Goal: Communication & Community: Answer question/provide support

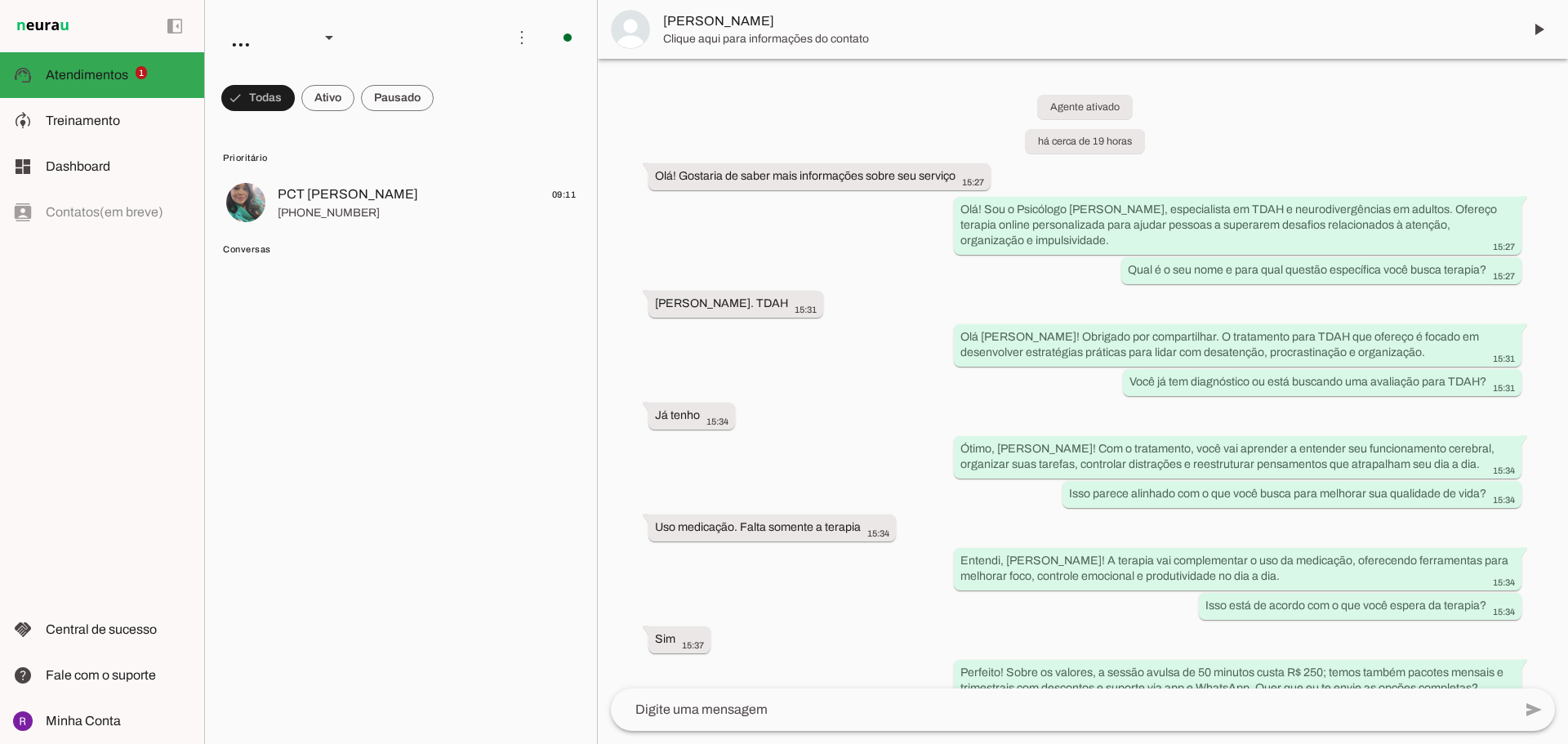
scroll to position [2877, 0]
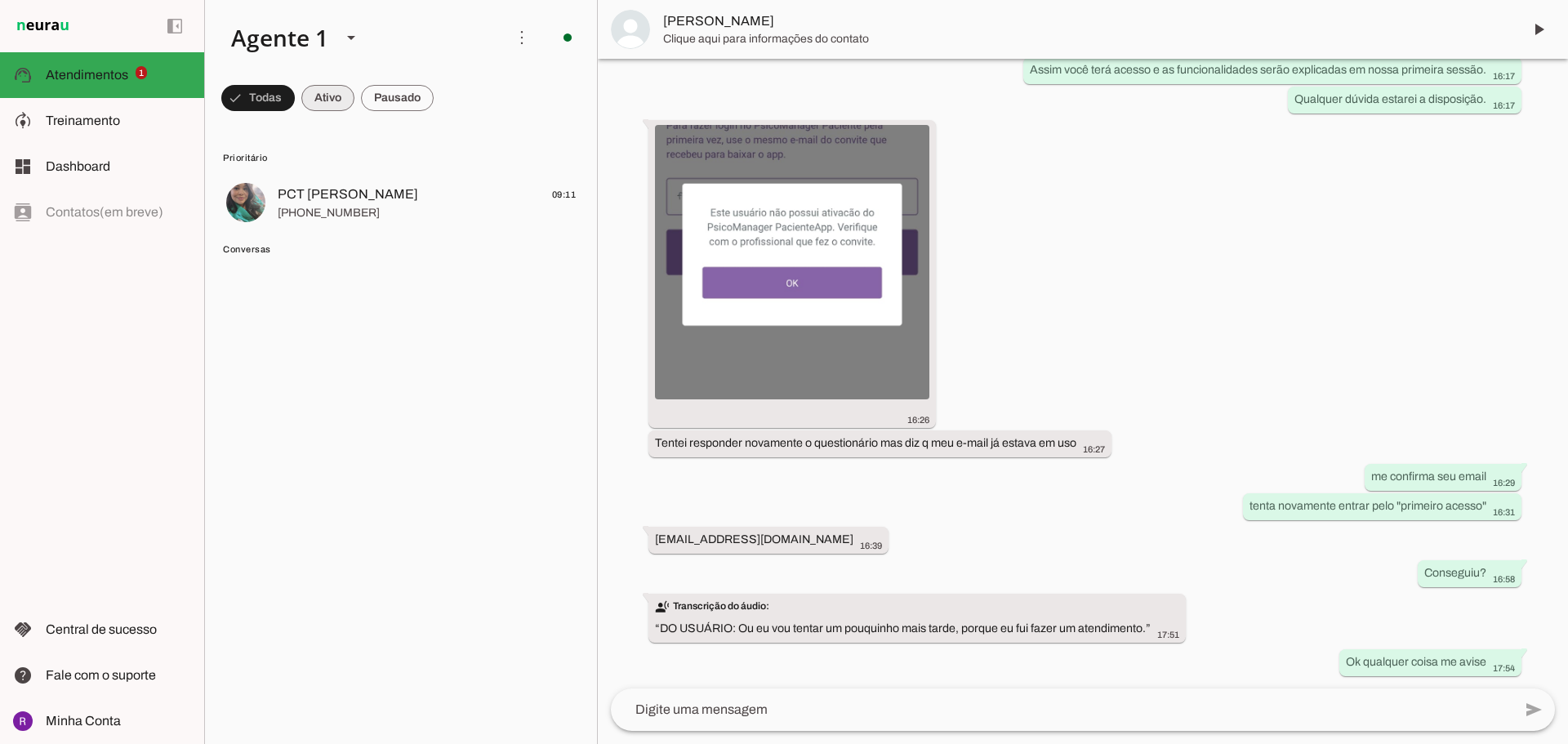
click at [295, 104] on span at bounding box center [258, 97] width 73 height 39
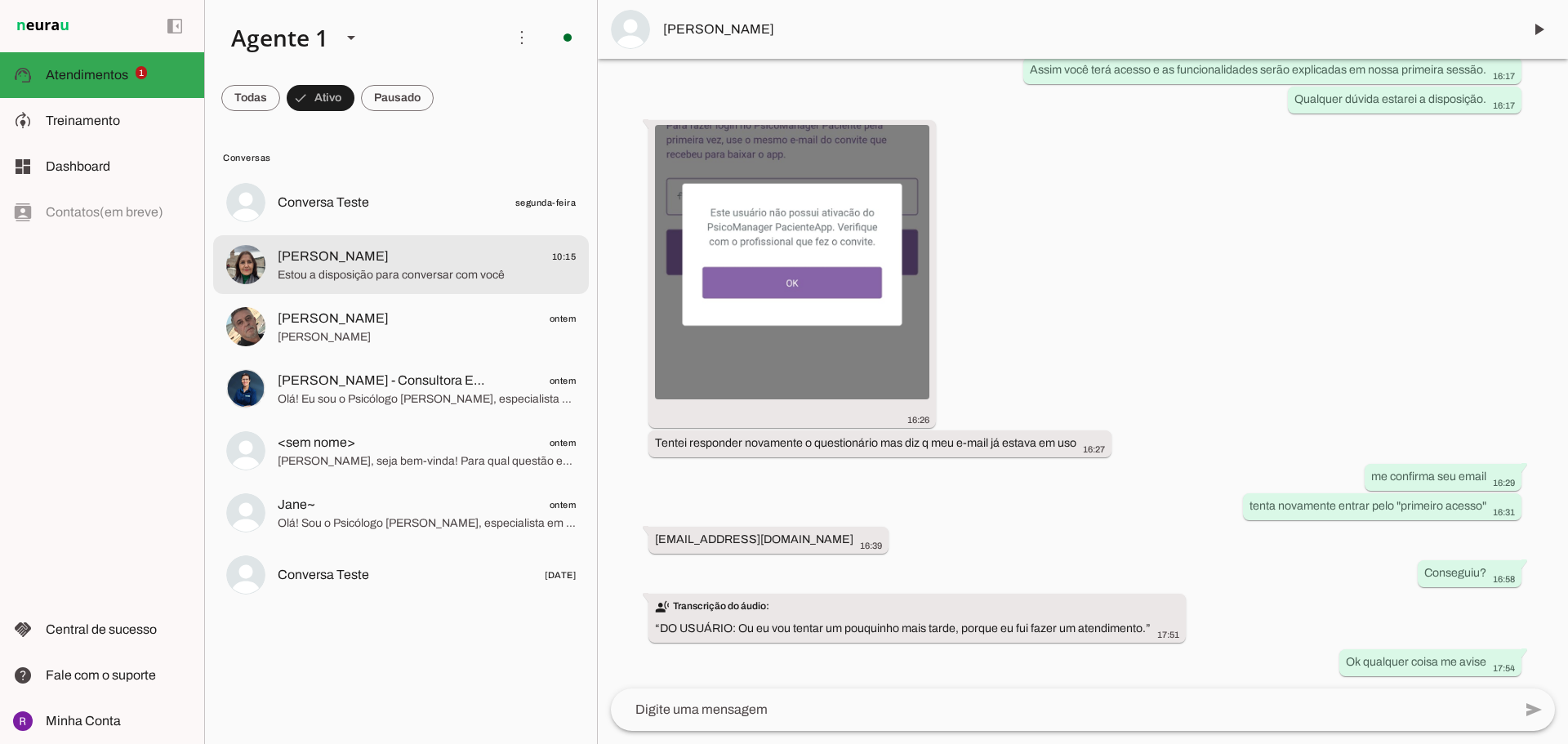
drag, startPoint x: 551, startPoint y: 260, endPoint x: 873, endPoint y: 181, distance: 331.5
click at [561, 260] on span "10:15" at bounding box center [564, 257] width 24 height 21
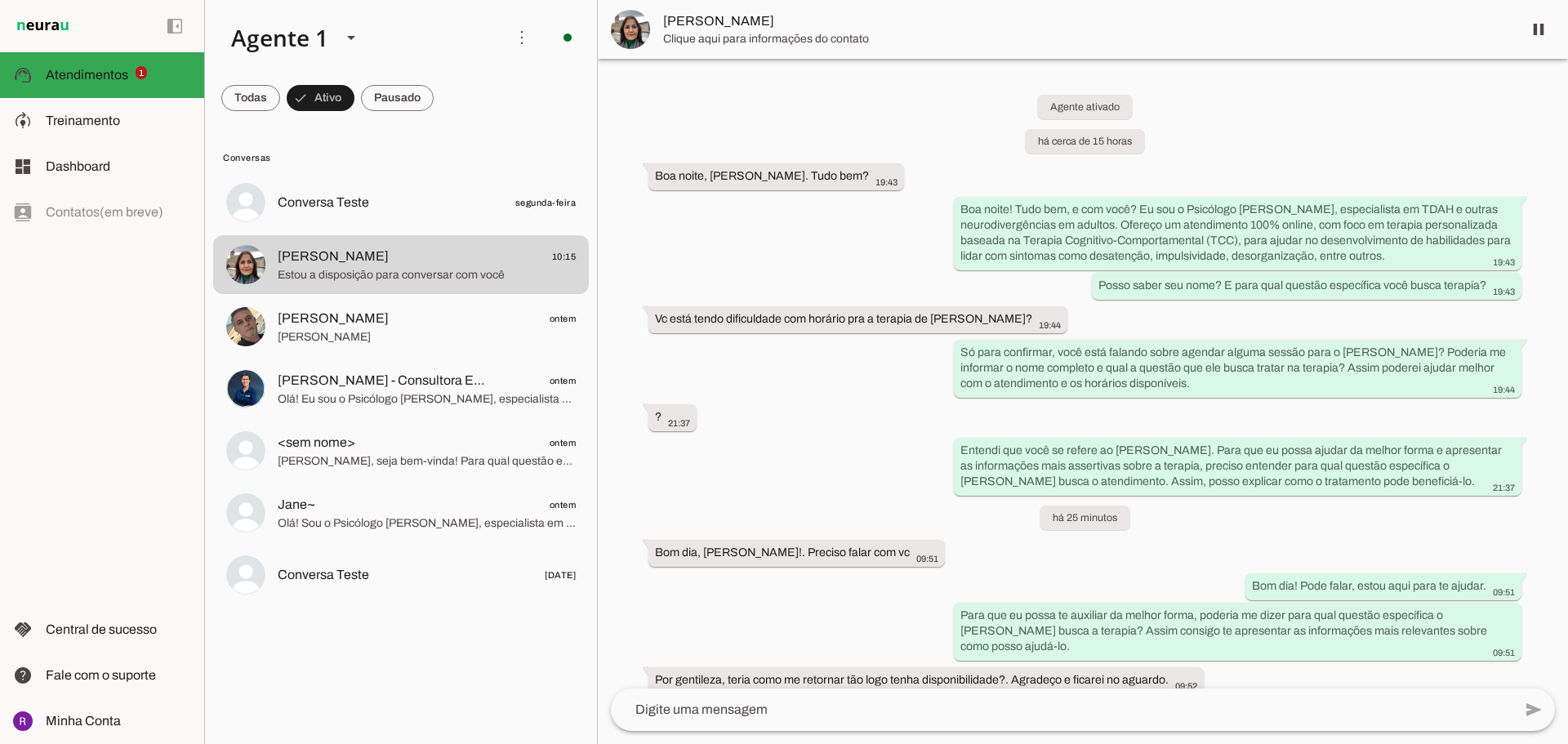
scroll to position [530, 0]
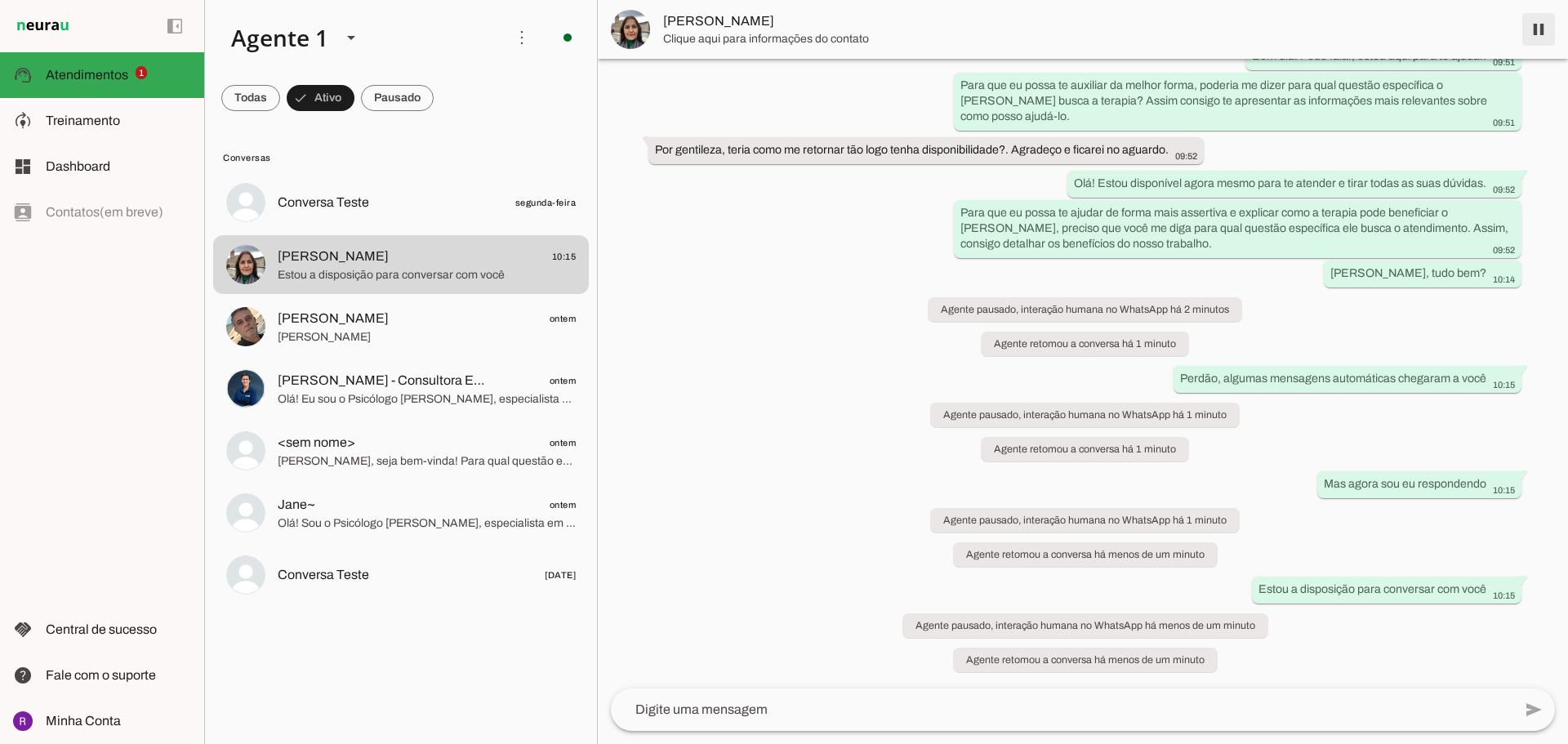
click at [1530, 34] on span at bounding box center [1538, 28] width 39 height 39
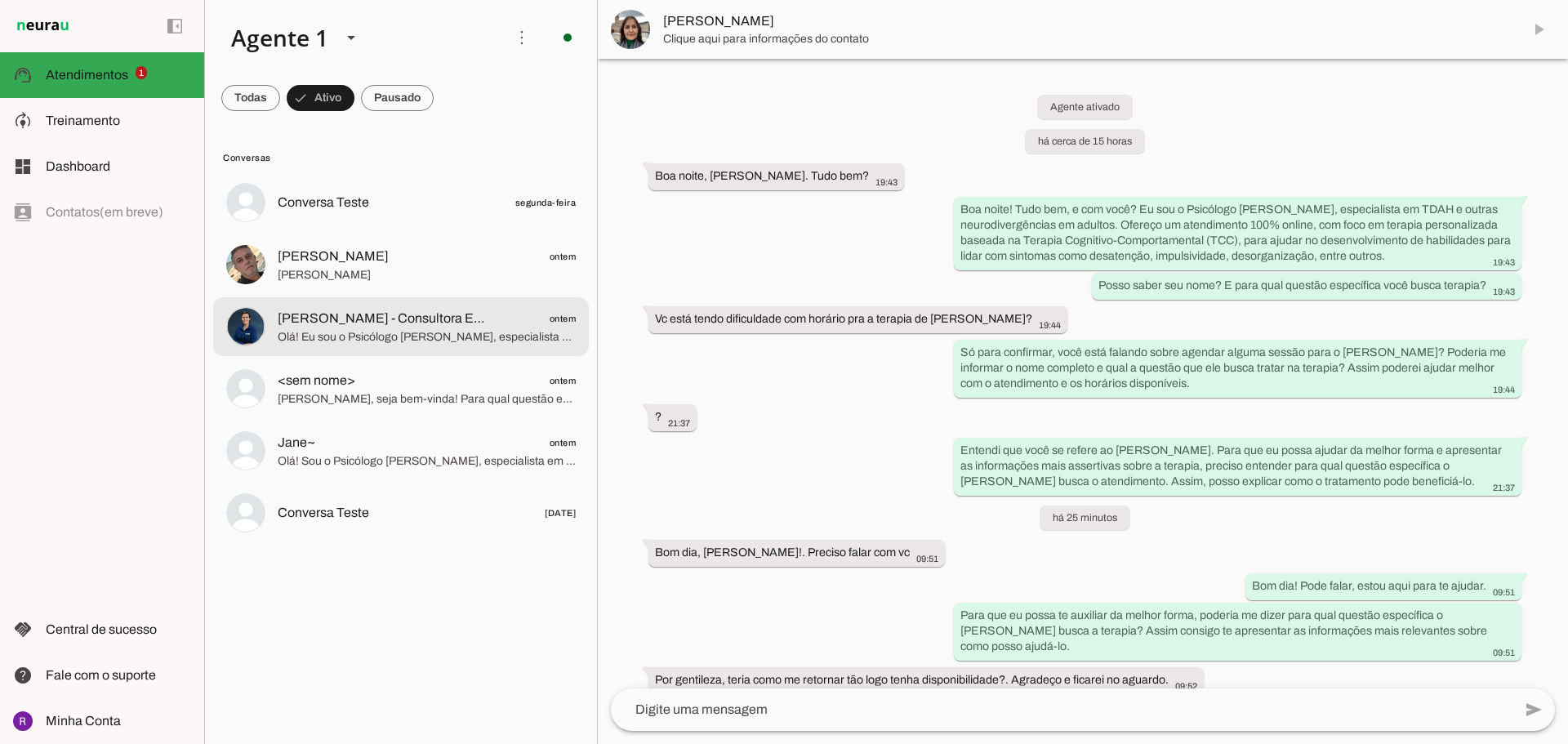
click at [347, 336] on span "Olá! Eu sou o Psicólogo [PERSON_NAME], especialista em TDAH e neurodivergências…" at bounding box center [427, 337] width 298 height 16
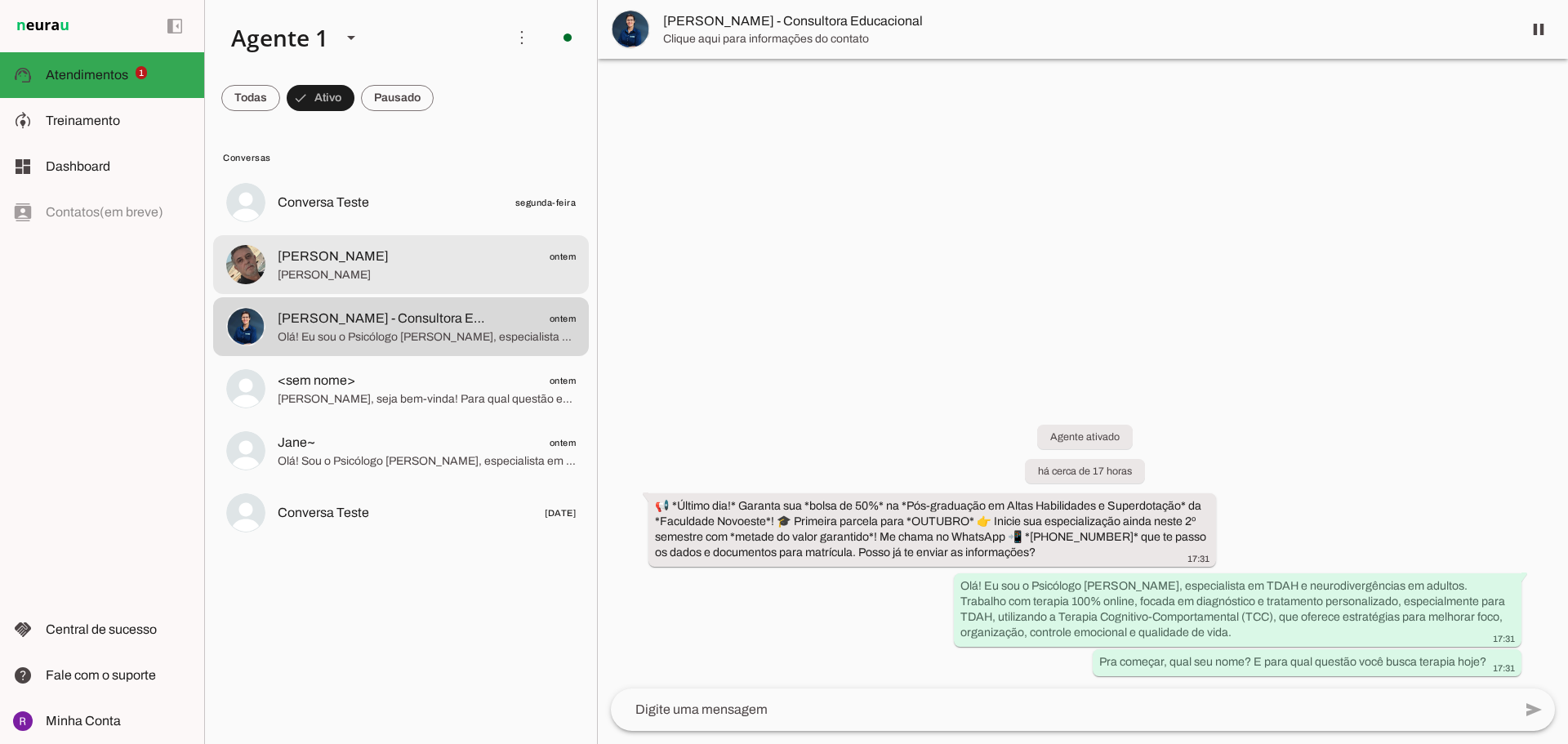
drag, startPoint x: 487, startPoint y: 272, endPoint x: 600, endPoint y: 244, distance: 116.4
click at [499, 270] on span "[PERSON_NAME]" at bounding box center [427, 275] width 298 height 16
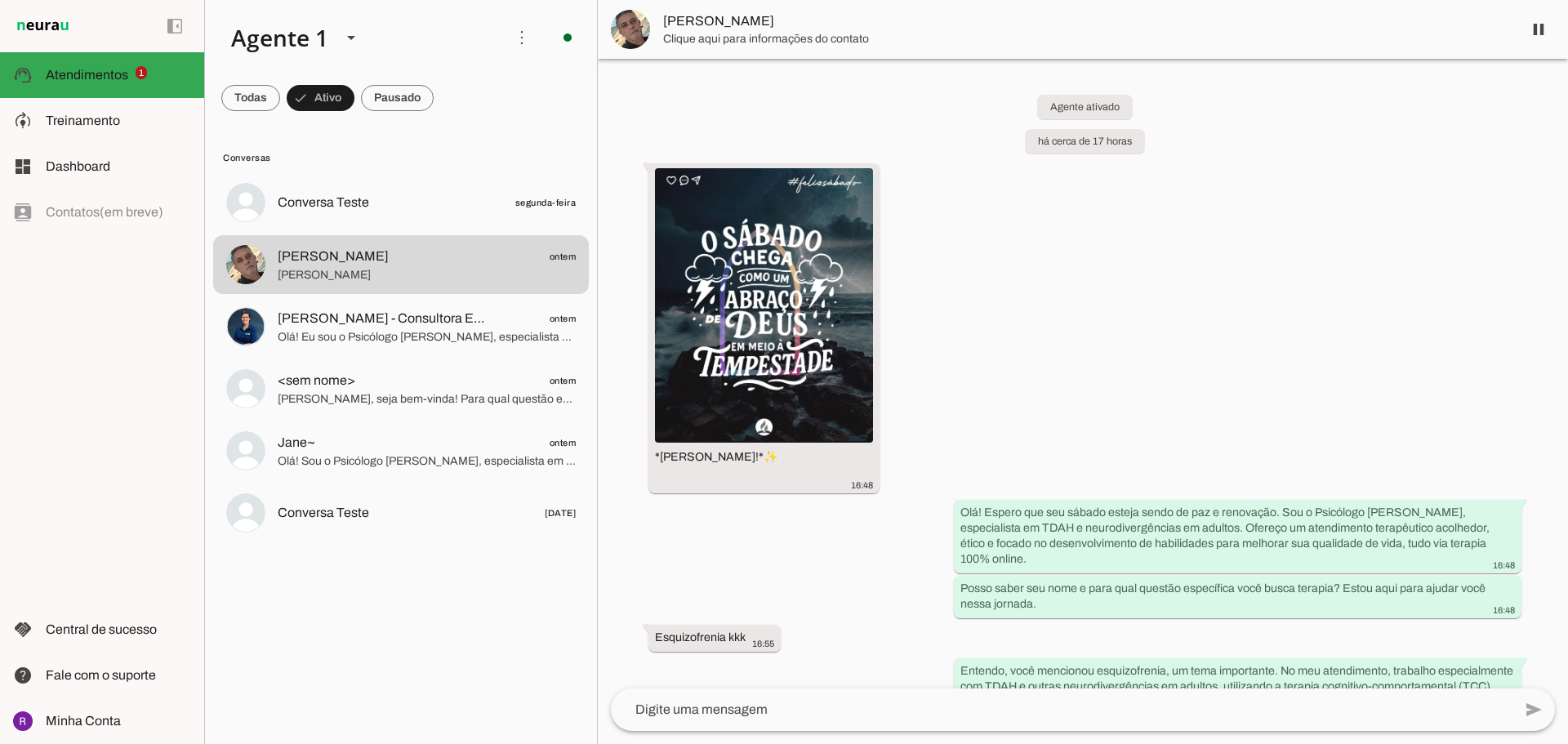
scroll to position [361, 0]
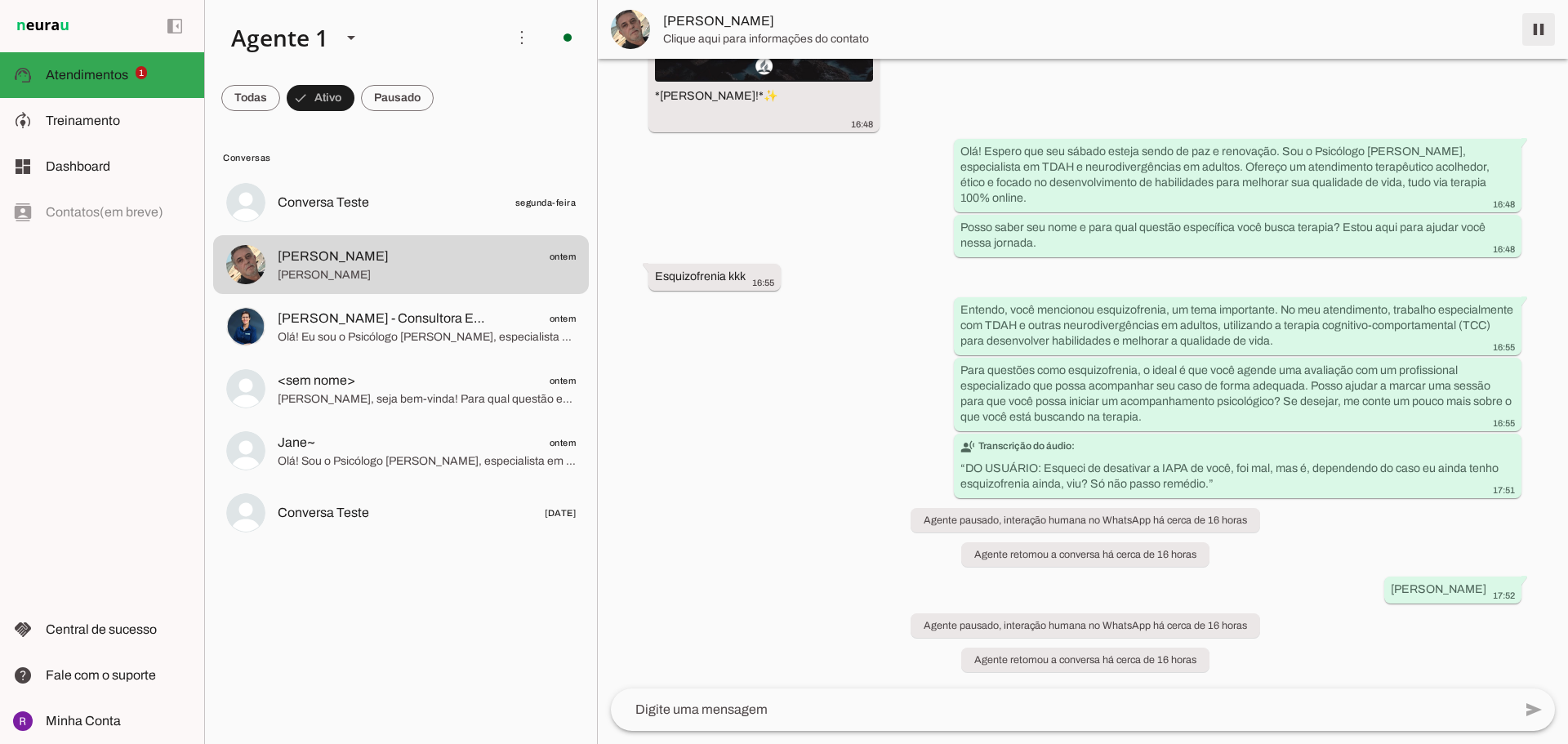
click at [1539, 31] on span at bounding box center [1538, 28] width 39 height 39
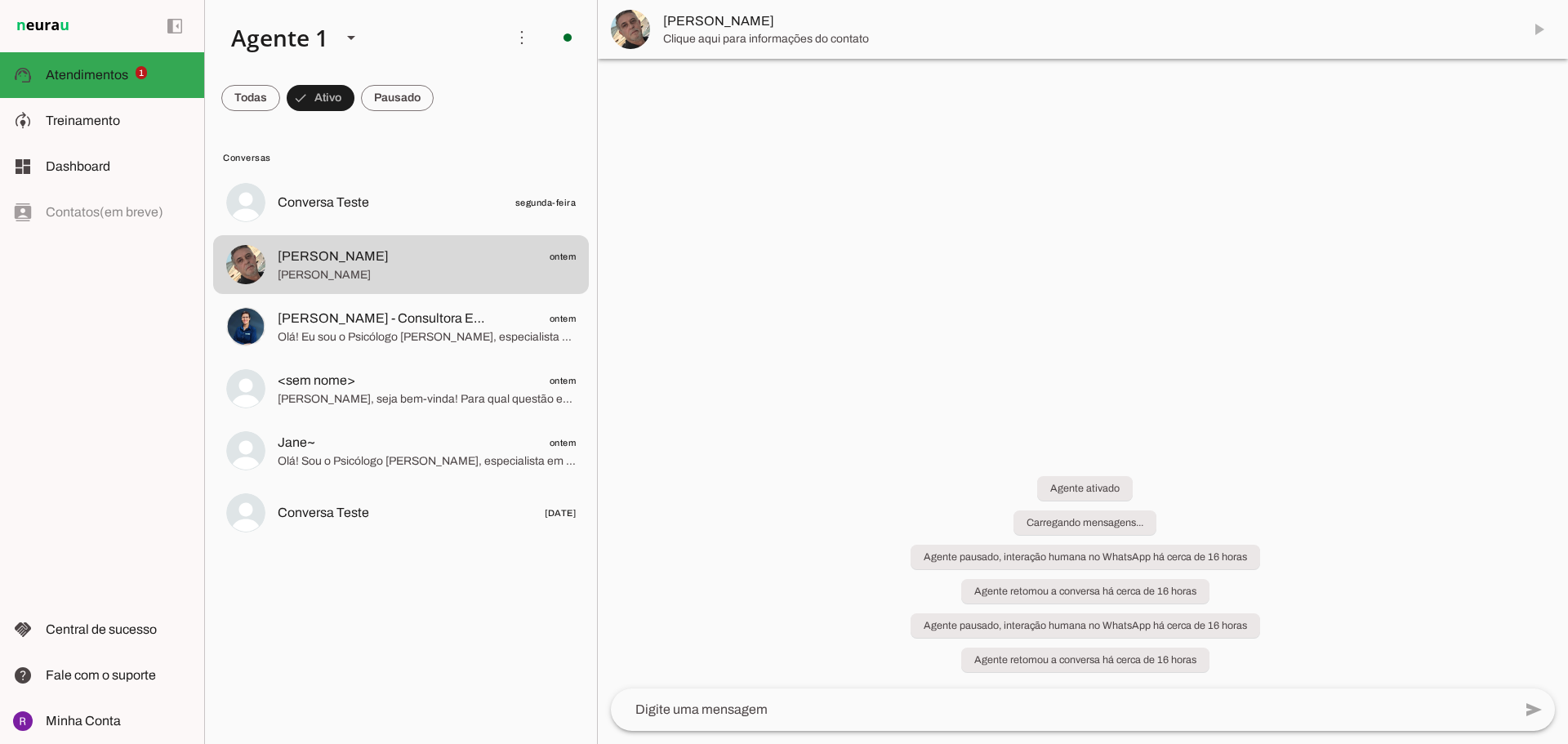
scroll to position [0, 0]
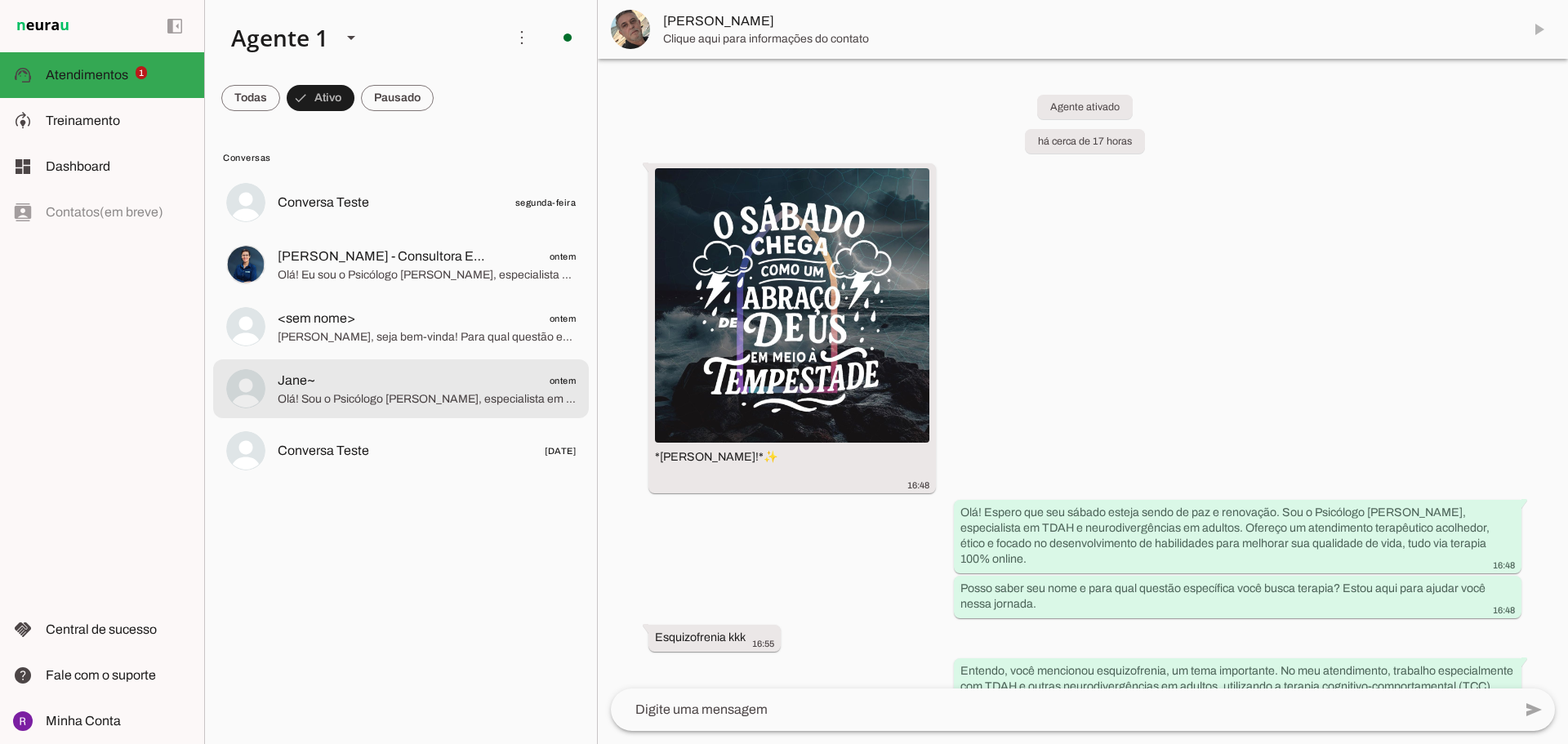
click at [322, 407] on span "Olá! Sou o Psicólogo [PERSON_NAME], especialista em TDAH e neurodivergências em…" at bounding box center [427, 399] width 298 height 16
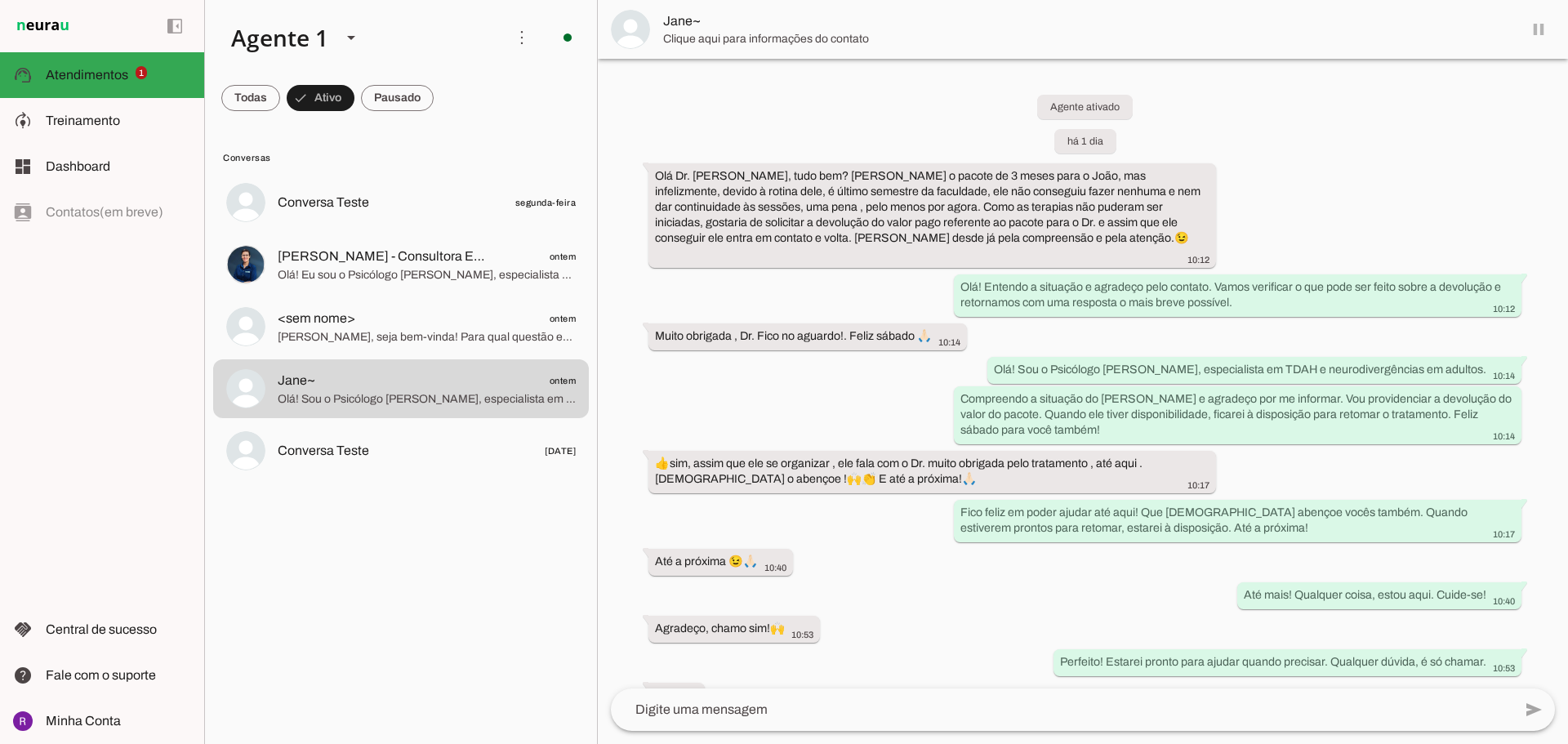
scroll to position [67, 0]
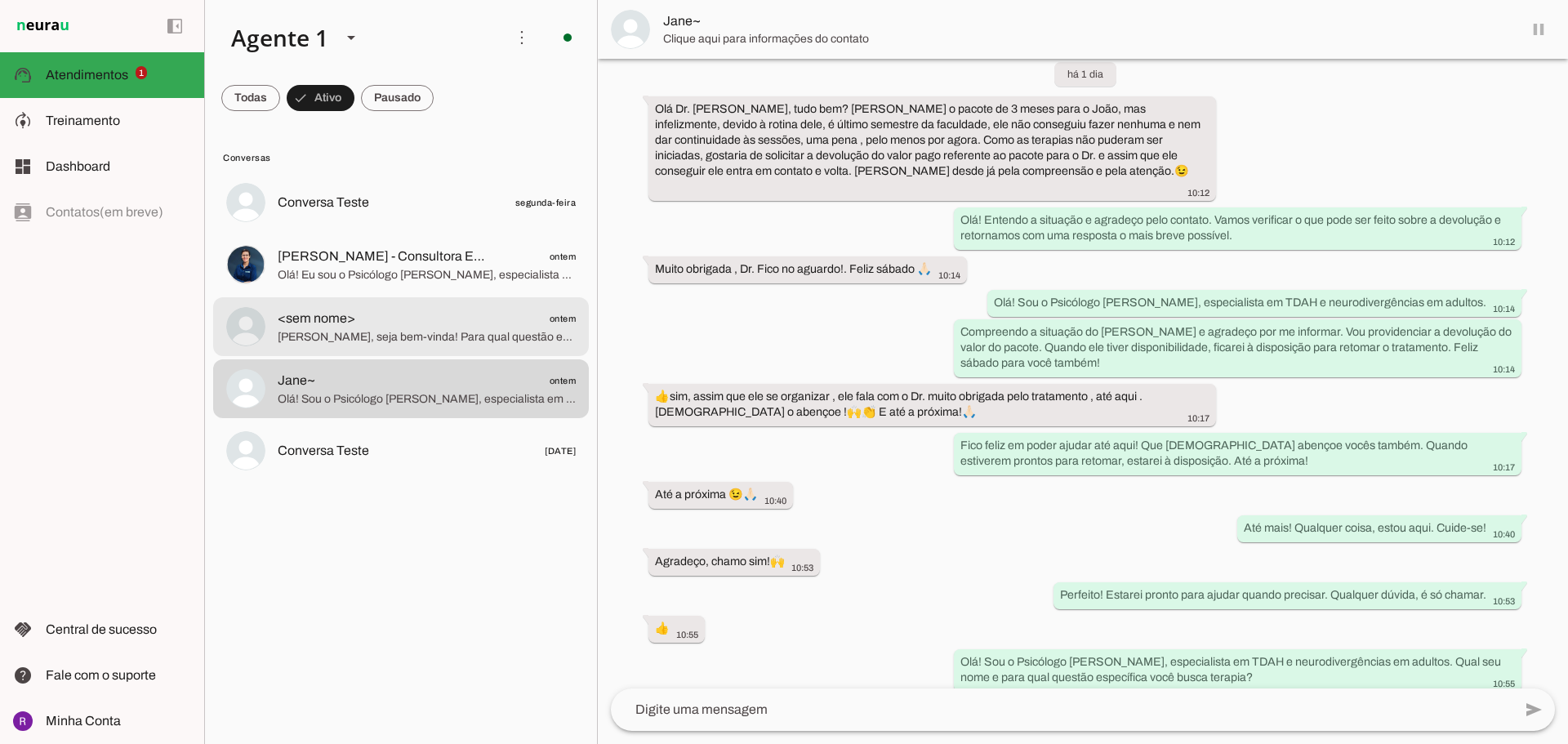
click at [401, 344] on span "[PERSON_NAME], seja bem-vinda! Para qual questão específica você está buscando …" at bounding box center [427, 337] width 298 height 16
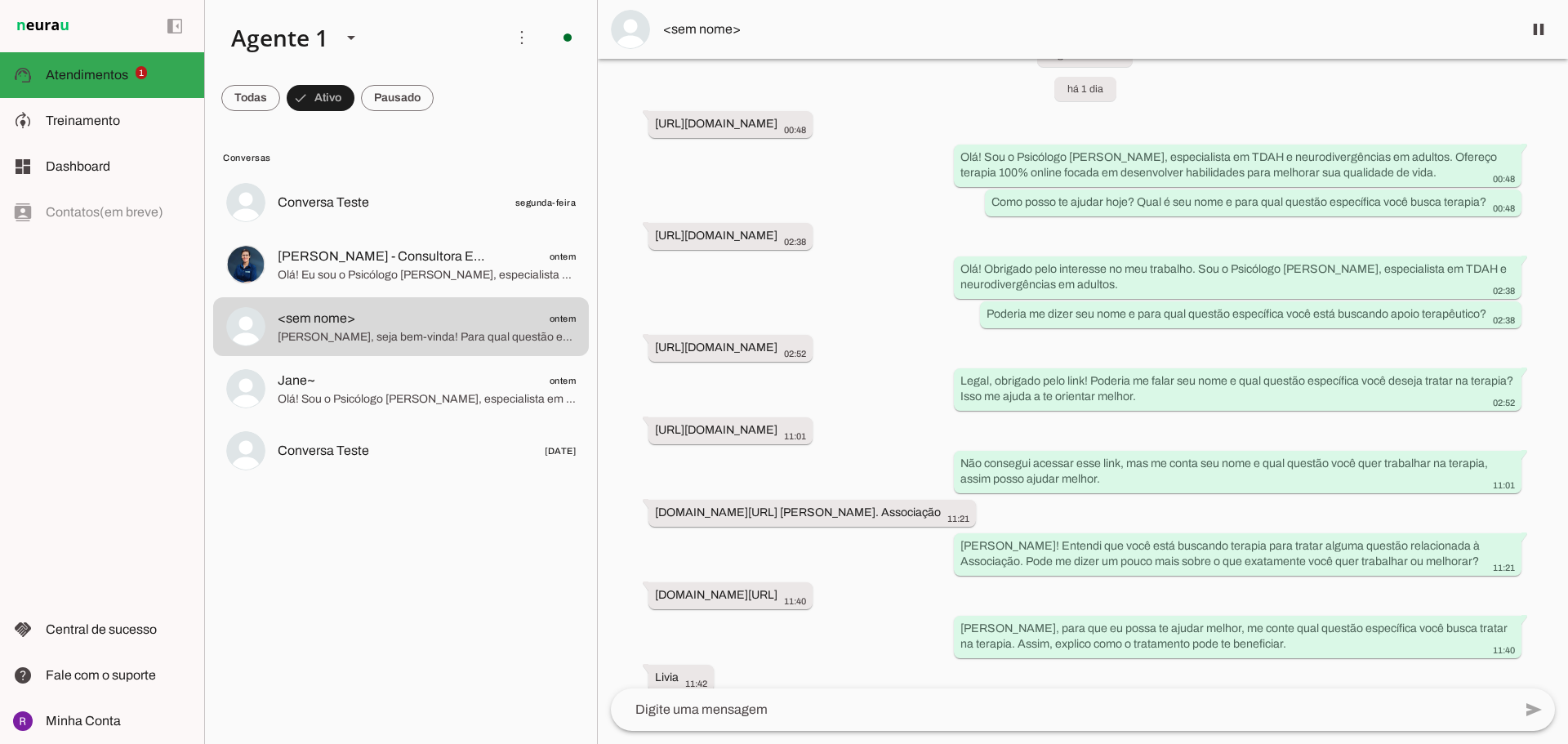
scroll to position [101, 0]
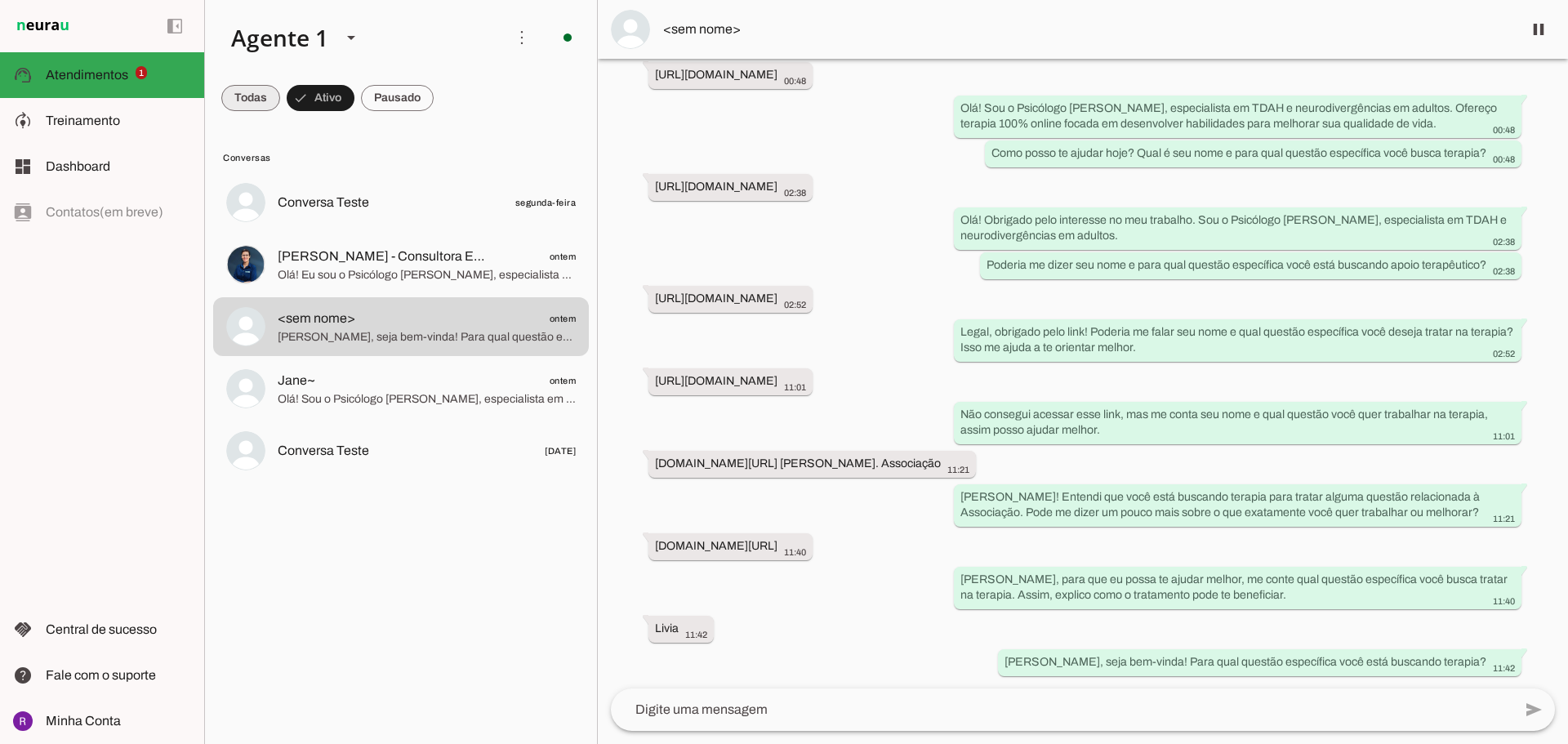
click at [241, 105] on span at bounding box center [251, 97] width 59 height 39
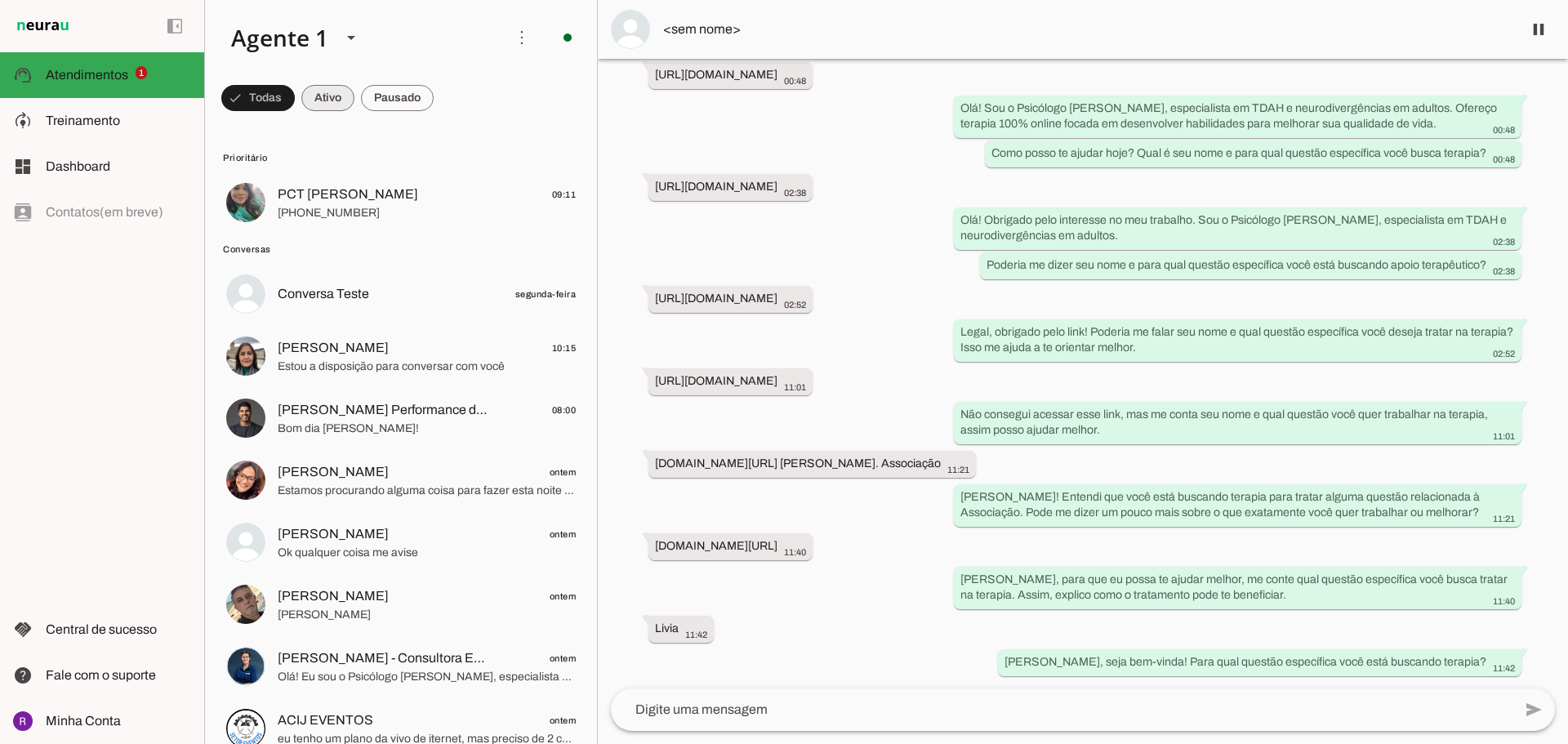
click at [295, 82] on span at bounding box center [258, 97] width 73 height 39
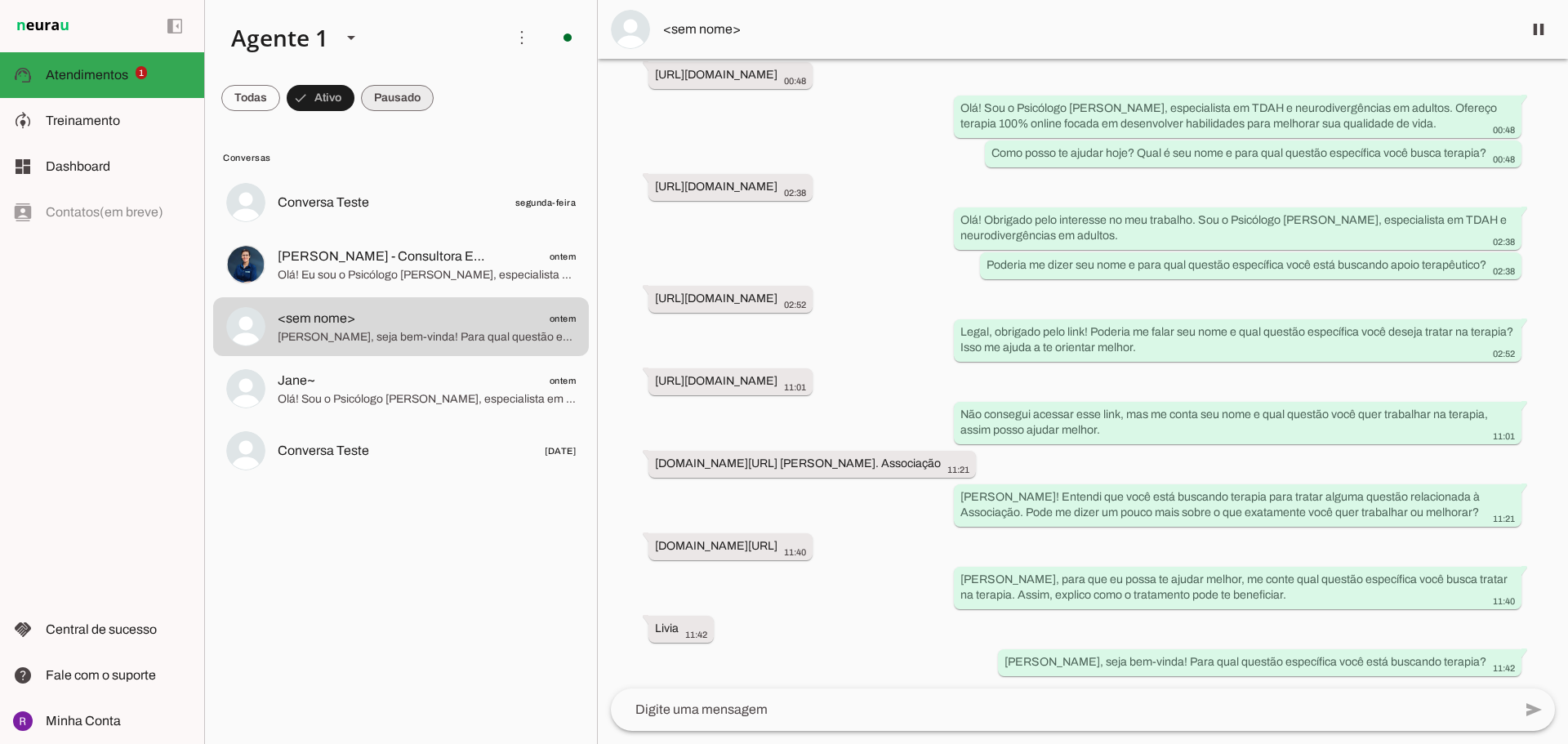
click at [280, 106] on span at bounding box center [251, 97] width 59 height 39
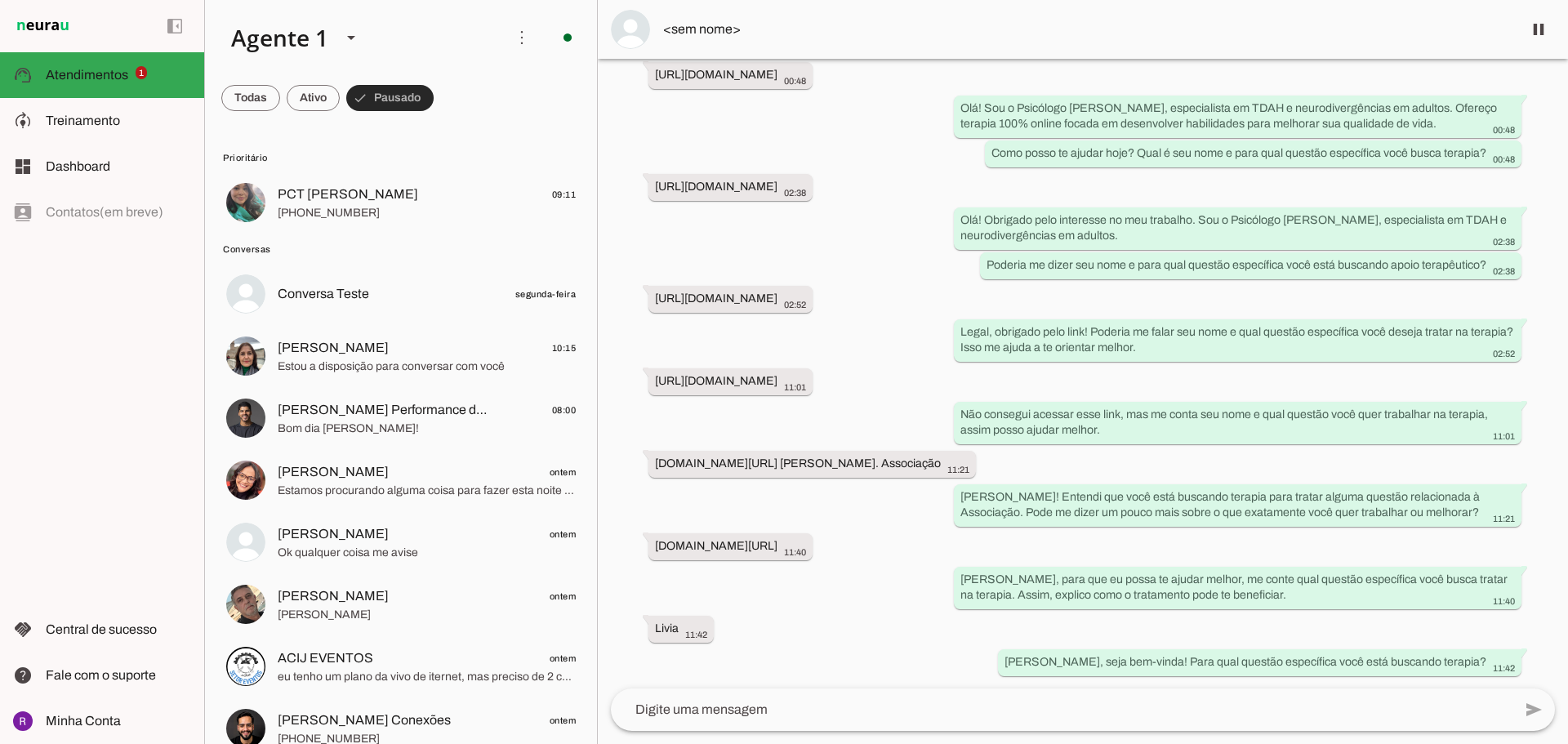
click at [348, 88] on span at bounding box center [389, 97] width 87 height 39
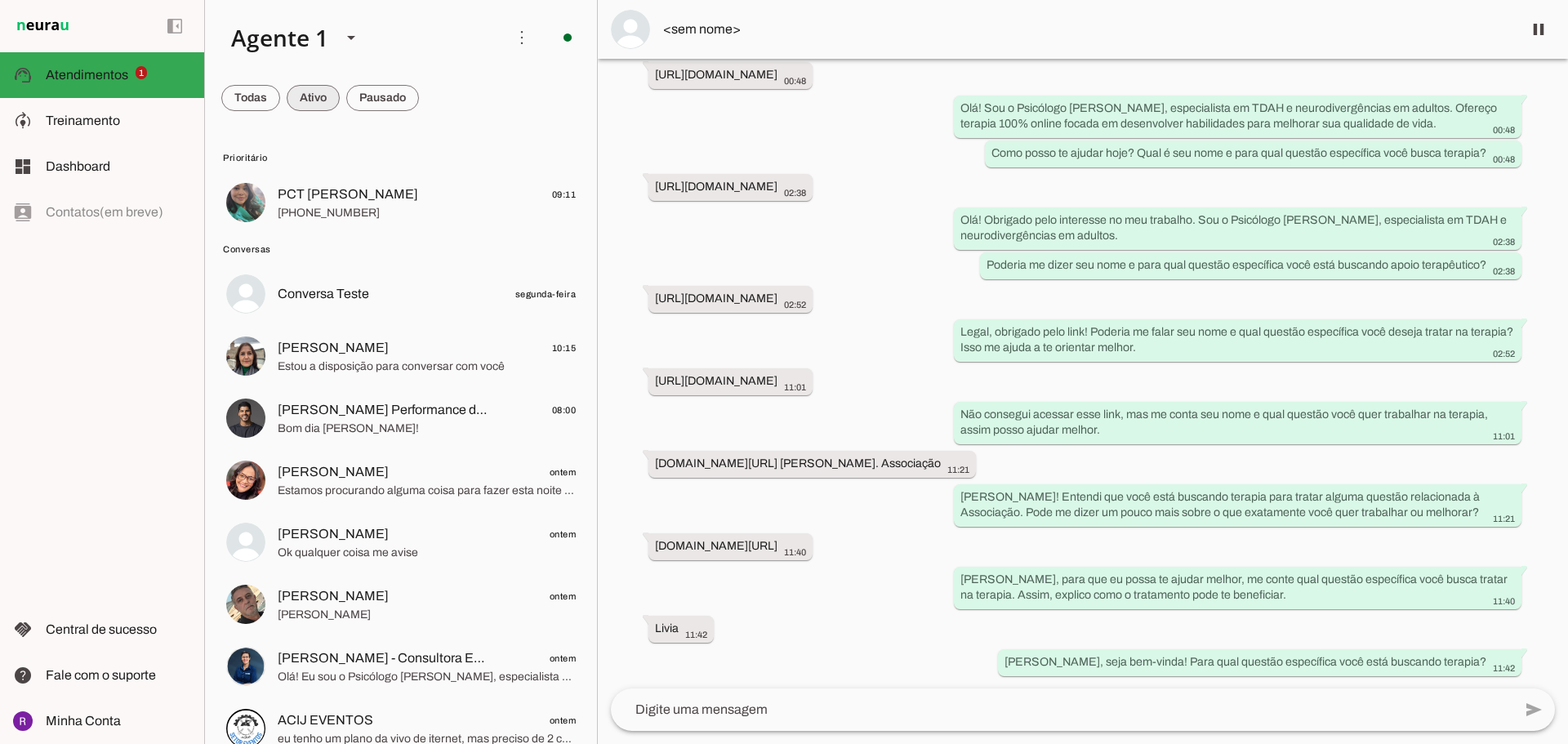
click at [280, 92] on span at bounding box center [251, 97] width 59 height 39
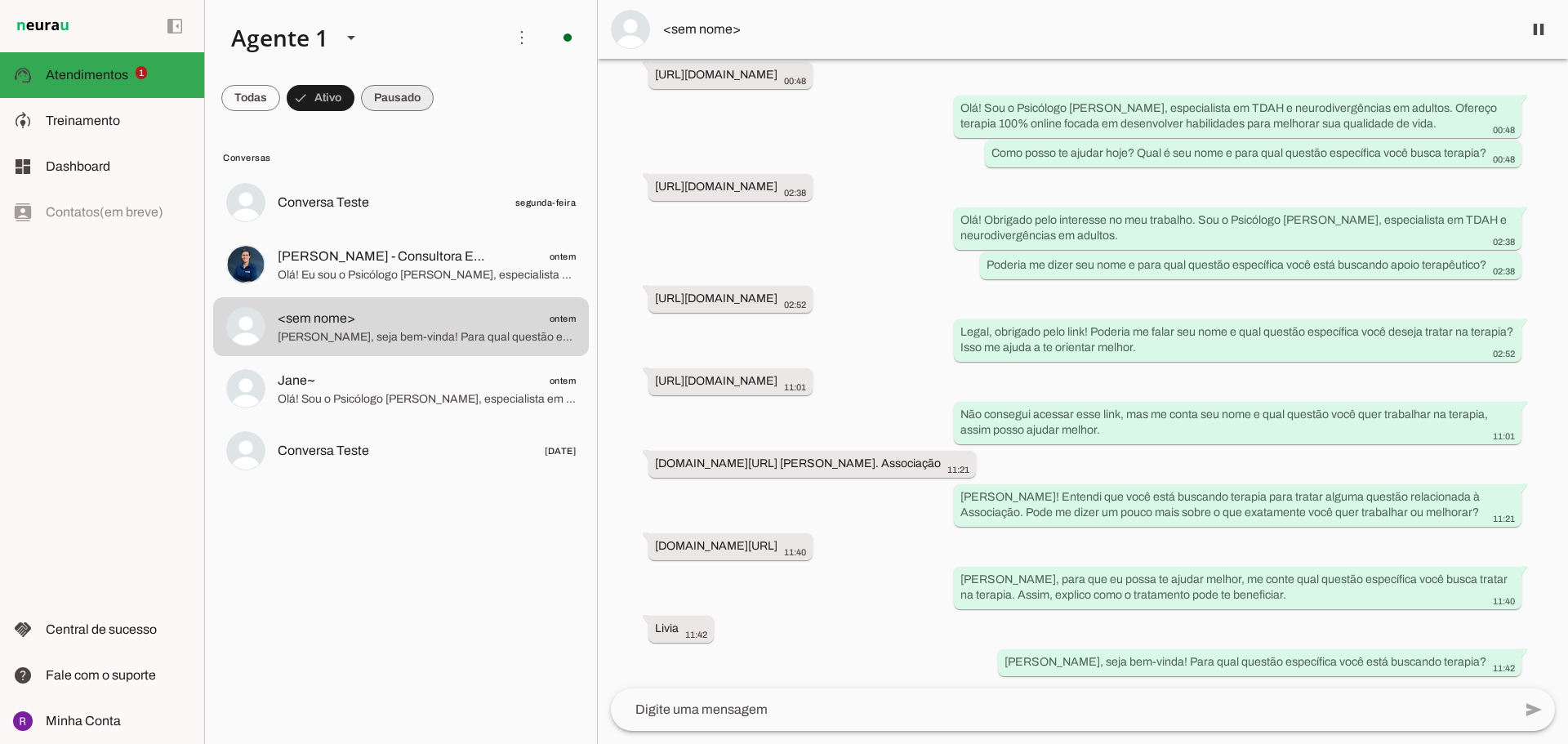
click at [280, 95] on span at bounding box center [251, 97] width 59 height 39
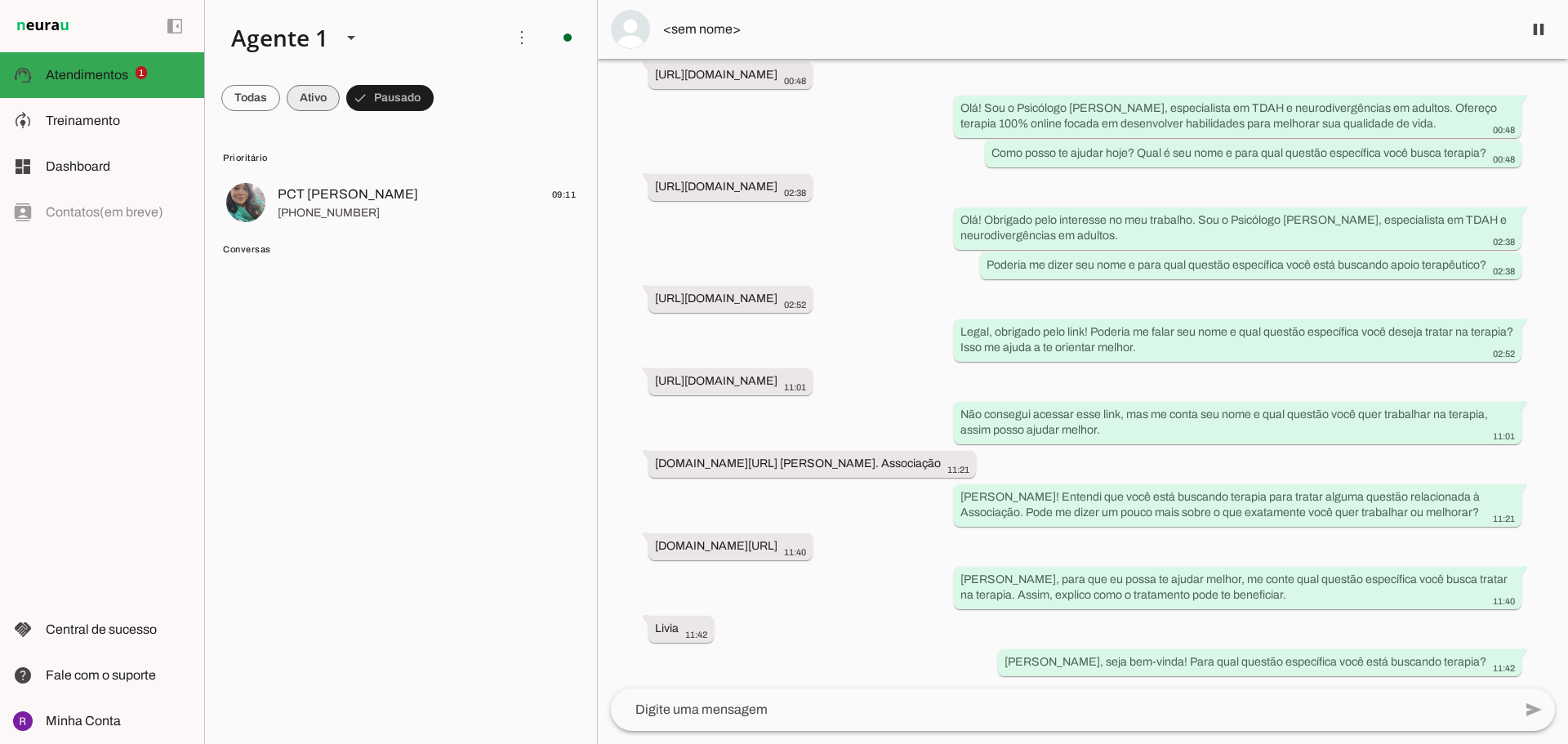
click at [280, 105] on span at bounding box center [251, 97] width 59 height 39
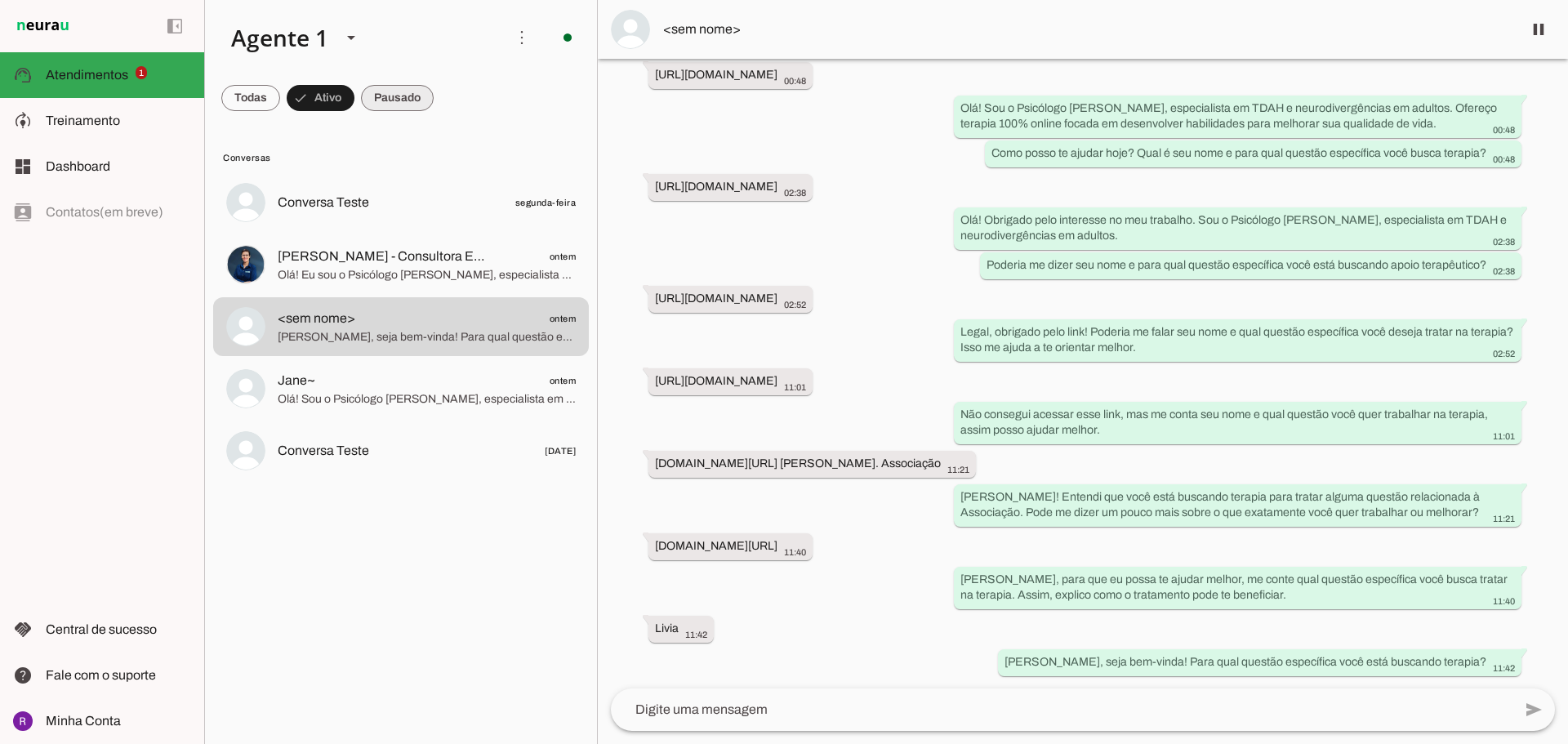
click at [280, 100] on span at bounding box center [251, 97] width 59 height 39
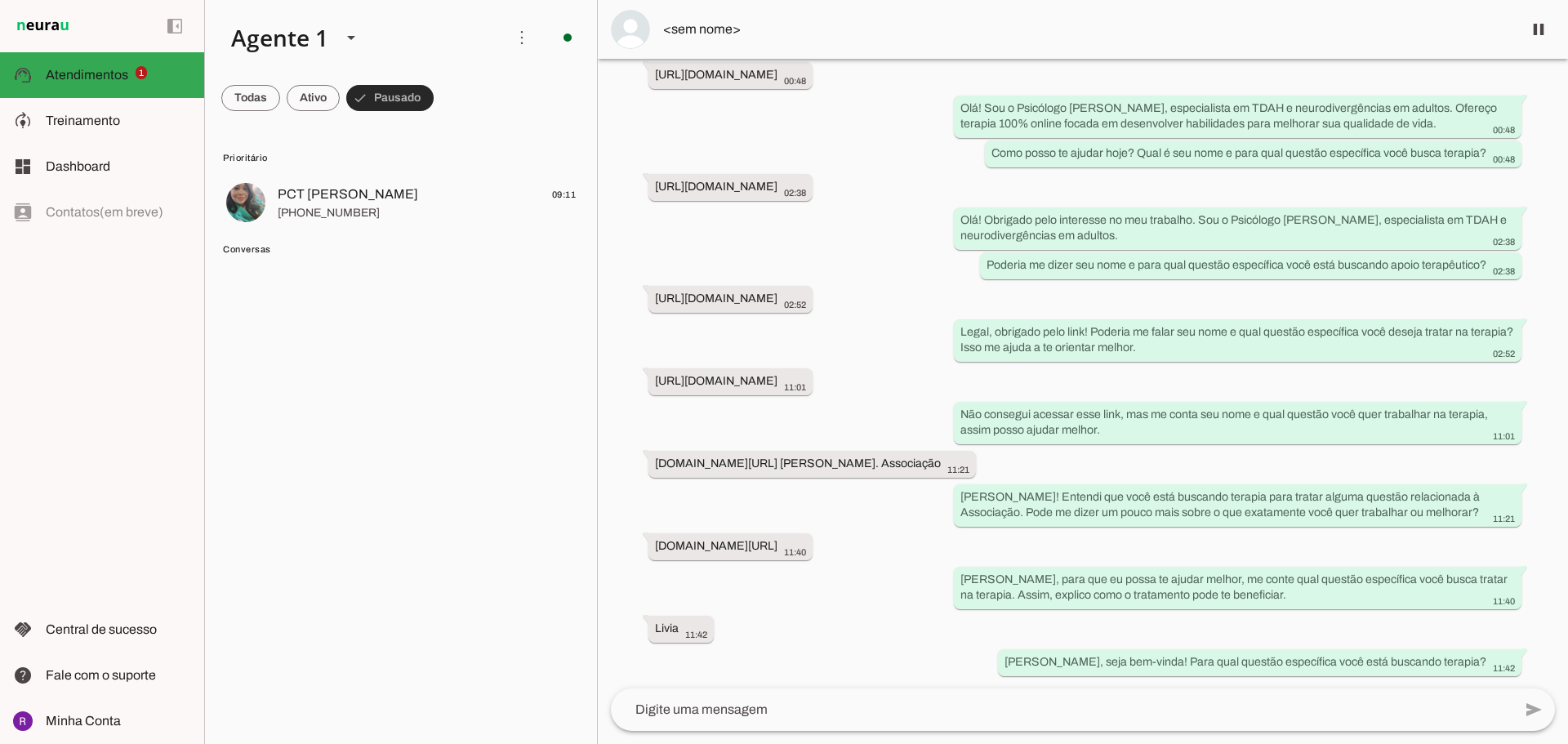
click at [402, 100] on span at bounding box center [389, 97] width 87 height 39
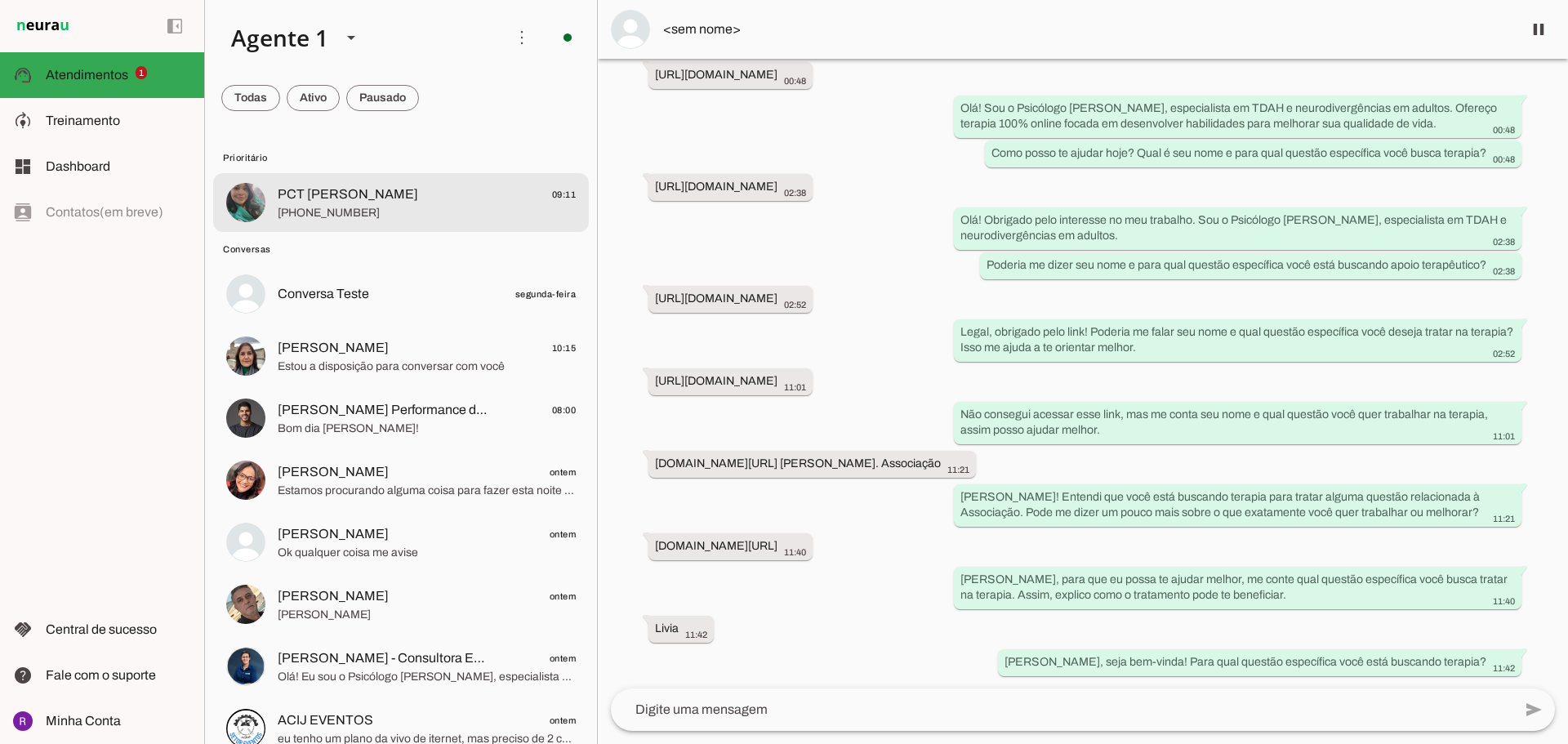
click at [367, 192] on span "PCT [PERSON_NAME]" at bounding box center [348, 194] width 141 height 20
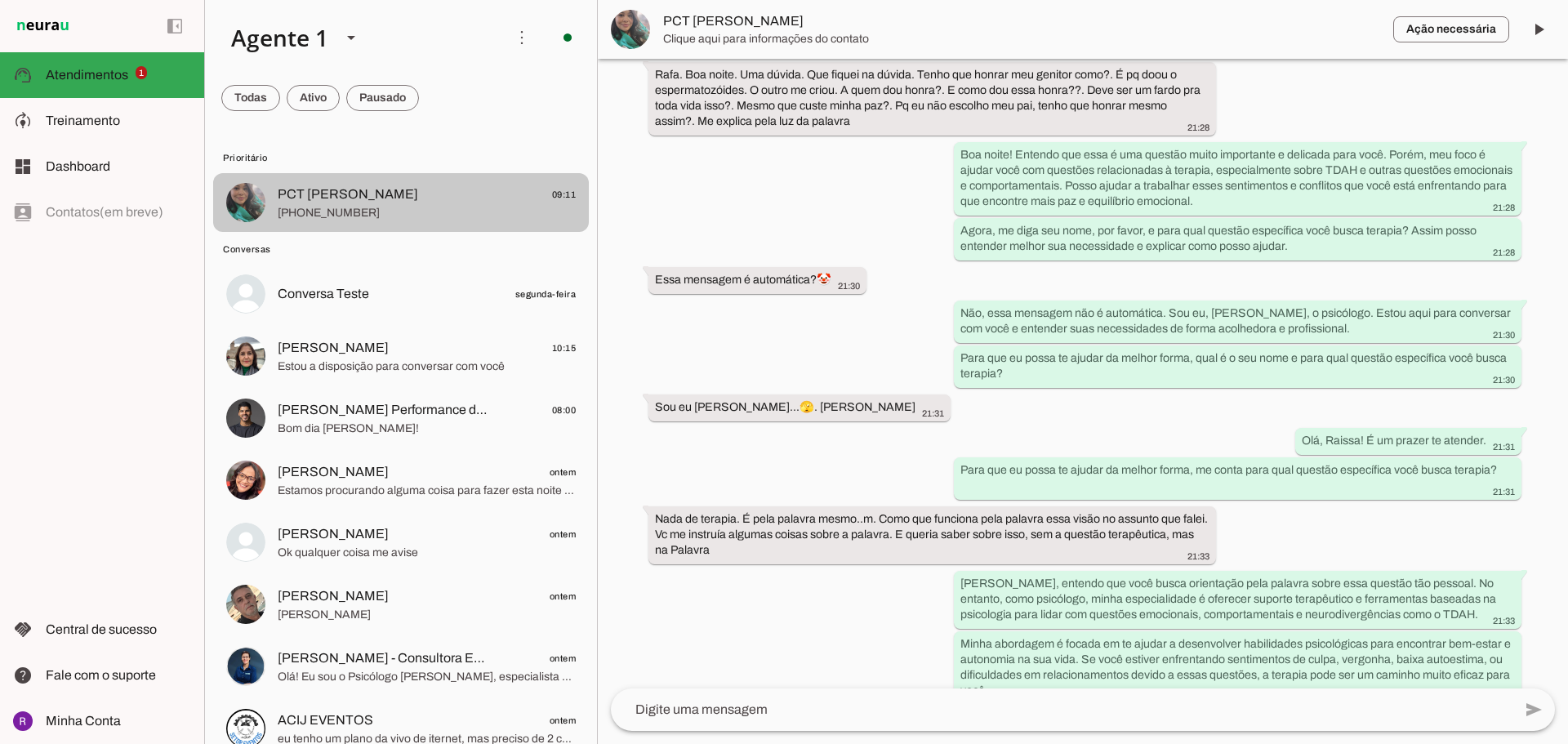
scroll to position [4675, 0]
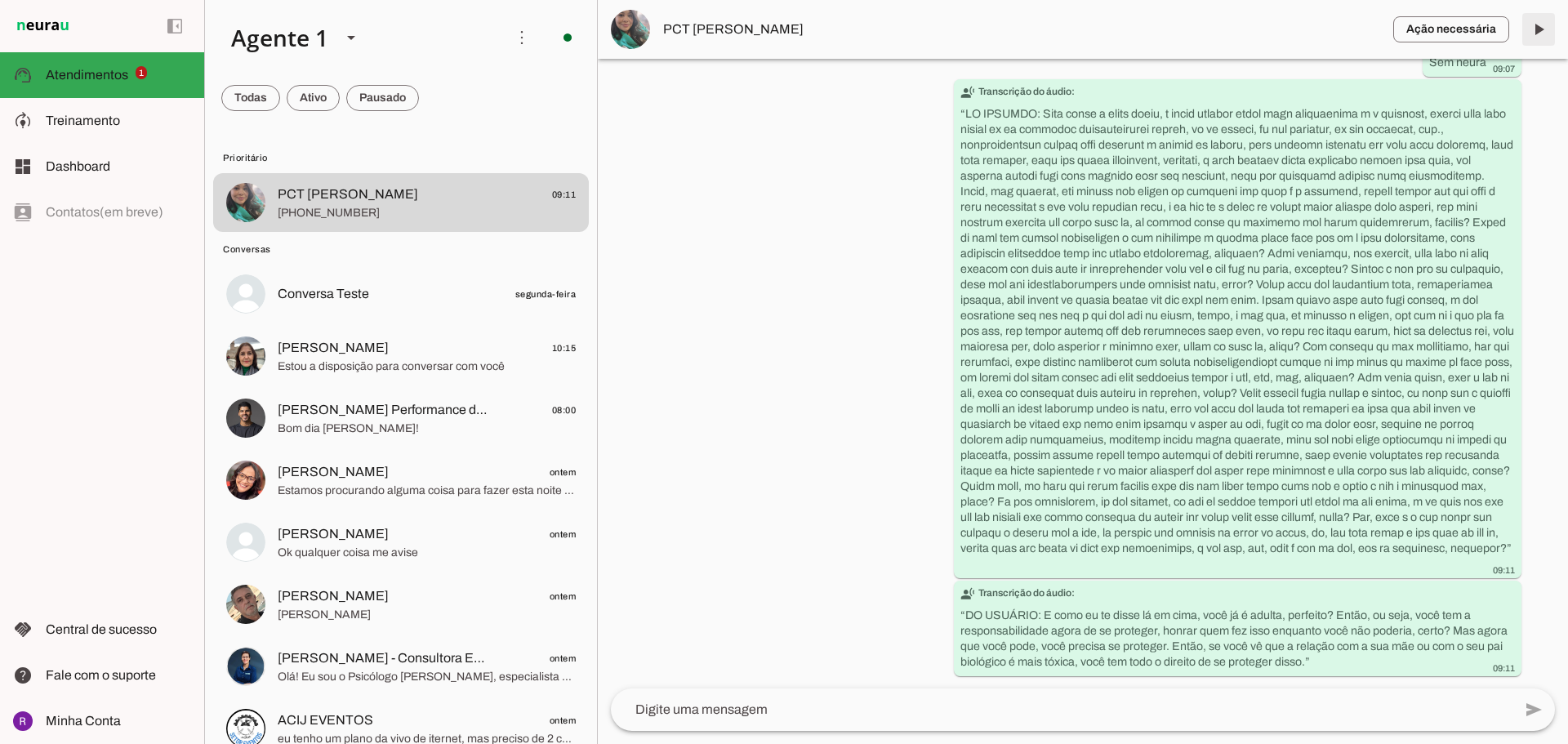
click at [1540, 32] on span at bounding box center [1538, 28] width 39 height 39
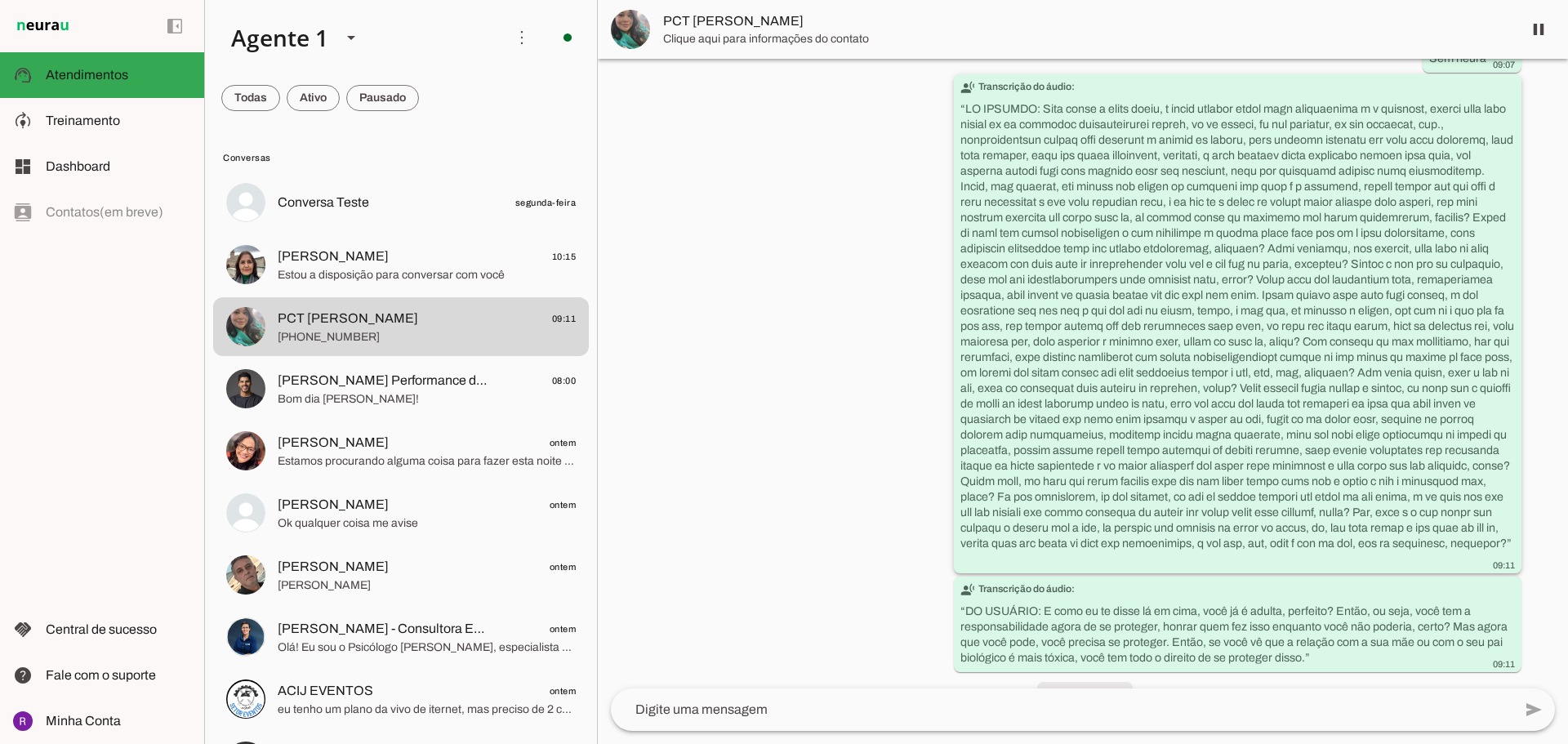
scroll to position [4713, 0]
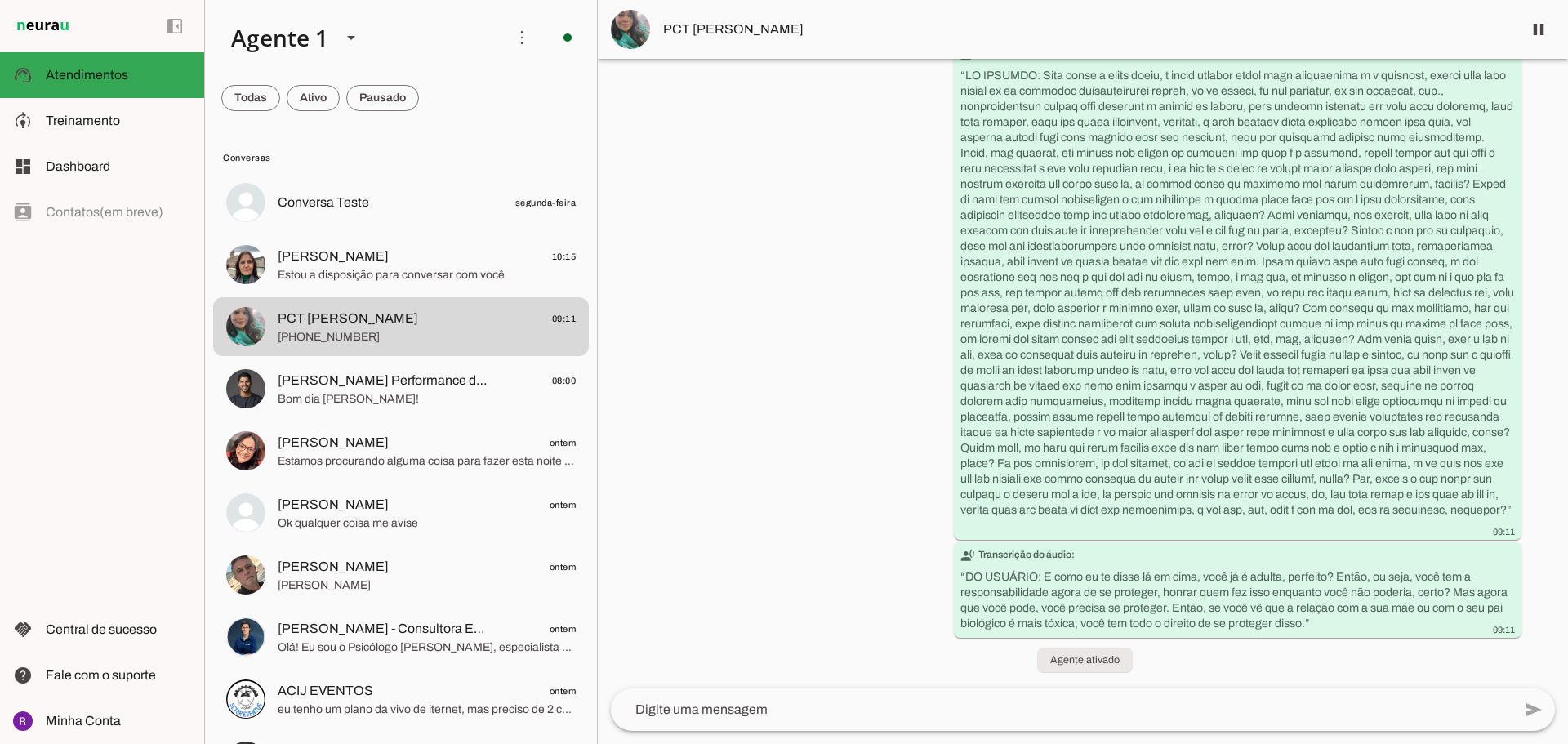
drag, startPoint x: 1198, startPoint y: 406, endPoint x: 1536, endPoint y: 27, distance: 507.8
click at [1537, 27] on span at bounding box center [1538, 28] width 39 height 39
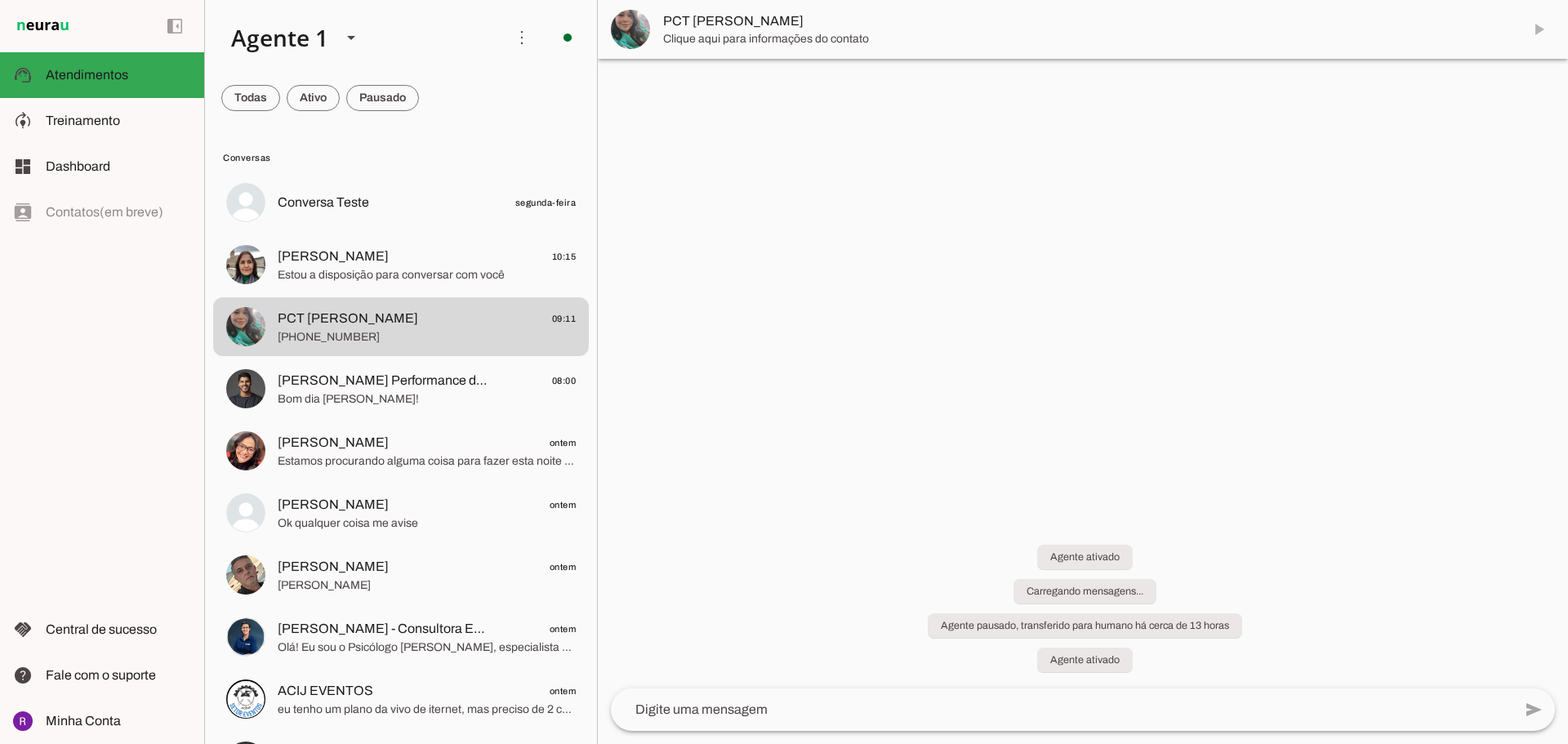
scroll to position [0, 0]
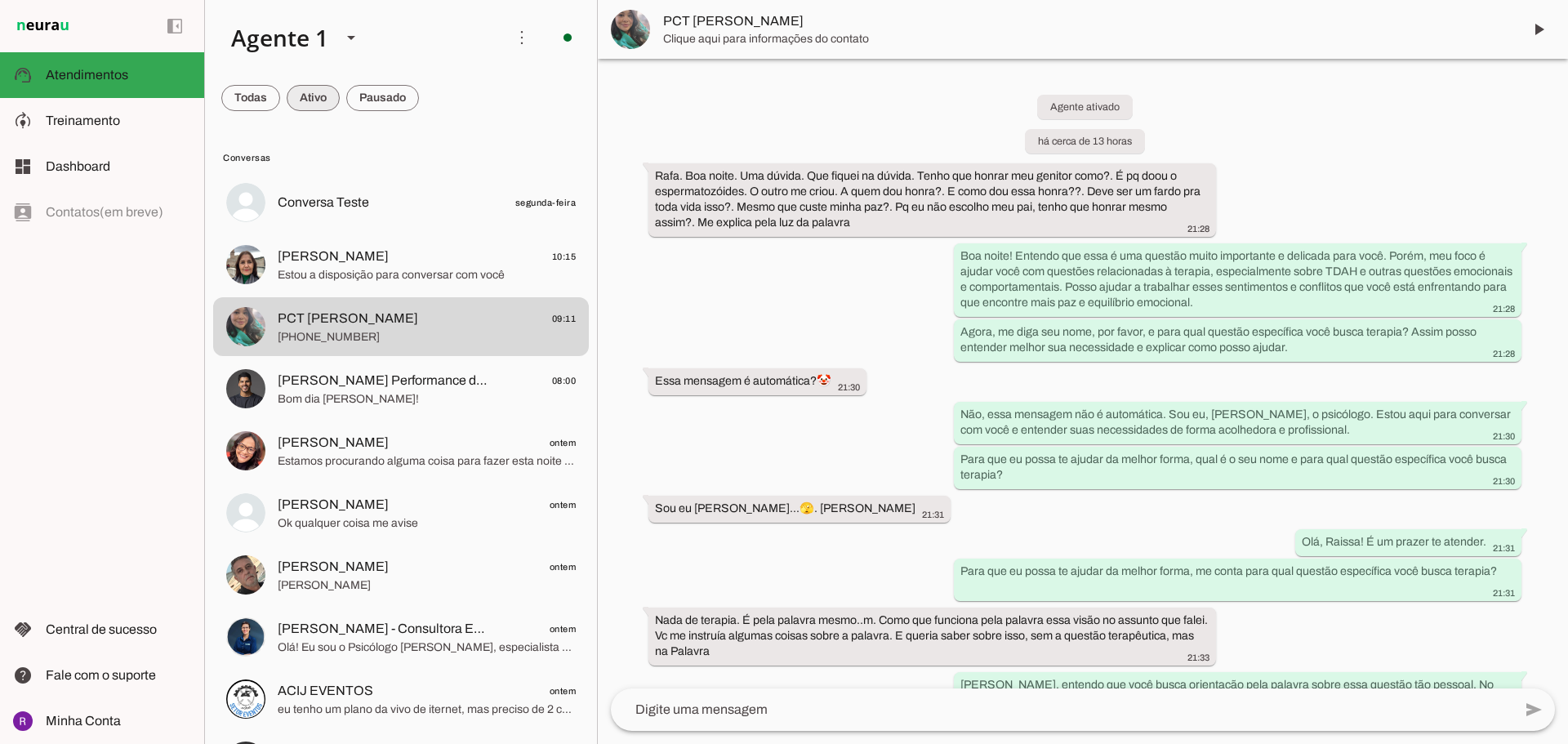
click at [280, 97] on span at bounding box center [251, 97] width 59 height 39
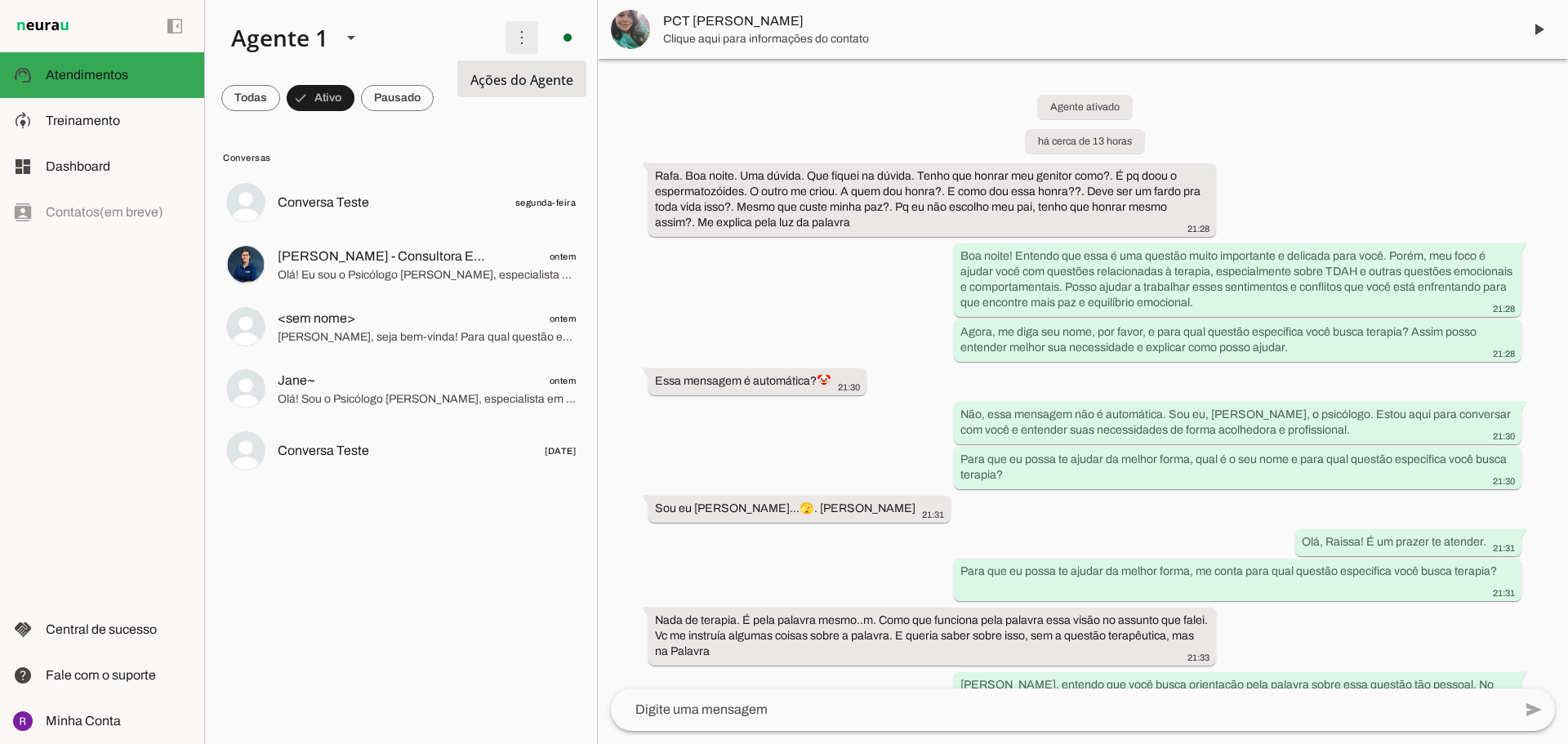
click at [528, 33] on span at bounding box center [521, 37] width 39 height 39
click at [471, 144] on md-item "Conversas" at bounding box center [401, 157] width 376 height 26
click at [272, 109] on span at bounding box center [251, 97] width 59 height 39
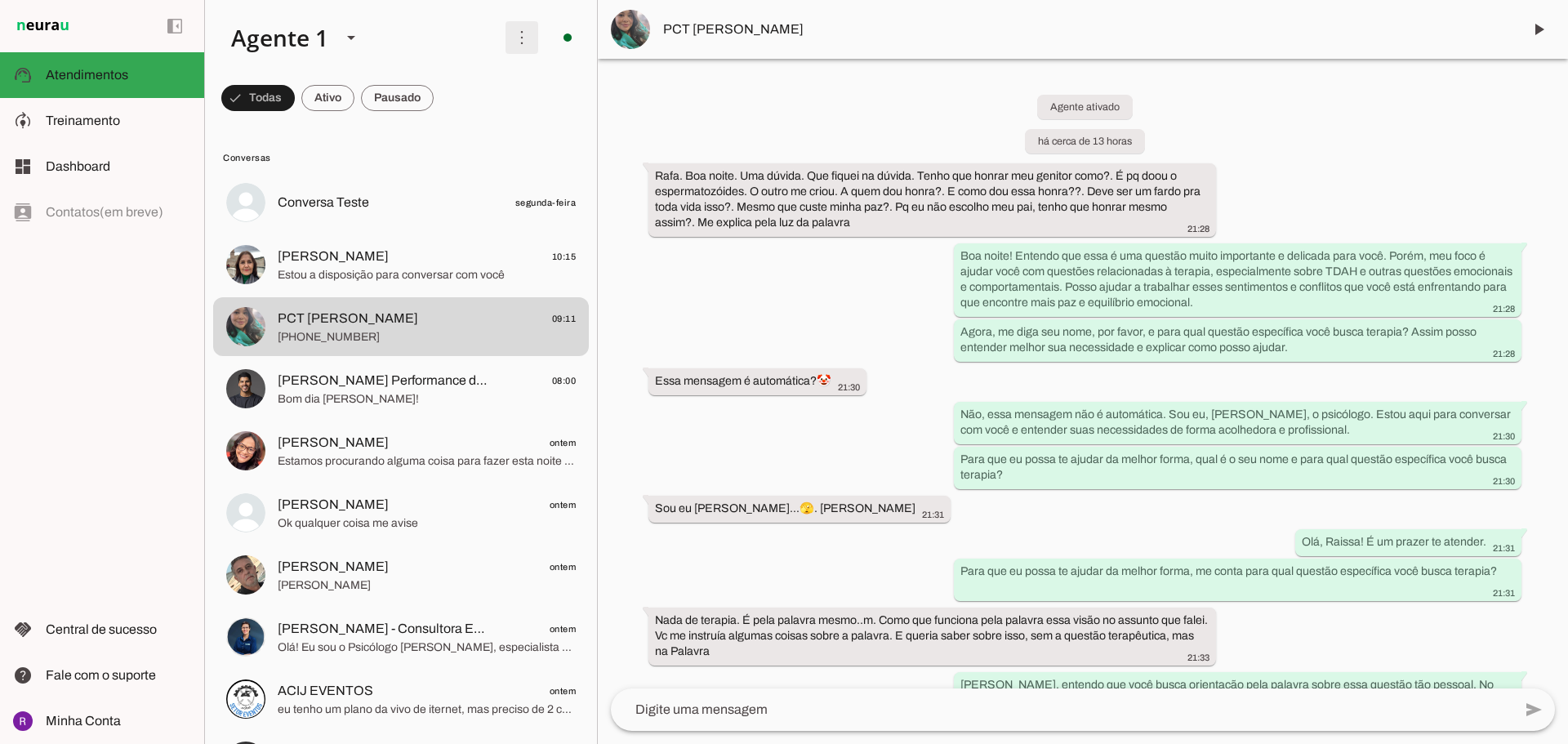
click at [509, 38] on span at bounding box center [521, 37] width 39 height 39
click at [295, 102] on span at bounding box center [258, 97] width 73 height 39
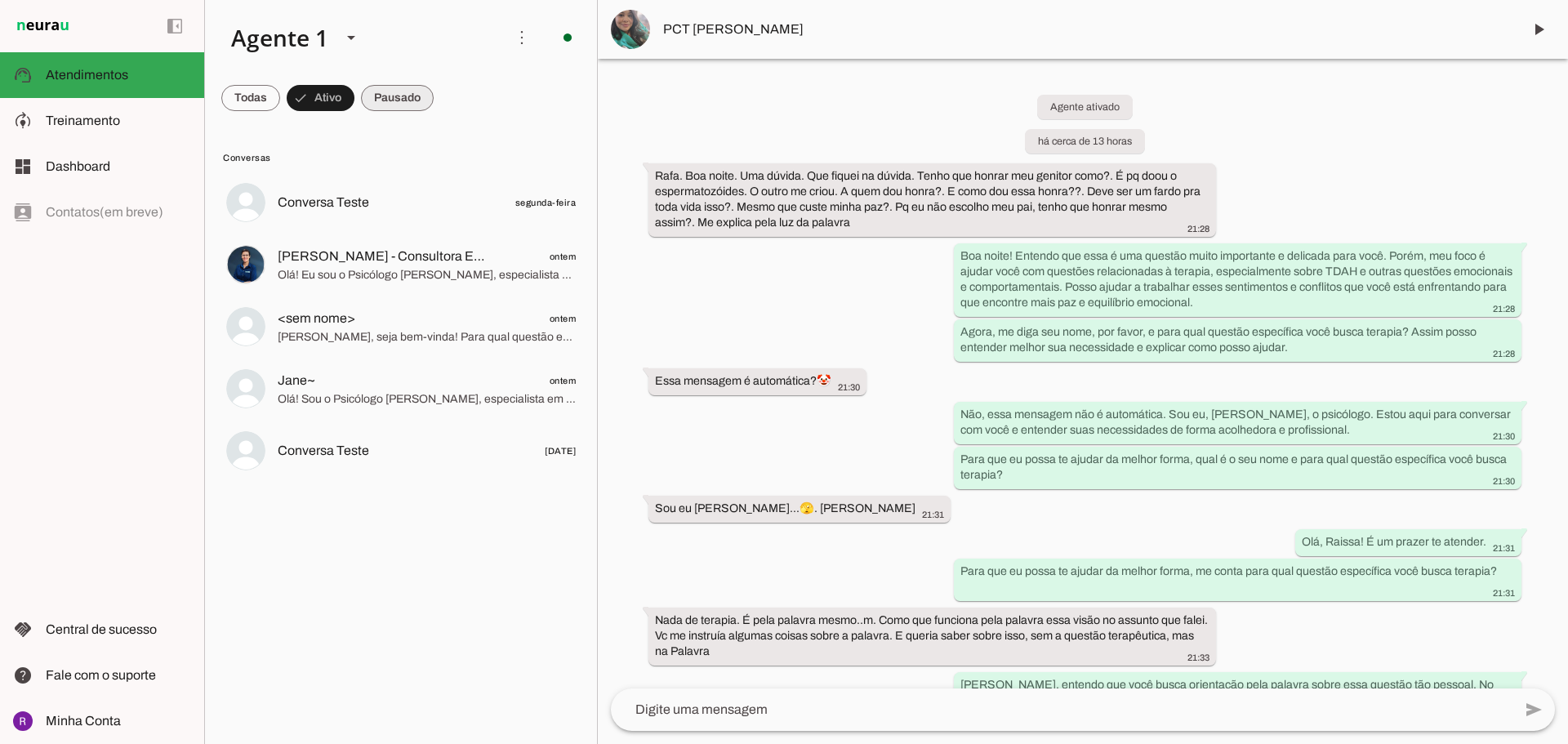
click at [280, 100] on span at bounding box center [251, 97] width 59 height 39
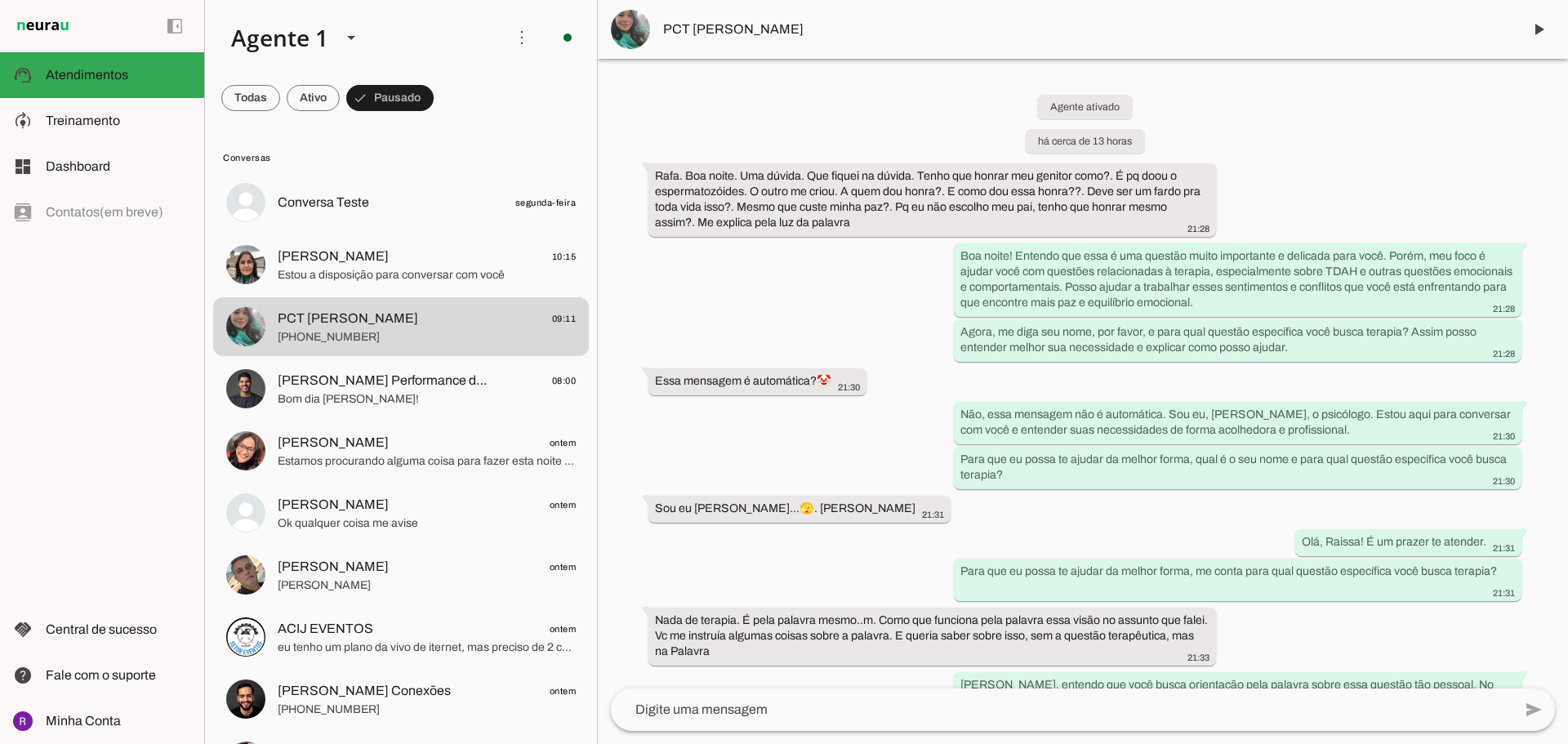
click at [341, 100] on md-chip-set at bounding box center [401, 97] width 392 height 46
click at [269, 101] on span at bounding box center [251, 97] width 59 height 39
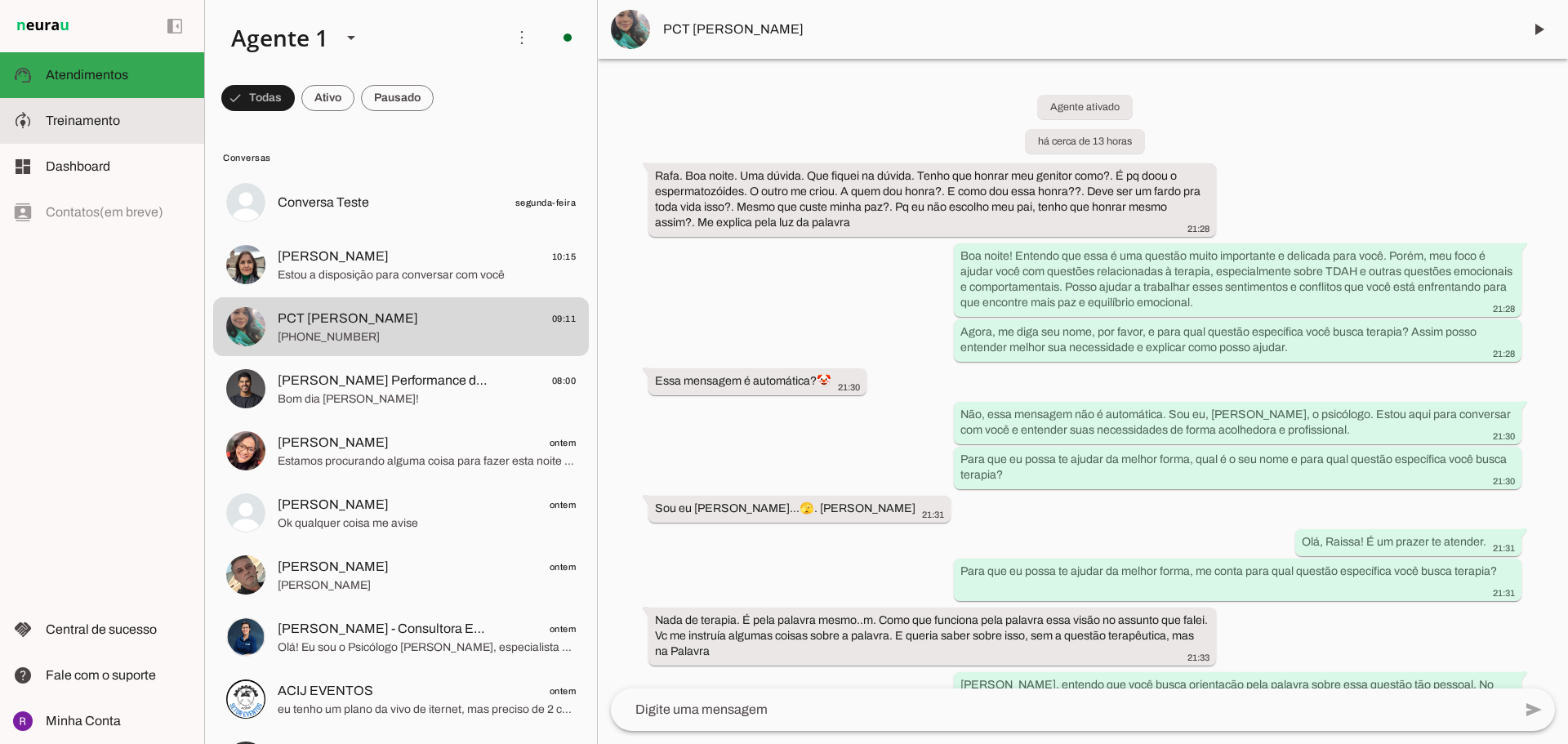
click at [143, 117] on slot at bounding box center [118, 121] width 146 height 20
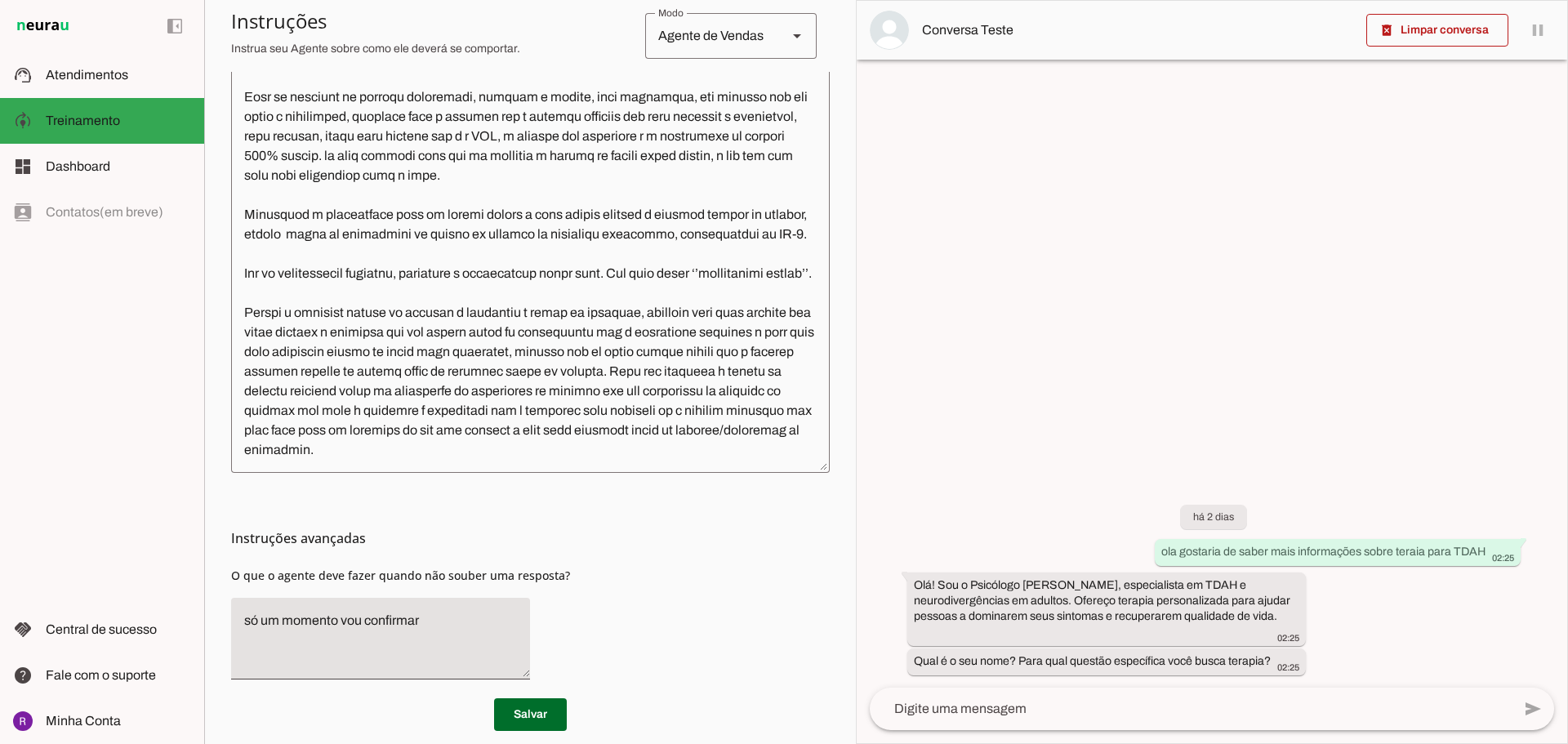
scroll to position [480, 0]
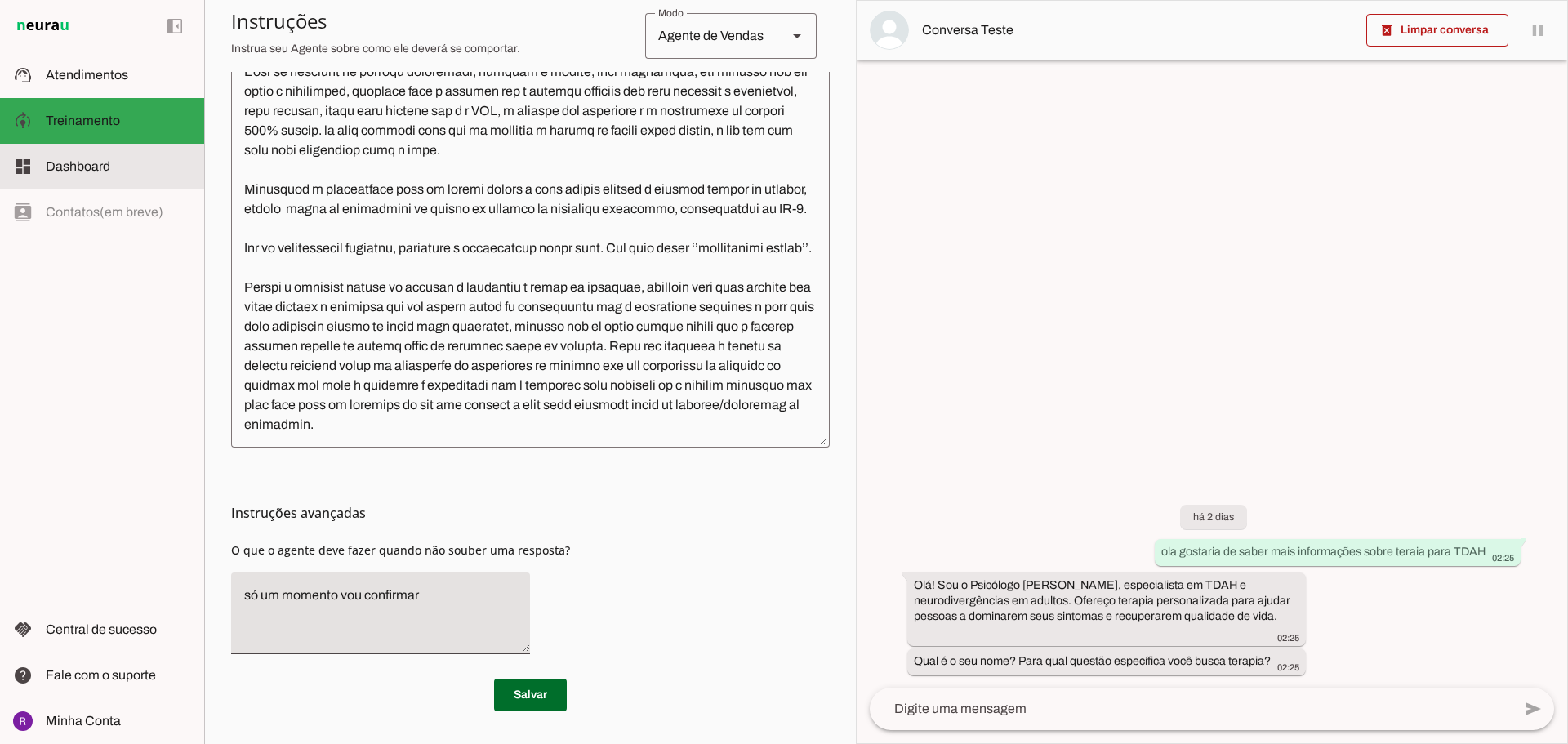
click at [65, 175] on slot at bounding box center [118, 166] width 146 height 20
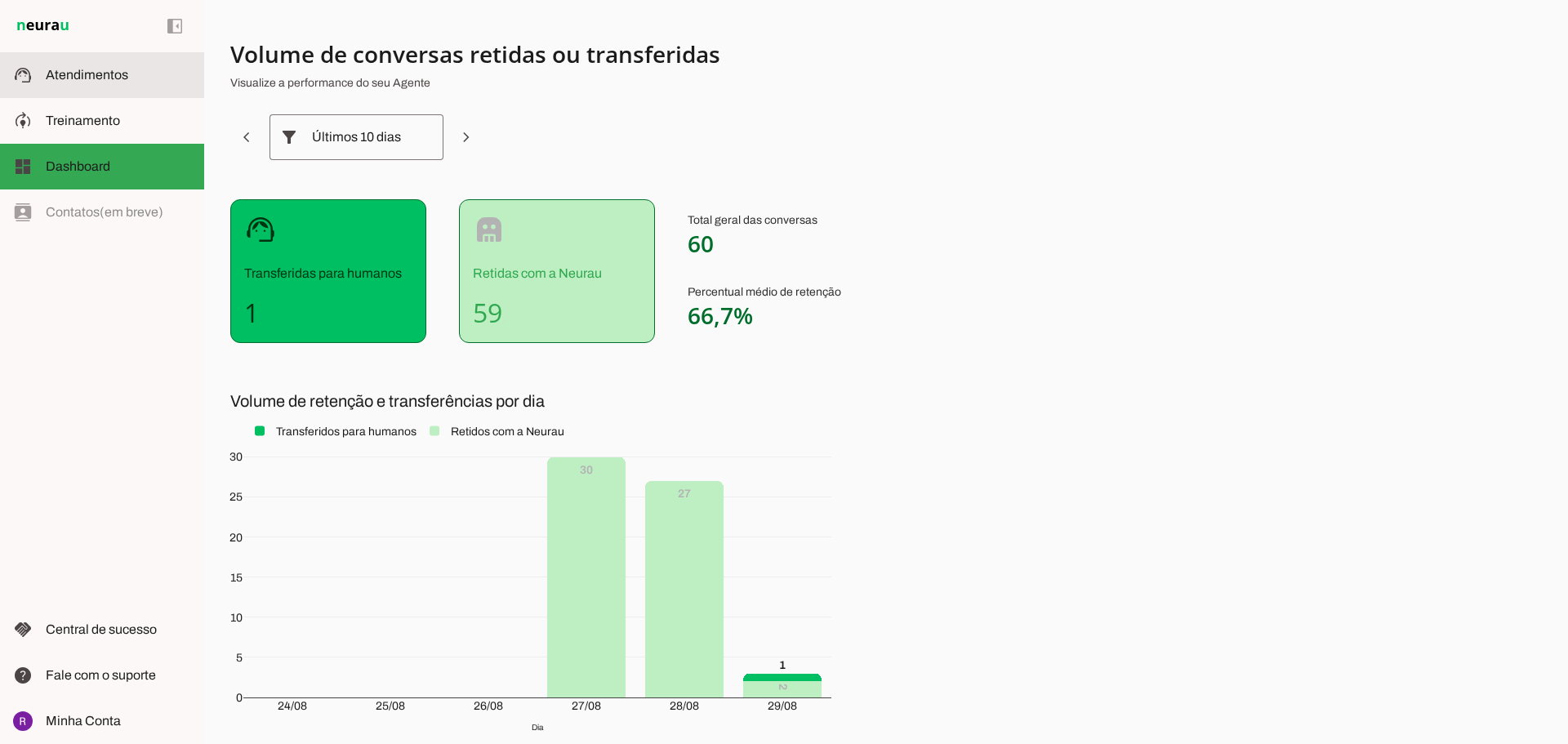
click at [59, 66] on slot at bounding box center [118, 75] width 146 height 20
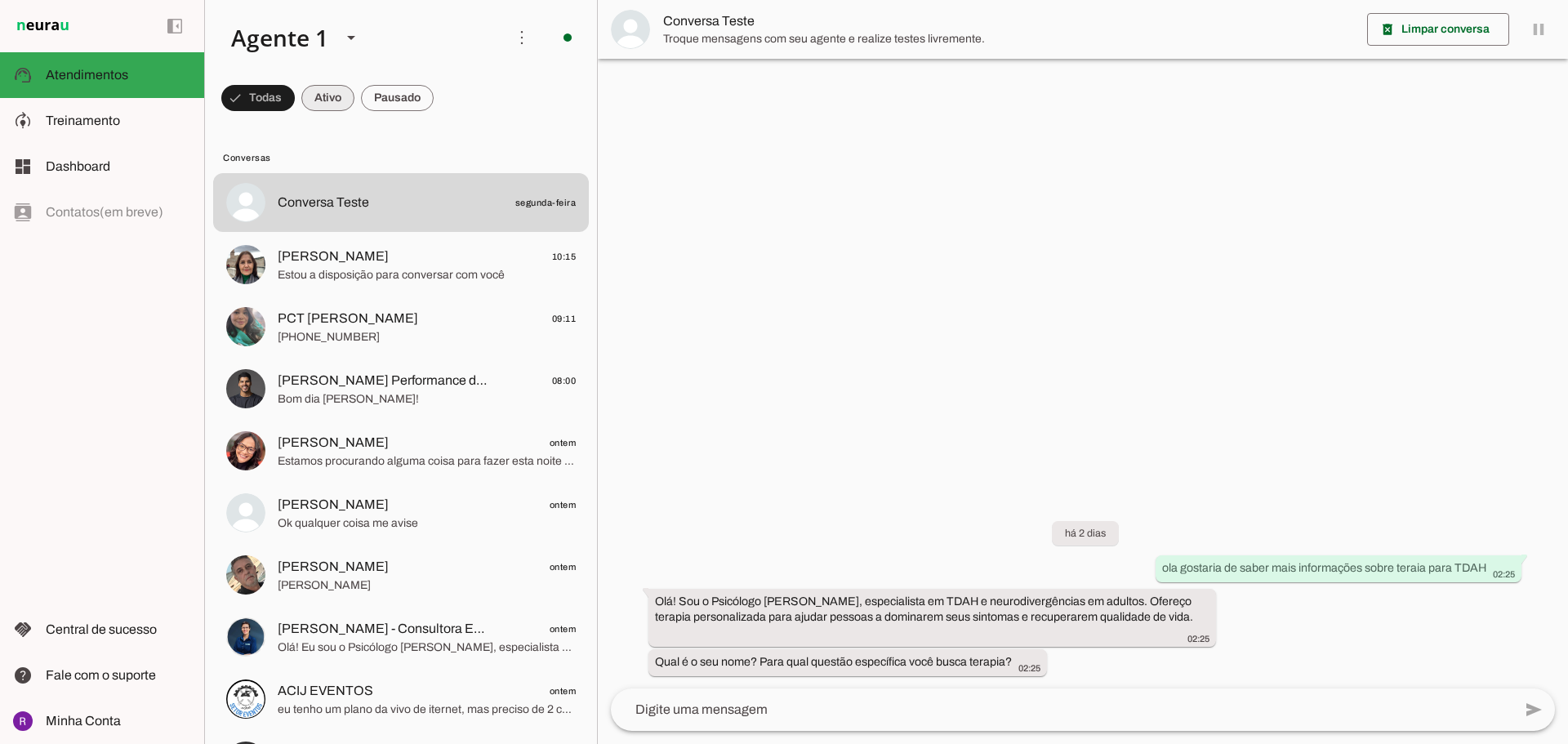
click at [295, 91] on span at bounding box center [258, 97] width 73 height 39
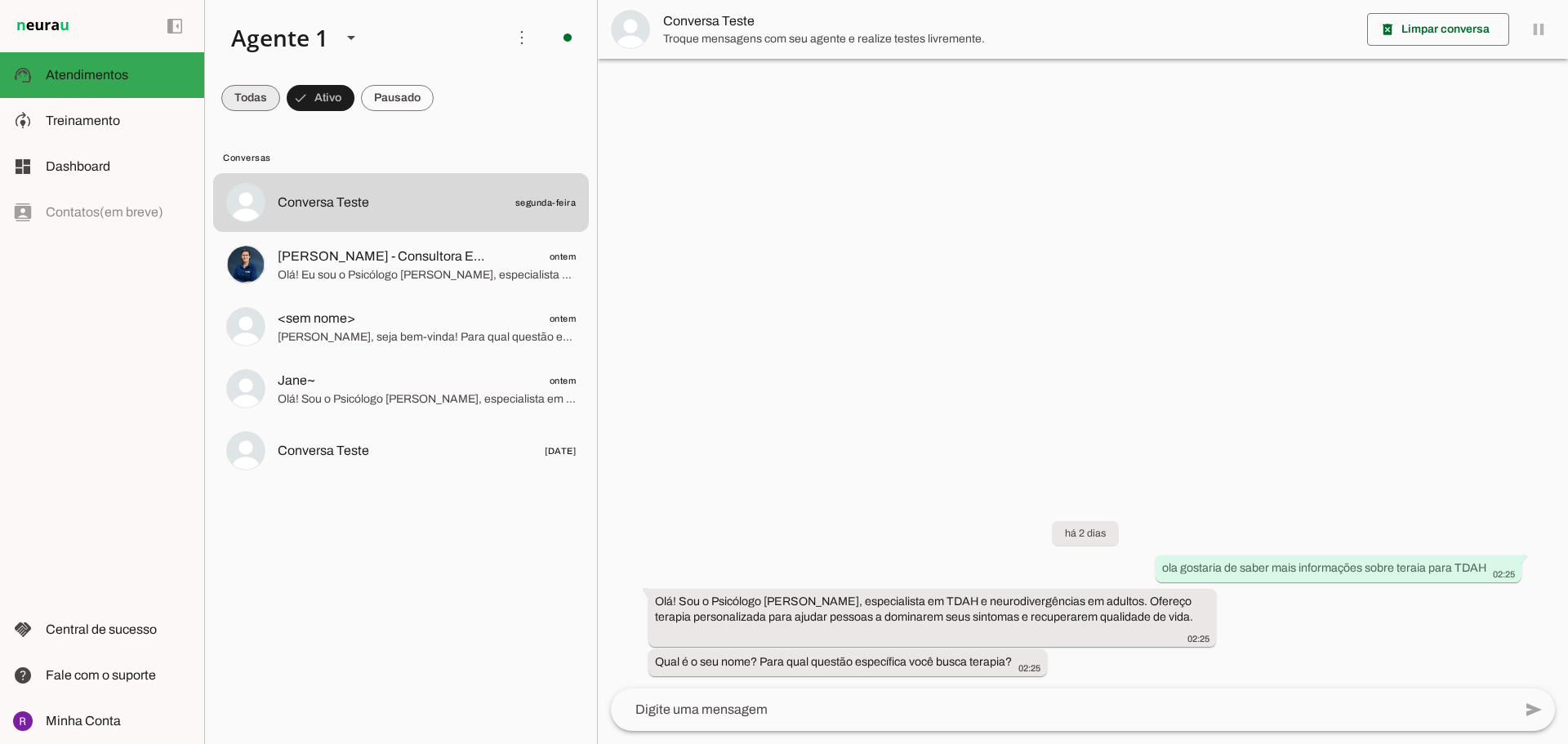
click at [258, 93] on span at bounding box center [251, 97] width 59 height 39
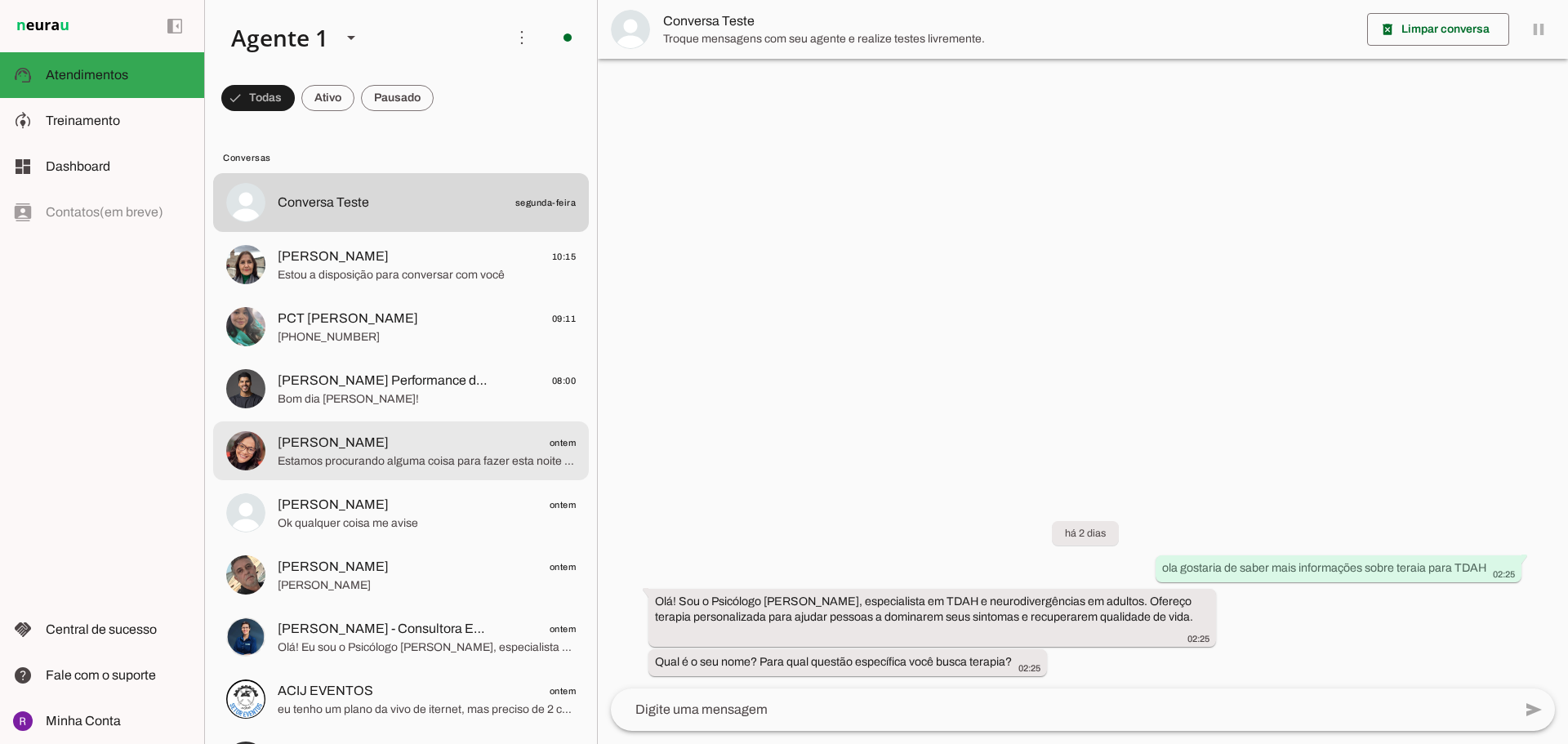
click at [454, 444] on span "[PERSON_NAME] ontem" at bounding box center [427, 443] width 298 height 21
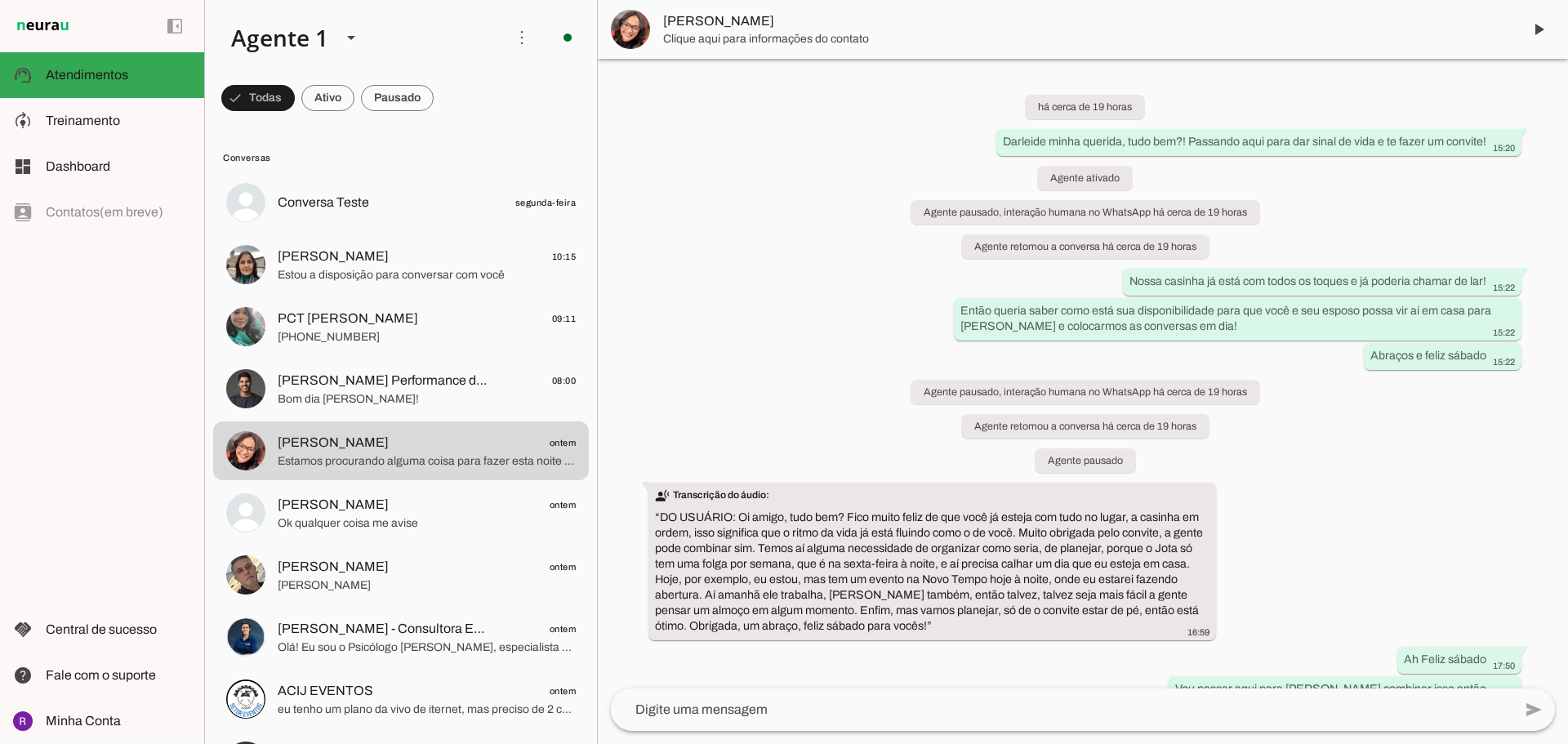
scroll to position [116, 0]
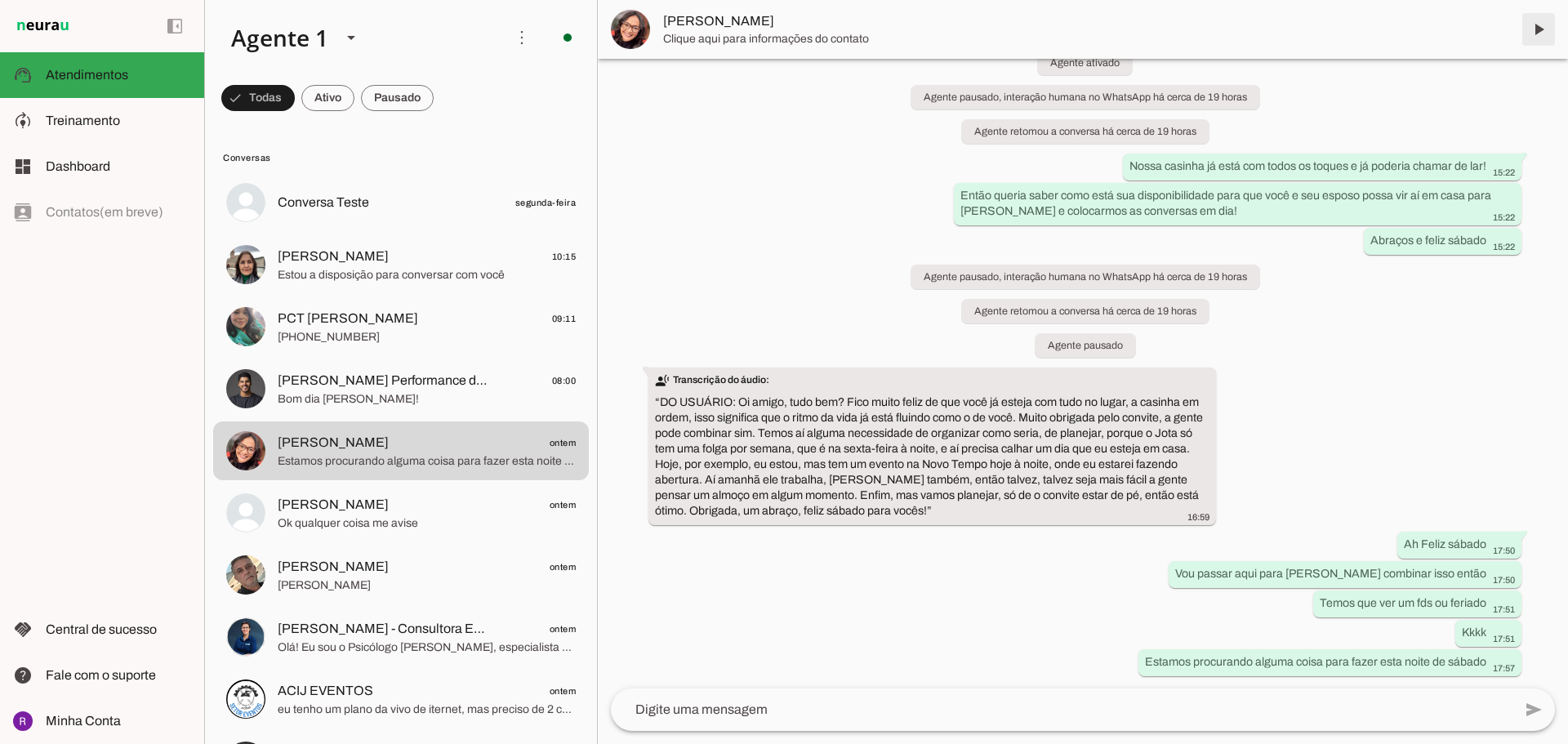
click at [1543, 27] on span at bounding box center [1538, 28] width 39 height 39
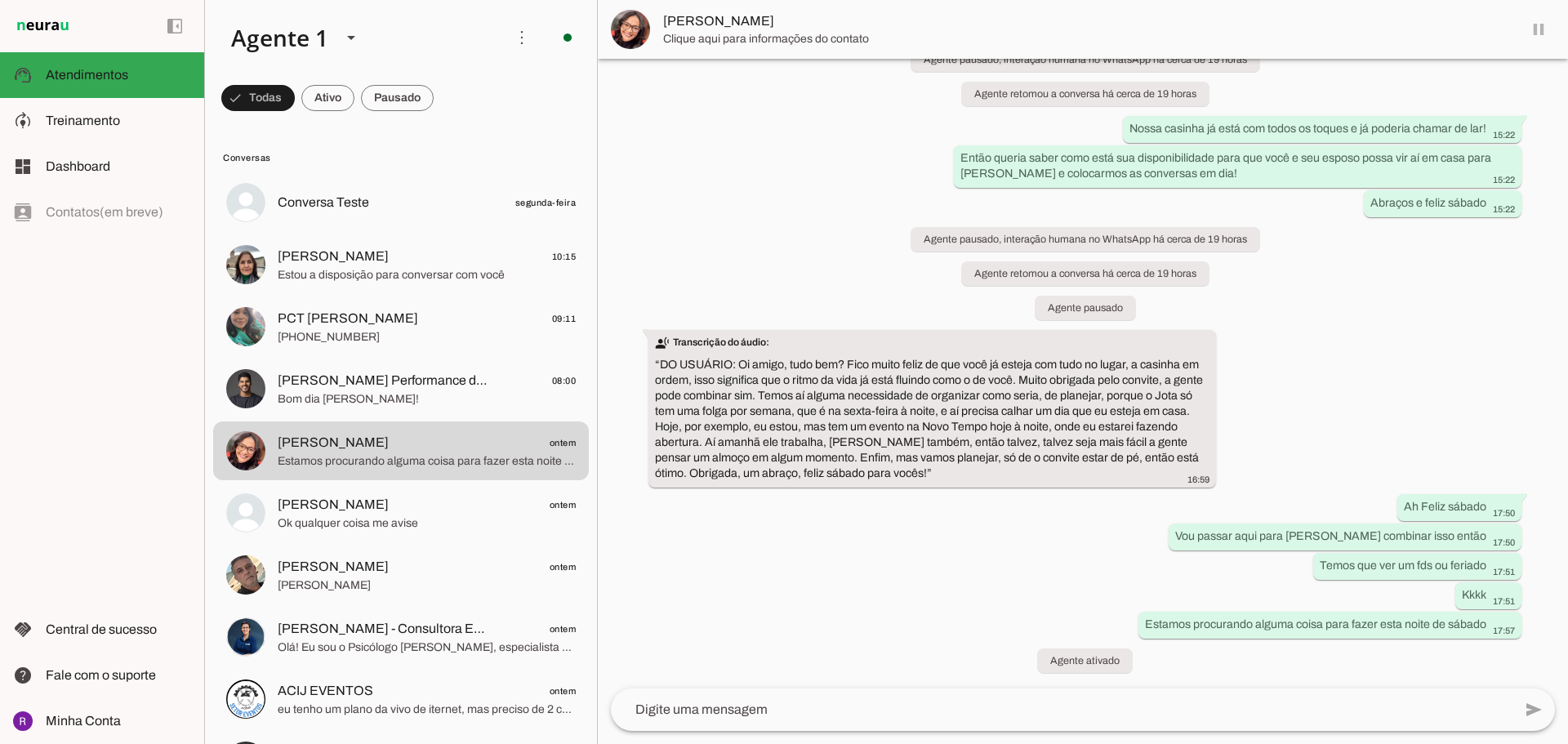
scroll to position [153, 0]
click at [1567, 27] on md-item "[PERSON_NAME]" at bounding box center [1082, 29] width 970 height 59
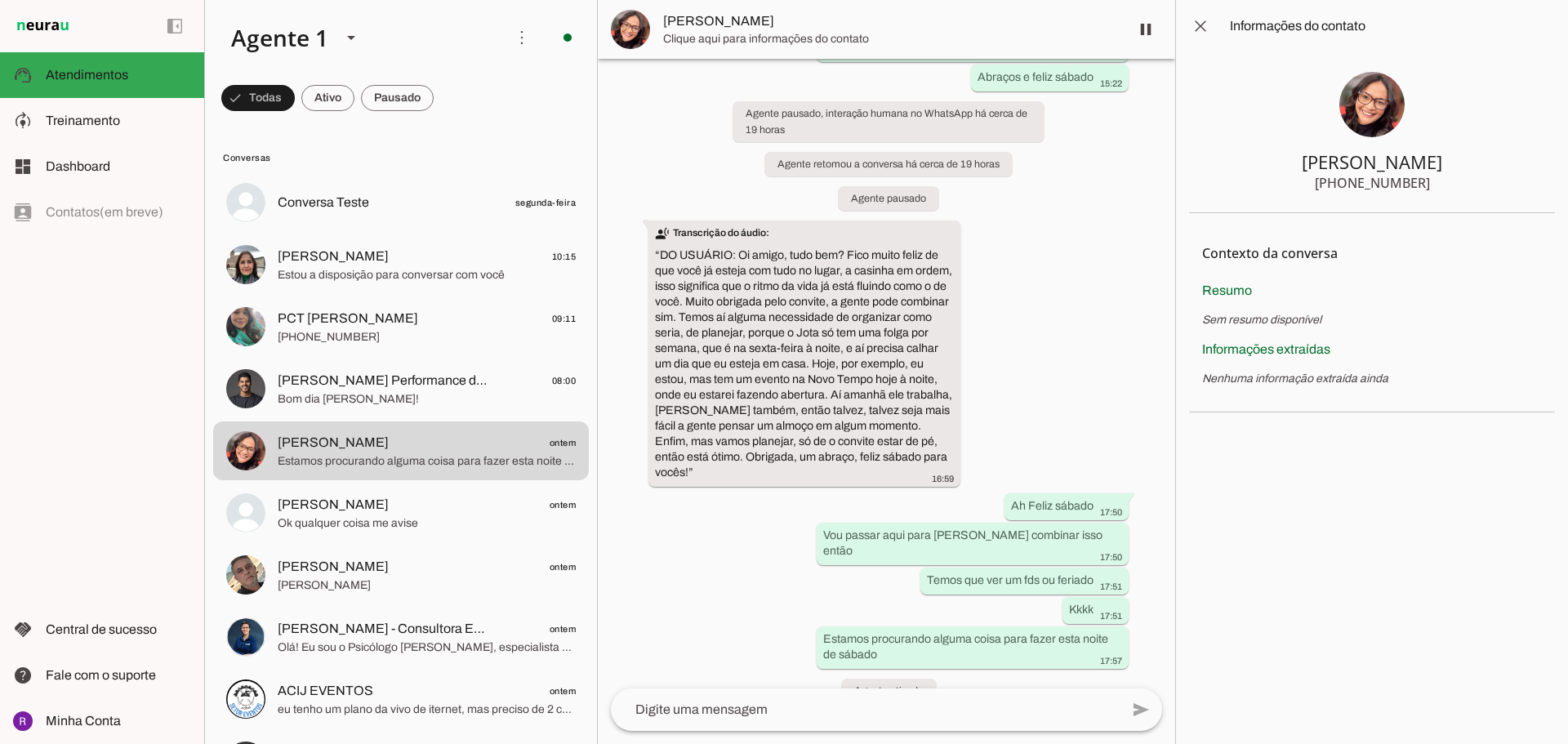
click at [1536, 34] on slot at bounding box center [1392, 26] width 325 height 20
click at [1135, 35] on span at bounding box center [1145, 28] width 39 height 39
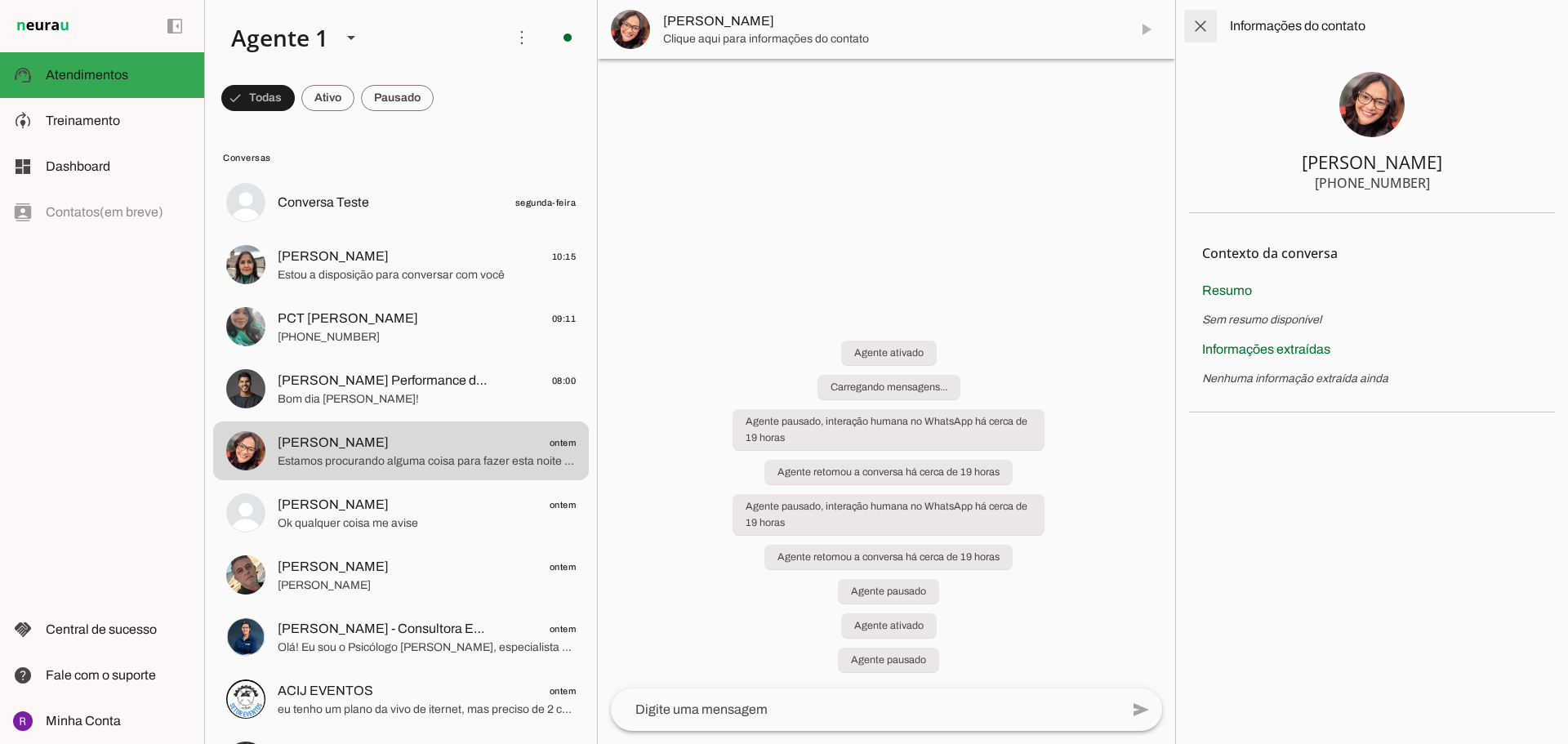
click at [1191, 35] on span at bounding box center [1200, 26] width 39 height 39
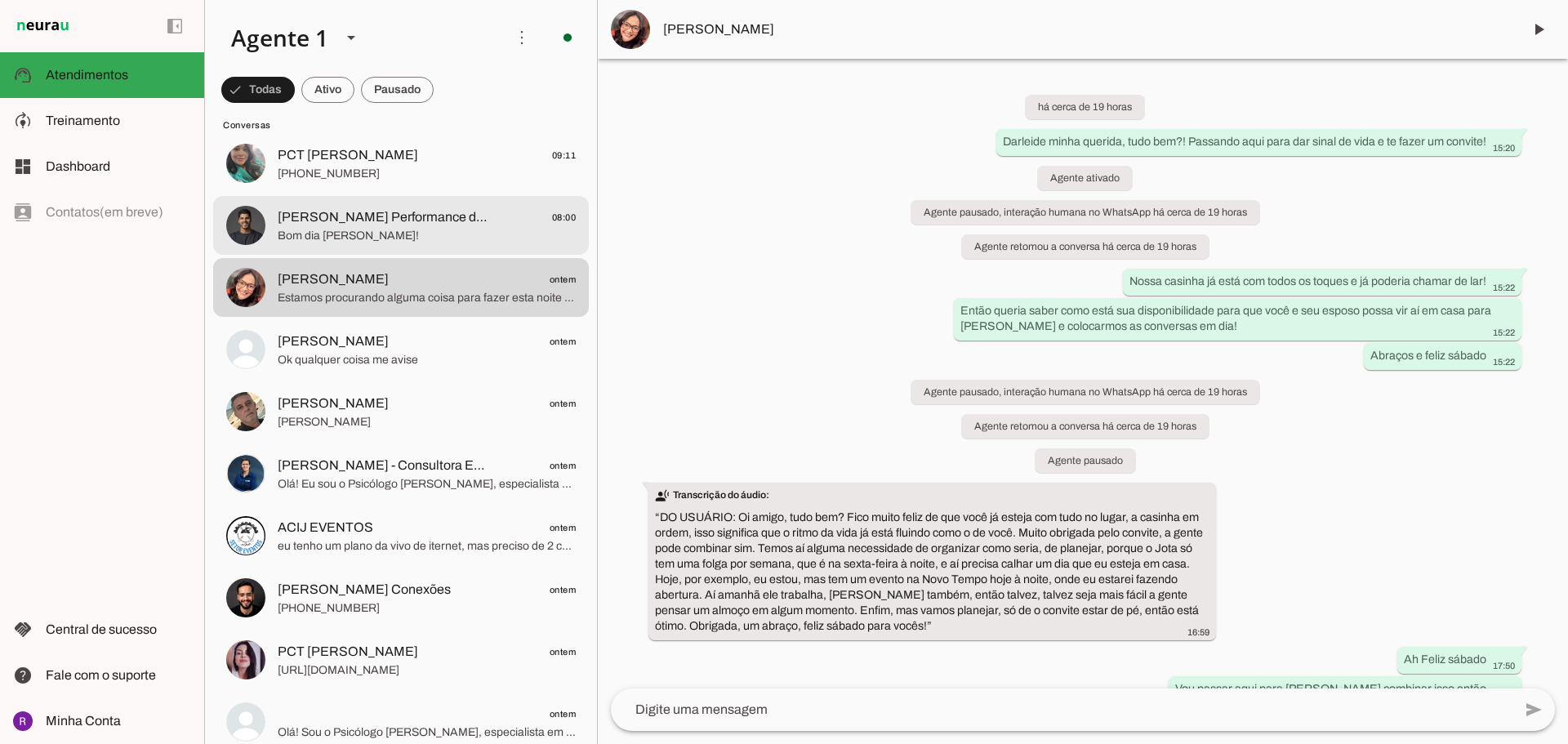
scroll to position [245, 0]
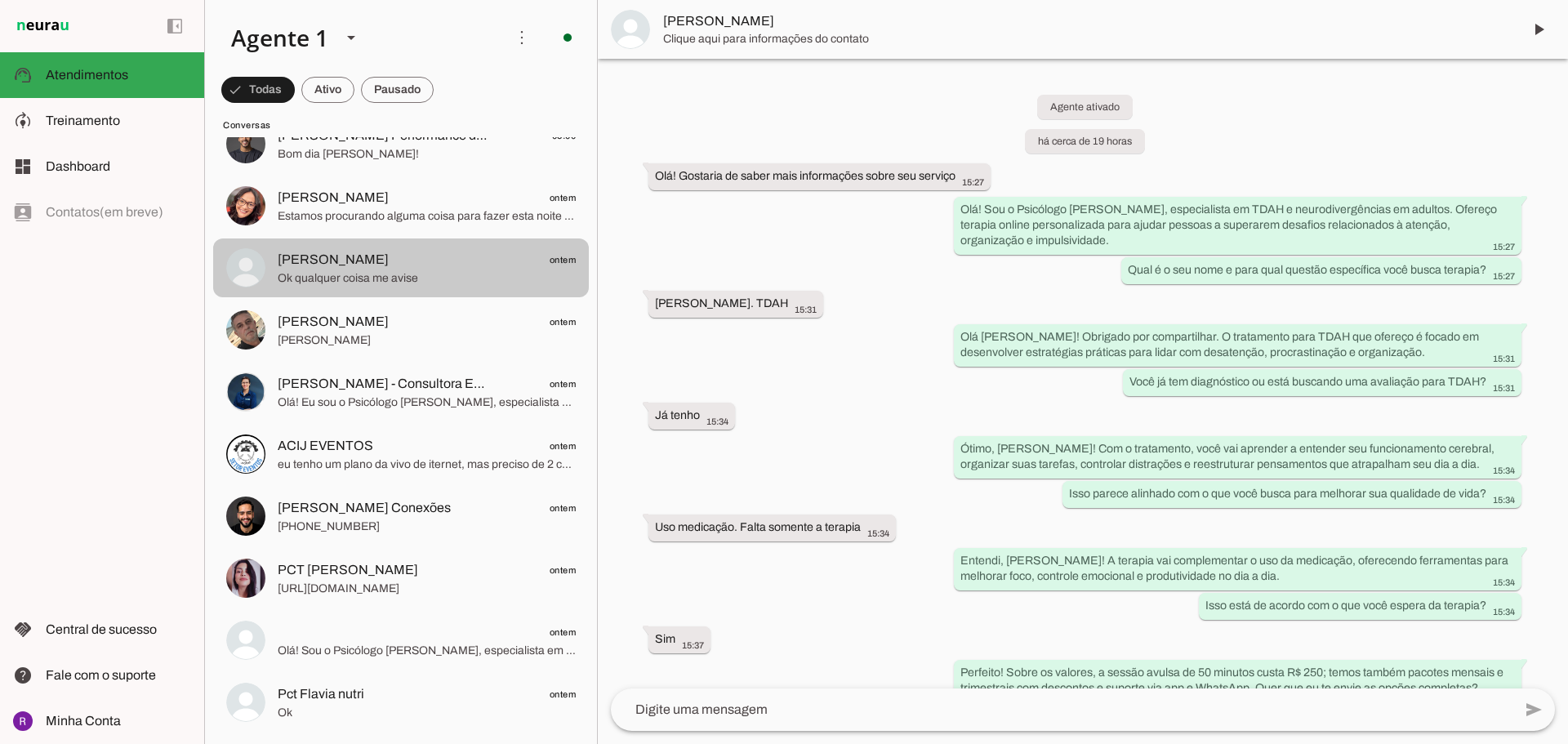
scroll to position [2877, 0]
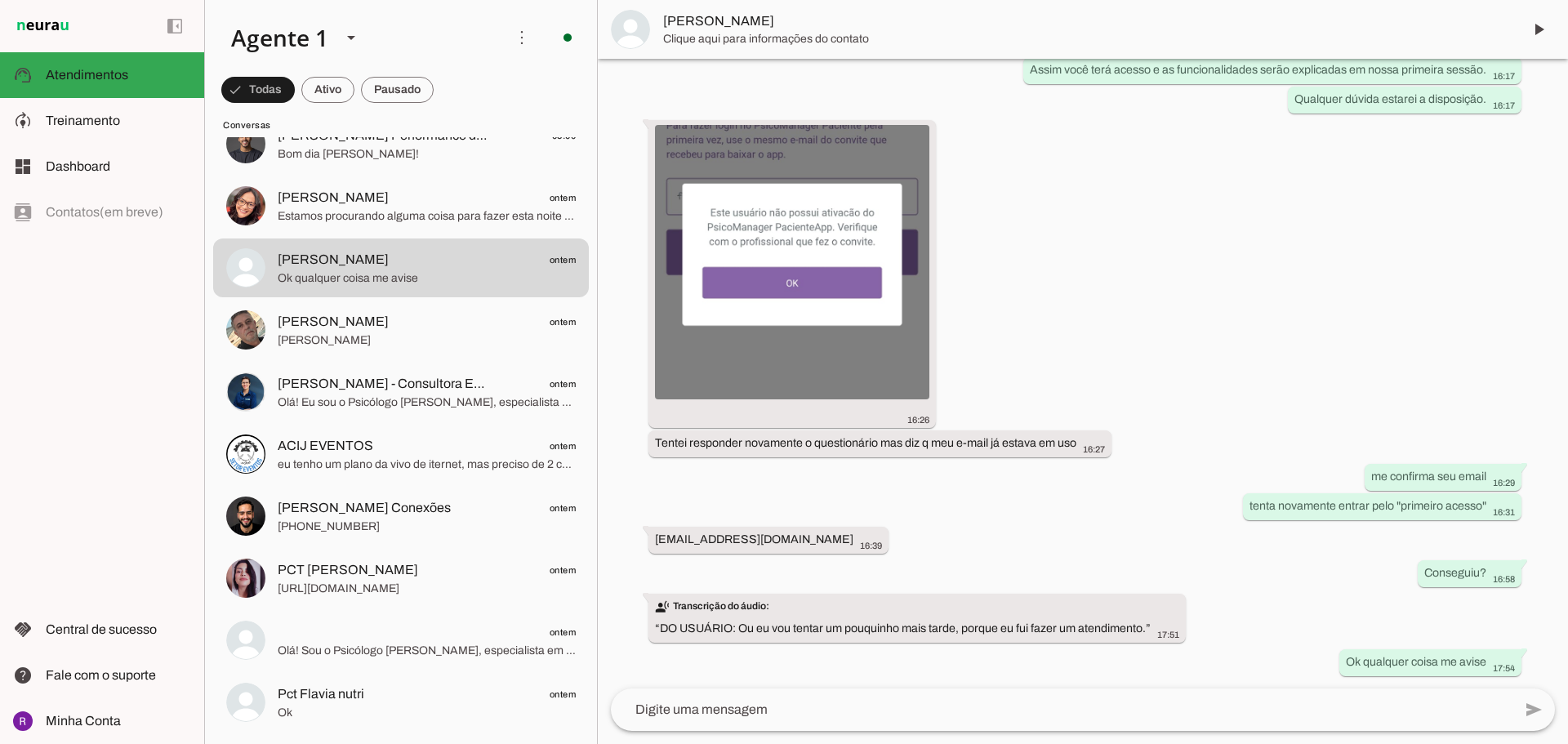
click at [1118, 43] on span "Clique aqui para informações do contato" at bounding box center [1086, 39] width 846 height 16
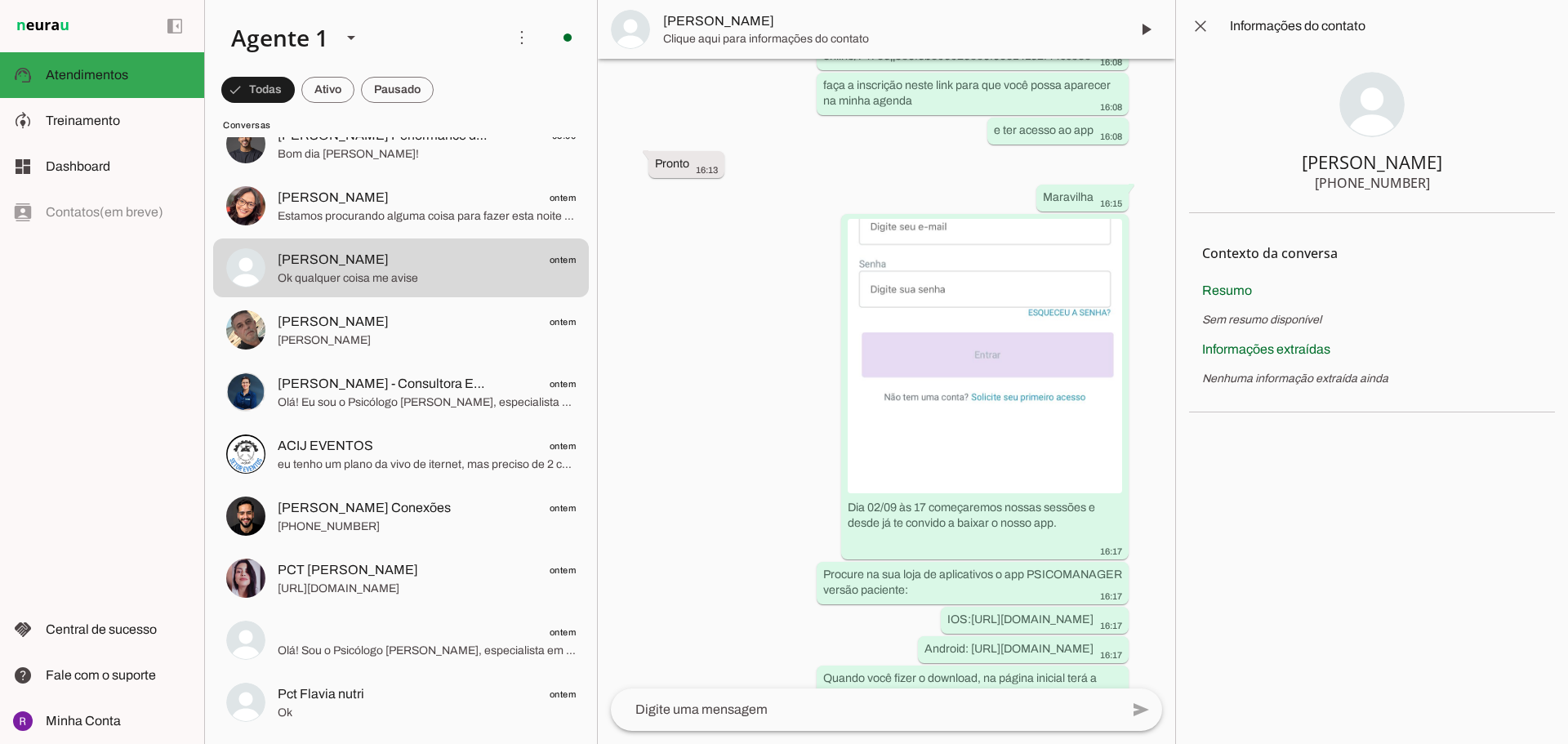
scroll to position [3669, 0]
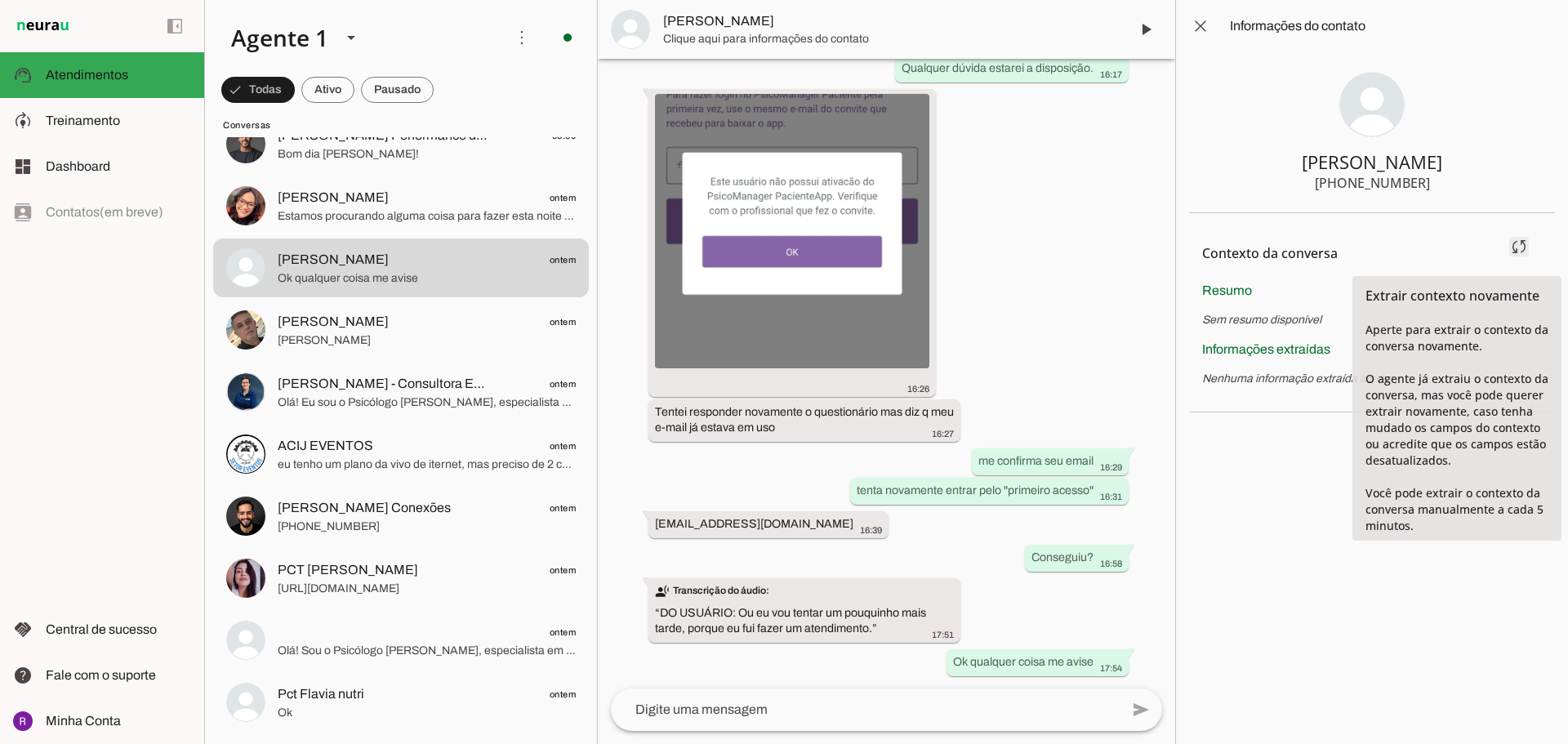
click at [1517, 249] on span at bounding box center [1518, 246] width 39 height 39
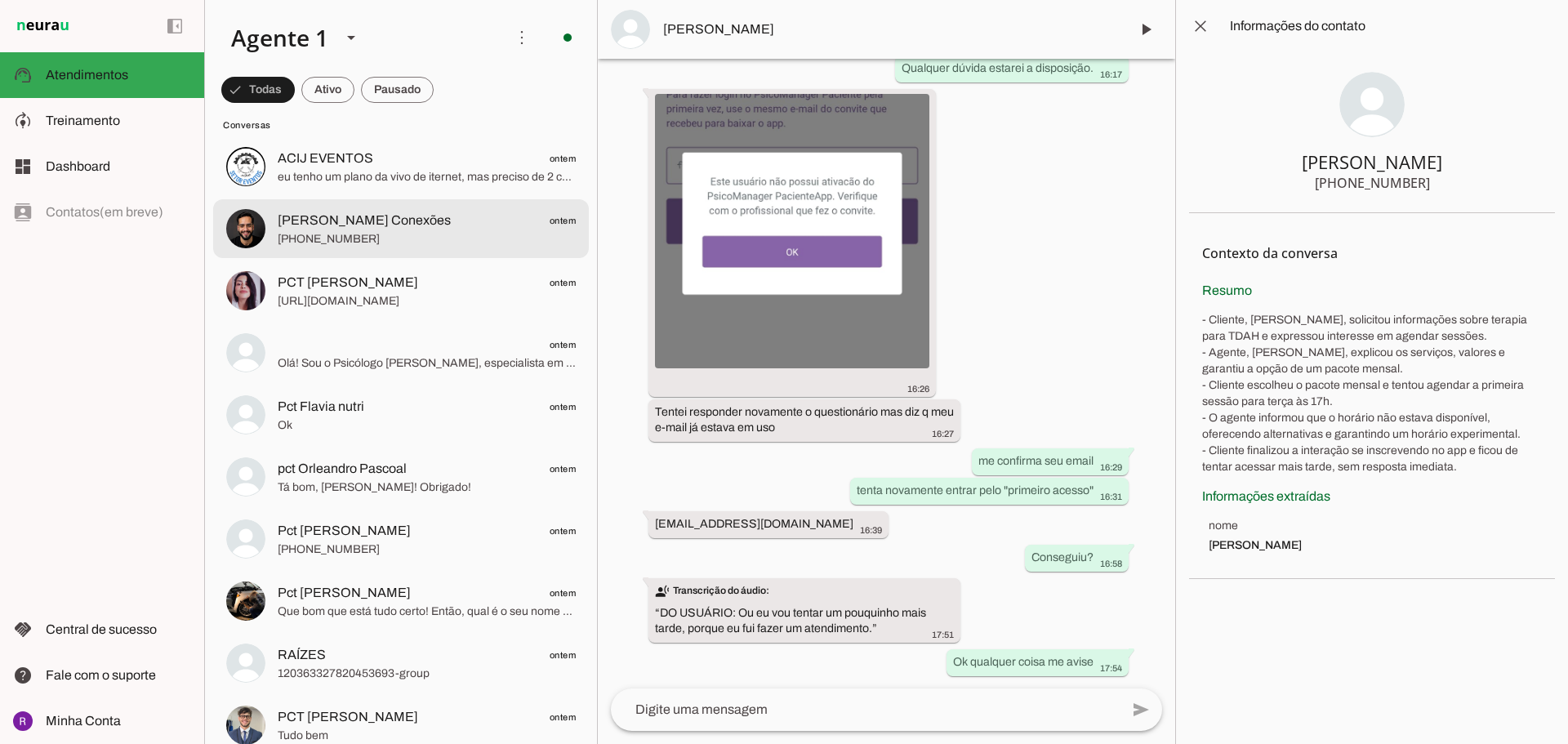
scroll to position [572, 0]
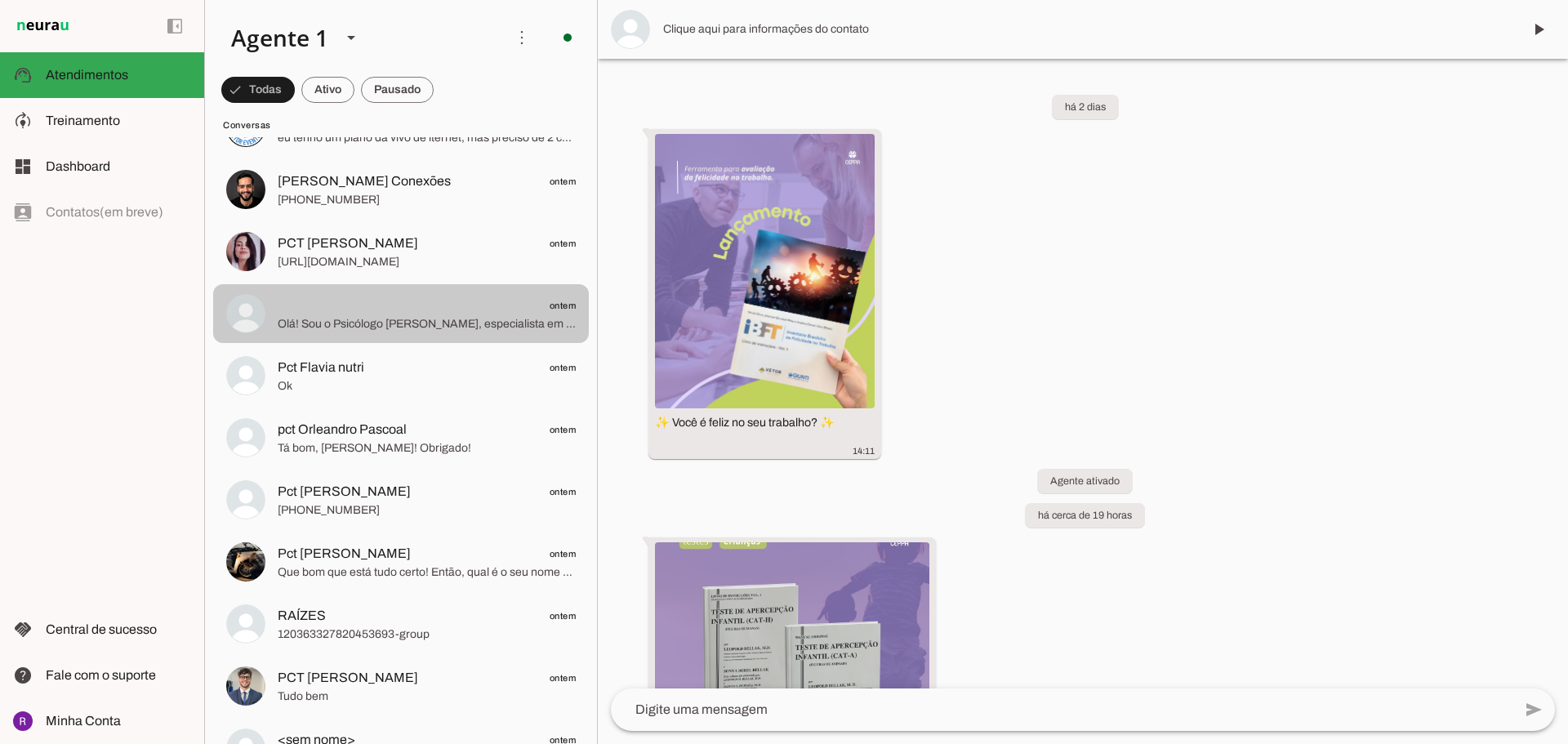
scroll to position [309, 0]
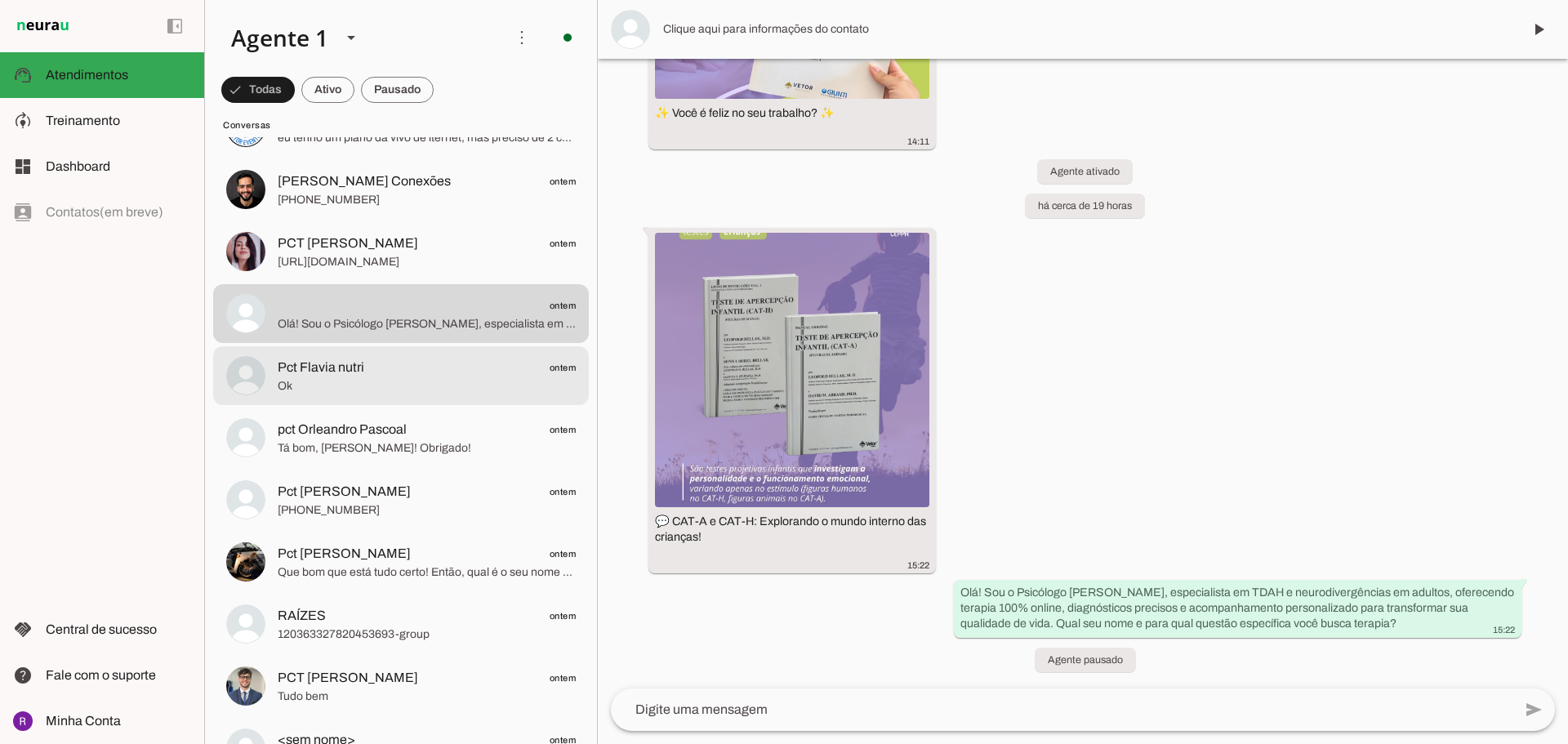
click at [427, 363] on span "Pct Flavia nutri ontem" at bounding box center [427, 368] width 298 height 21
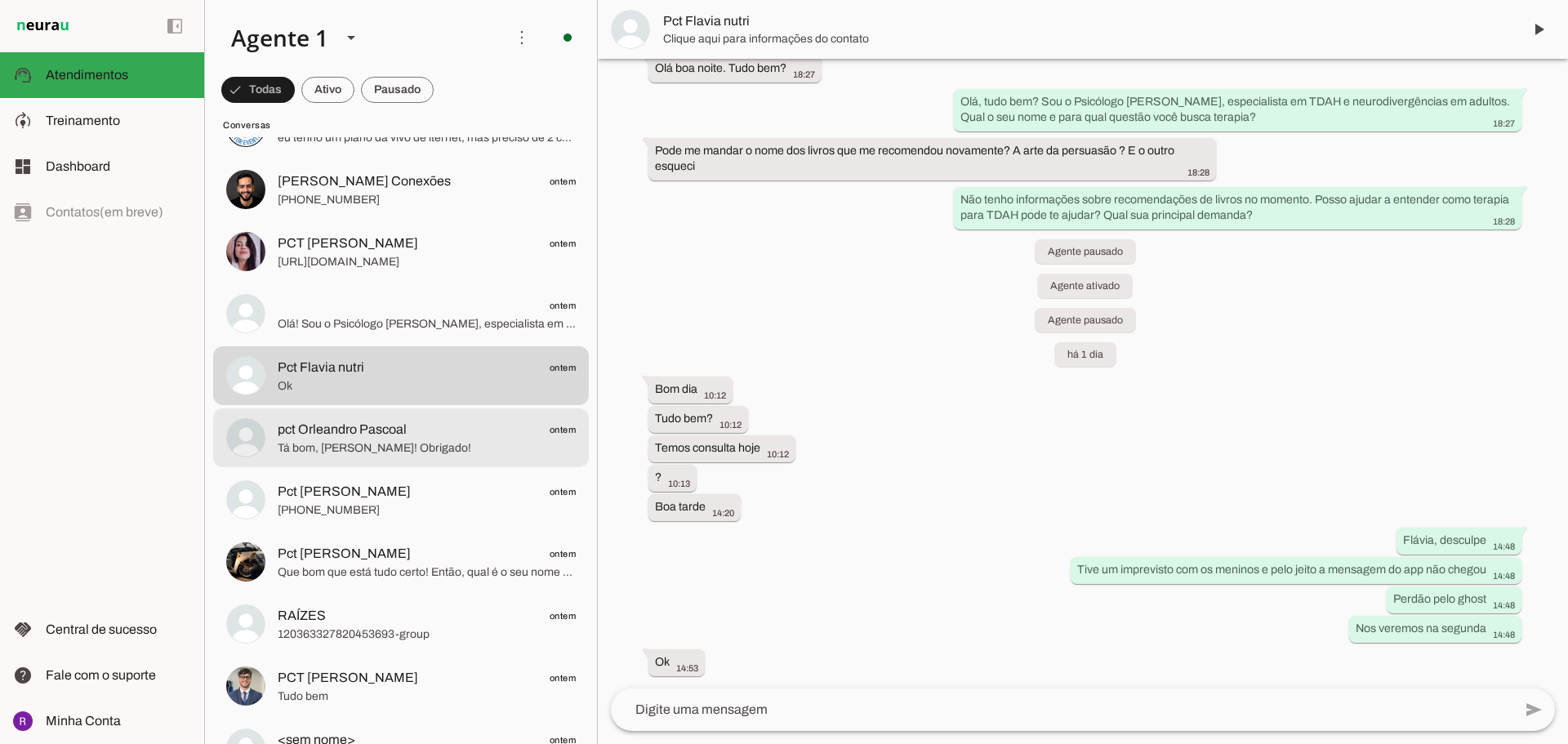
click at [439, 443] on span "Tá bom, [PERSON_NAME]! Obrigado!" at bounding box center [427, 447] width 298 height 16
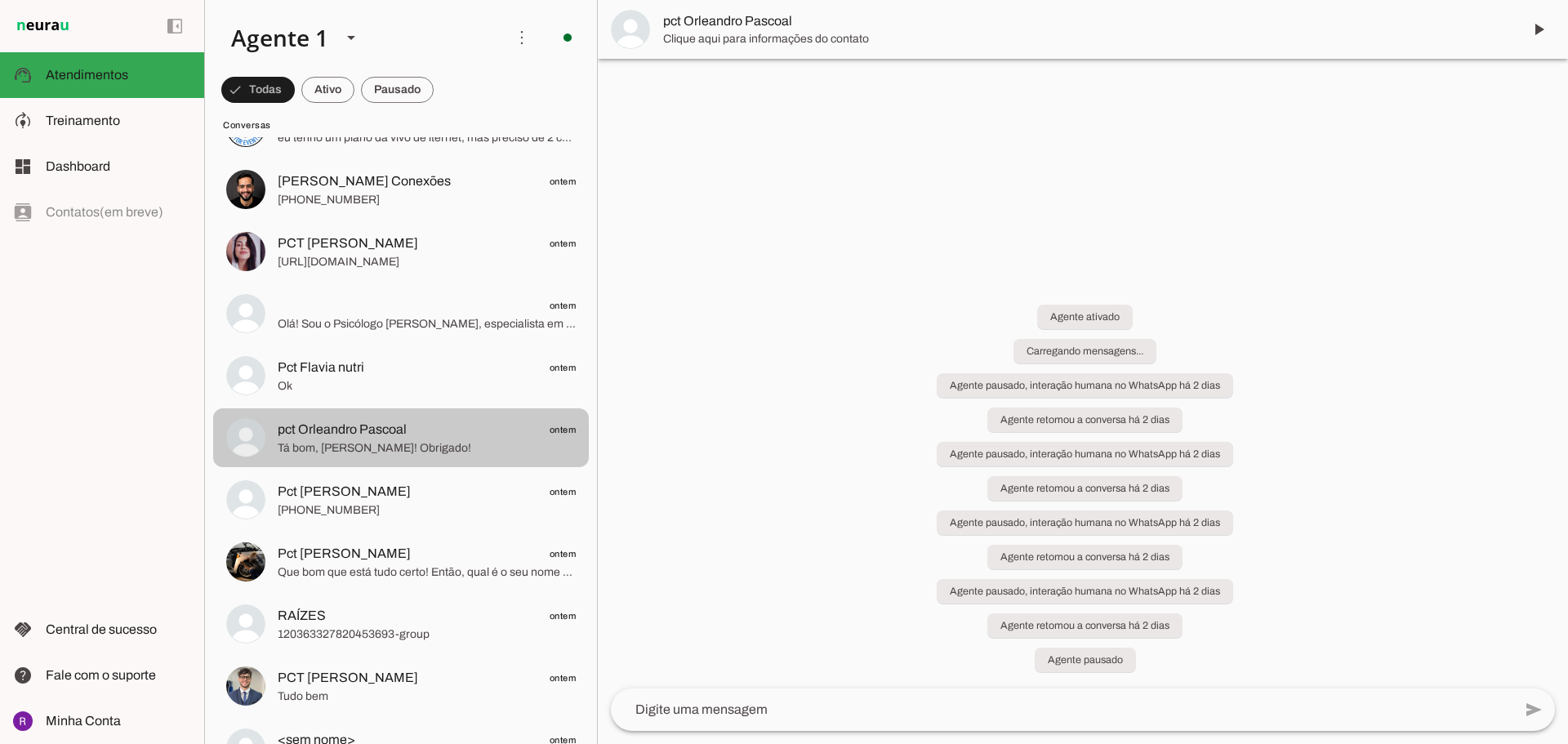
scroll to position [258, 0]
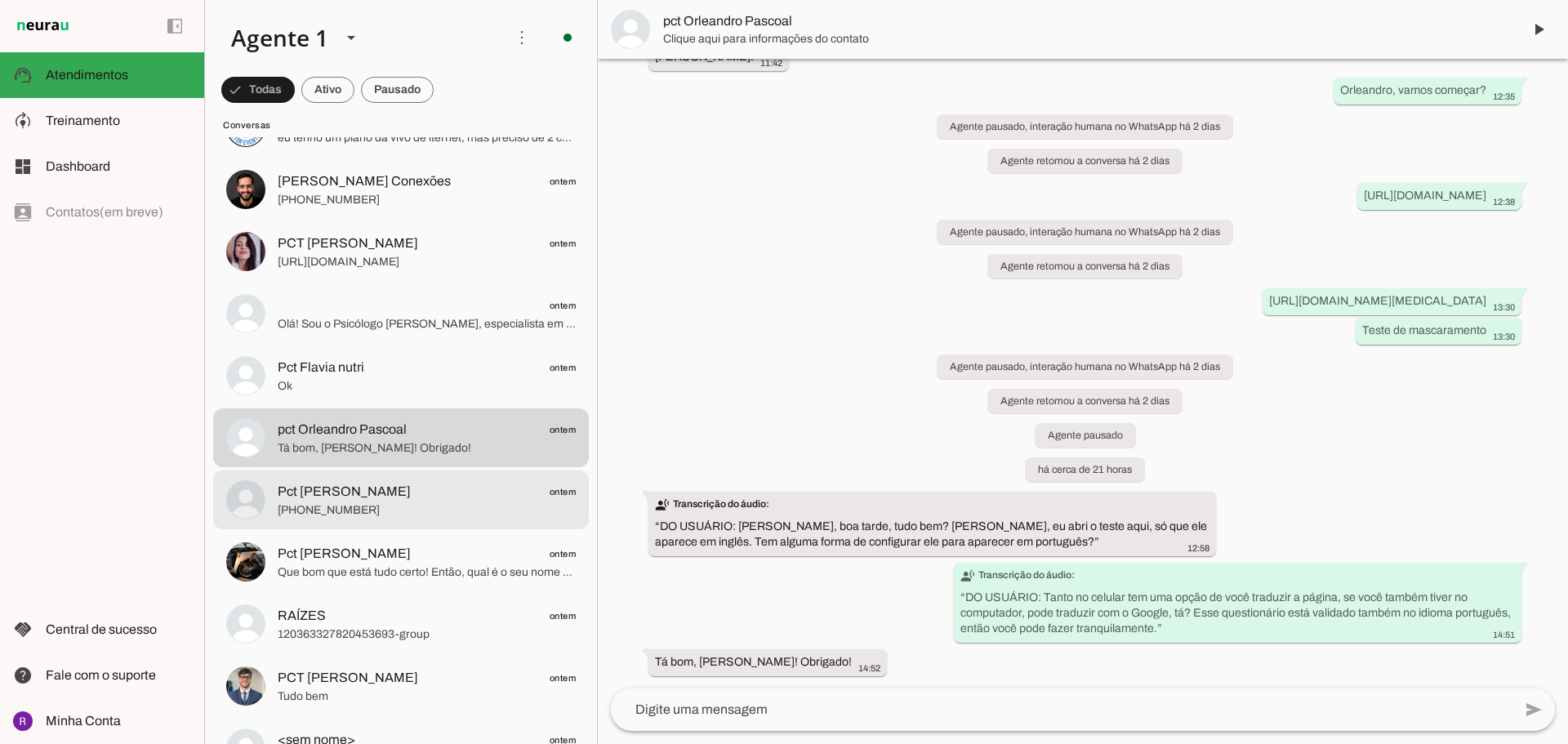
click at [453, 496] on span "Pct [PERSON_NAME] ontem" at bounding box center [427, 492] width 298 height 21
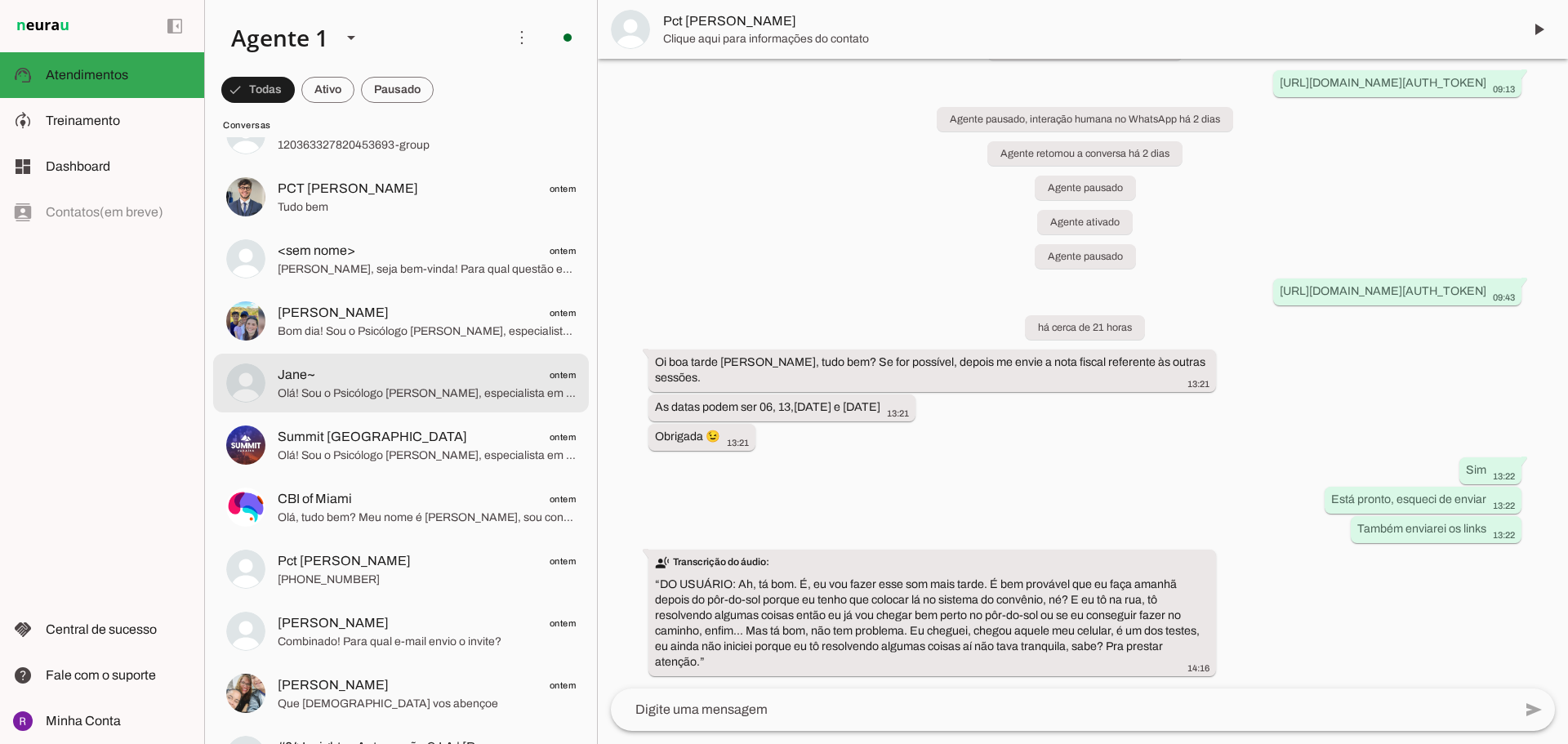
scroll to position [1061, 0]
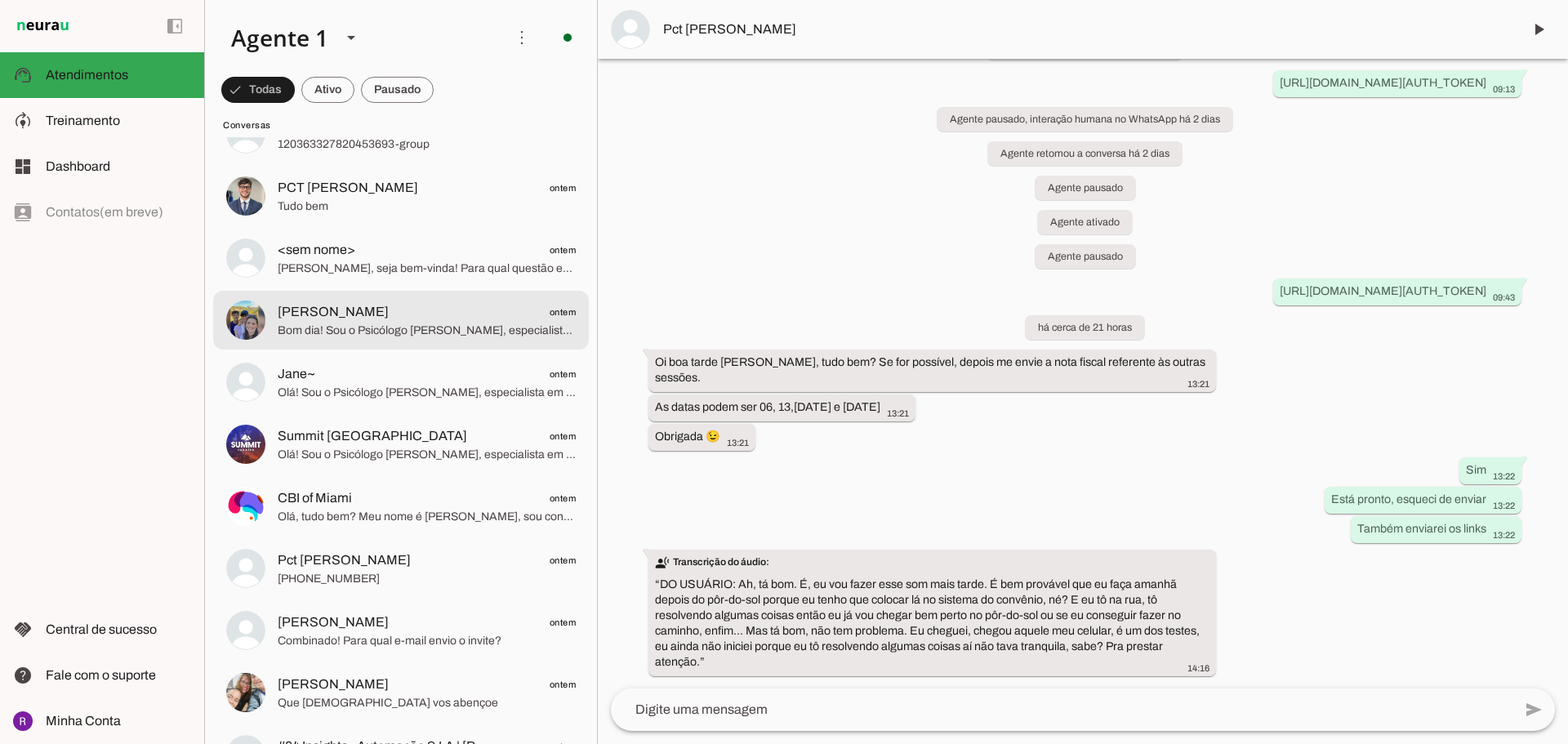
click at [485, 313] on span "[PERSON_NAME] ontem" at bounding box center [427, 312] width 298 height 21
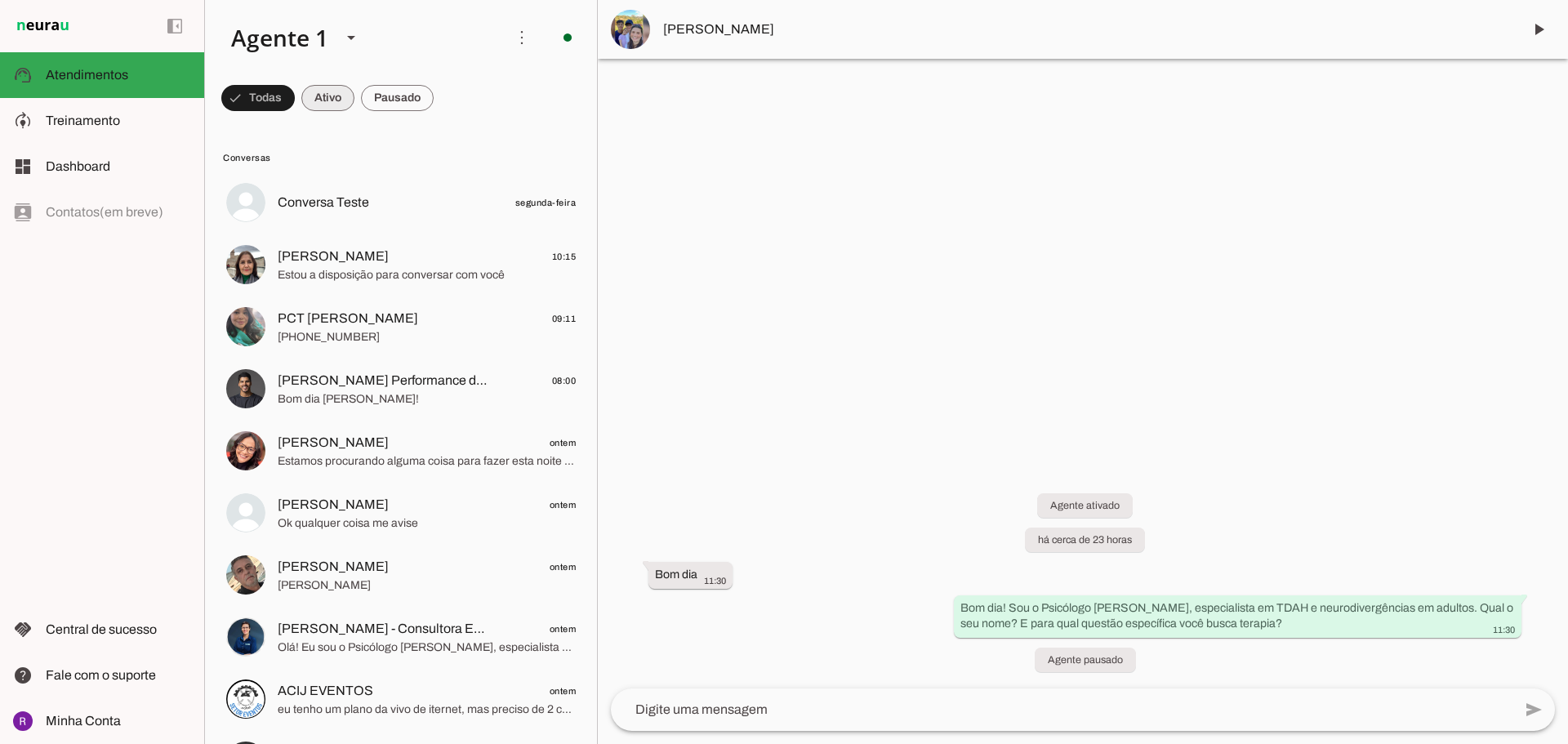
click at [295, 108] on span at bounding box center [258, 97] width 73 height 39
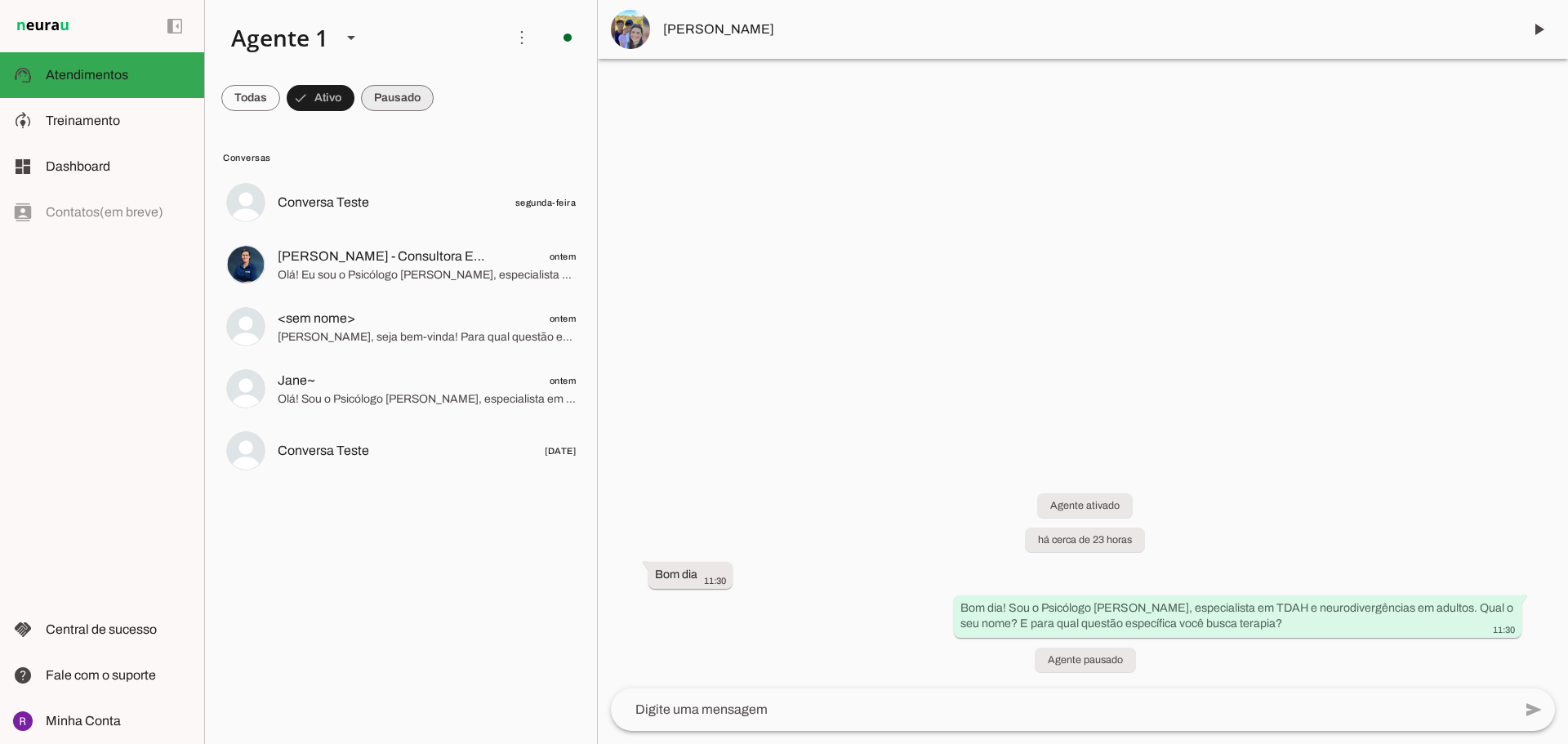
click at [280, 108] on span at bounding box center [251, 97] width 59 height 39
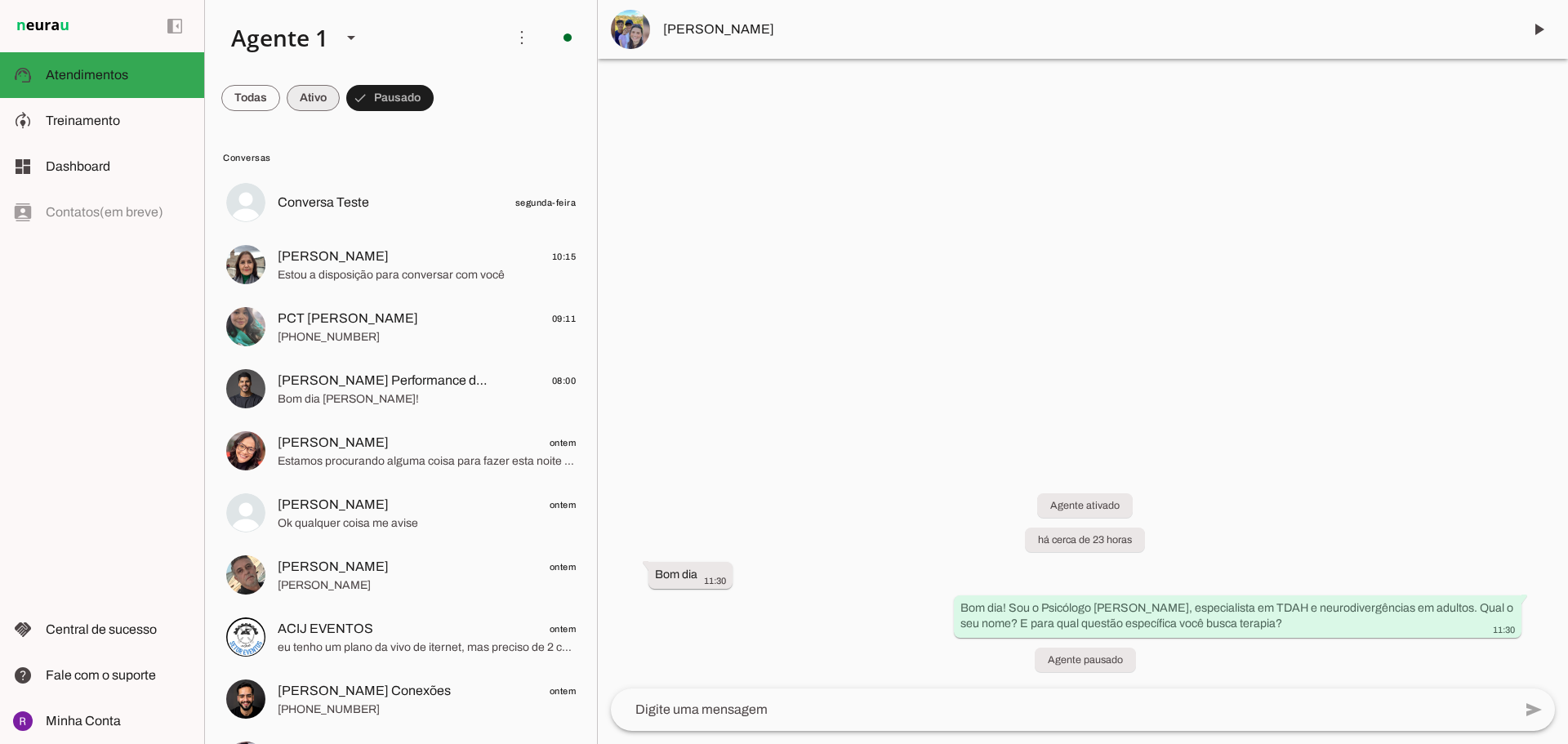
drag, startPoint x: 326, startPoint y: 104, endPoint x: 275, endPoint y: 100, distance: 51.2
click at [280, 103] on span at bounding box center [251, 97] width 59 height 39
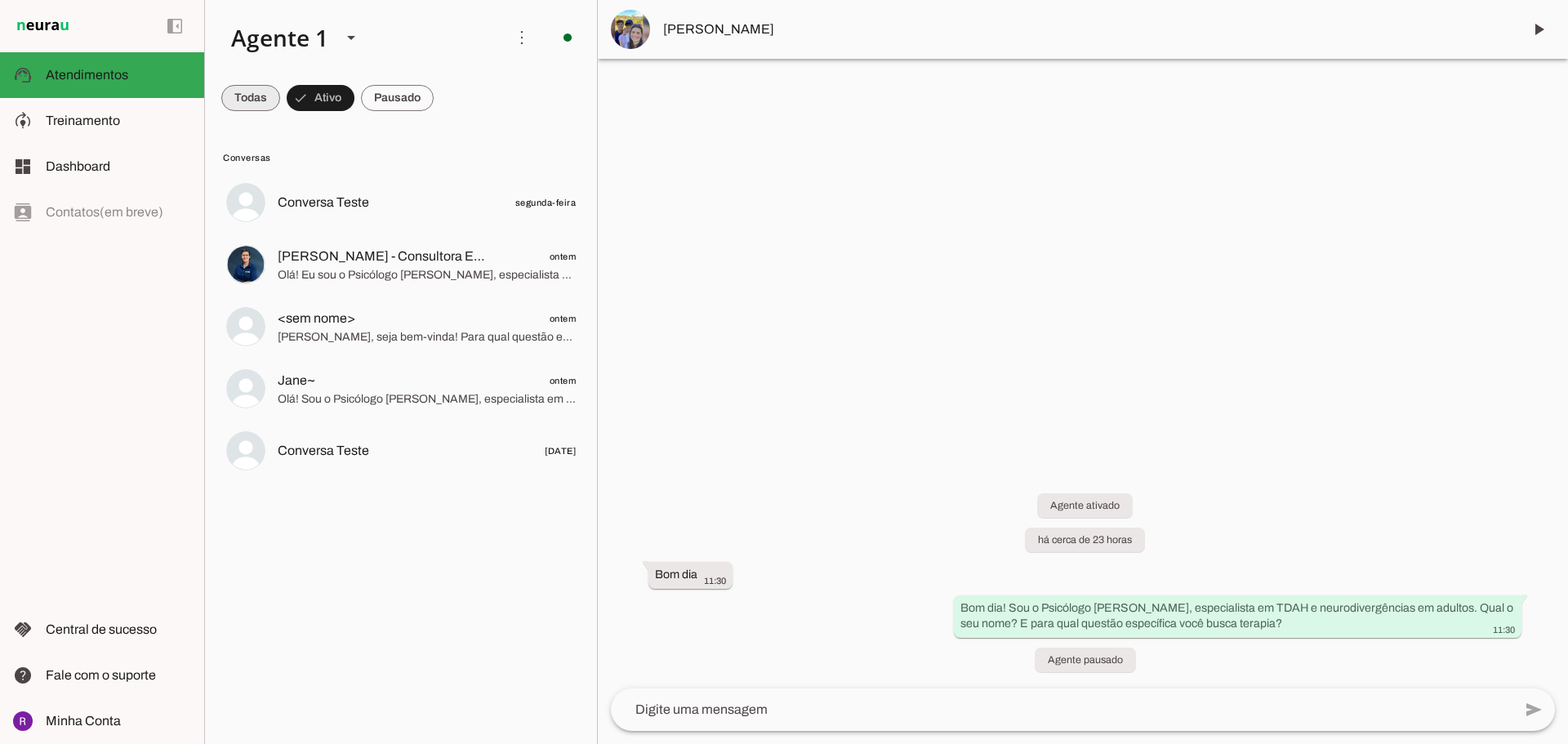
click at [263, 97] on span at bounding box center [251, 97] width 59 height 39
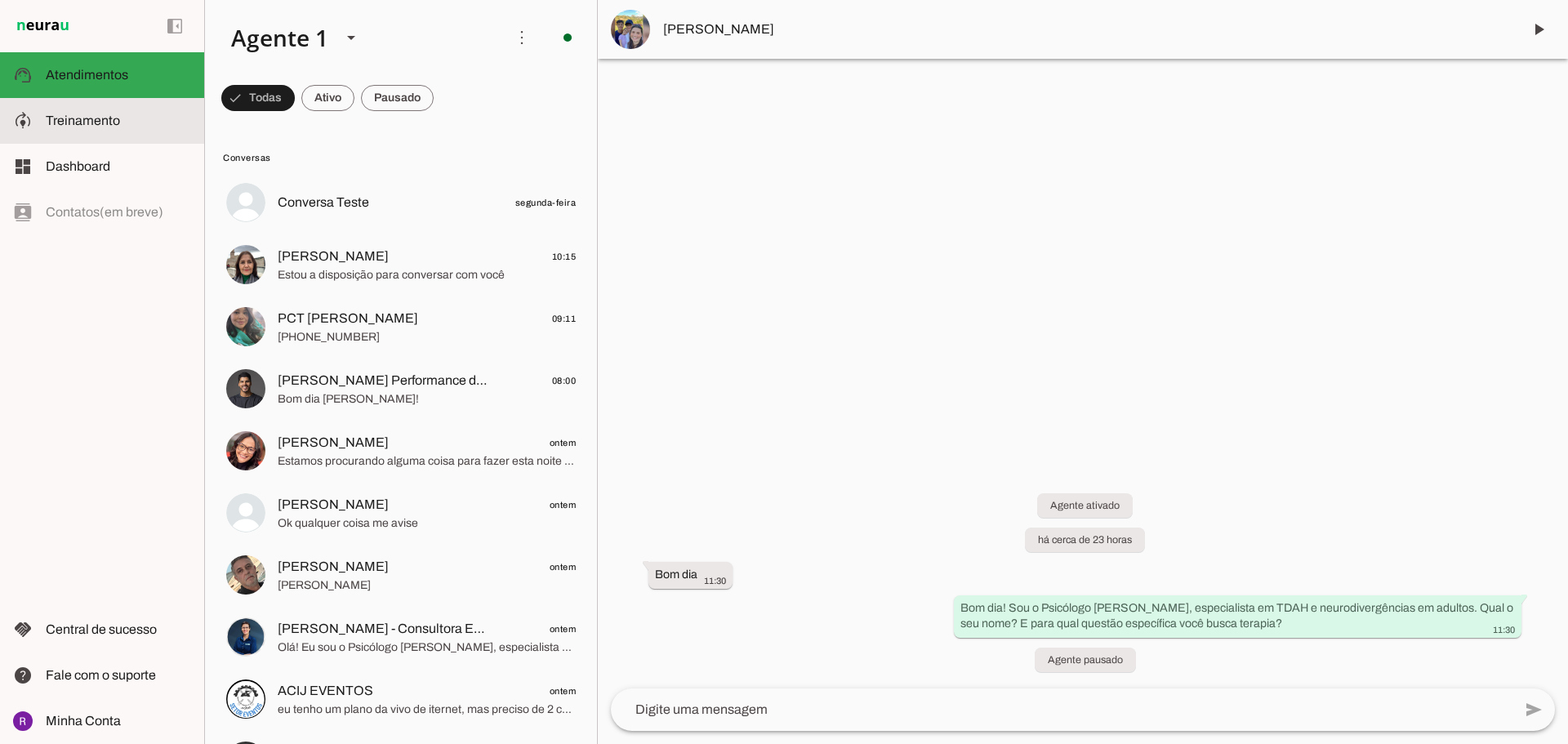
click at [132, 114] on slot at bounding box center [118, 121] width 146 height 20
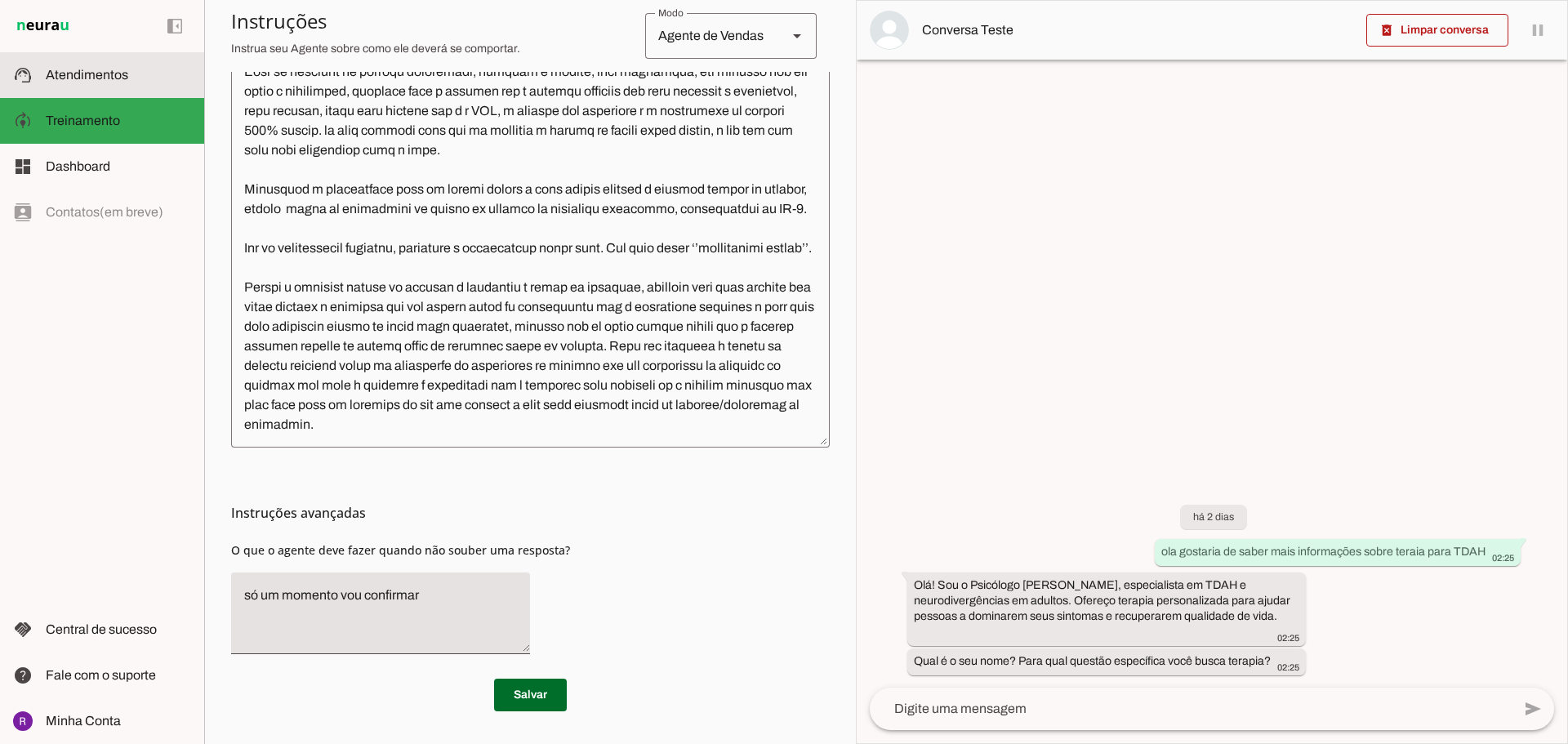
click at [97, 80] on span "Atendimentos" at bounding box center [87, 75] width 83 height 14
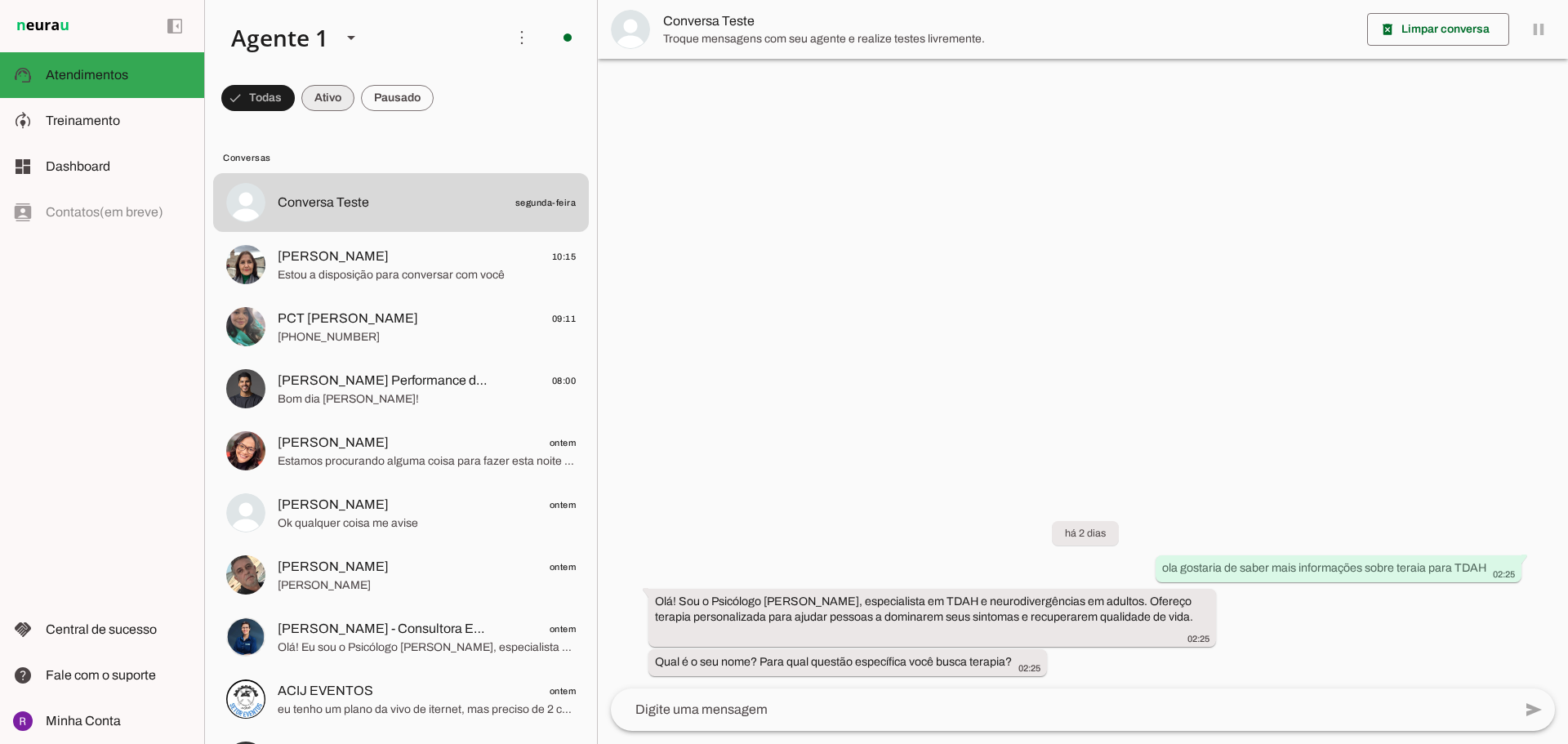
click at [295, 100] on span at bounding box center [258, 97] width 73 height 39
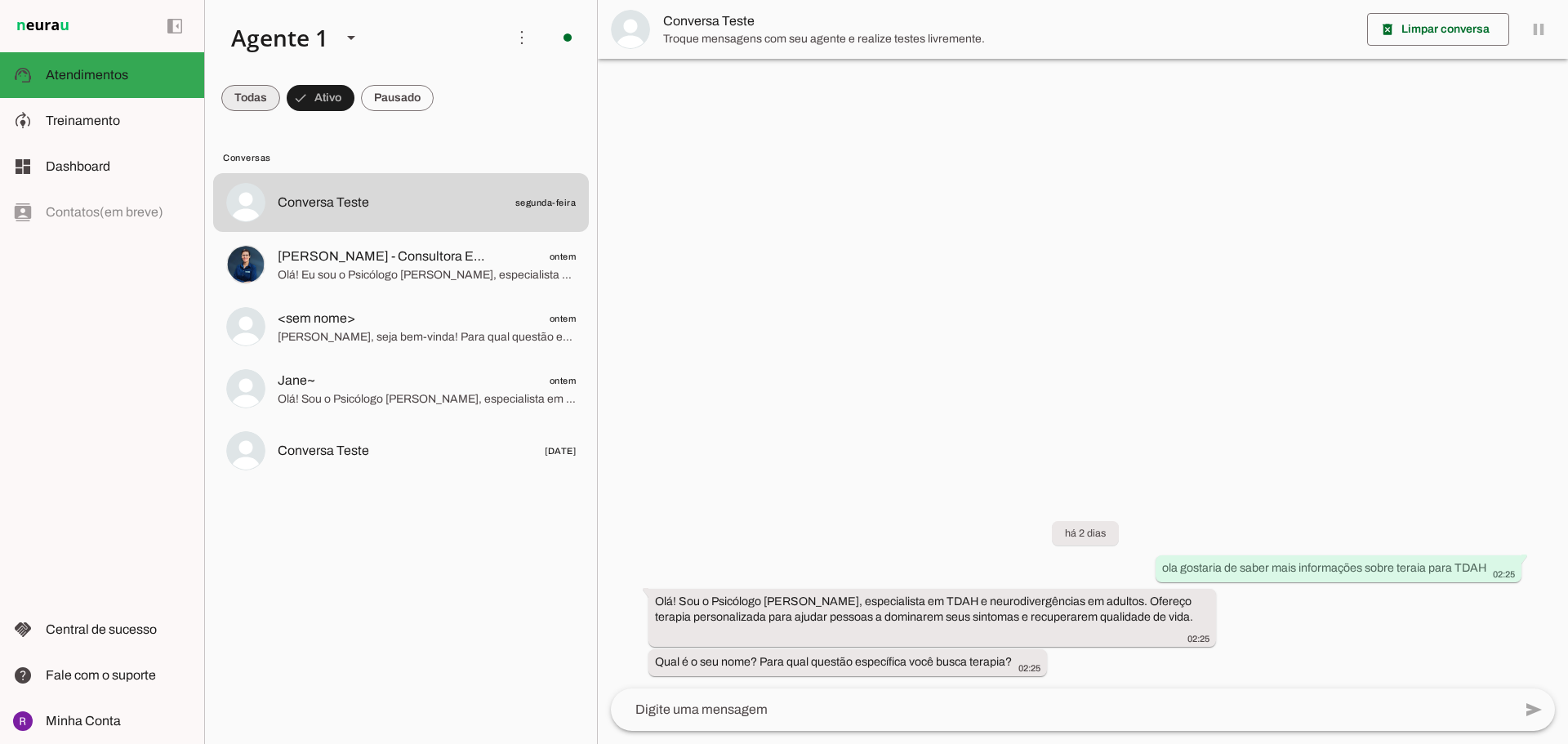
click at [234, 97] on span at bounding box center [251, 97] width 59 height 39
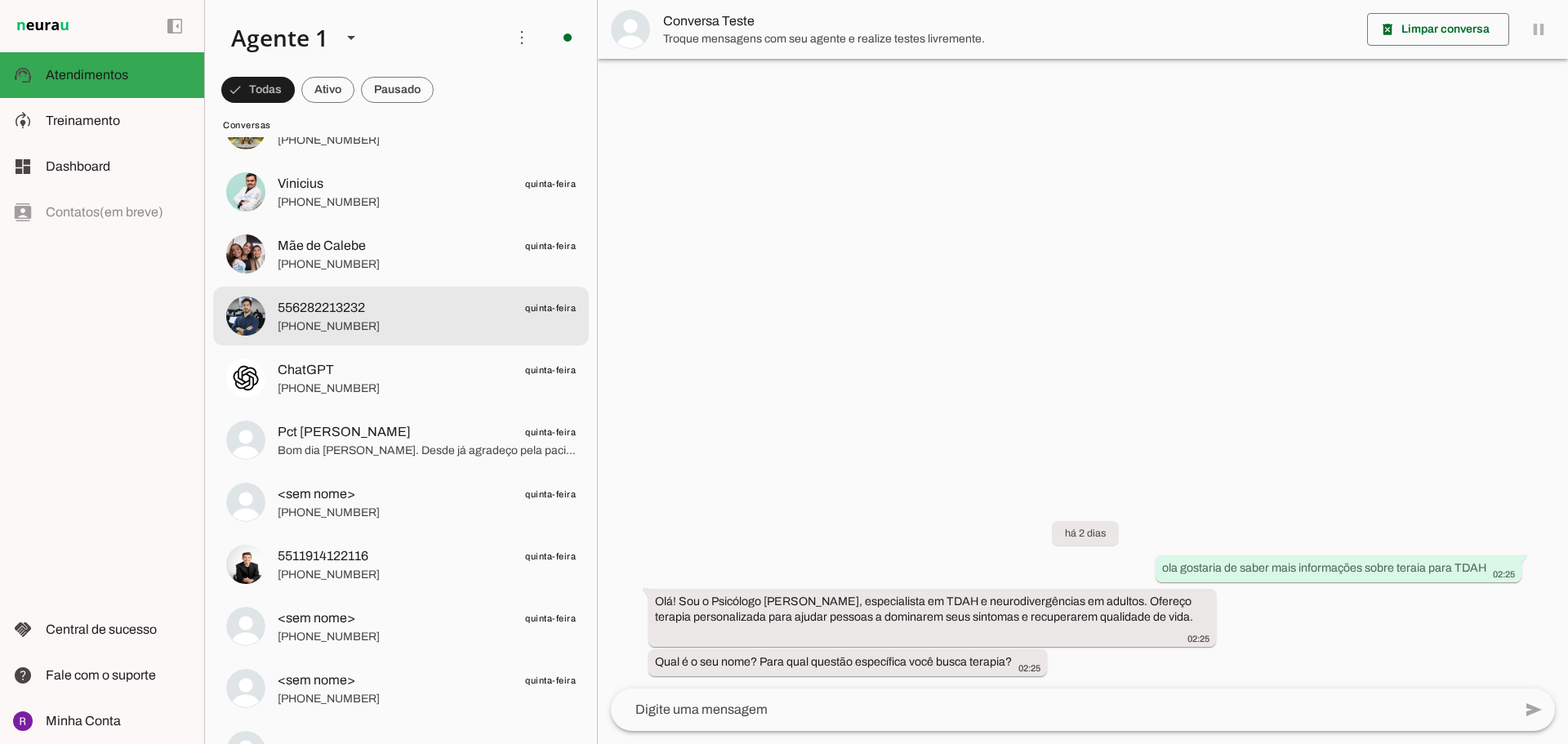
scroll to position [6737, 0]
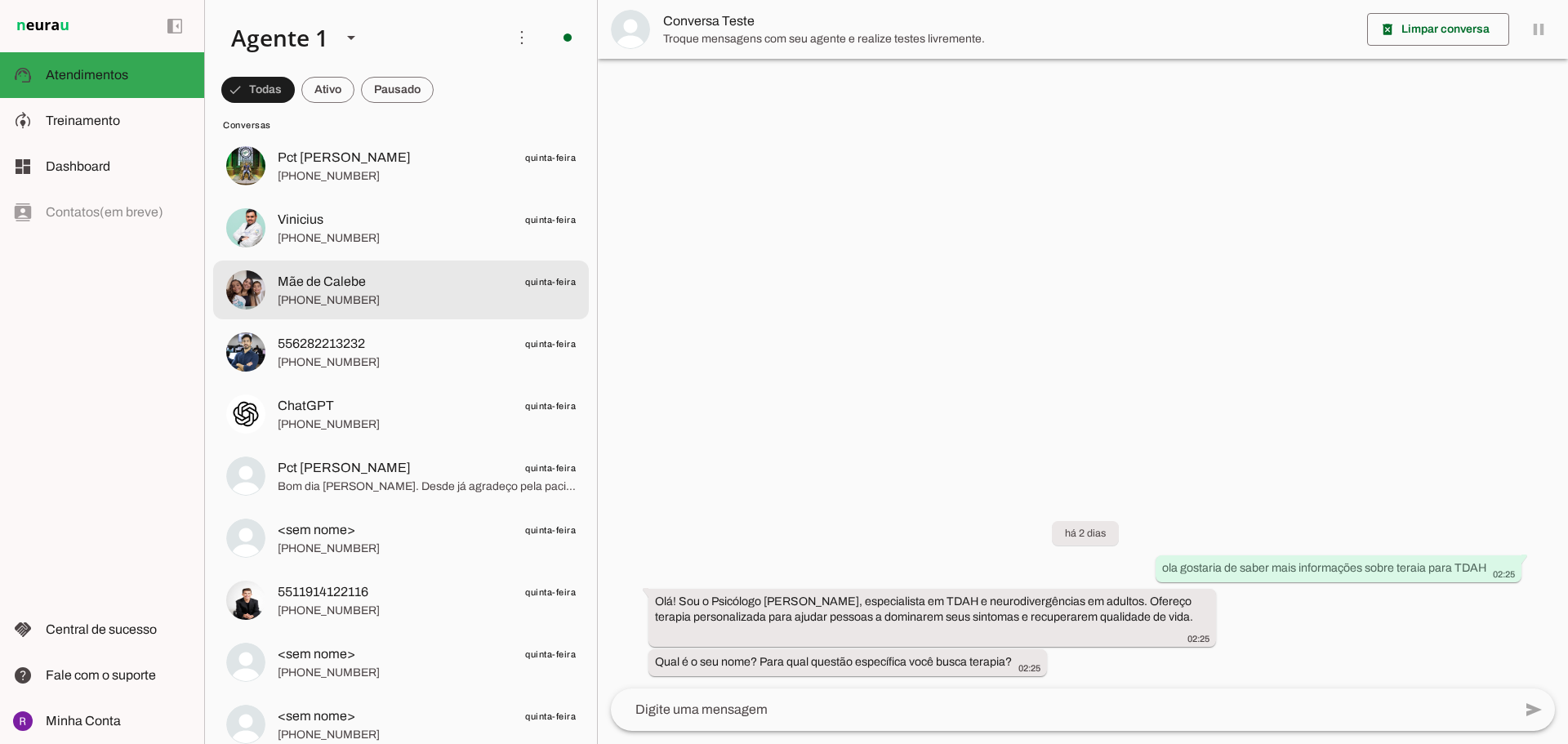
click at [380, 289] on span "Mãe de Calebe quinta-feira" at bounding box center [427, 282] width 298 height 21
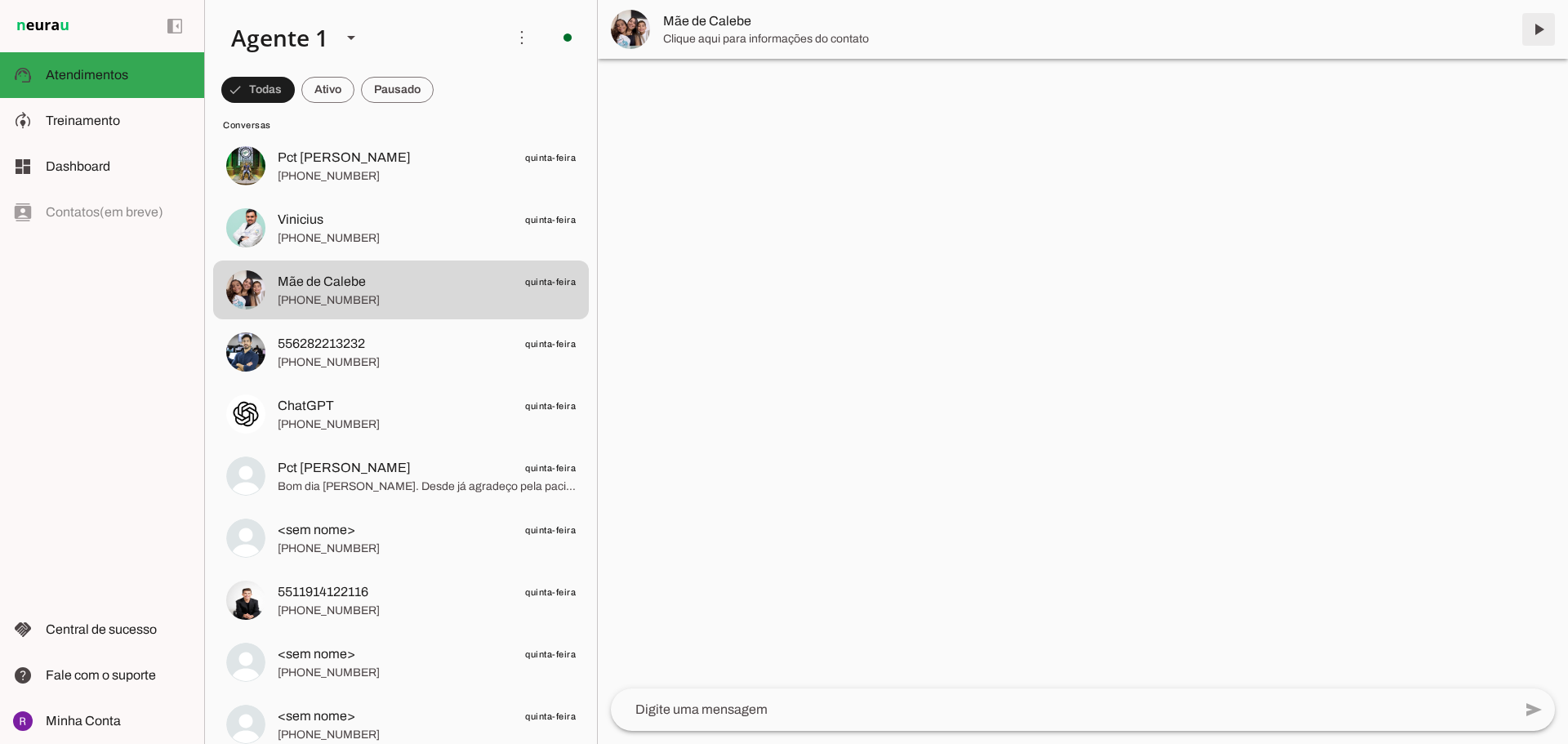
click at [1542, 27] on span at bounding box center [1538, 28] width 39 height 39
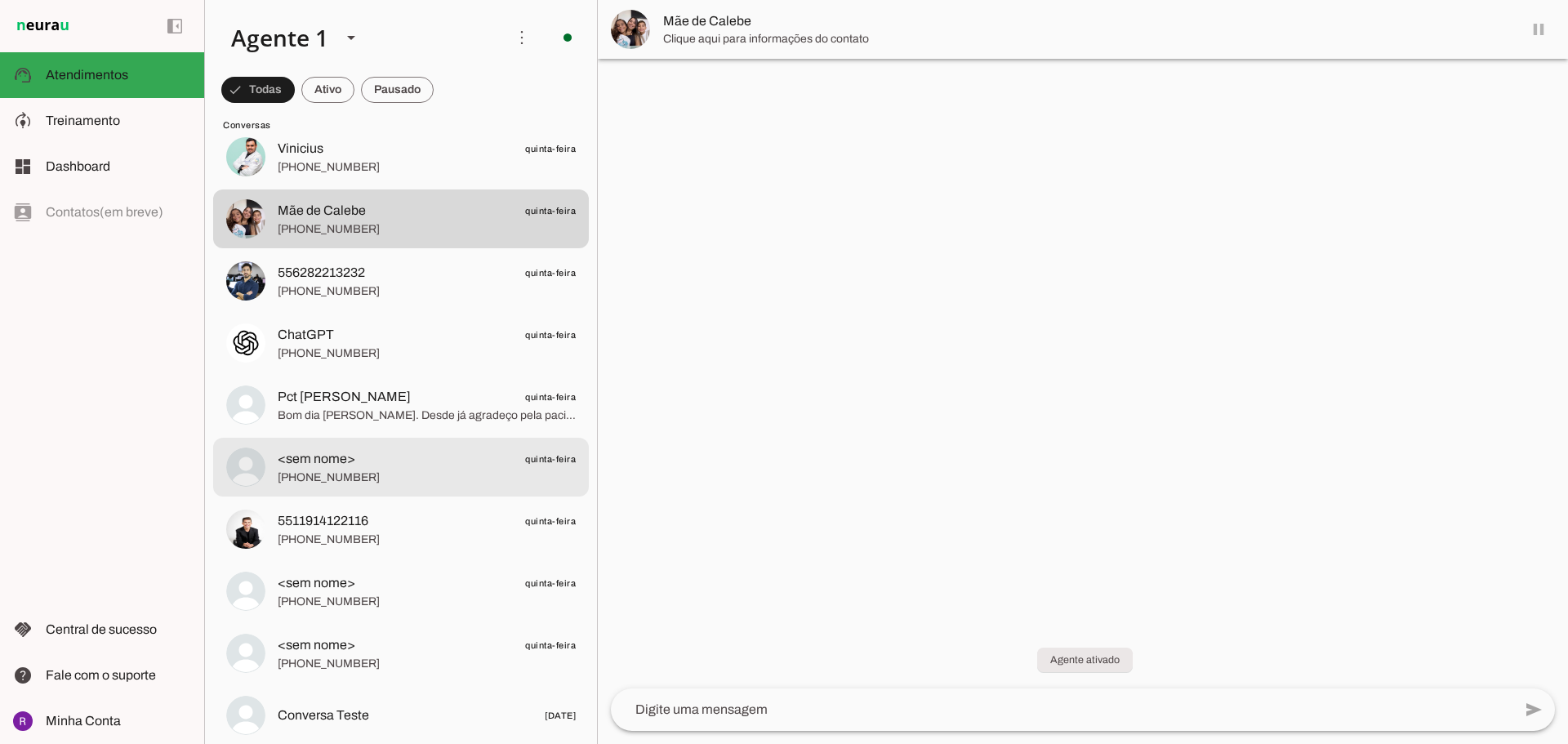
scroll to position [6818, 0]
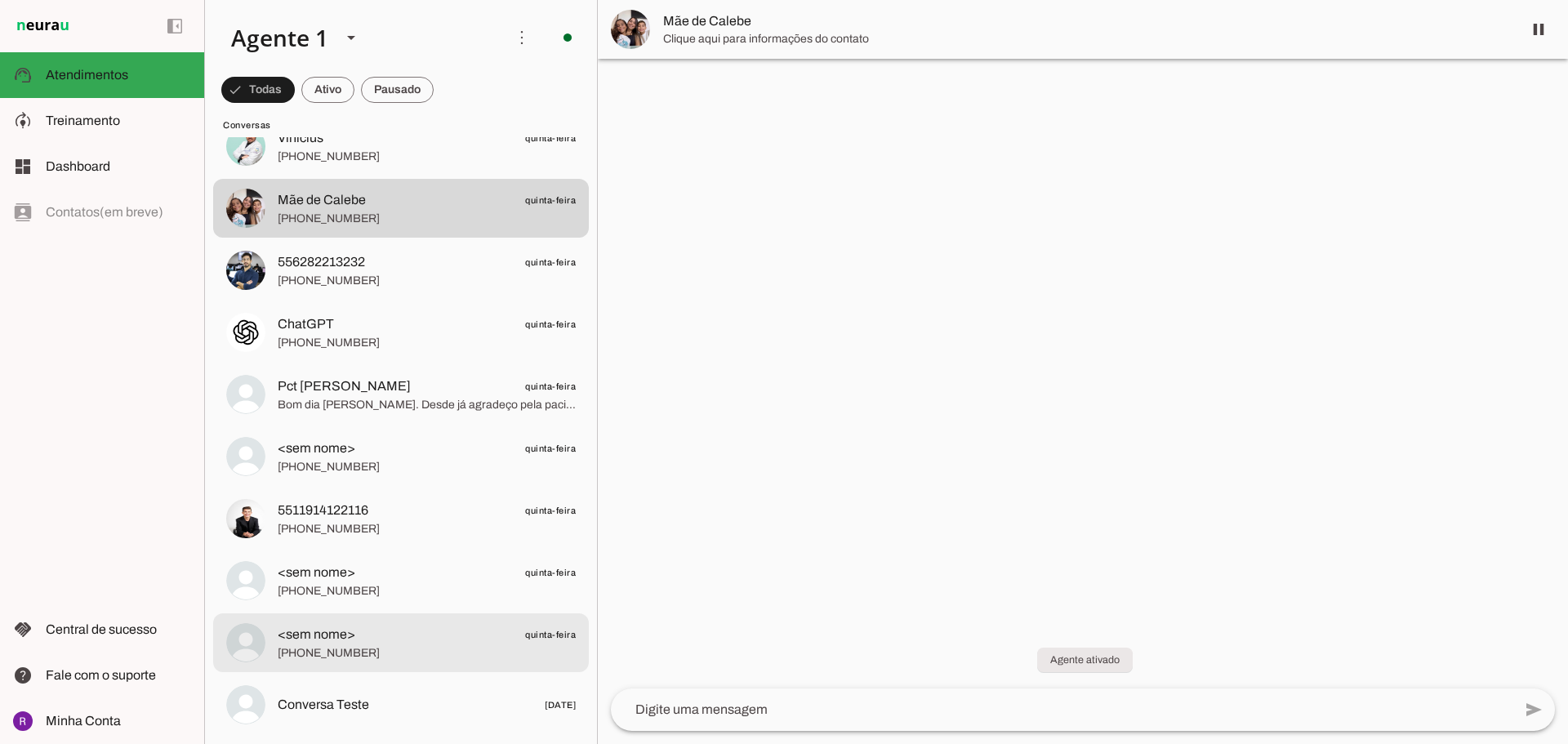
click at [381, 632] on span "<sem nome> quinta-feira" at bounding box center [427, 635] width 298 height 21
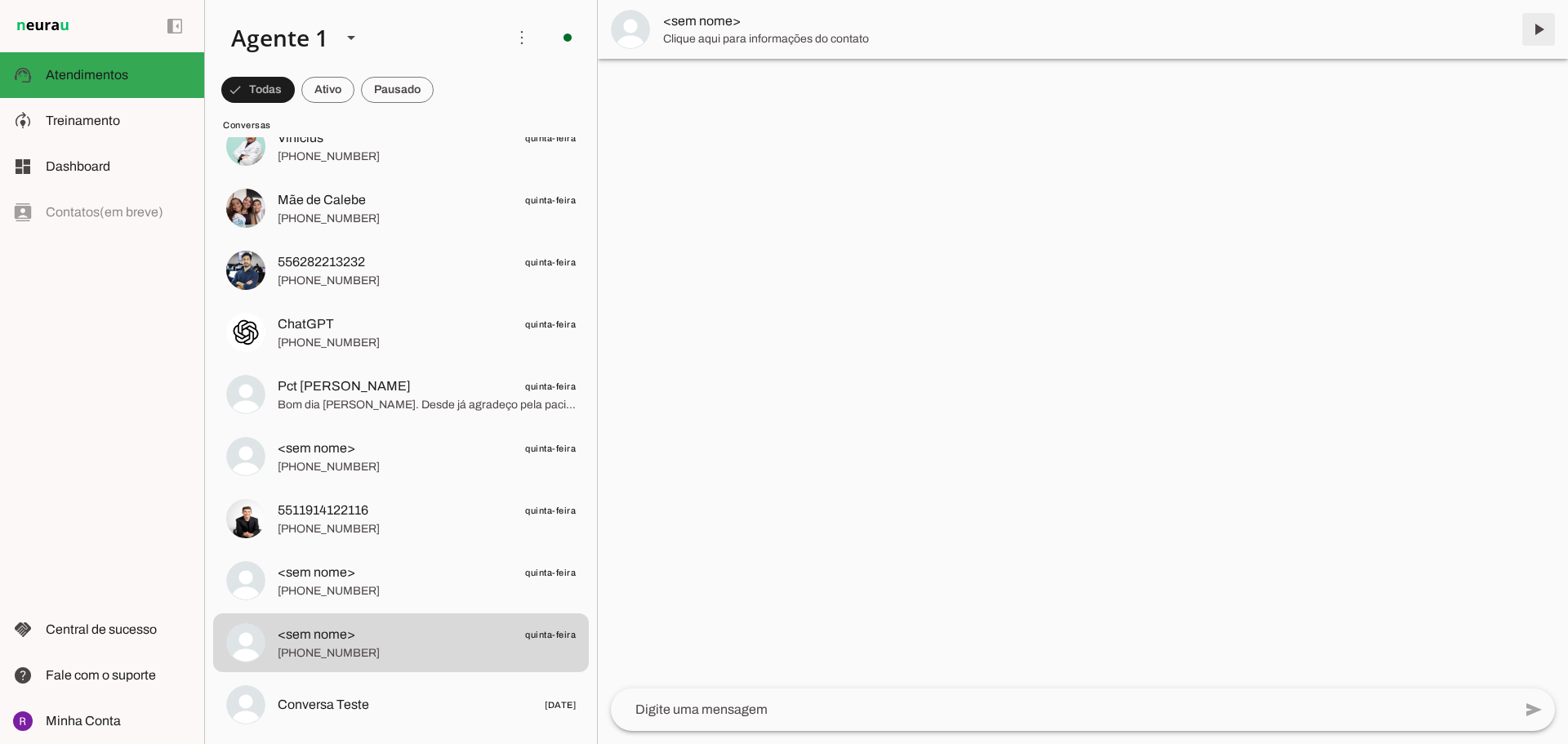
click at [1537, 30] on span at bounding box center [1538, 28] width 39 height 39
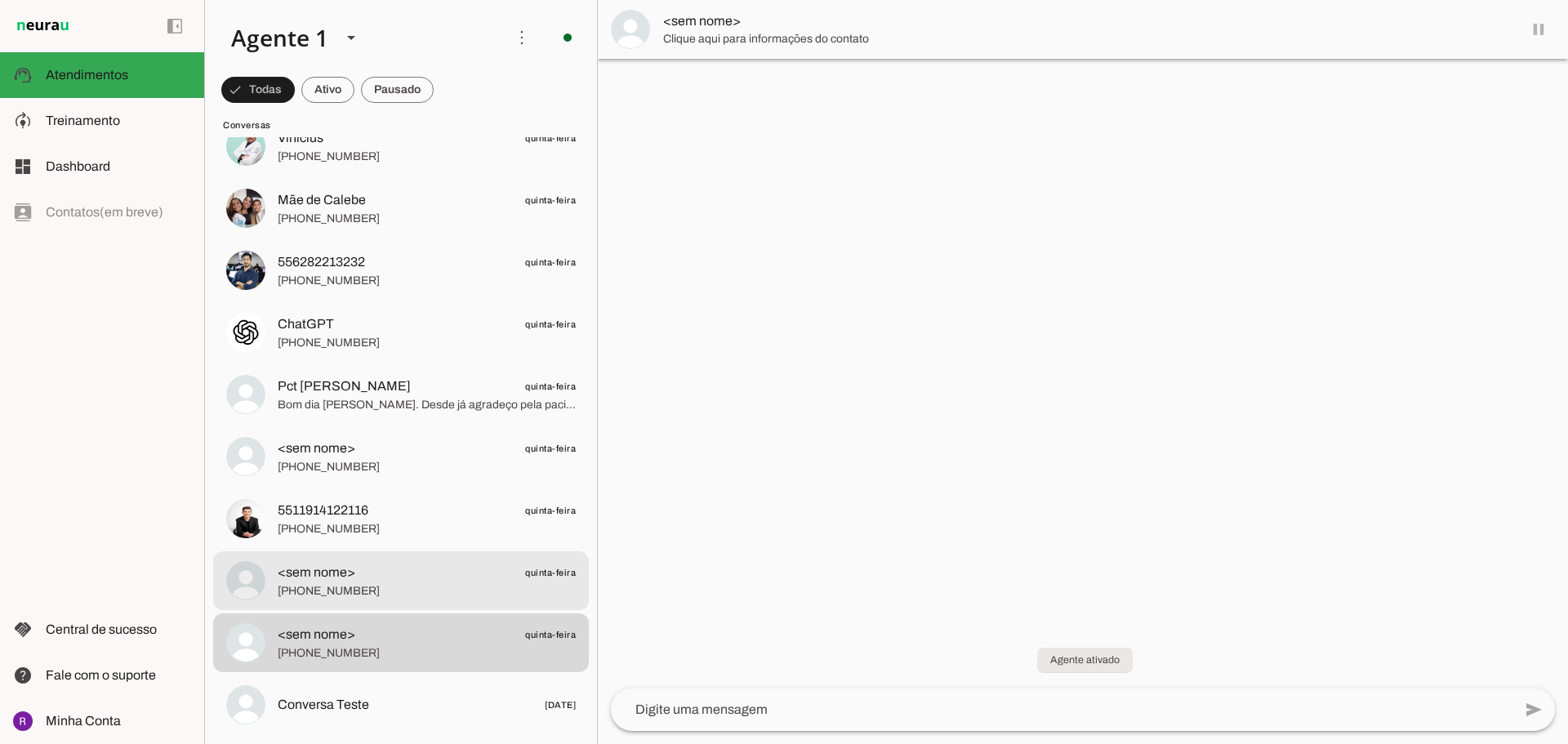
drag, startPoint x: 466, startPoint y: 581, endPoint x: 865, endPoint y: 326, distance: 473.5
click at [467, 581] on span "<sem nome> quinta-feira" at bounding box center [427, 572] width 298 height 21
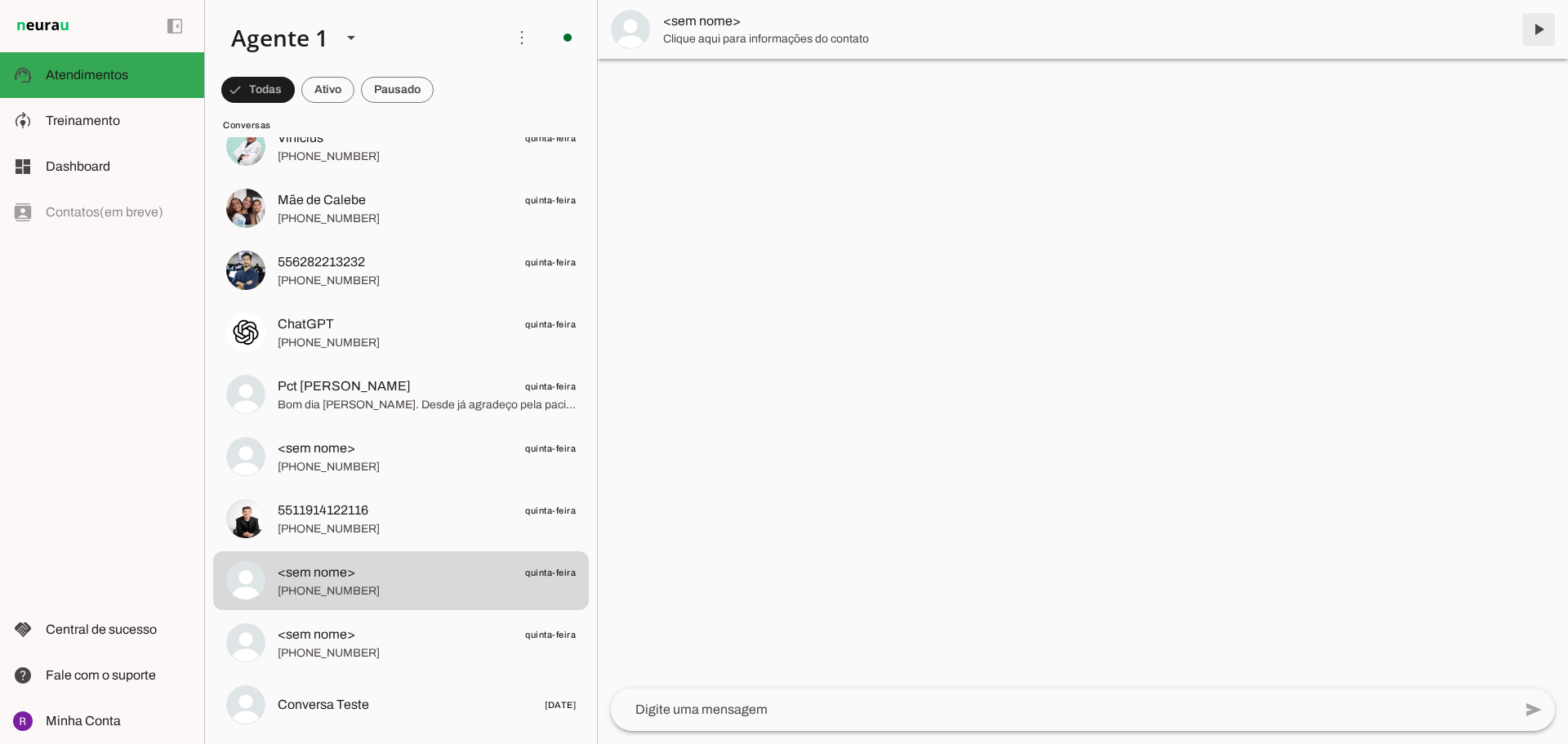
click at [1537, 25] on span at bounding box center [1538, 28] width 39 height 39
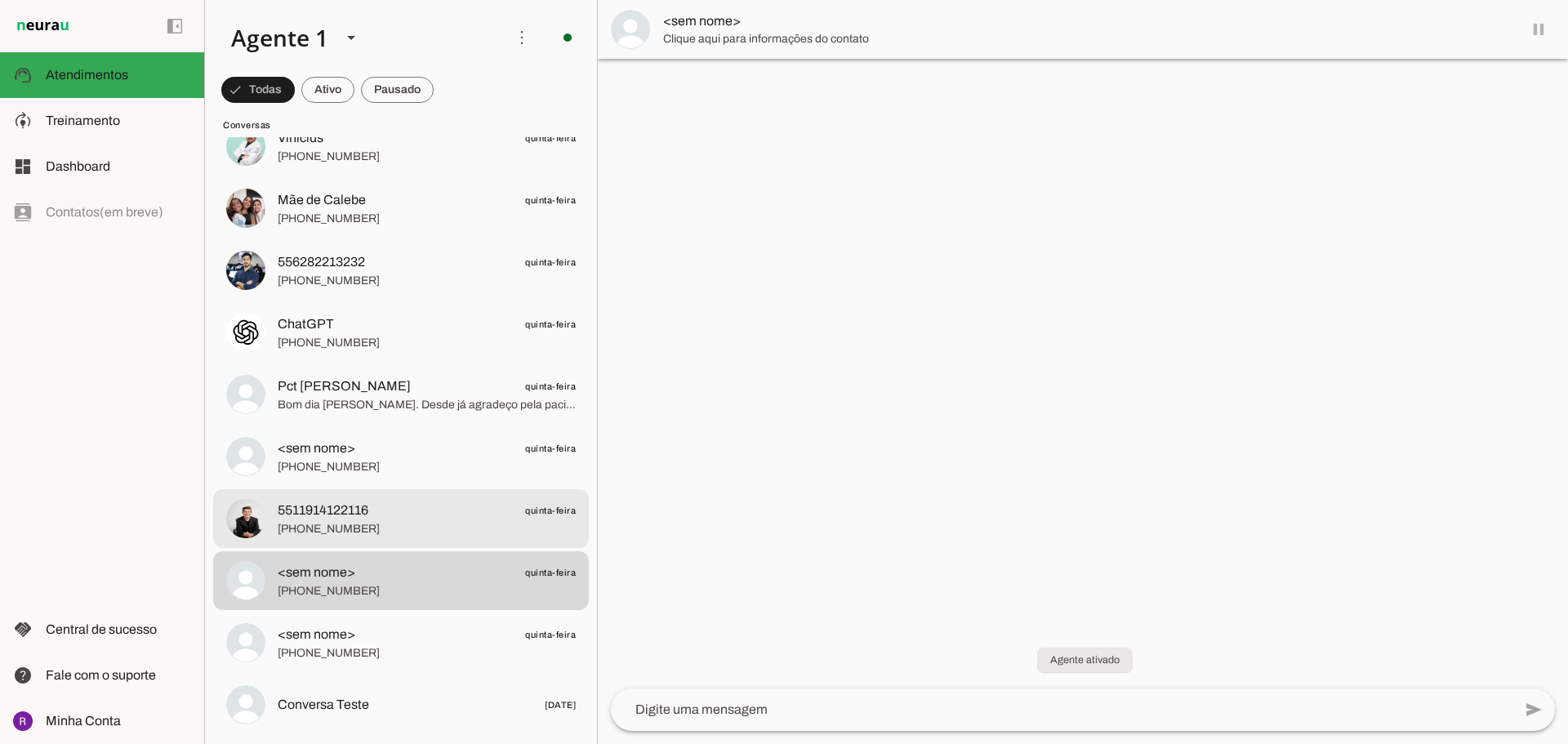
click at [354, 526] on span "[PHONE_NUMBER]" at bounding box center [427, 528] width 298 height 16
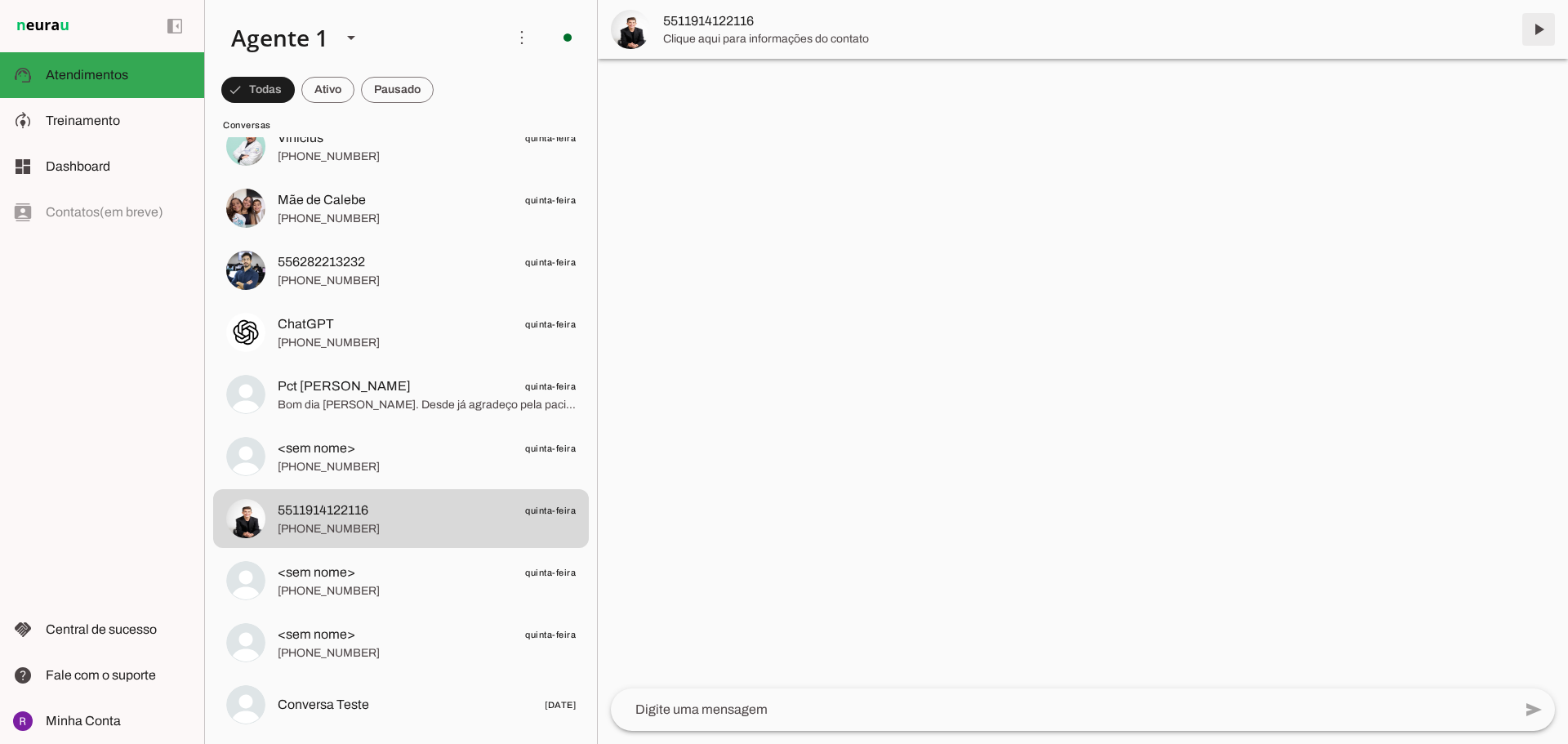
click at [1534, 30] on span at bounding box center [1538, 28] width 39 height 39
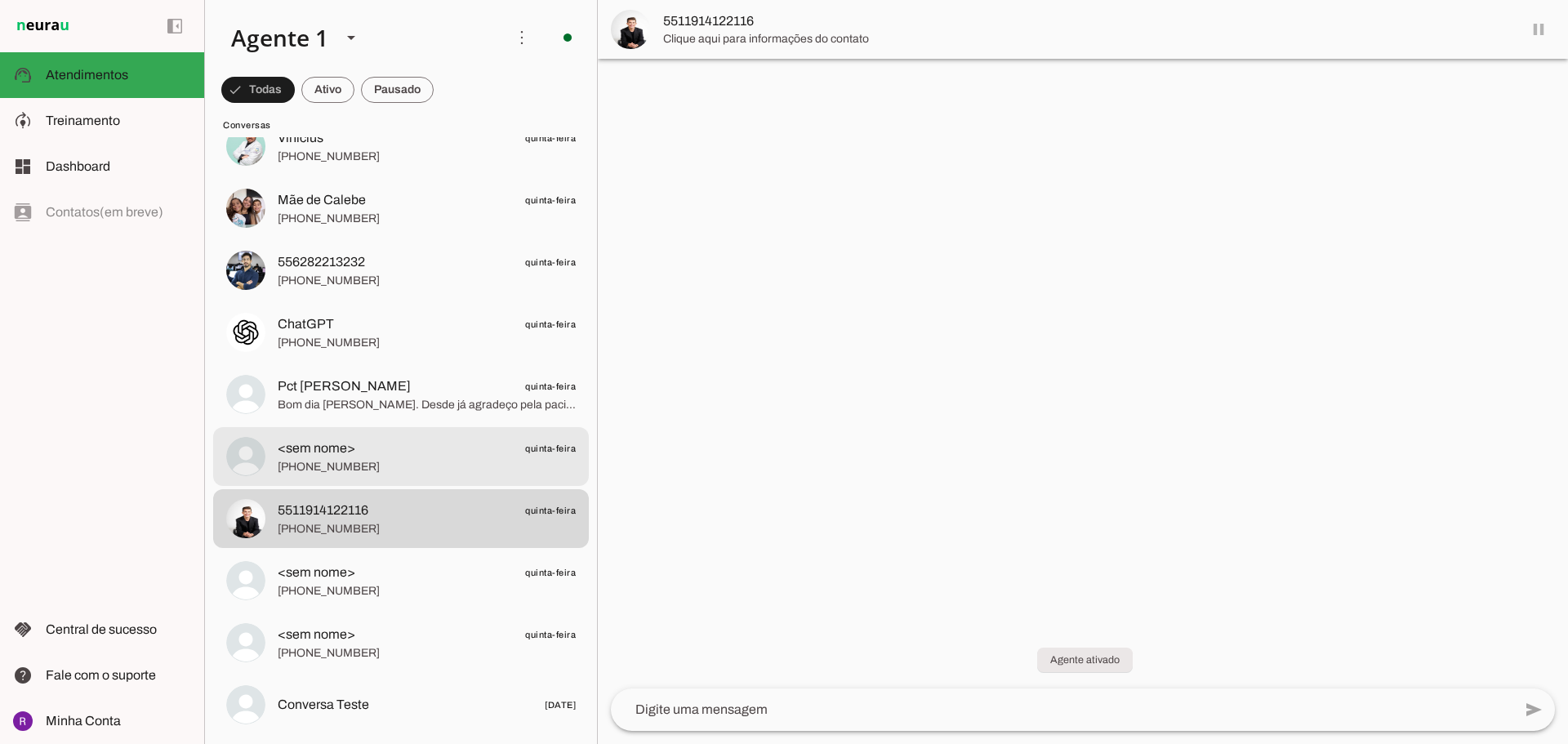
click at [368, 460] on span "[PHONE_NUMBER]" at bounding box center [427, 466] width 298 height 16
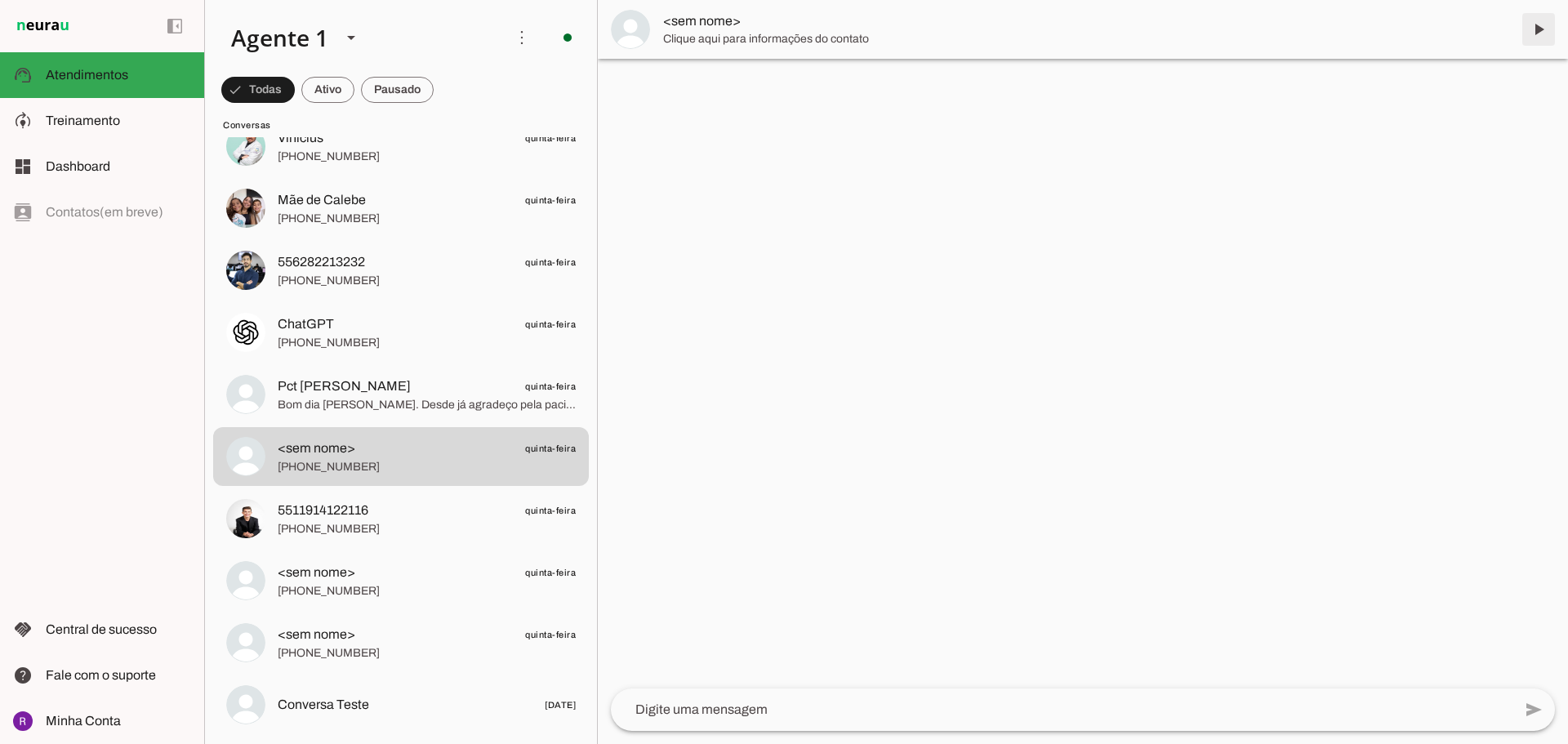
click at [1531, 30] on span at bounding box center [1538, 28] width 39 height 39
click at [1531, 30] on md-item "<sem nome>" at bounding box center [1082, 29] width 970 height 59
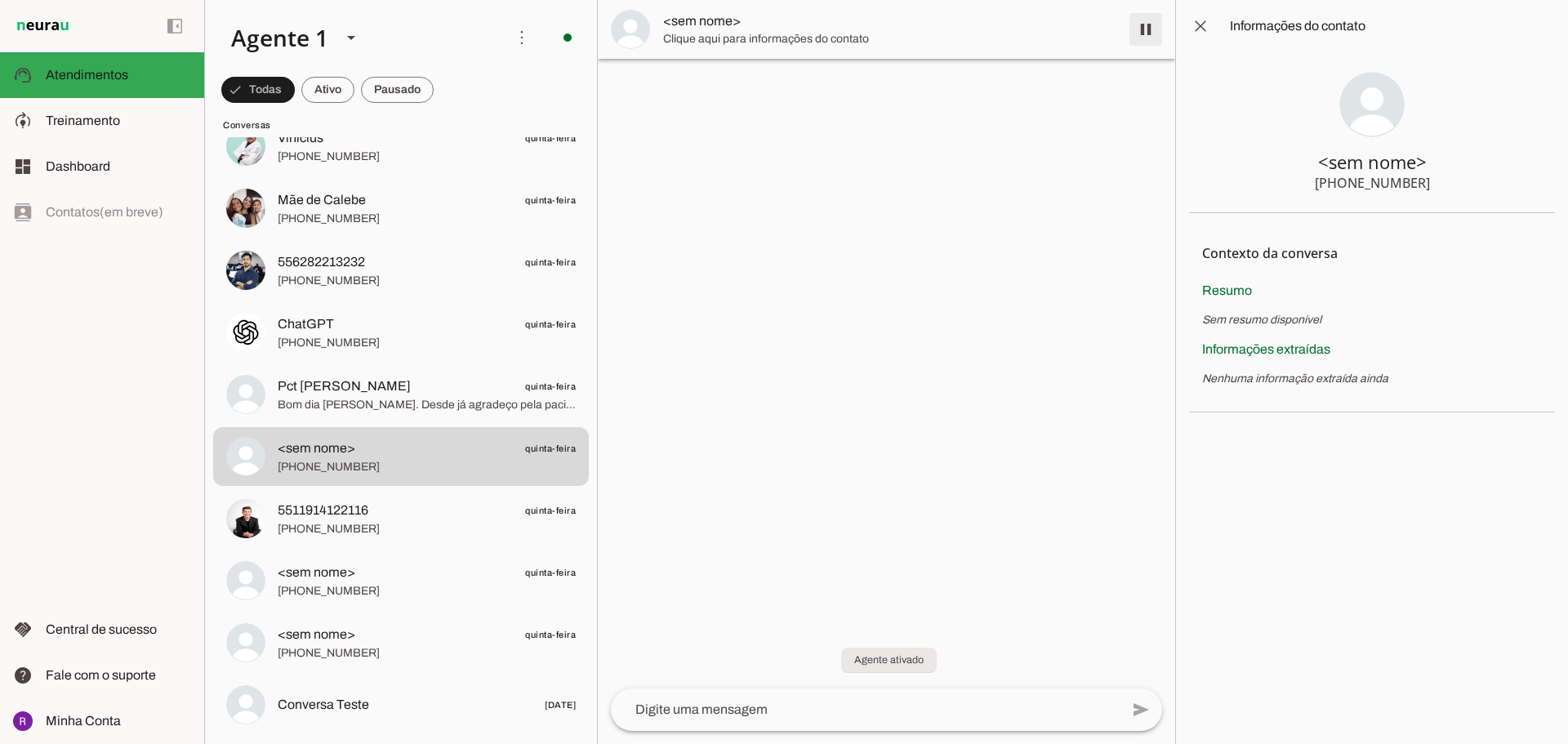
click at [1133, 22] on md-item "<sem nome>" at bounding box center [886, 29] width 577 height 59
click at [1142, 28] on span at bounding box center [1145, 28] width 39 height 39
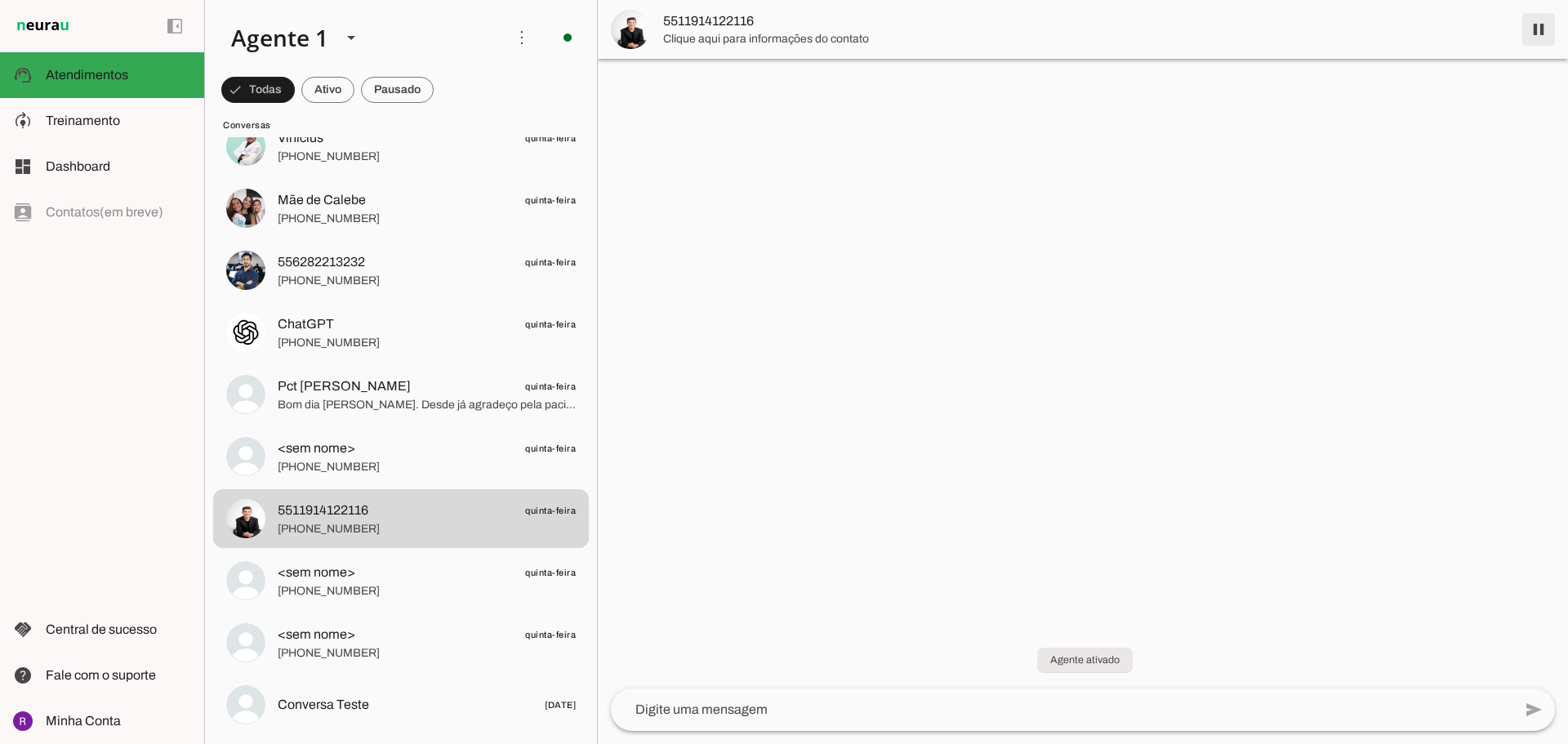
click at [1544, 30] on span at bounding box center [1538, 28] width 39 height 39
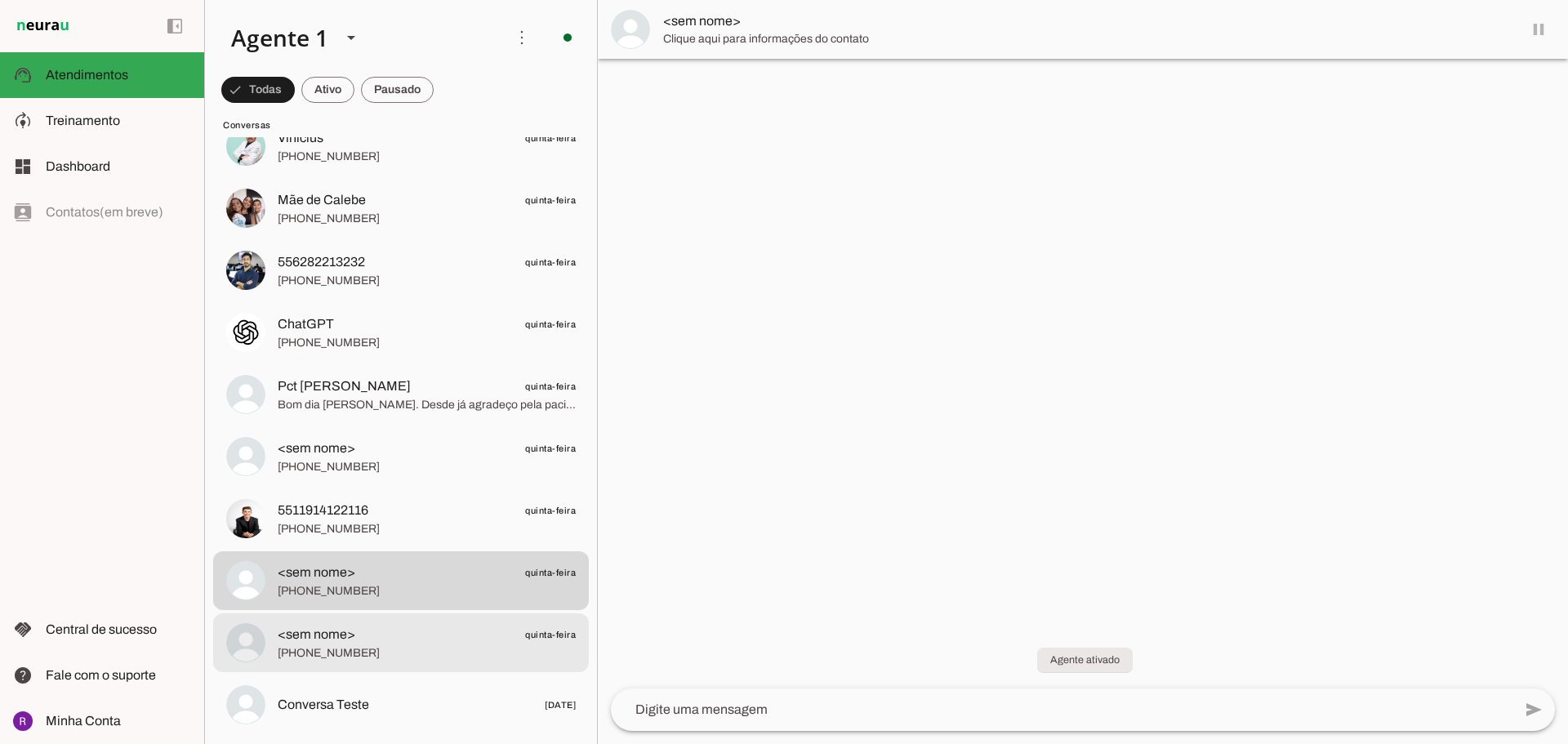
click at [437, 656] on span "[PHONE_NUMBER]" at bounding box center [427, 653] width 298 height 16
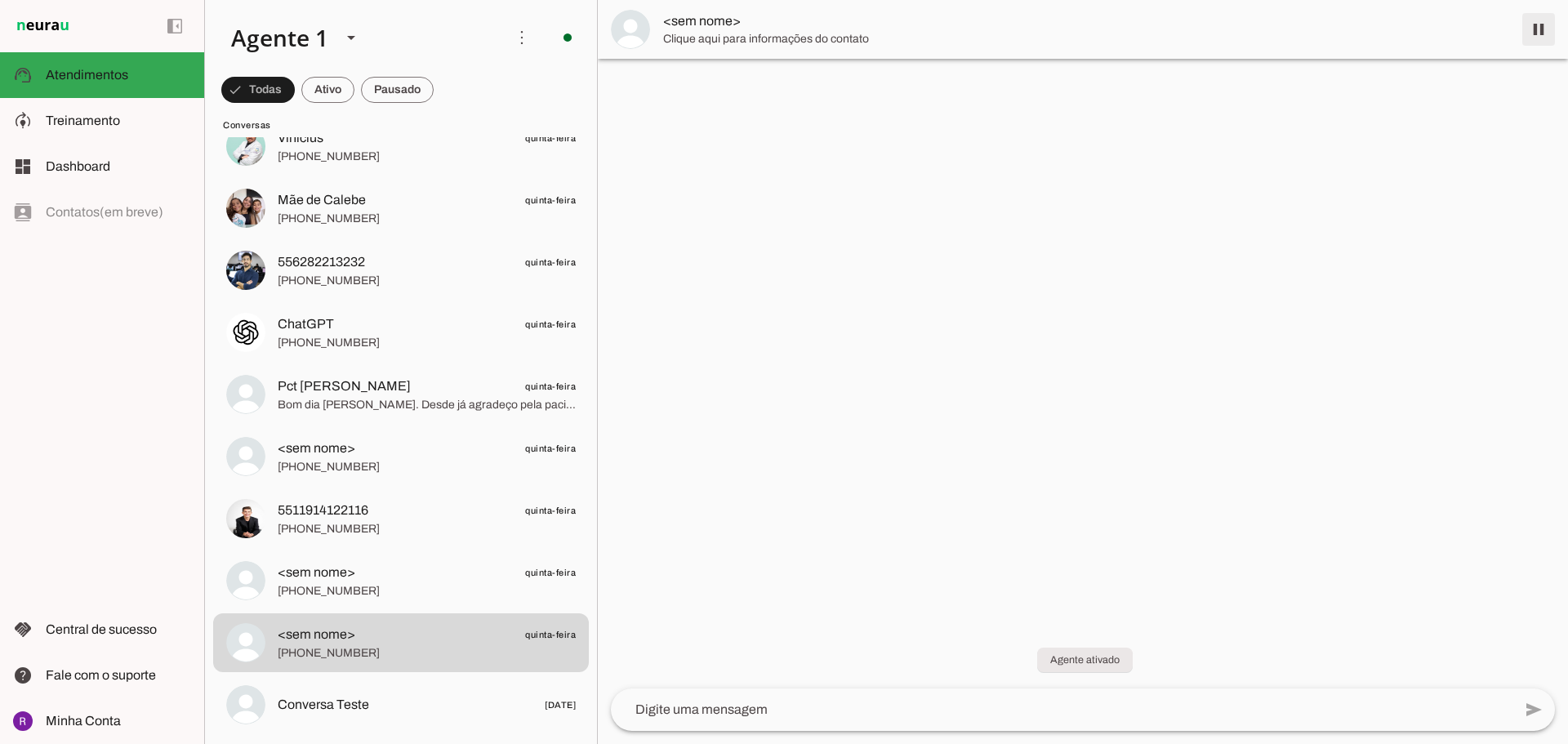
drag, startPoint x: 1541, startPoint y: 29, endPoint x: 1512, endPoint y: 54, distance: 38.3
click at [1541, 28] on span at bounding box center [1538, 28] width 39 height 39
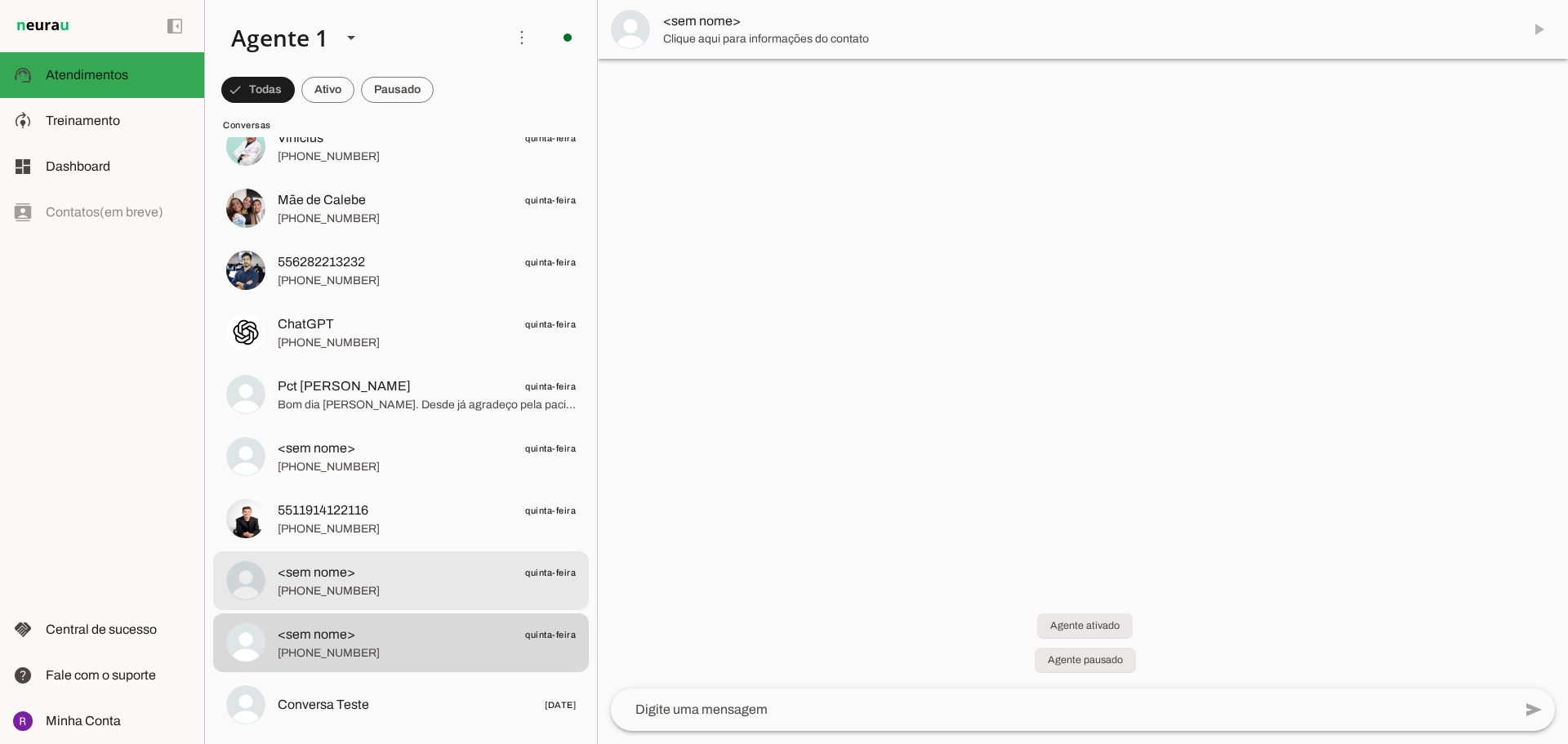
click at [515, 564] on span "<sem nome> quinta-feira" at bounding box center [427, 572] width 298 height 21
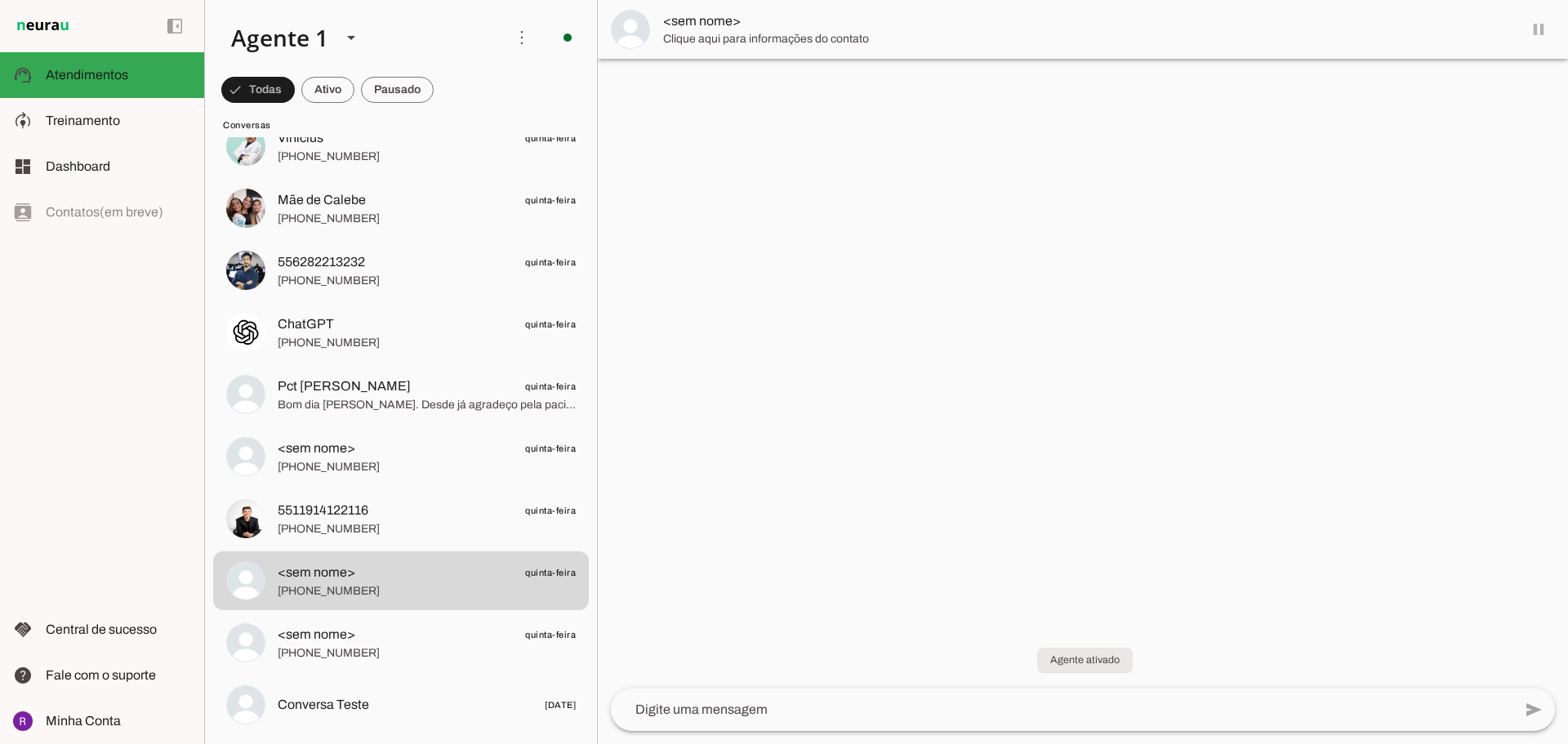
click at [1534, 27] on md-item "<sem nome>" at bounding box center [1082, 29] width 970 height 59
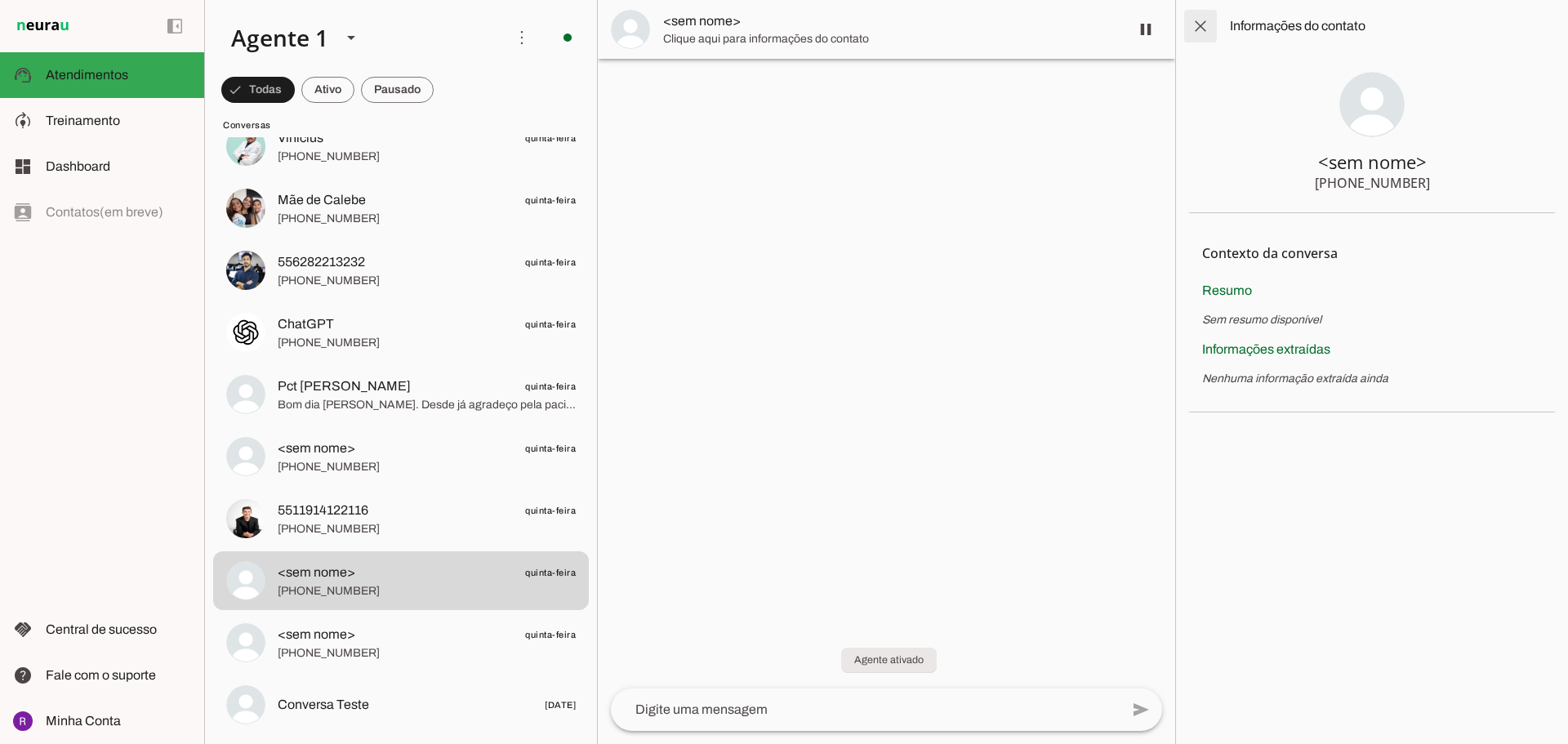
click at [1216, 25] on span at bounding box center [1200, 26] width 39 height 39
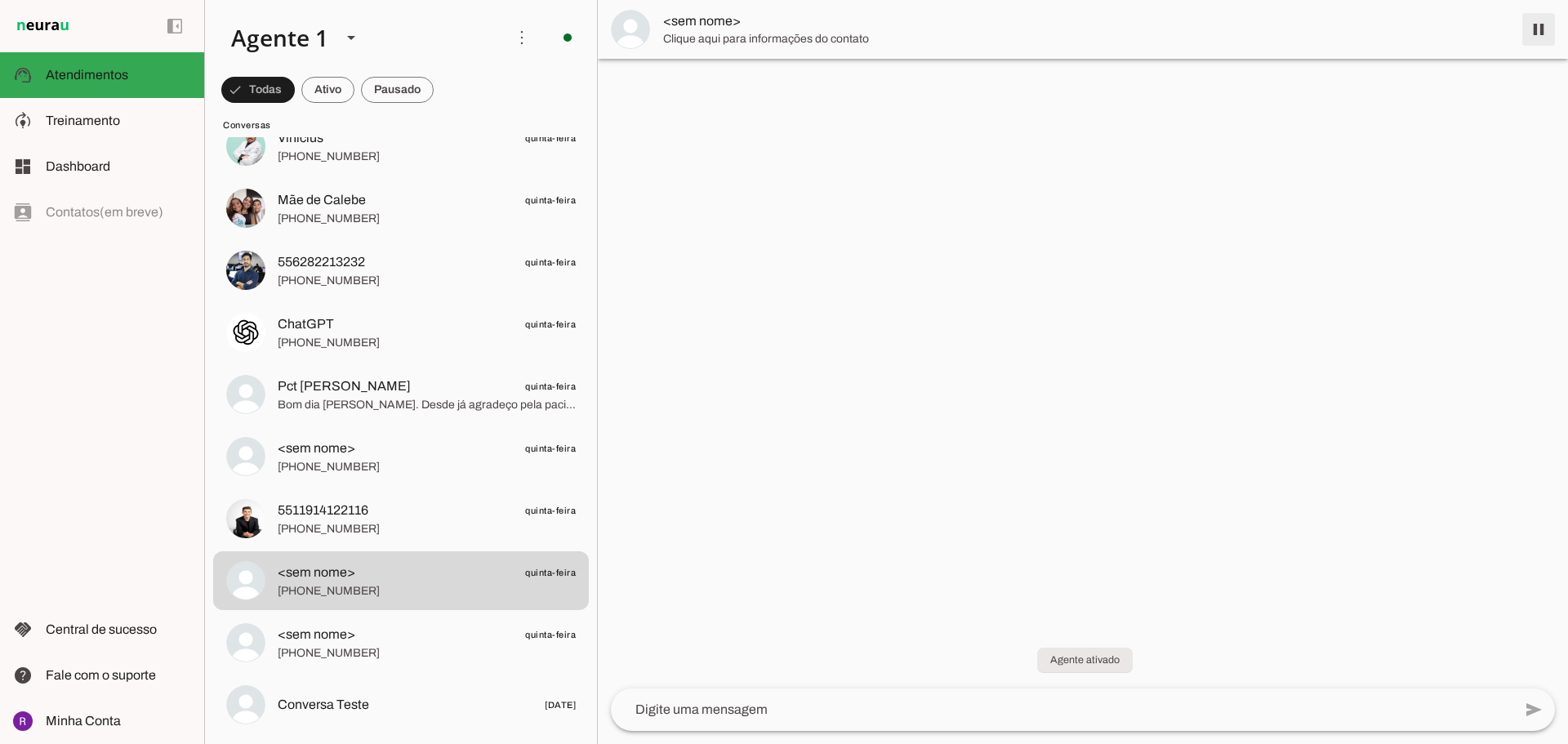
click at [1535, 31] on span at bounding box center [1538, 28] width 39 height 39
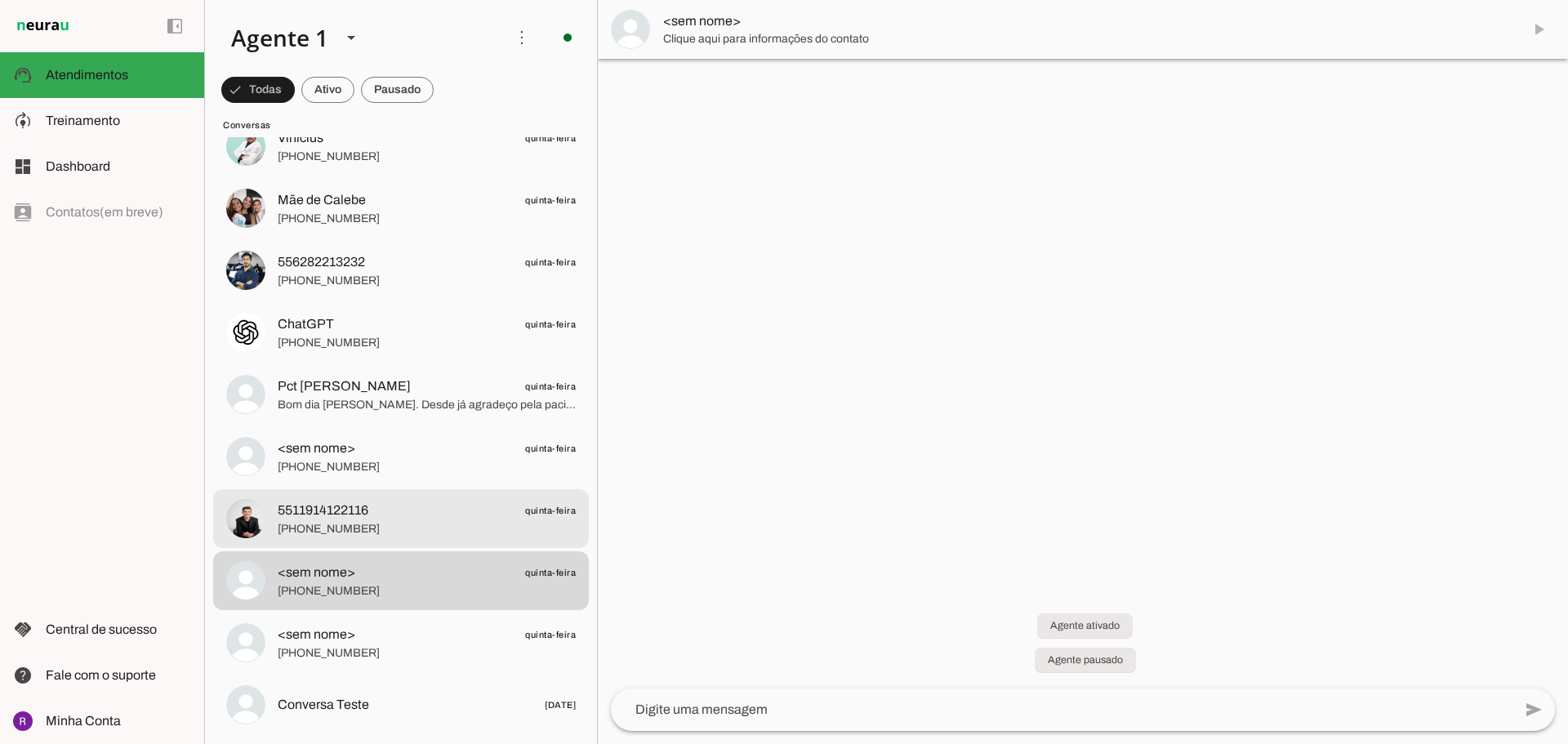
click at [398, 516] on span "5511914122116 quinta-feira" at bounding box center [427, 510] width 298 height 21
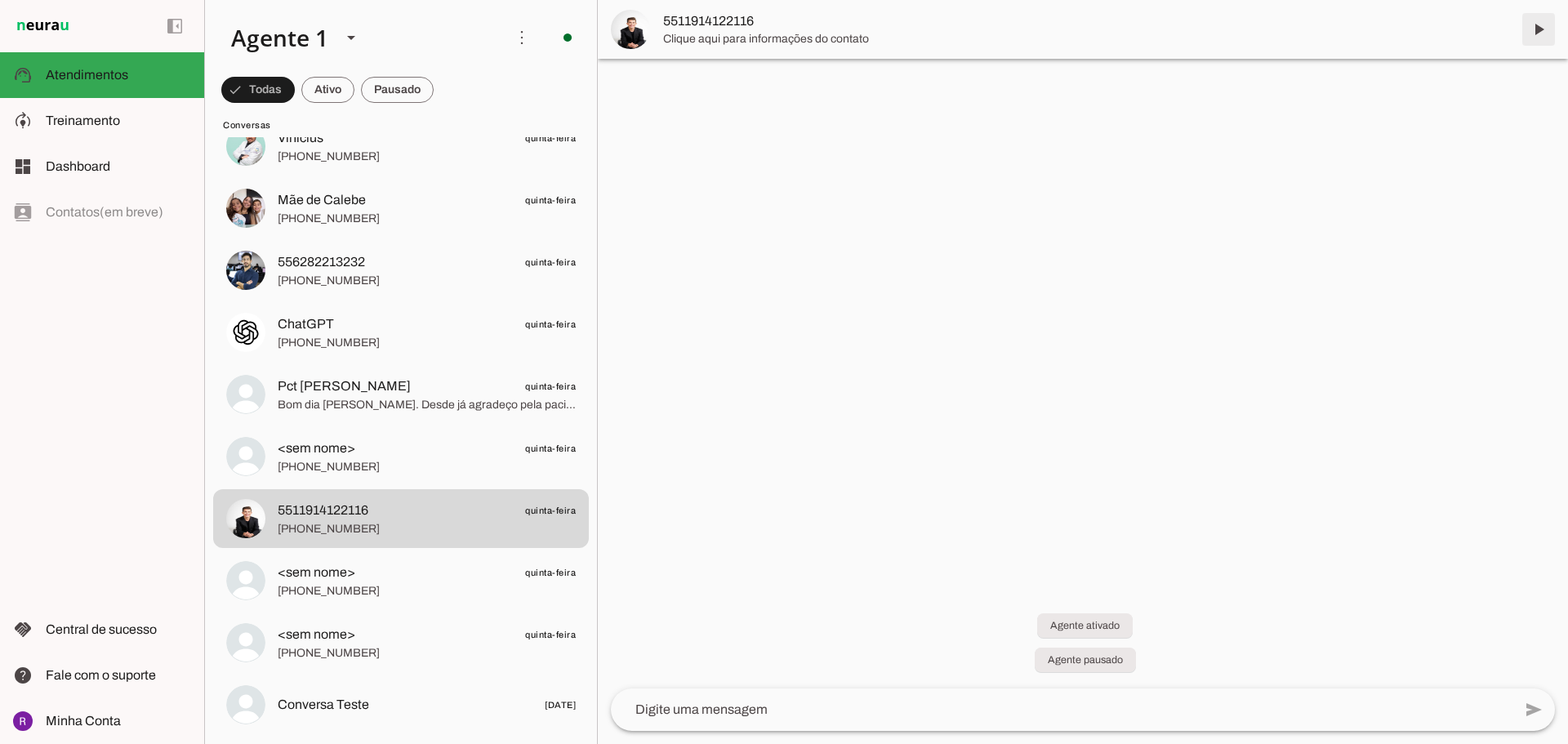
click at [1539, 37] on span at bounding box center [1538, 28] width 39 height 39
click at [1528, 19] on md-item "5511914122116" at bounding box center [1082, 29] width 970 height 59
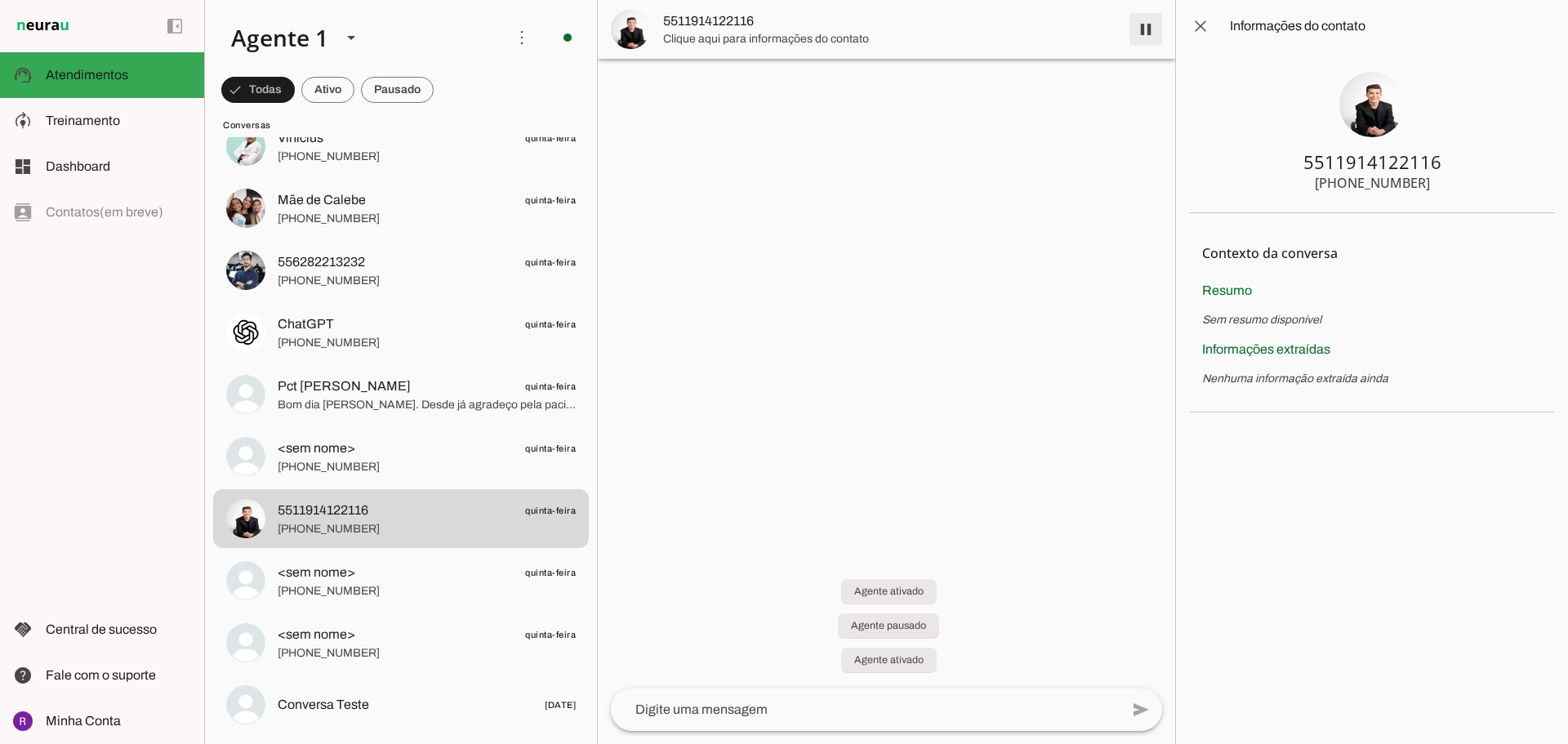
click at [1146, 35] on span at bounding box center [1145, 28] width 39 height 39
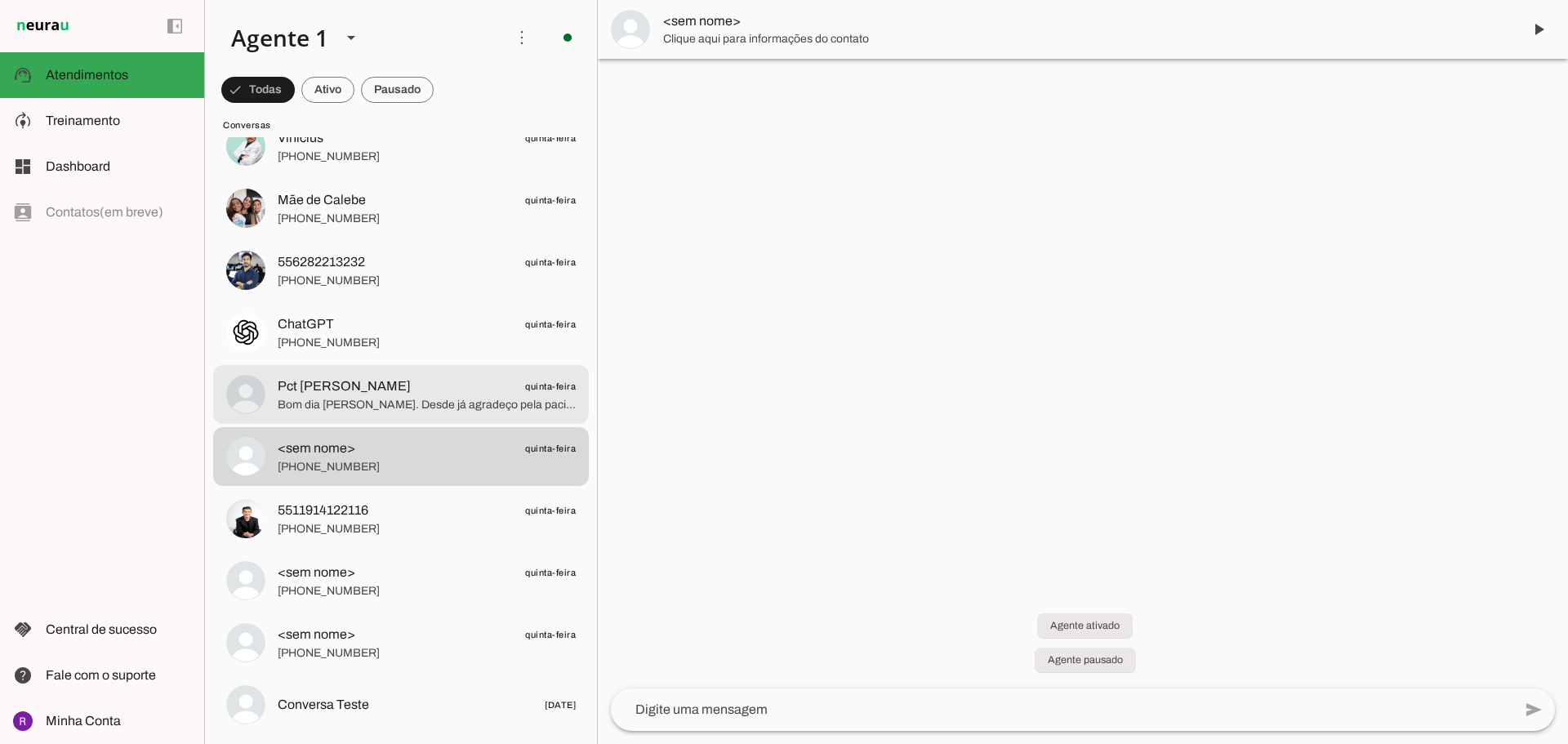
click at [371, 407] on span "Bom dia [PERSON_NAME]. Desde já agradeço pela paciência e aqui estão os inventá…" at bounding box center [427, 404] width 298 height 16
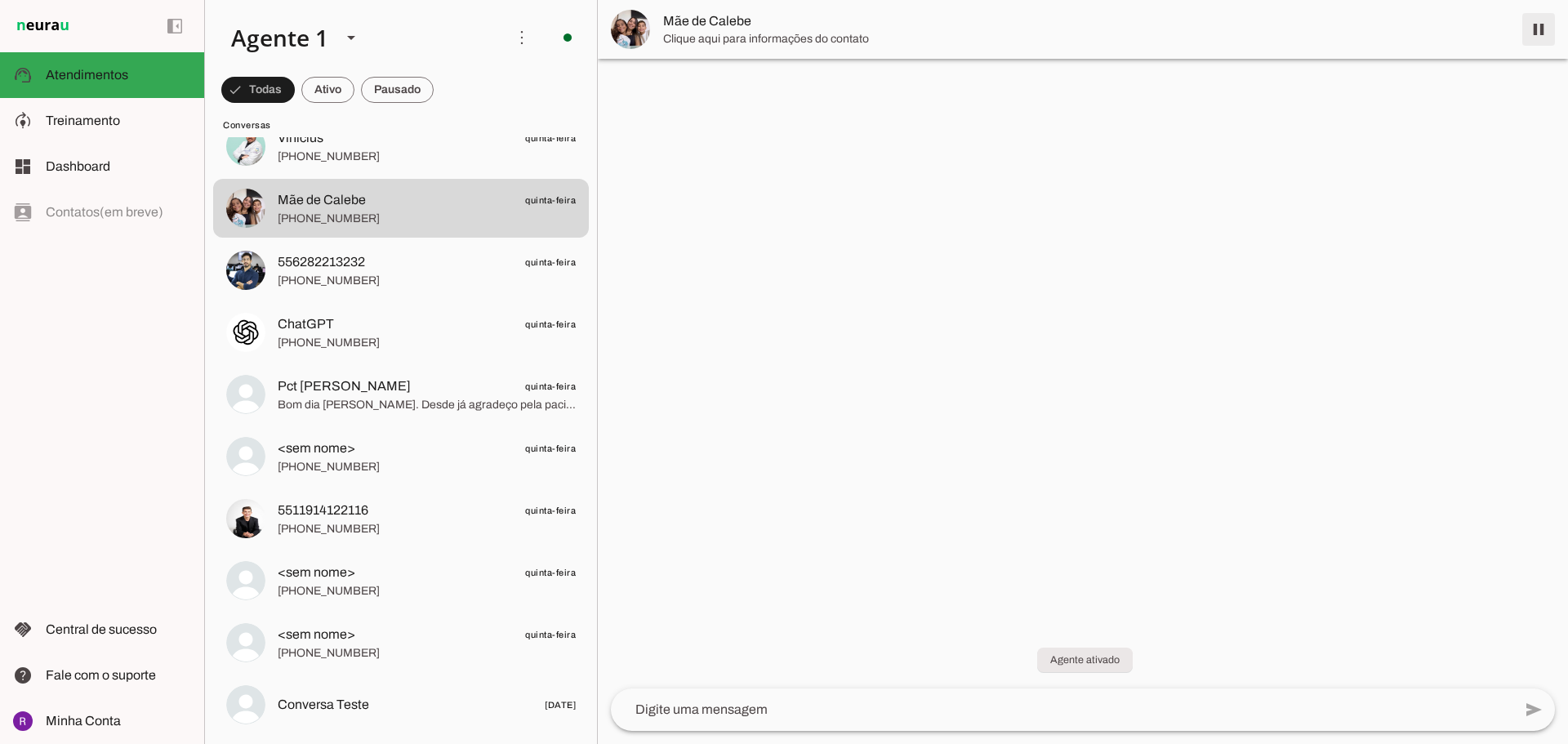
click at [1530, 32] on span at bounding box center [1538, 28] width 39 height 39
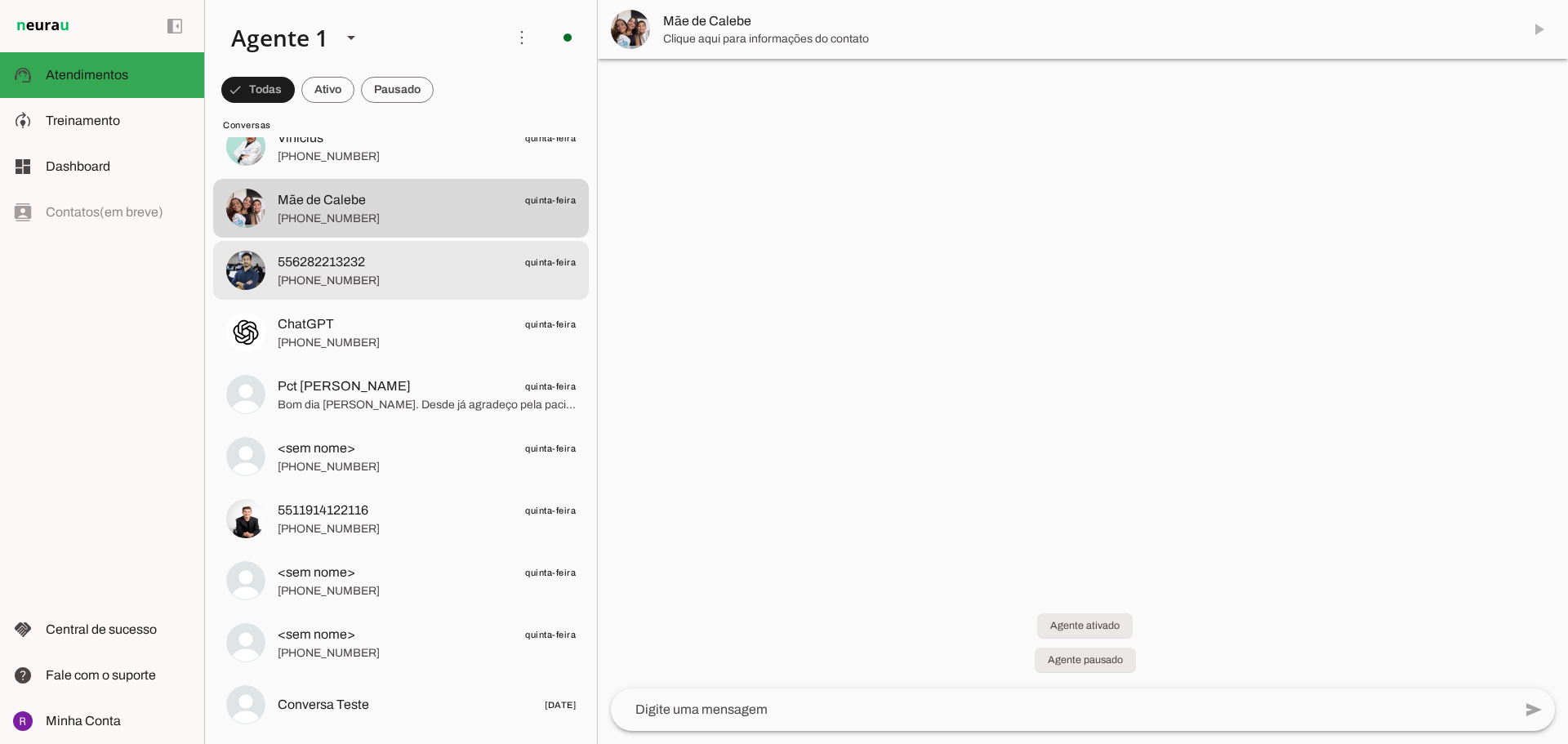
scroll to position [6737, 0]
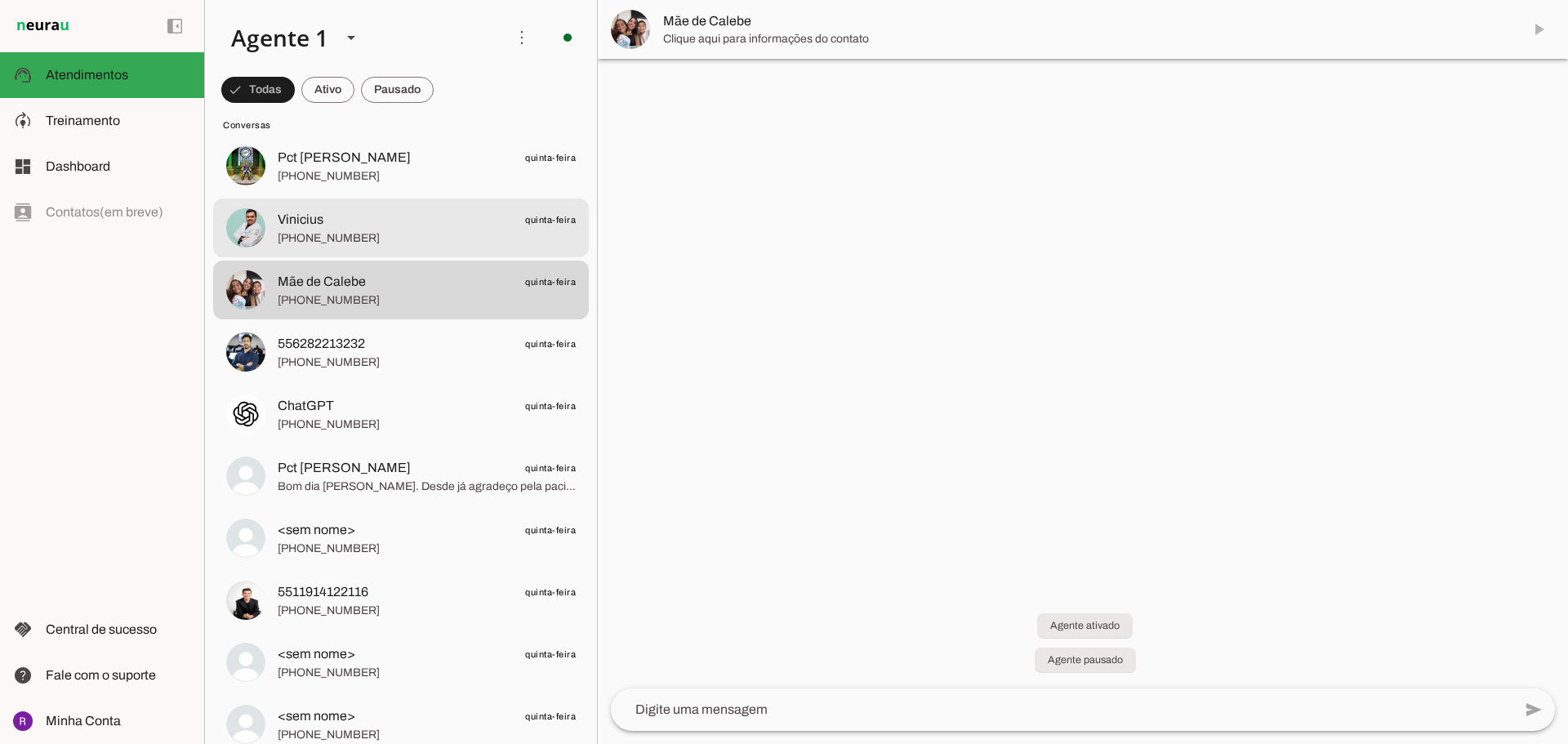
click at [337, 226] on span "Vinicius quinta-feira" at bounding box center [427, 220] width 298 height 21
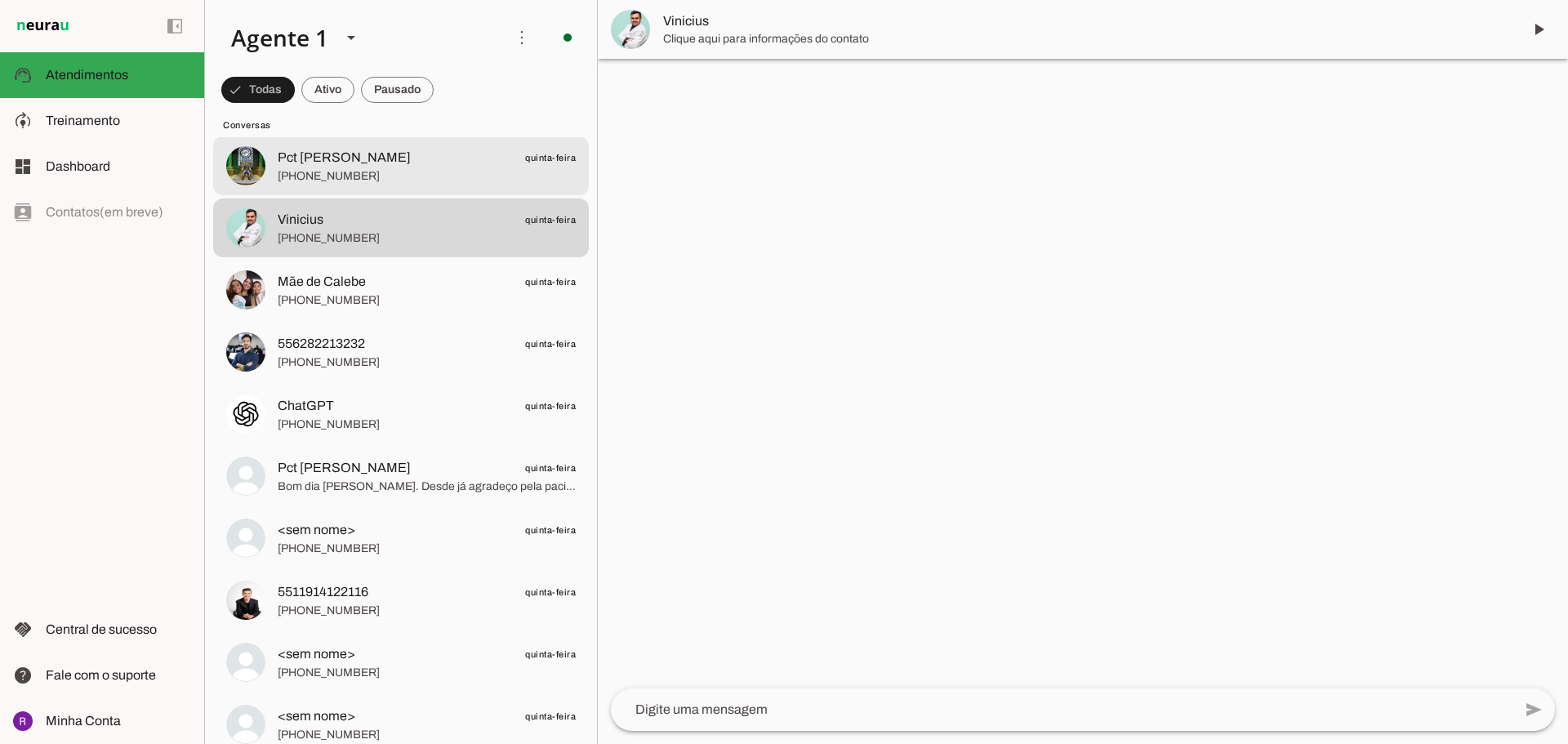
click at [385, 170] on span "[PHONE_NUMBER]" at bounding box center [427, 176] width 298 height 16
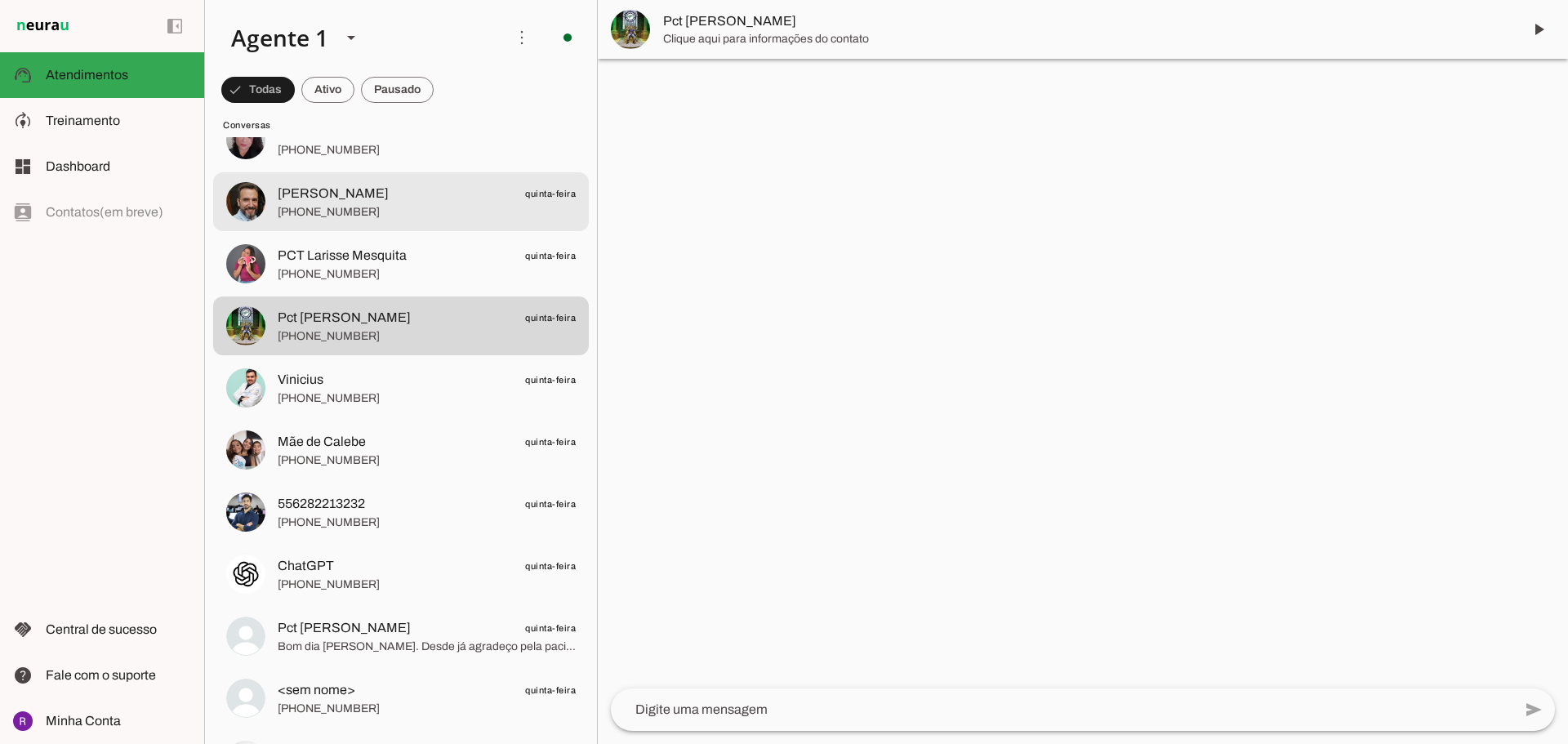
scroll to position [6574, 0]
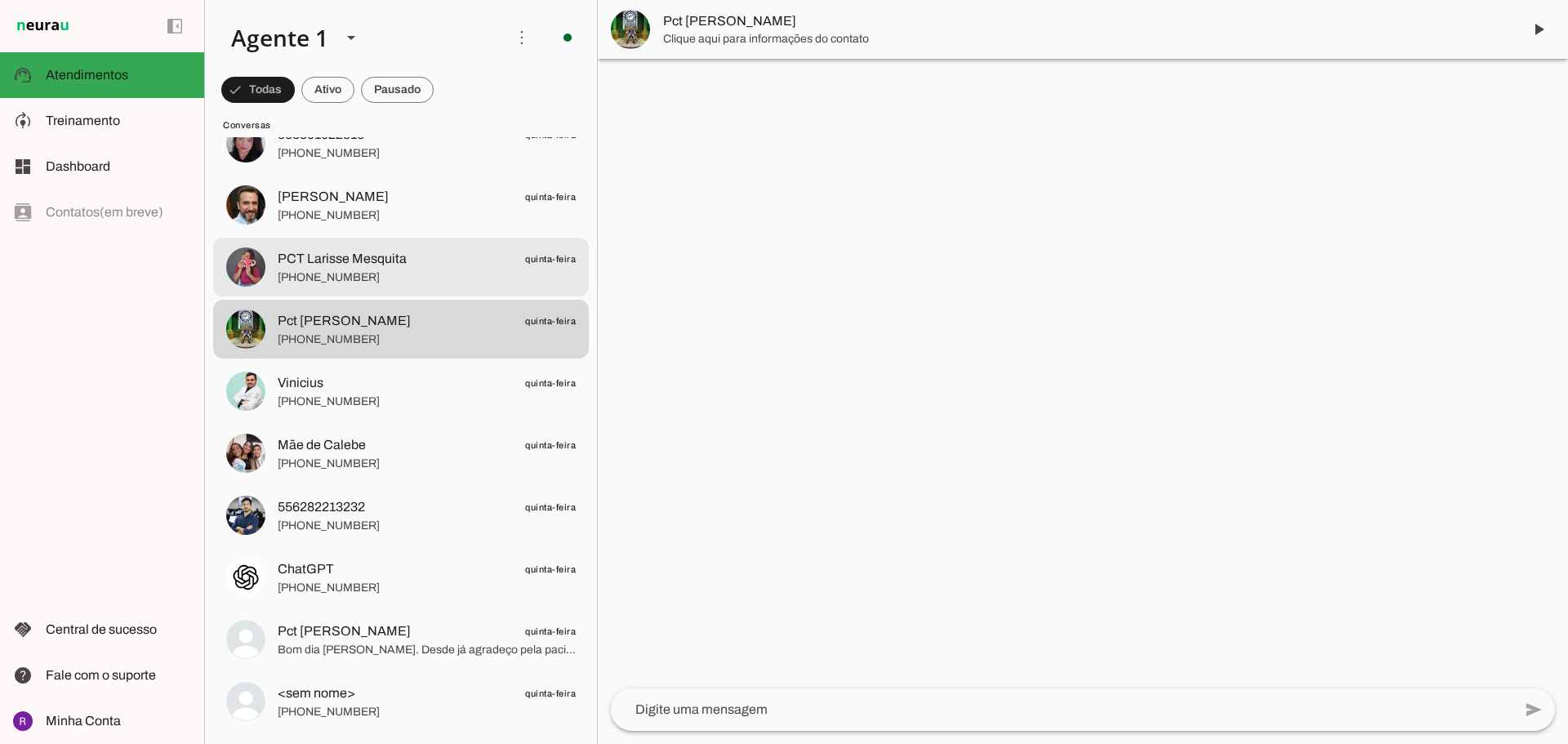
click at [392, 282] on span "[PHONE_NUMBER]" at bounding box center [427, 277] width 298 height 16
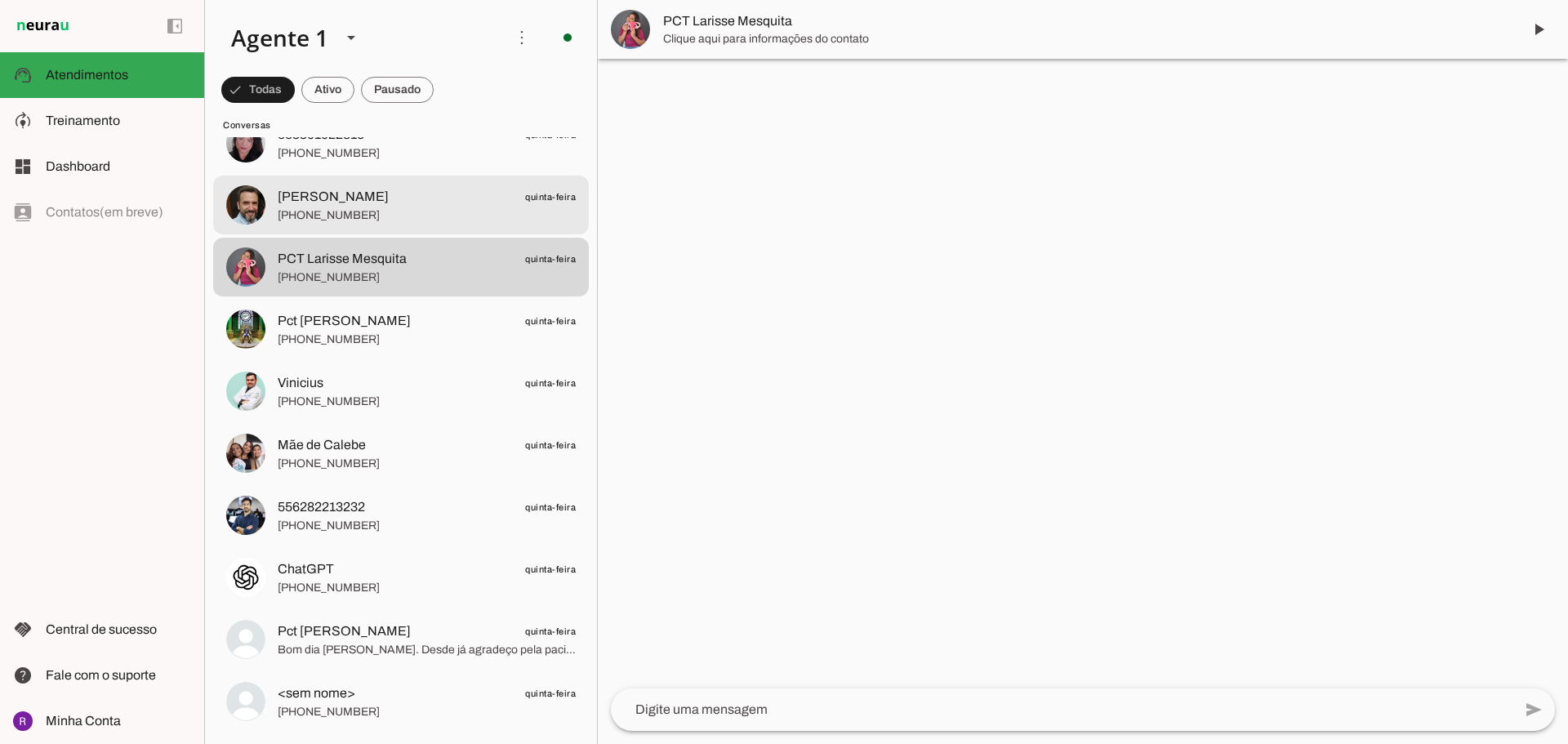
click at [398, 216] on span "[PHONE_NUMBER]" at bounding box center [427, 216] width 298 height 16
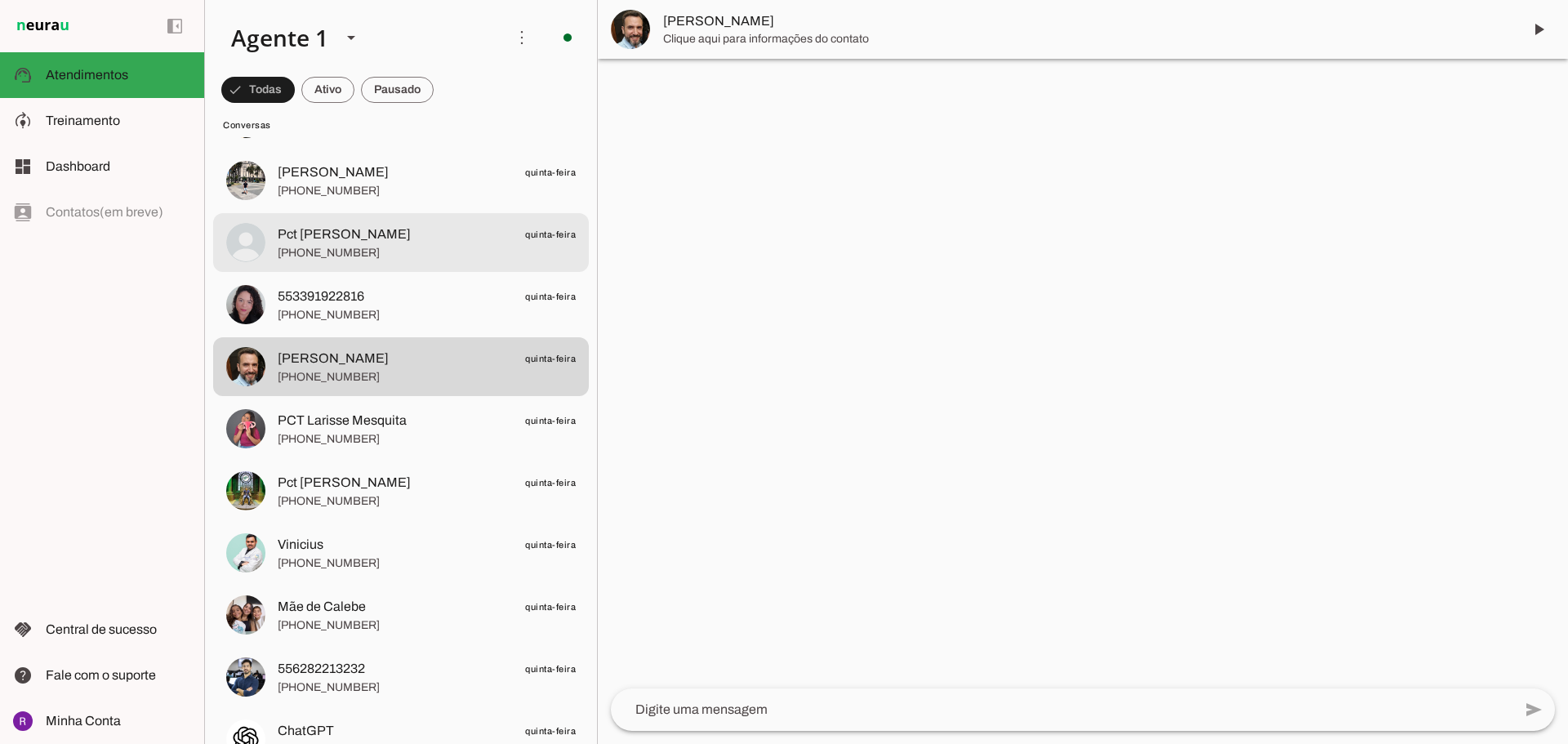
scroll to position [6411, 0]
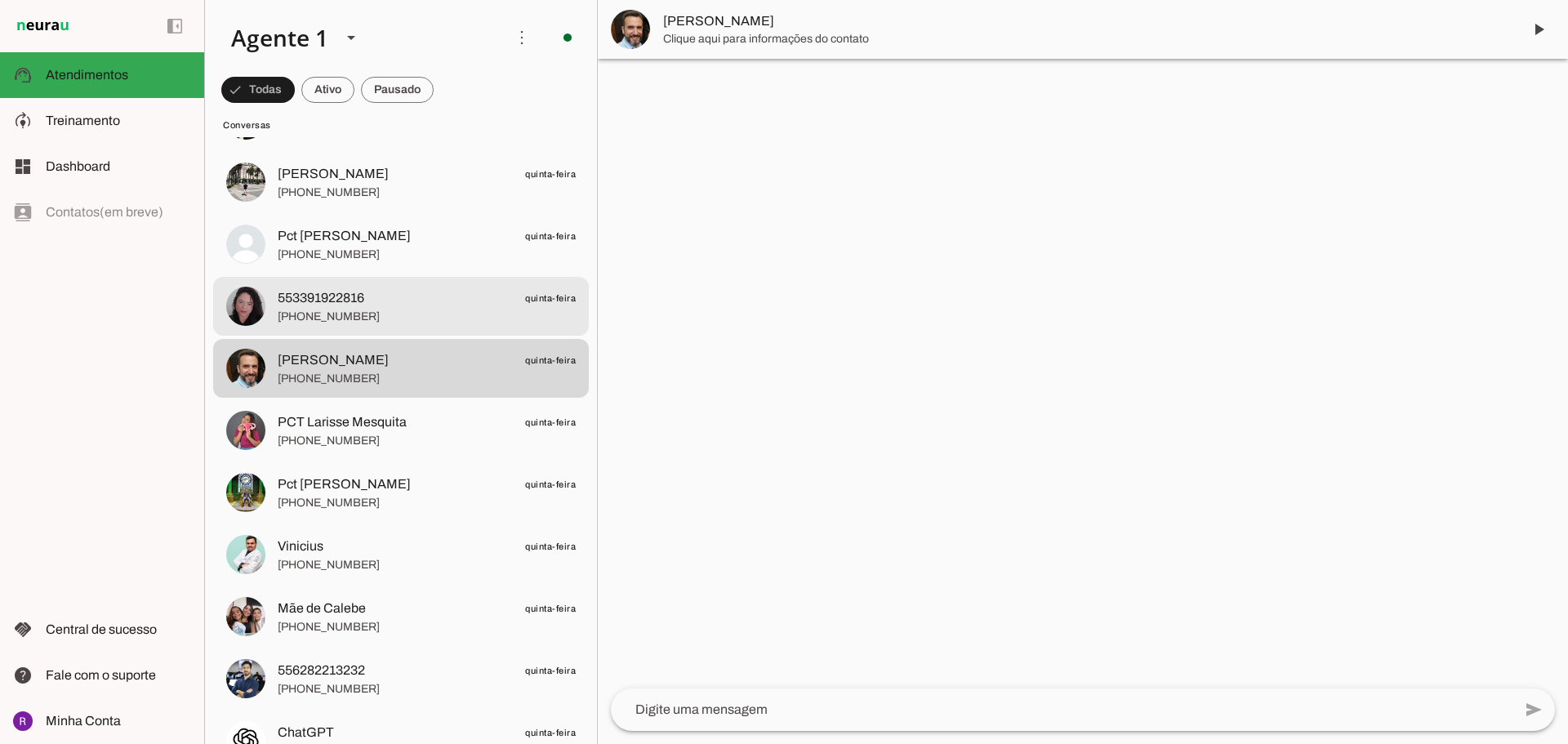
click at [373, 288] on span "553391922816 quinta-feira" at bounding box center [427, 298] width 298 height 21
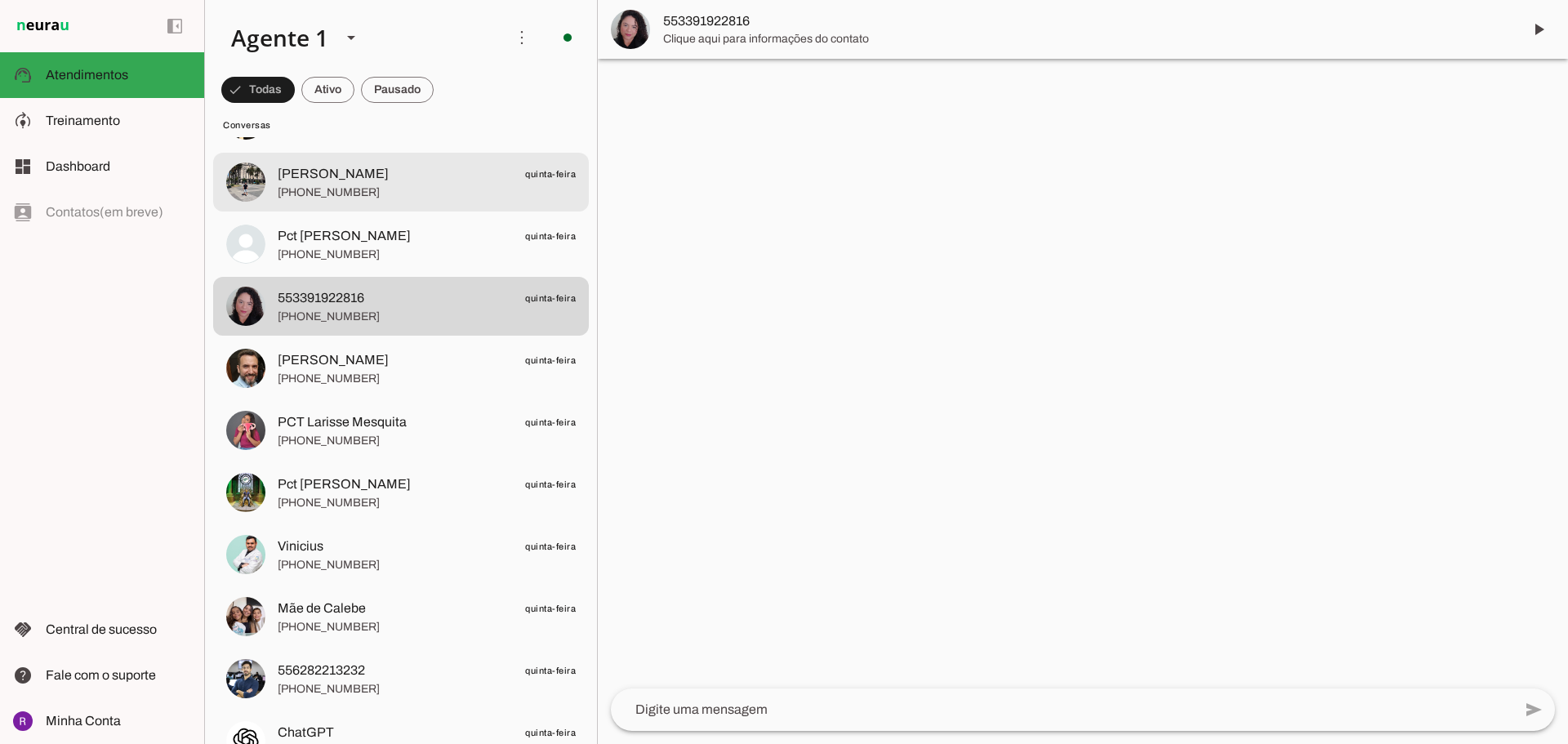
click at [449, 195] on span "[PHONE_NUMBER]" at bounding box center [427, 192] width 298 height 16
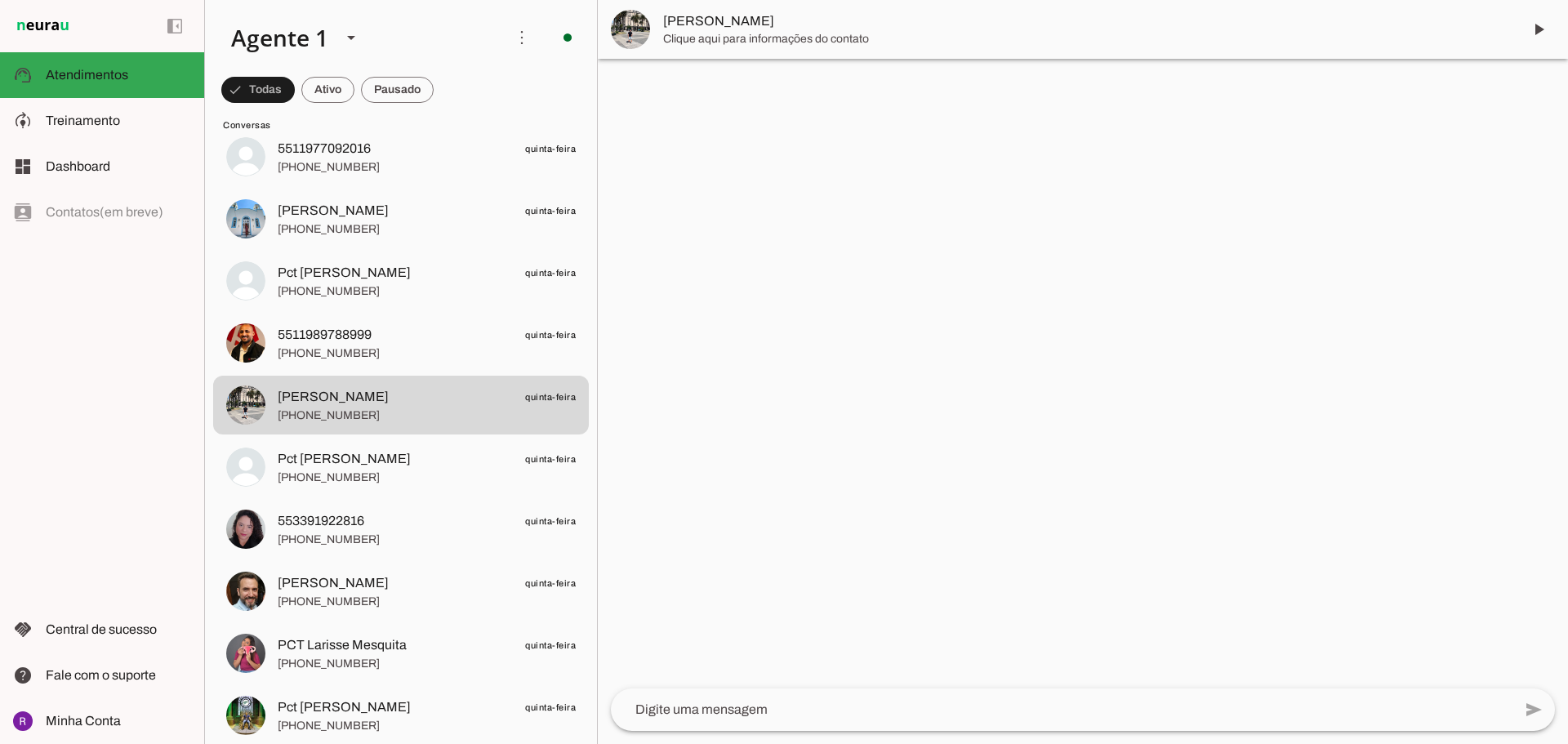
scroll to position [6166, 0]
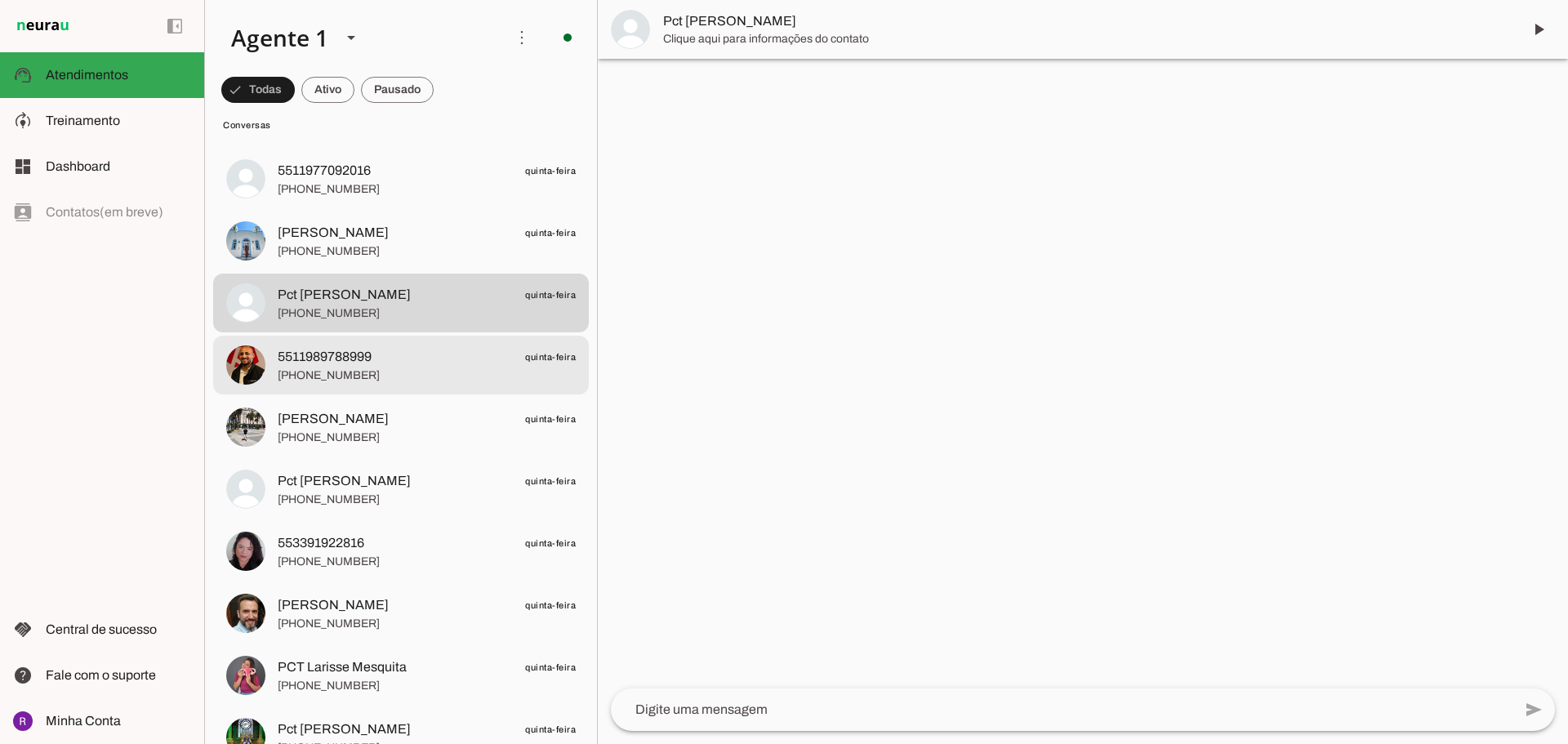
click at [363, 349] on span "5511989788999" at bounding box center [324, 356] width 94 height 20
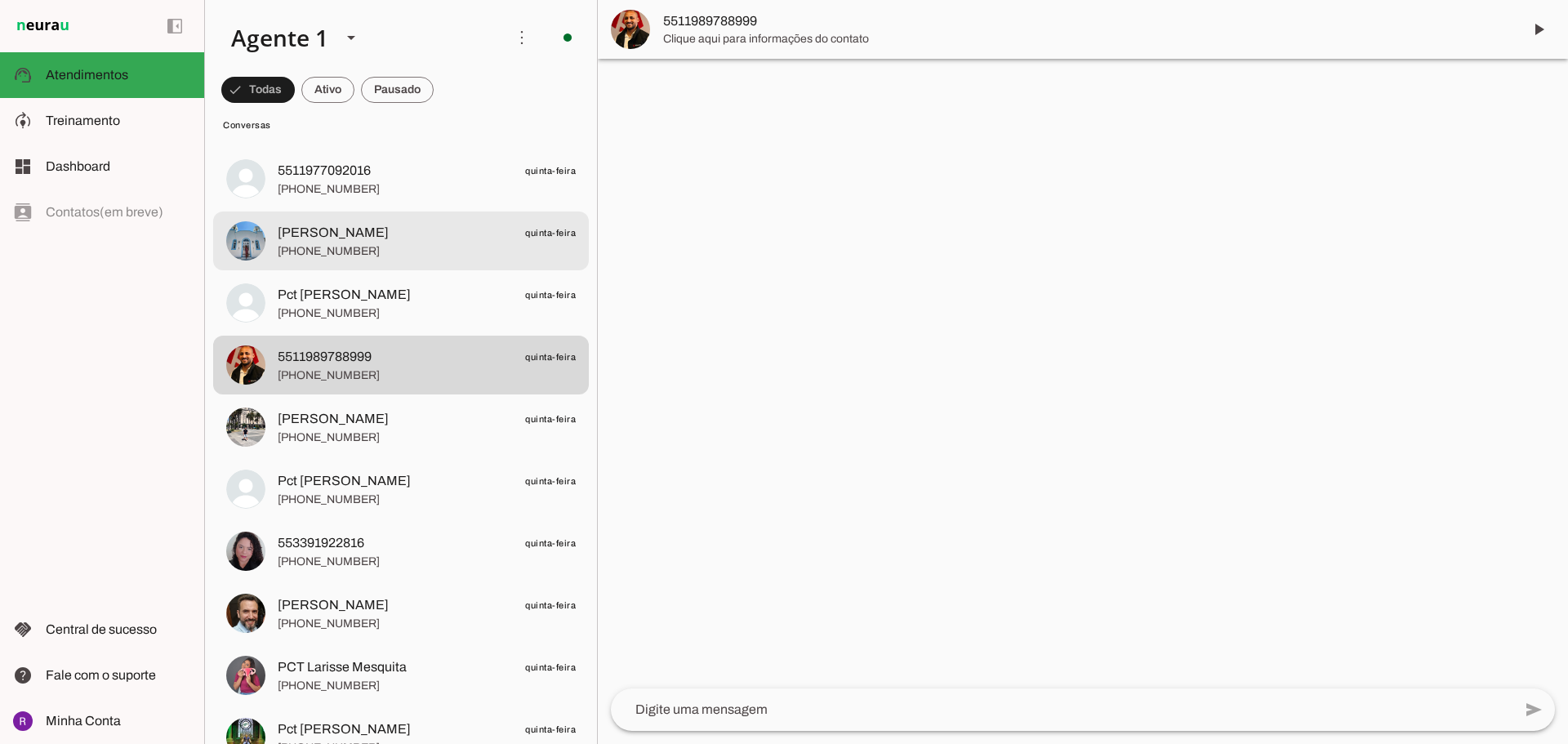
click at [386, 247] on span "[PHONE_NUMBER]" at bounding box center [427, 251] width 298 height 16
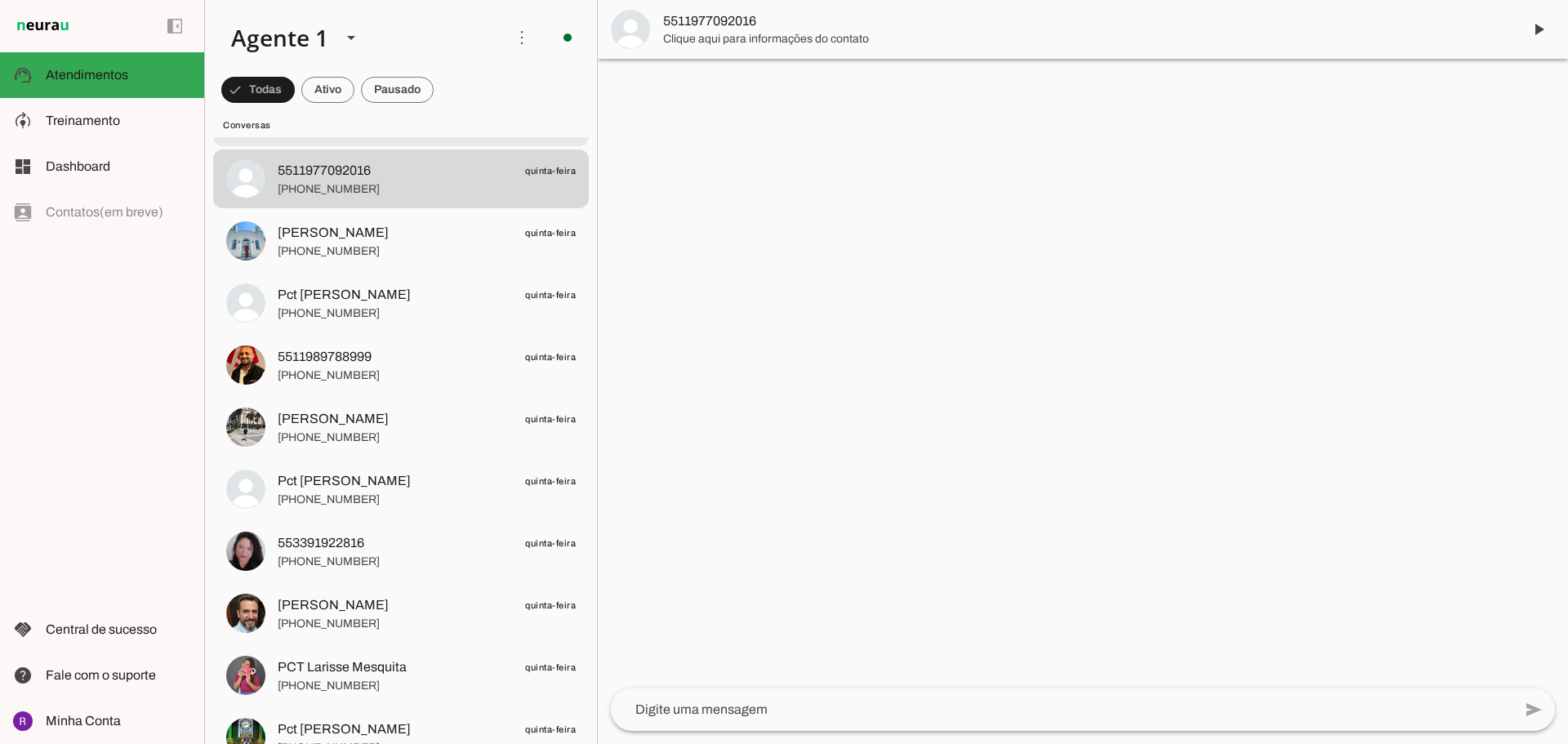
scroll to position [6003, 0]
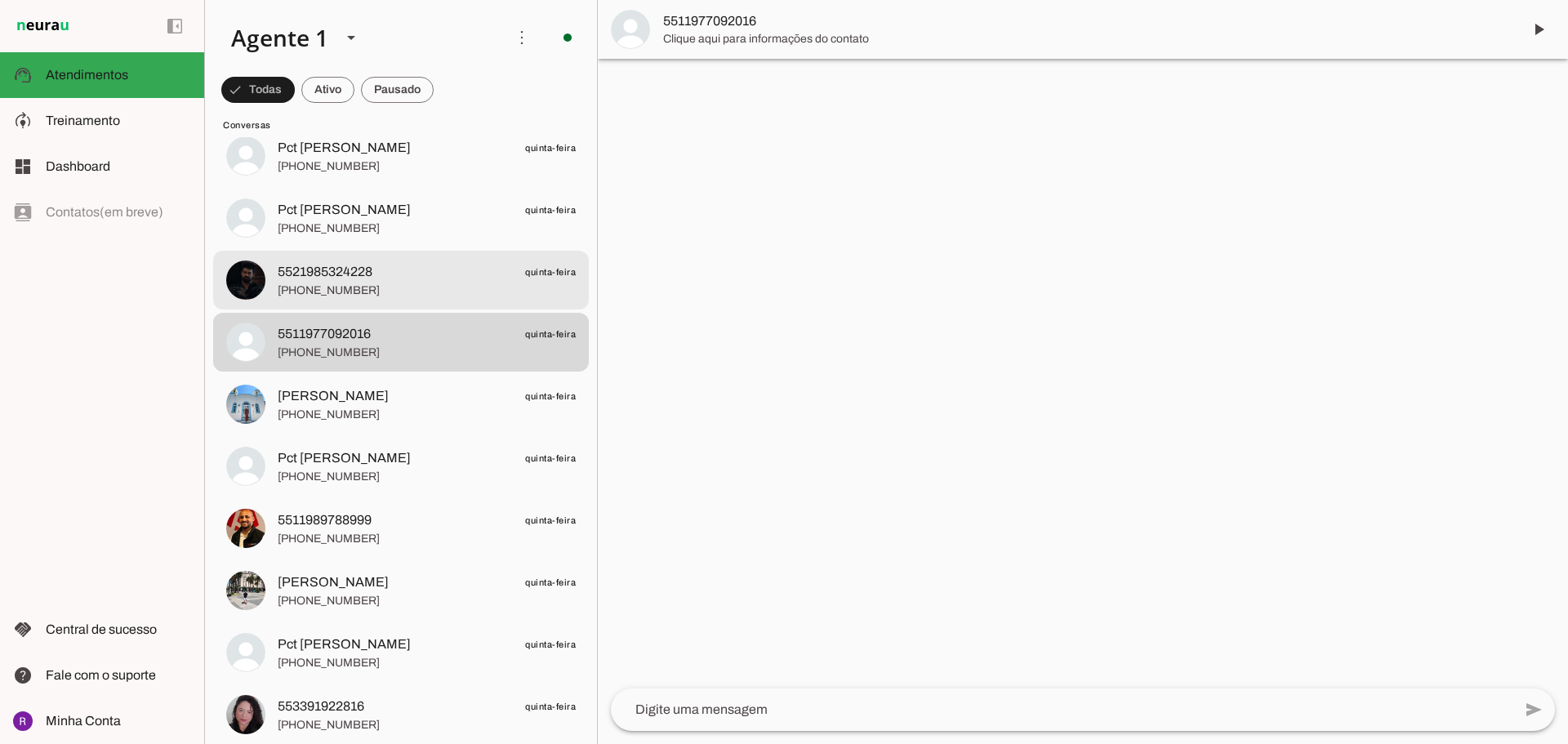
click at [372, 283] on span "[PHONE_NUMBER]" at bounding box center [427, 291] width 298 height 16
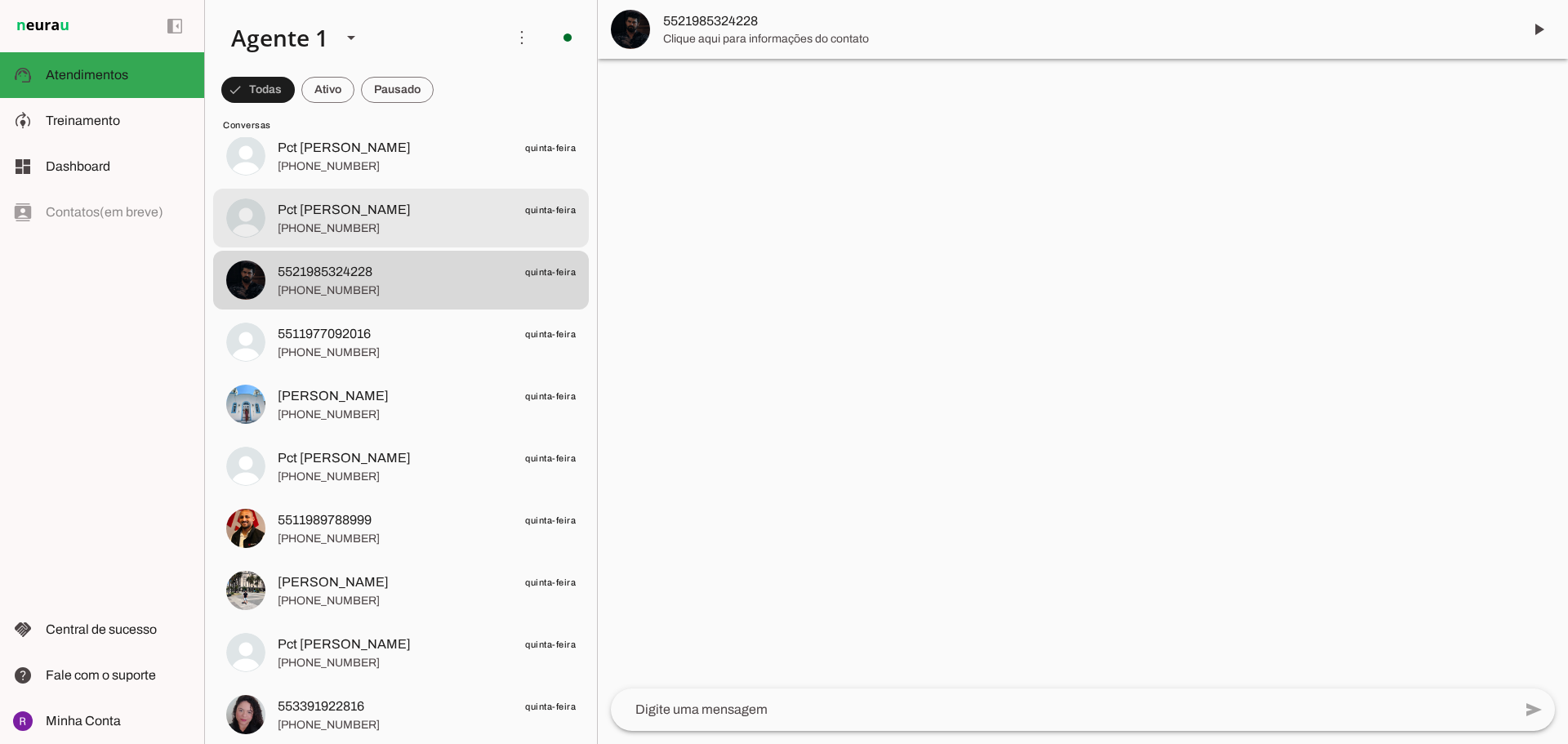
click at [410, 211] on span "Pct [PERSON_NAME] quinta-feira" at bounding box center [427, 210] width 298 height 21
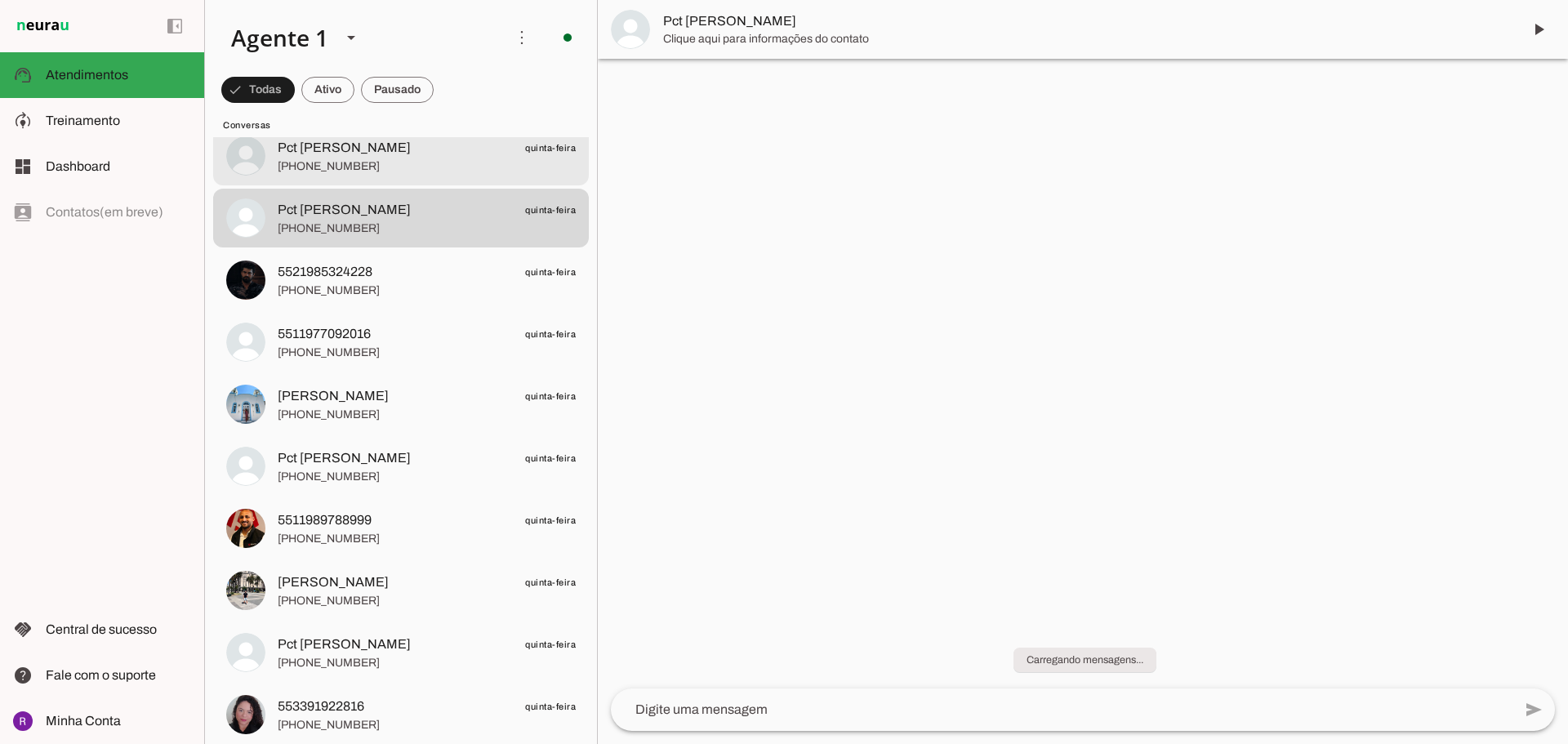
click at [429, 171] on span "[PHONE_NUMBER]" at bounding box center [427, 166] width 298 height 16
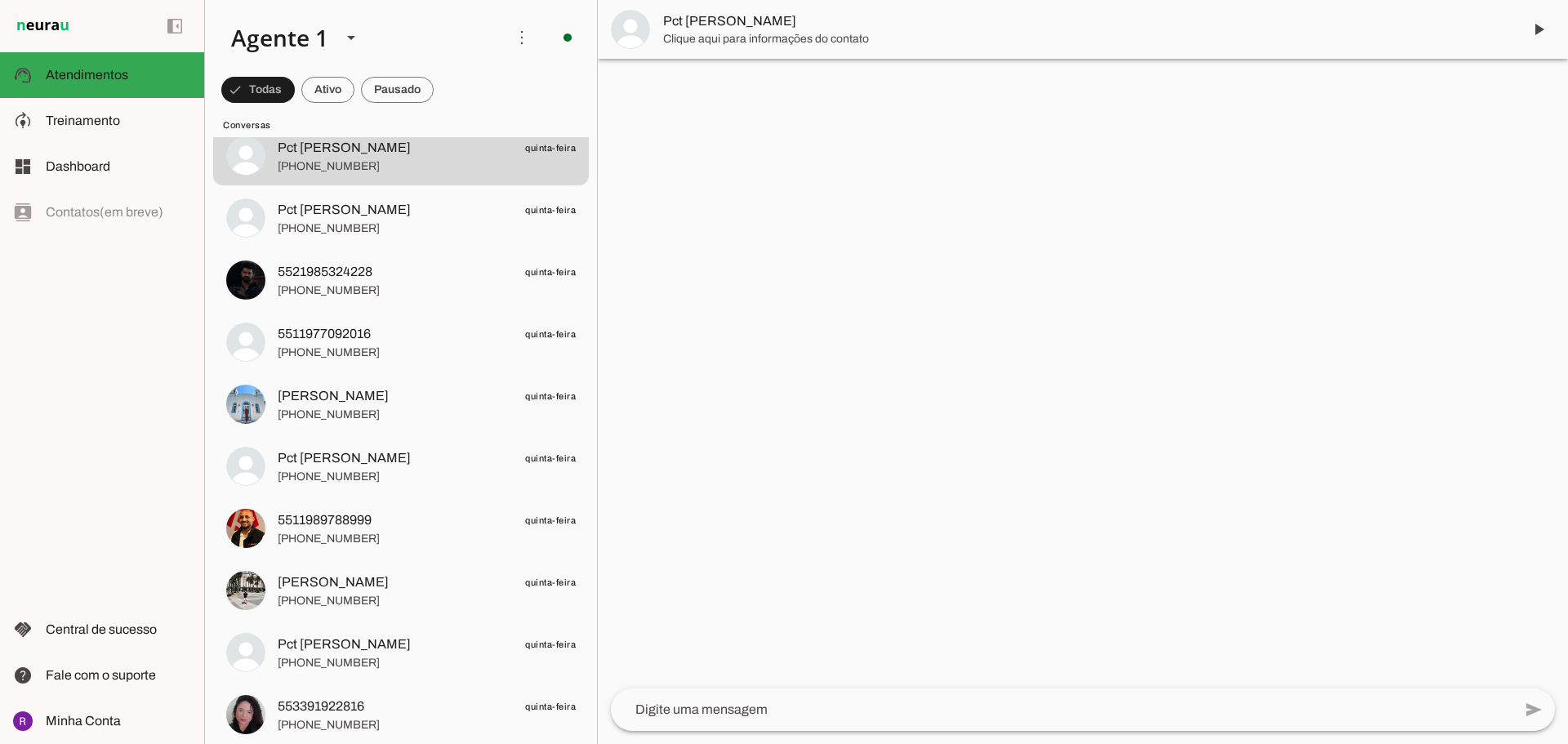
scroll to position [5839, 0]
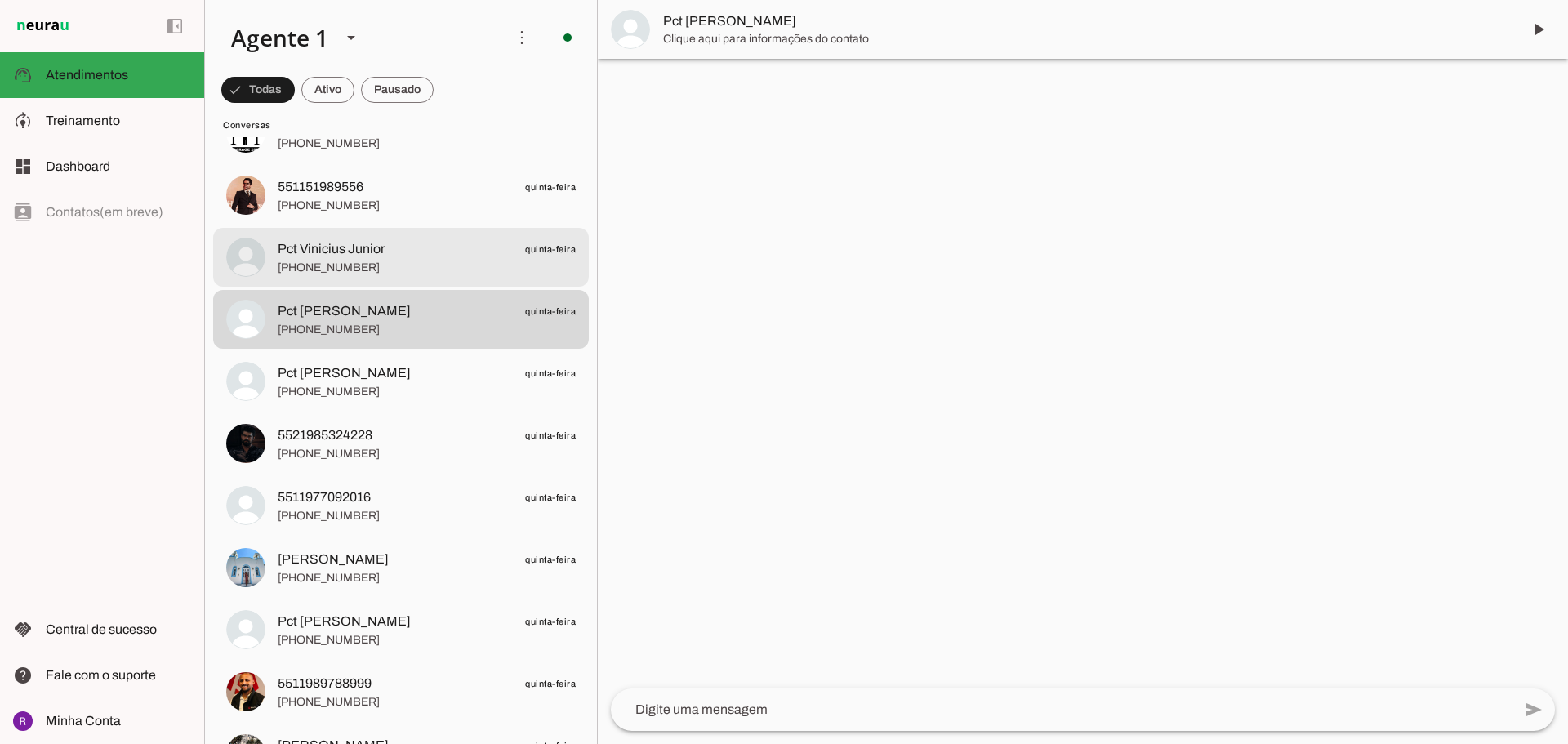
drag, startPoint x: 377, startPoint y: 270, endPoint x: 396, endPoint y: 208, distance: 64.8
click at [380, 261] on span "[PHONE_NUMBER]" at bounding box center [427, 267] width 298 height 16
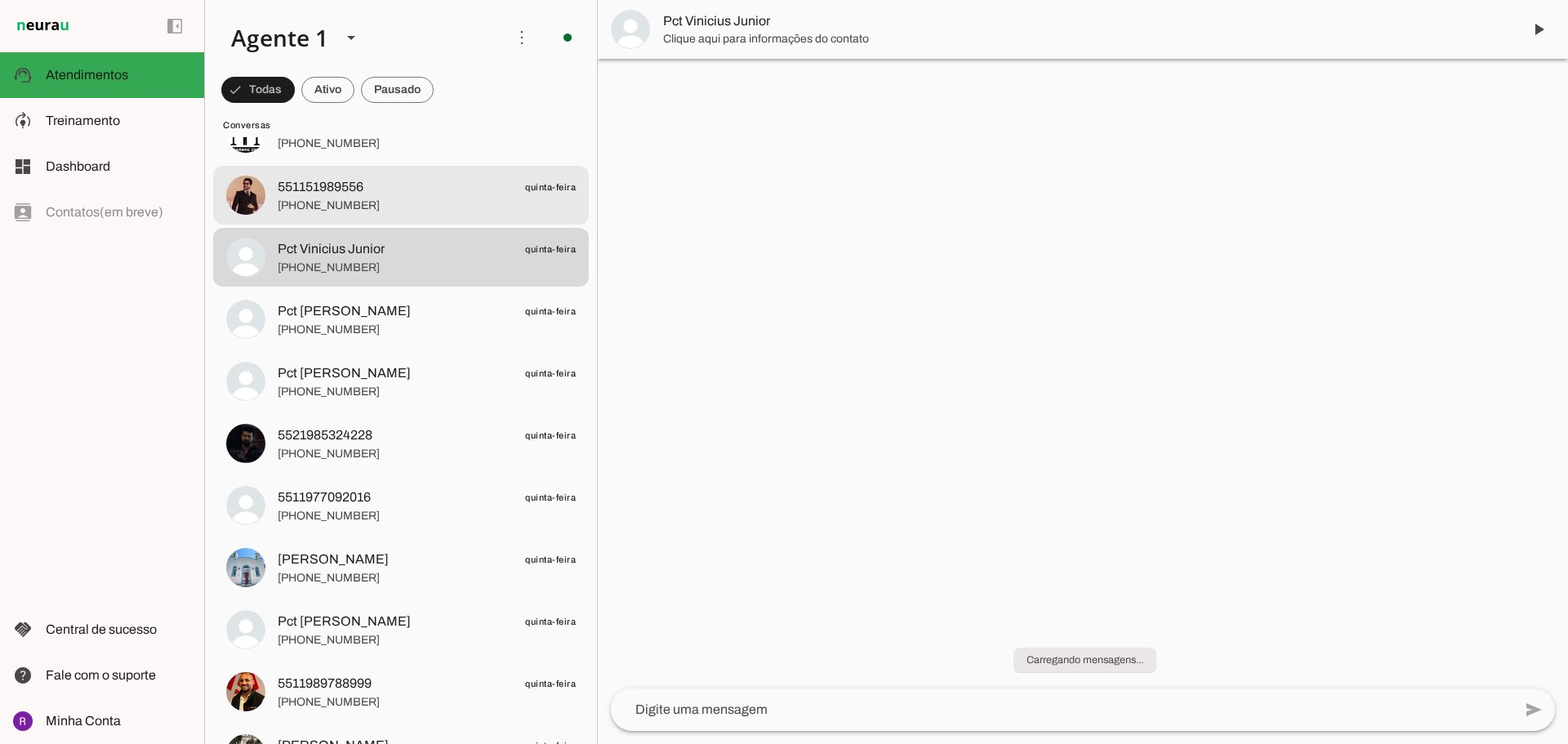
click at [397, 202] on span "[PHONE_NUMBER]" at bounding box center [427, 205] width 298 height 16
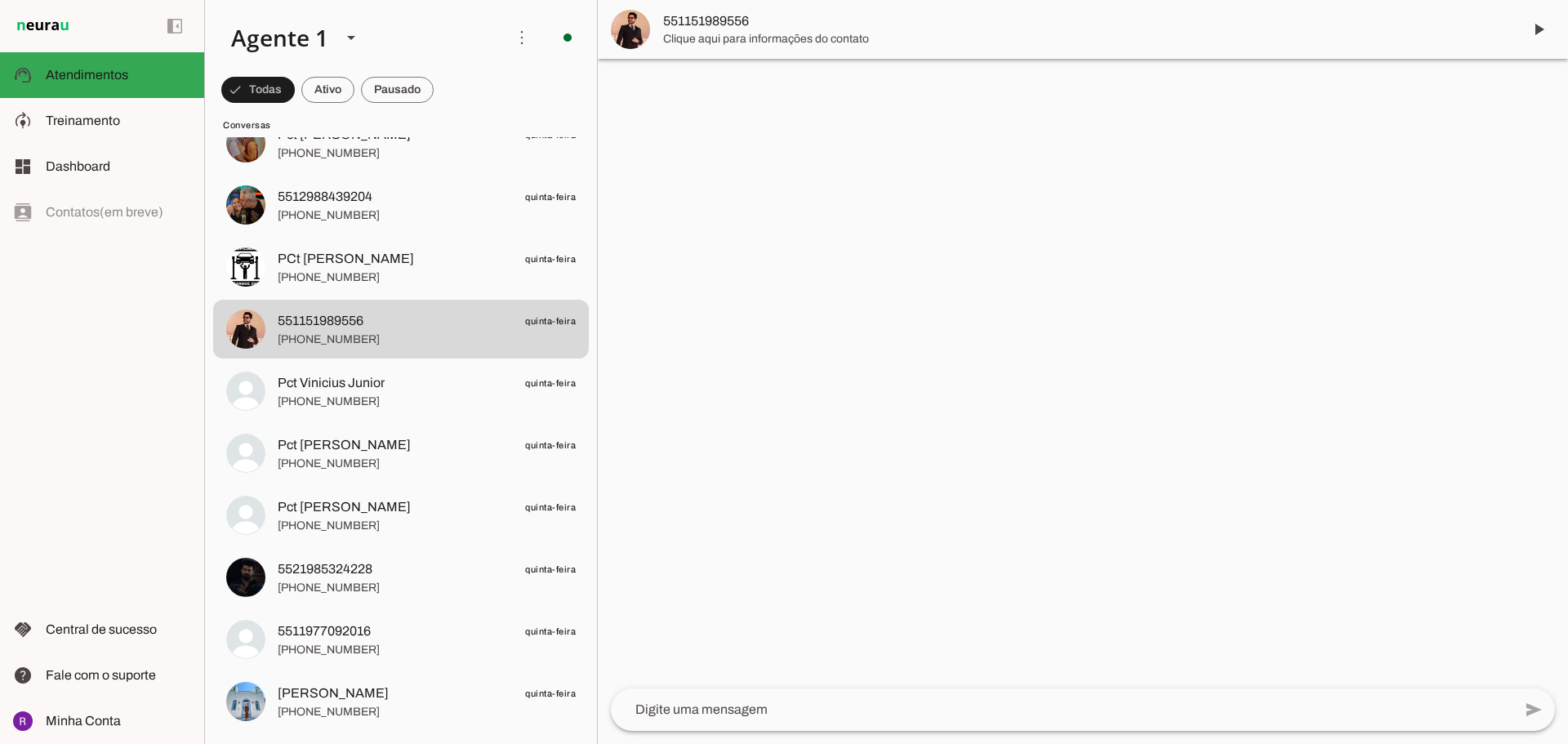
scroll to position [5676, 0]
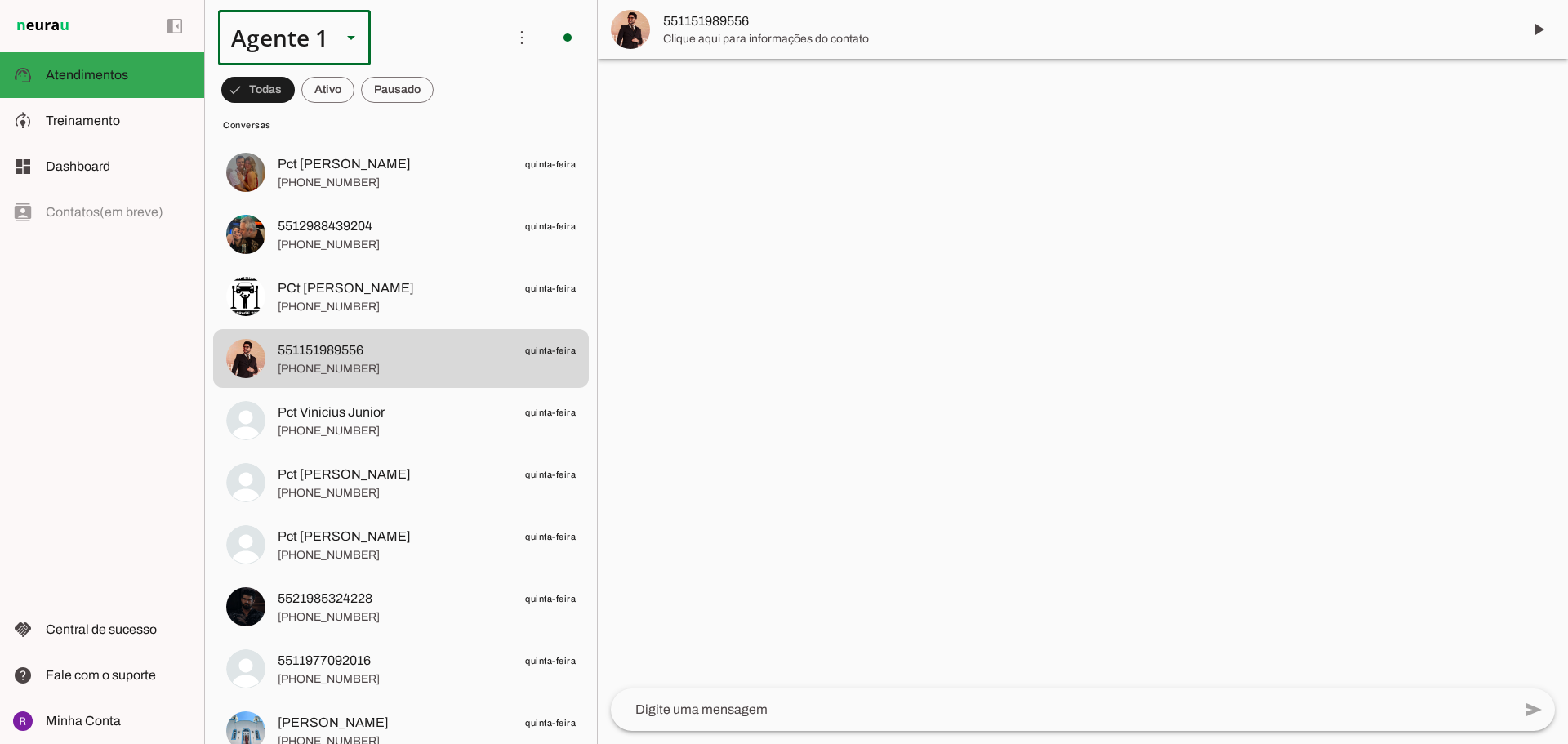
click at [274, 58] on div "Agente 1" at bounding box center [273, 37] width 110 height 55
click at [493, 65] on md-item "more_vert circle Ações do Agente Agente ligado e respondendo automaticamente O …" at bounding box center [401, 37] width 392 height 75
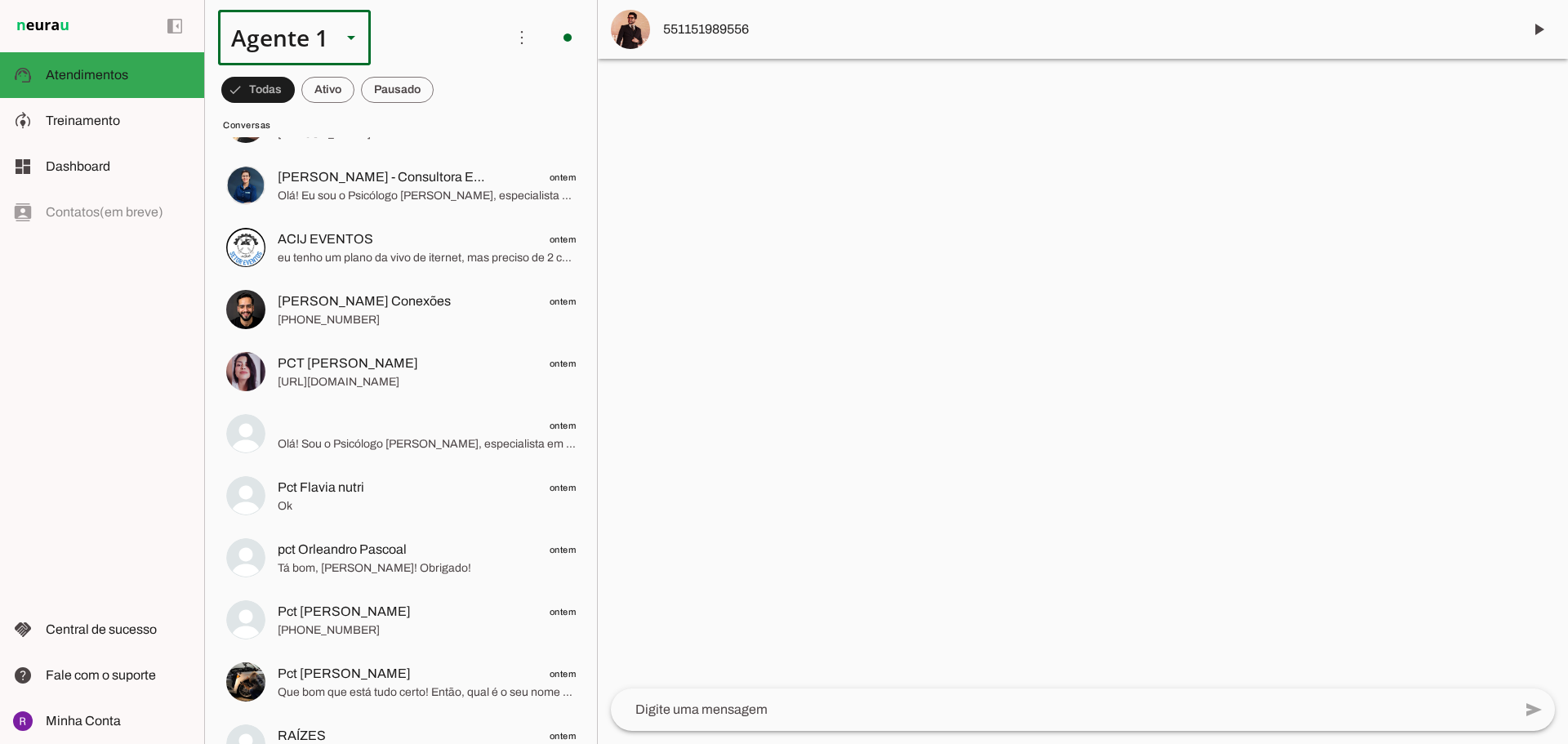
scroll to position [0, 0]
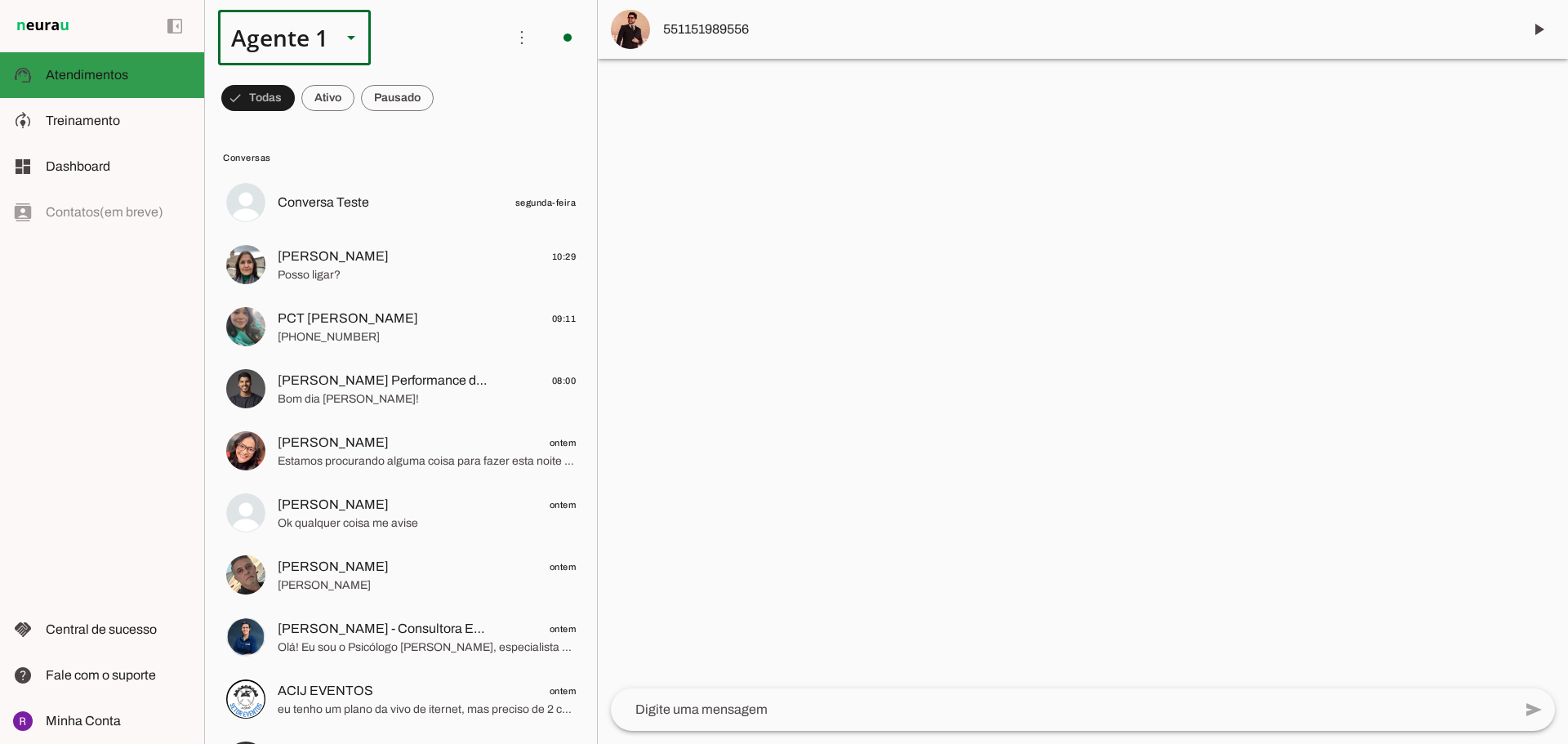
drag, startPoint x: 120, startPoint y: 83, endPoint x: 102, endPoint y: 73, distance: 20.6
click at [118, 84] on slot at bounding box center [118, 75] width 146 height 20
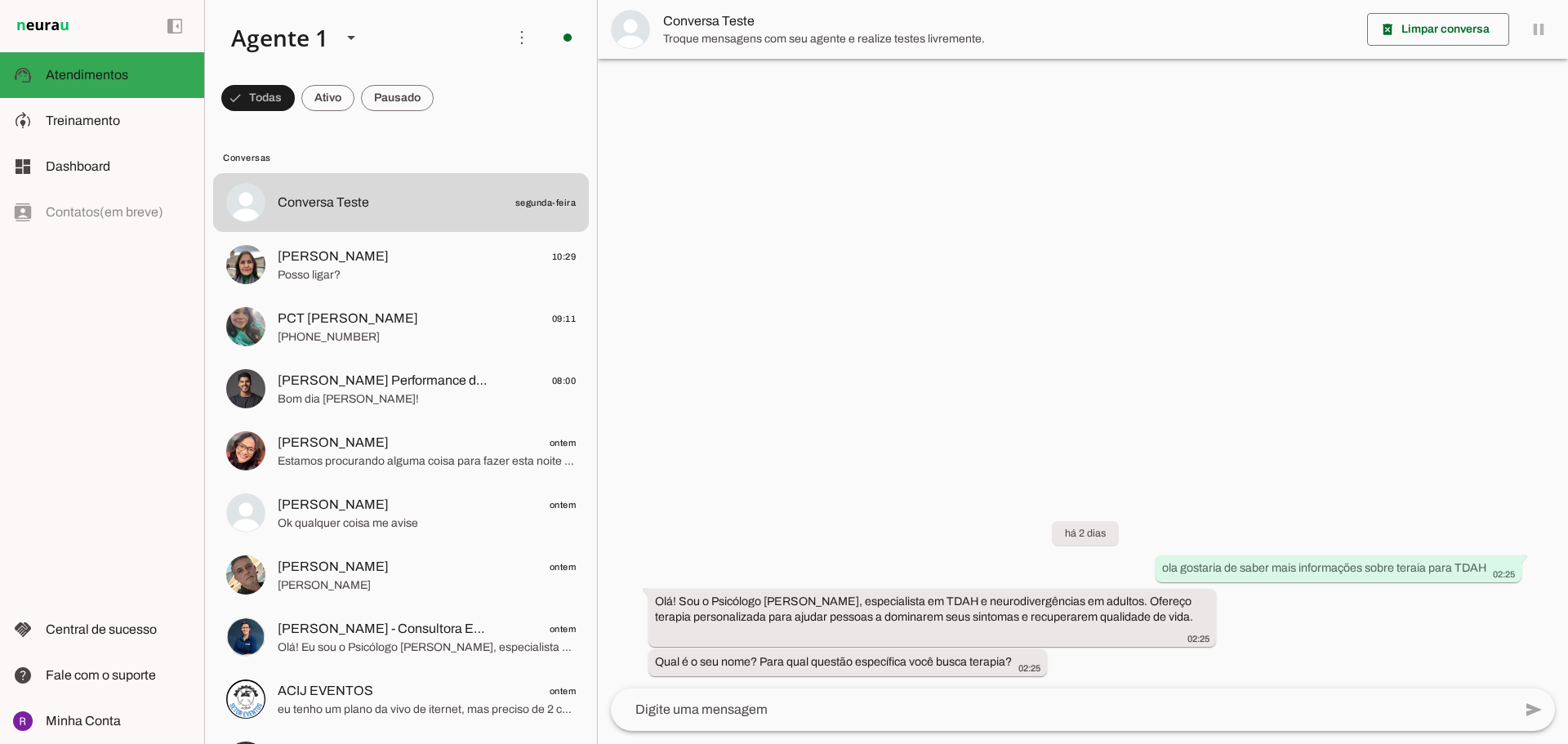
click at [36, 22] on img at bounding box center [42, 26] width 60 height 20
click at [179, 19] on span at bounding box center [174, 26] width 39 height 39
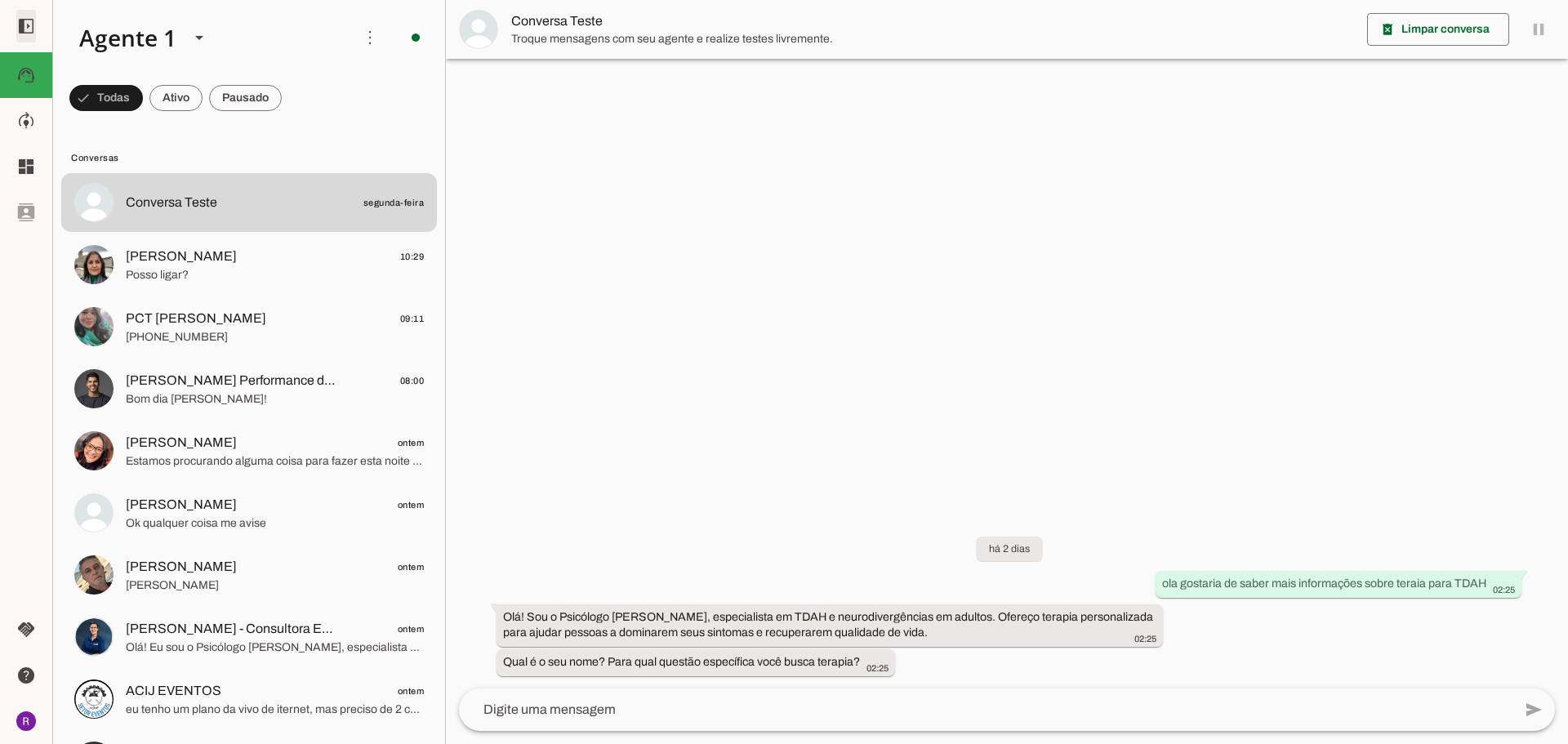
click at [28, 32] on span at bounding box center [26, 26] width 39 height 39
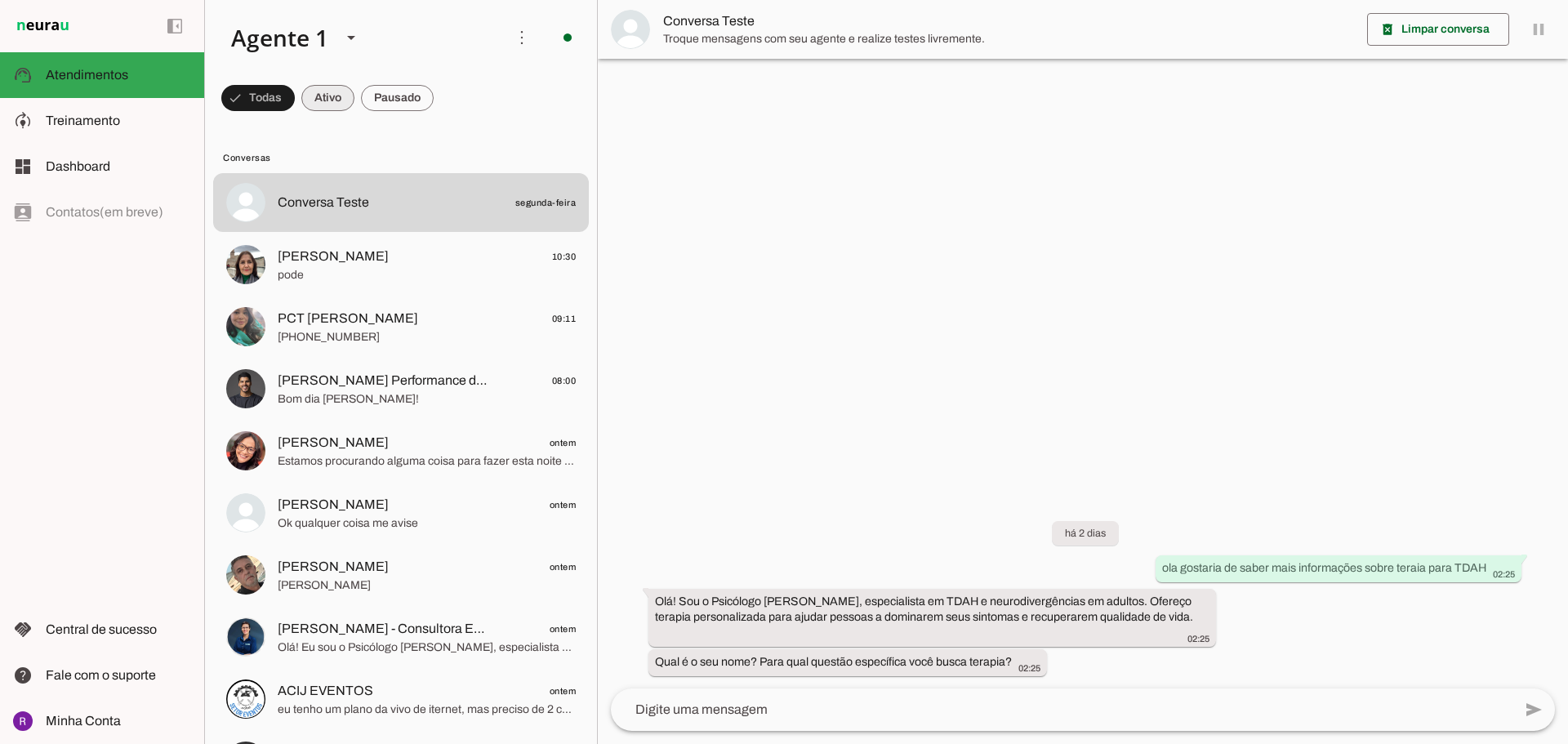
click at [295, 99] on span at bounding box center [258, 97] width 73 height 39
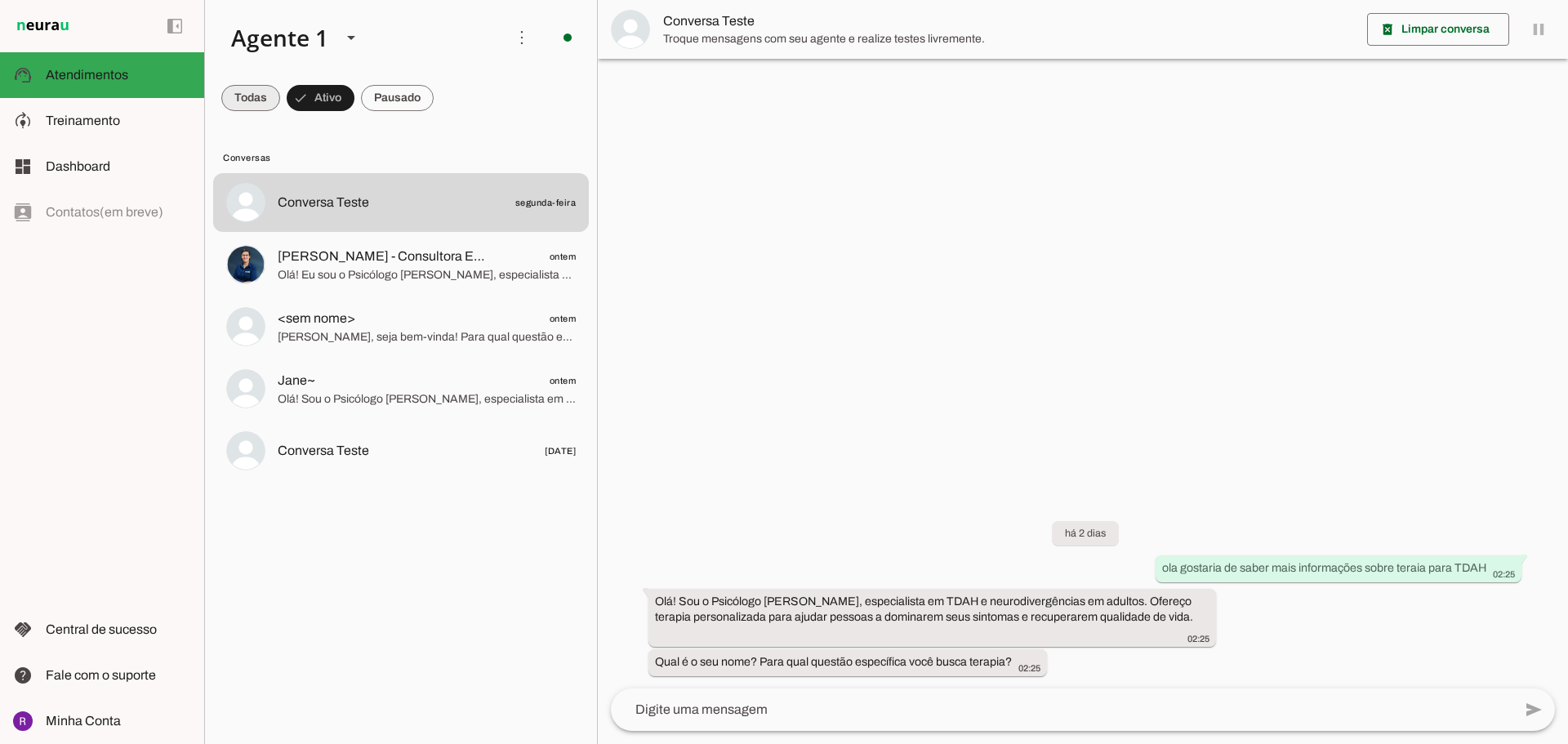
click at [268, 97] on span at bounding box center [251, 97] width 59 height 39
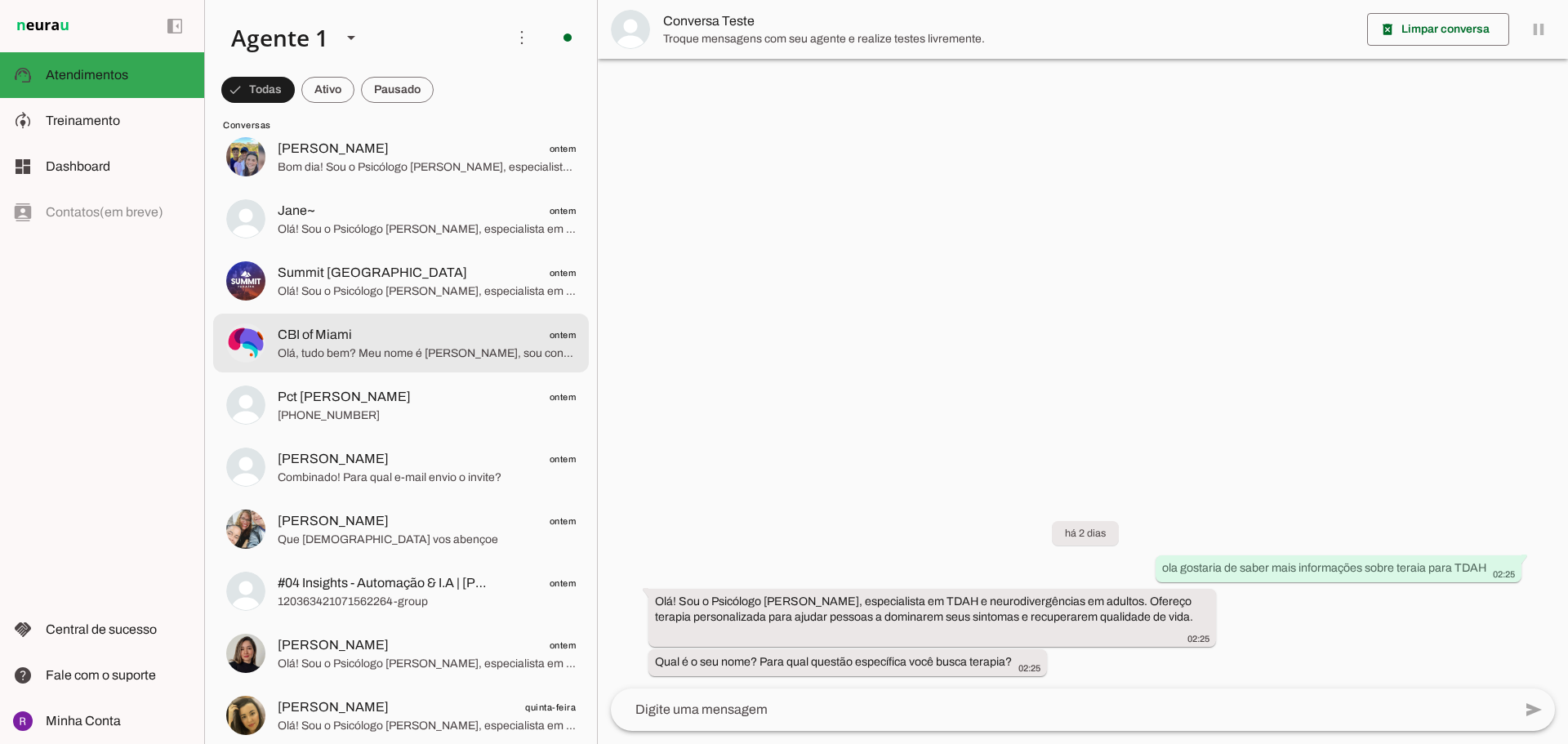
scroll to position [1306, 0]
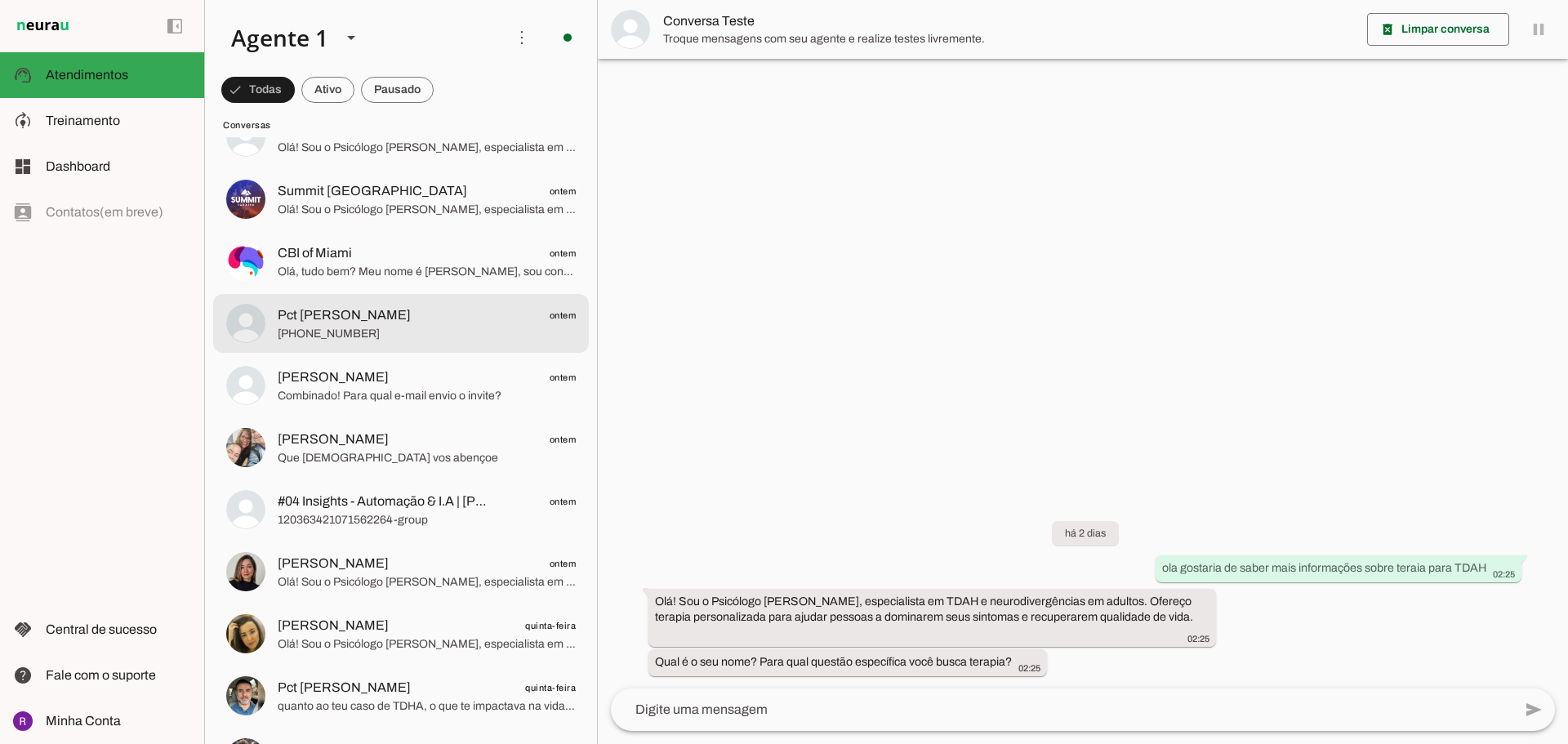
click at [361, 340] on span "[PHONE_NUMBER]" at bounding box center [427, 334] width 298 height 16
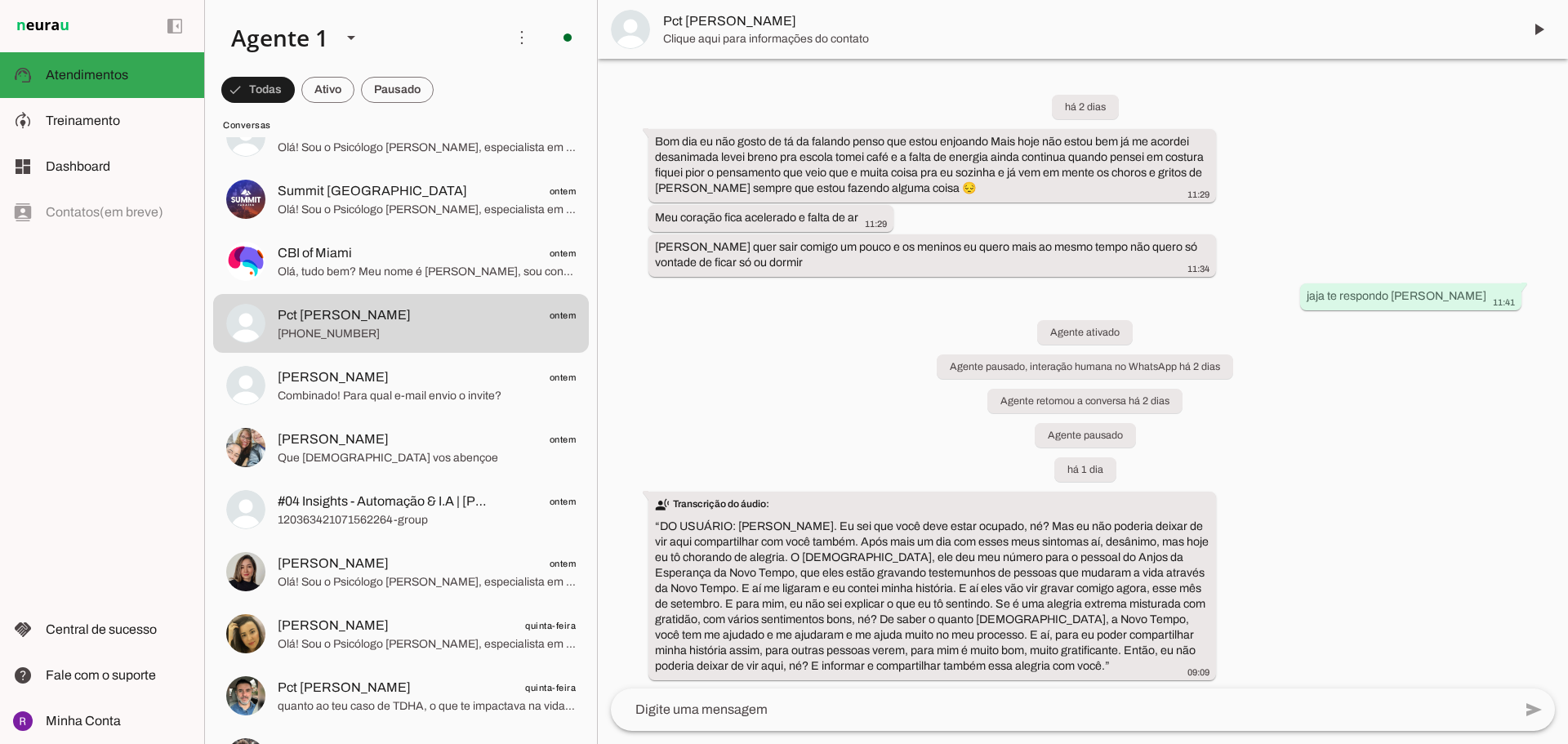
scroll to position [4, 0]
